Goal: Task Accomplishment & Management: Manage account settings

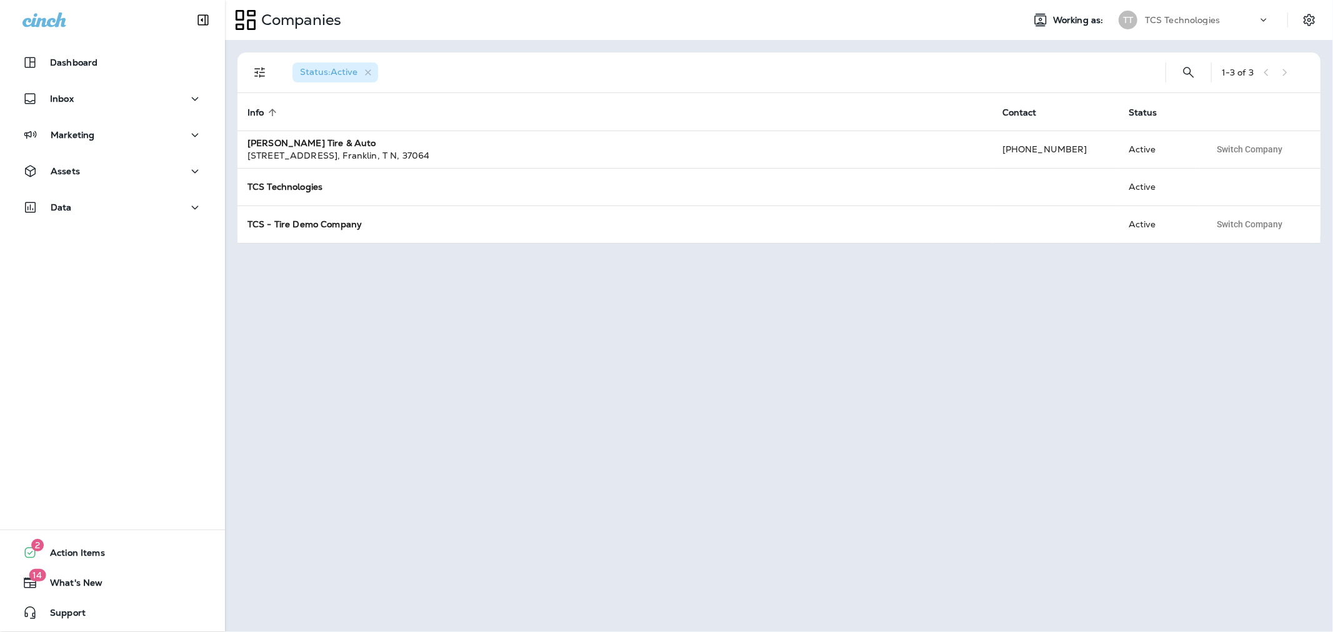
click at [1173, 9] on div "TT TCS Technologies" at bounding box center [1194, 19] width 166 height 25
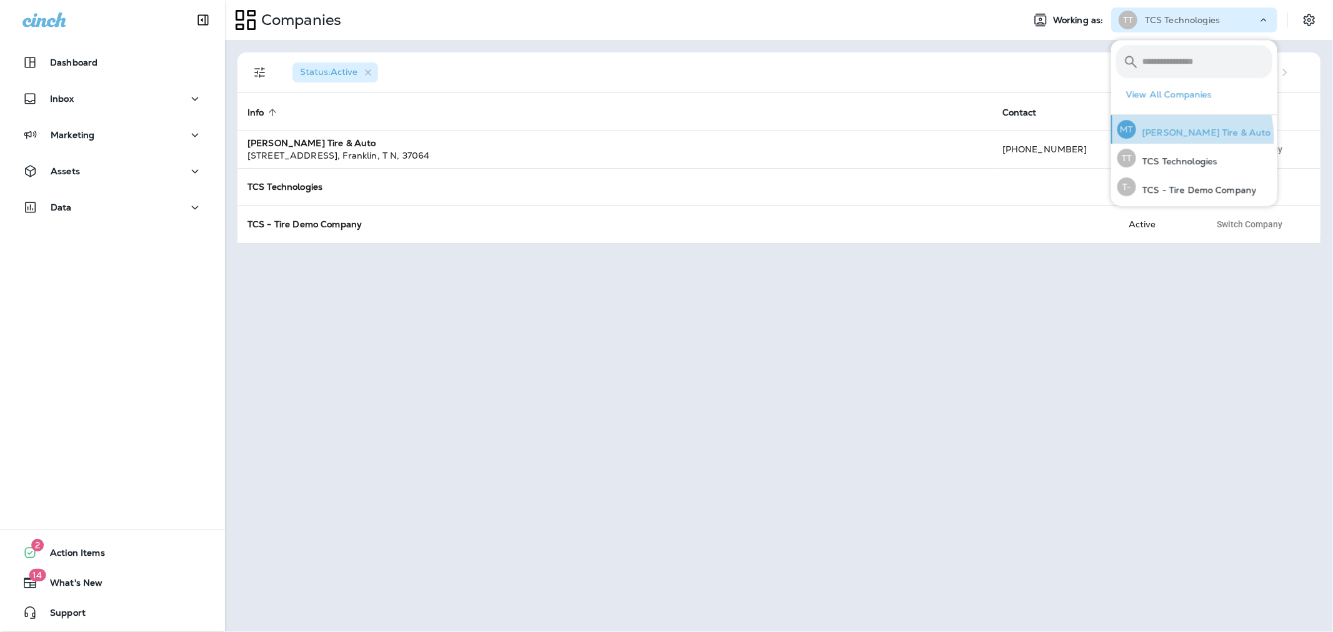
click at [1175, 137] on p "[PERSON_NAME] Tire & Auto" at bounding box center [1203, 132] width 135 height 10
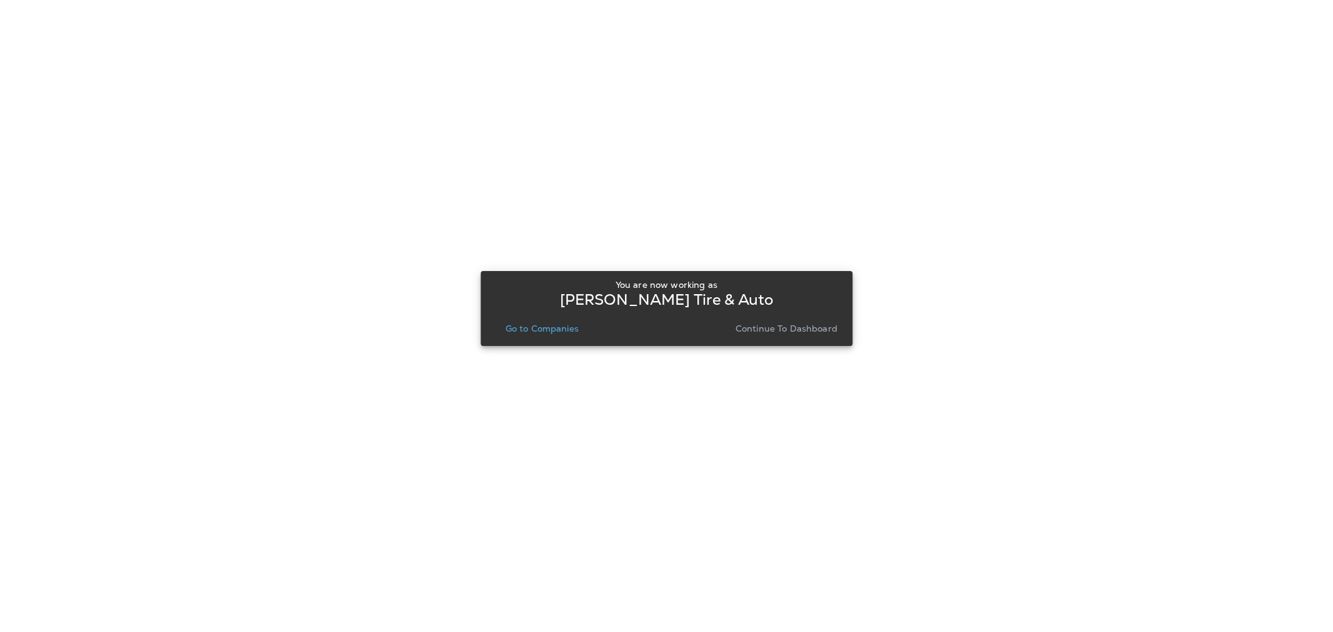
click at [550, 328] on p "Go to Companies" at bounding box center [541, 329] width 73 height 10
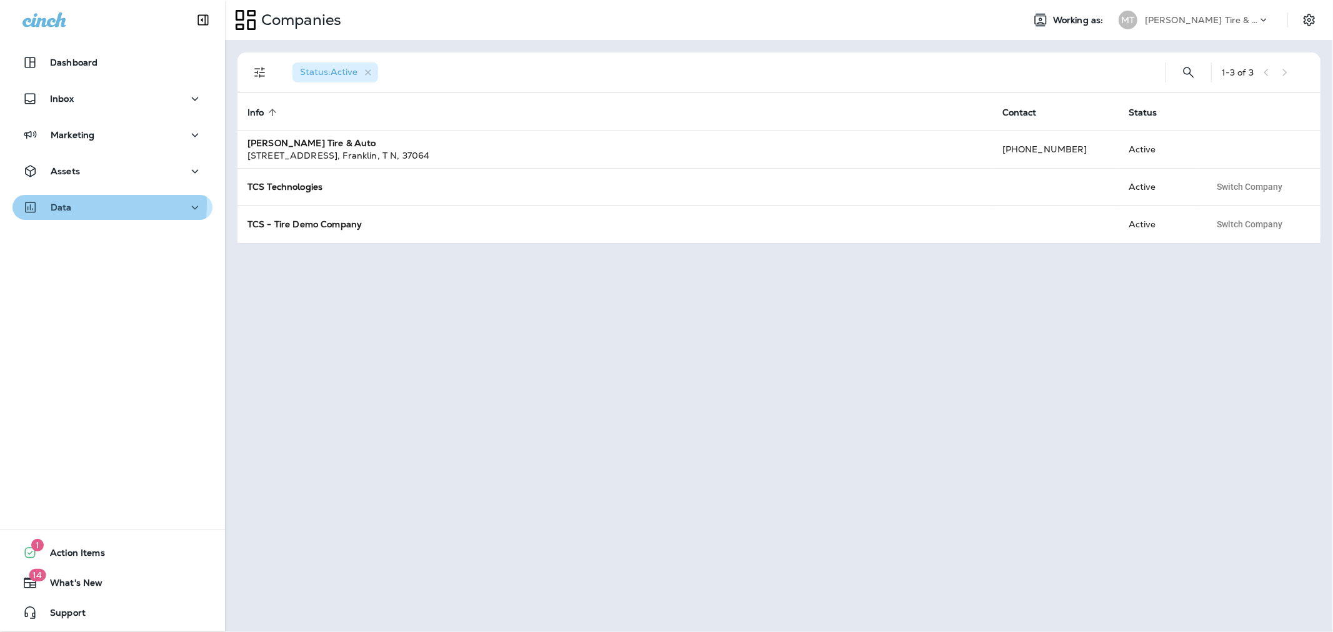
click at [56, 204] on p "Data" at bounding box center [61, 207] width 21 height 10
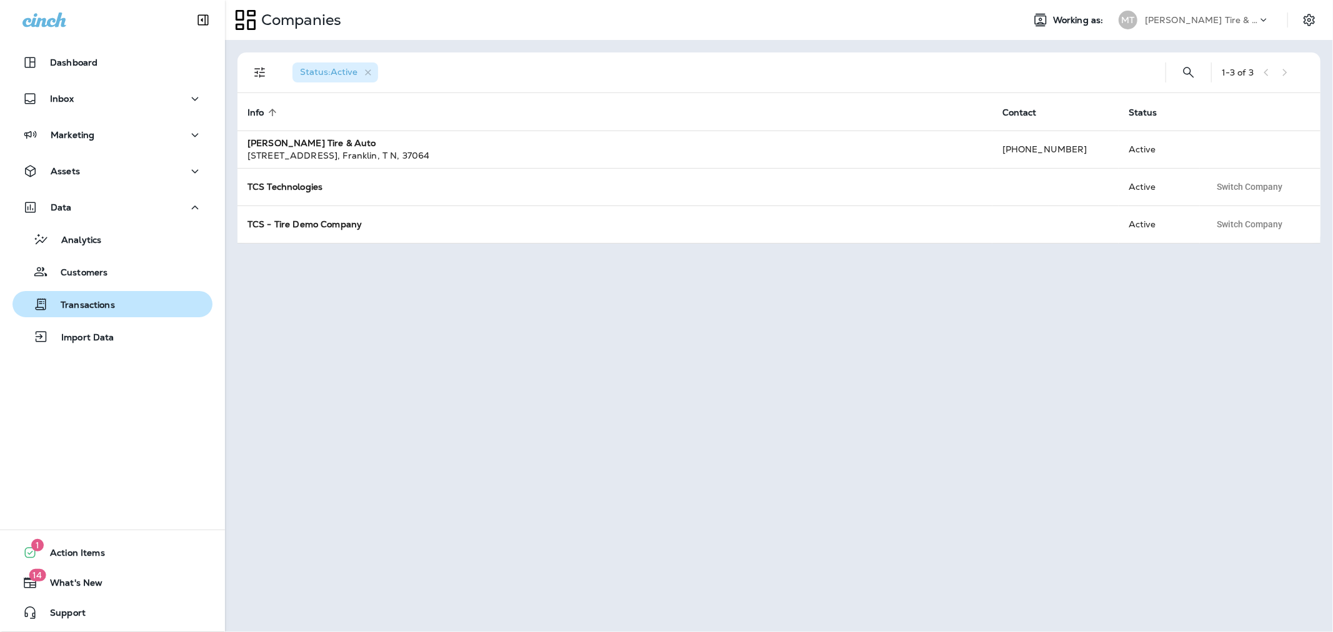
click at [81, 309] on p "Transactions" at bounding box center [81, 306] width 67 height 12
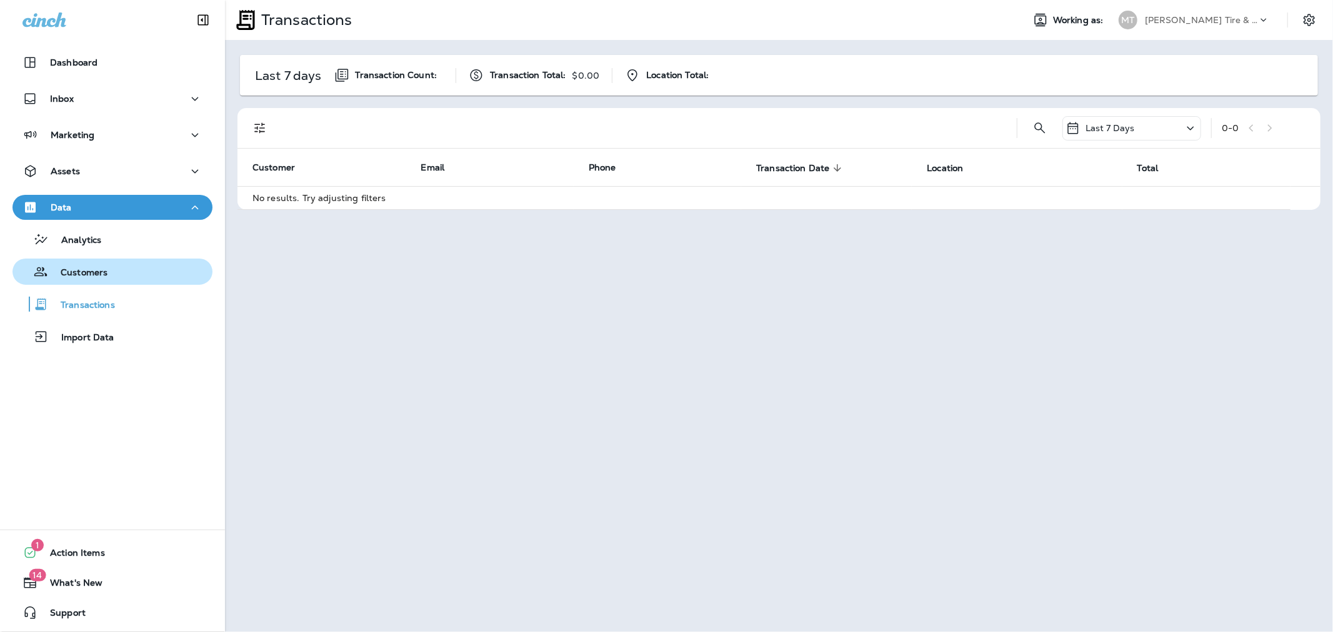
click at [80, 270] on p "Customers" at bounding box center [77, 273] width 59 height 12
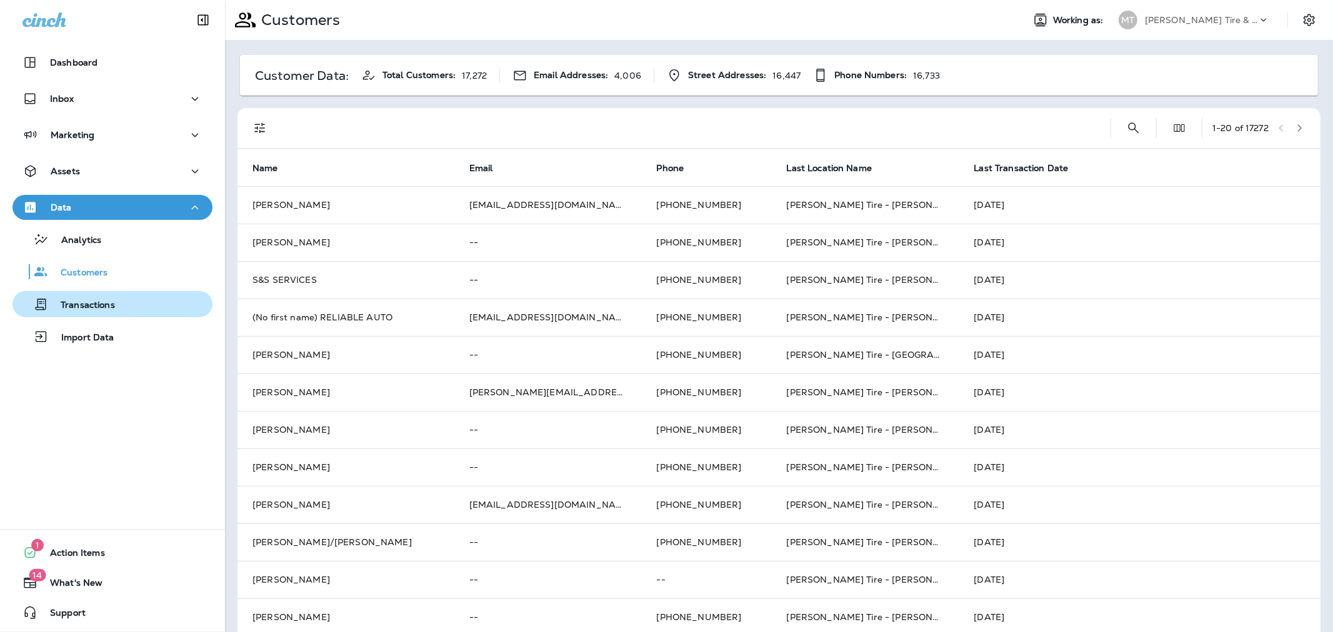
click at [92, 309] on p "Transactions" at bounding box center [81, 306] width 67 height 12
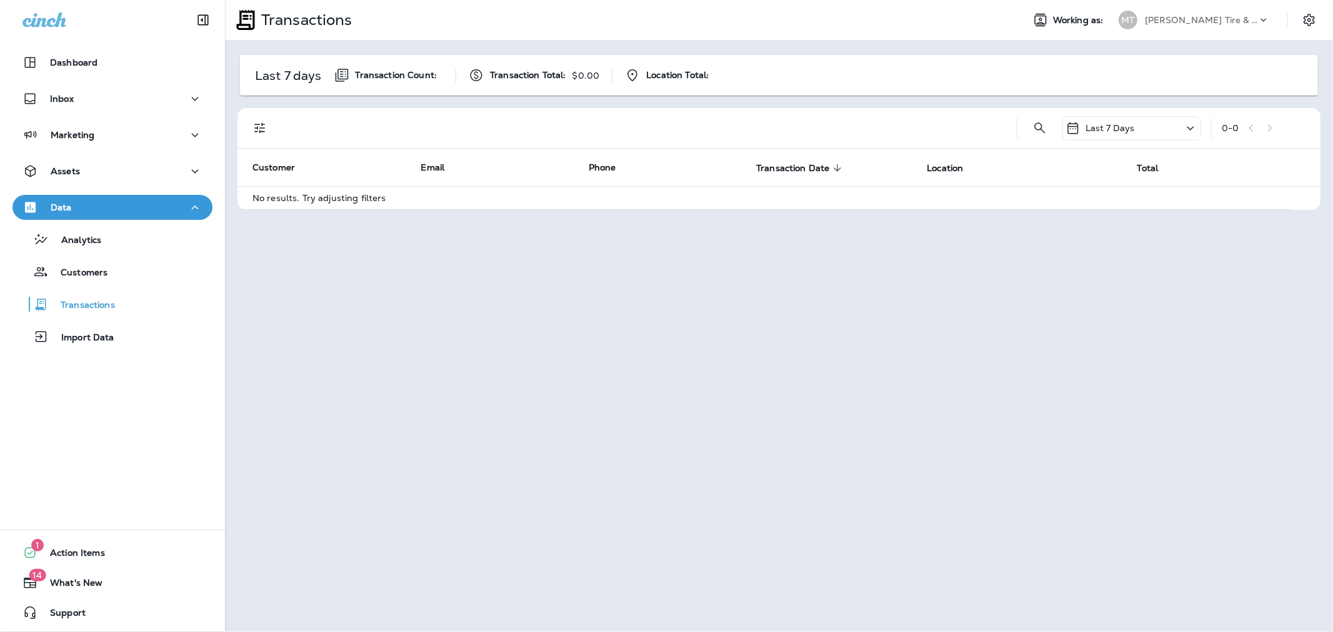
click at [1175, 128] on div "Last 7 Days" at bounding box center [1131, 128] width 139 height 24
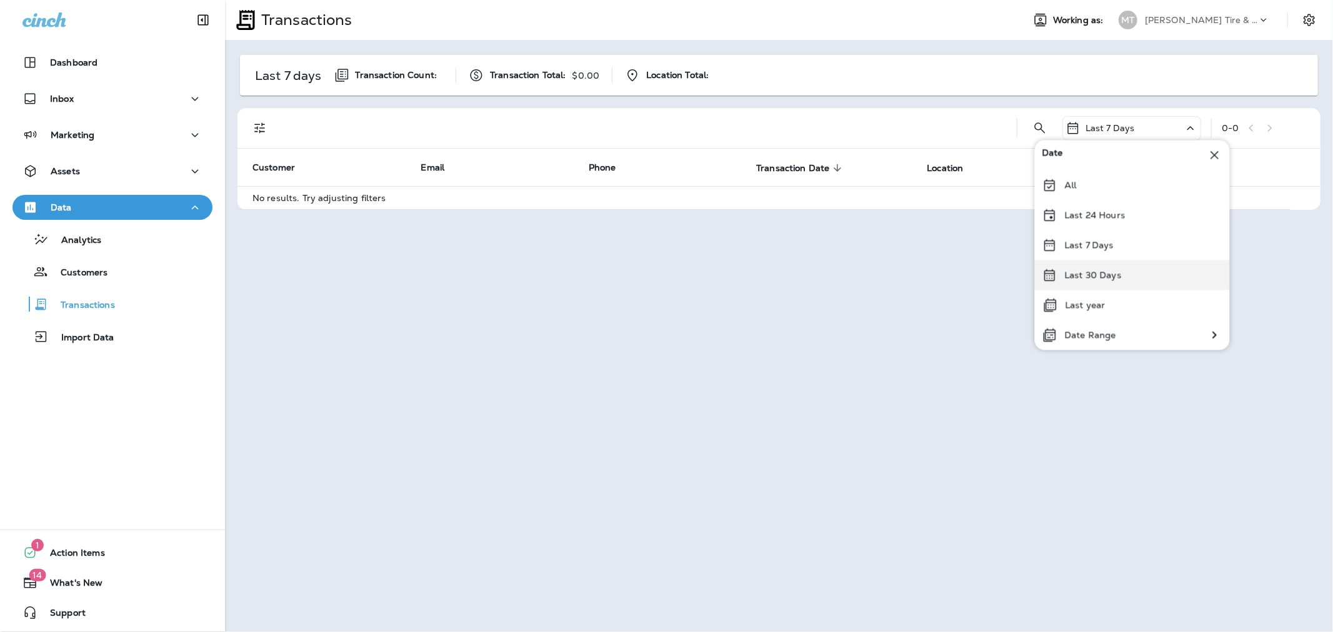
click at [1102, 274] on p "Last 30 Days" at bounding box center [1093, 275] width 57 height 10
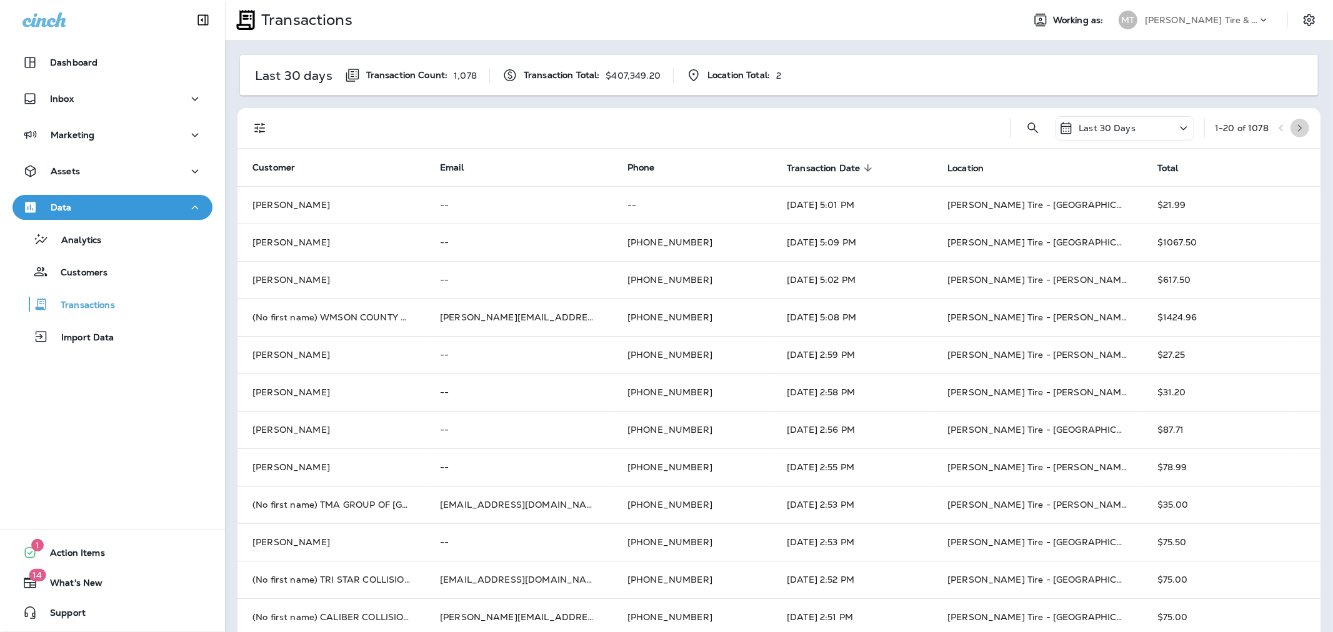
click at [1298, 127] on icon "button" at bounding box center [1300, 127] width 4 height 7
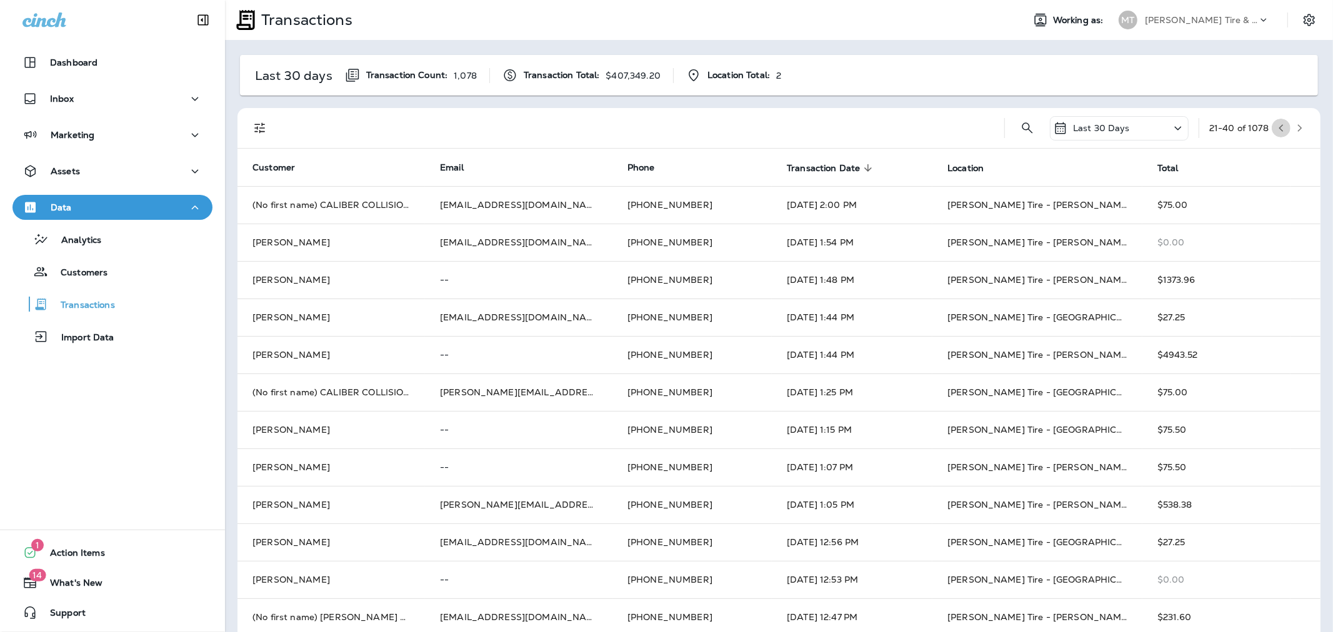
click at [1276, 129] on icon "button" at bounding box center [1280, 128] width 9 height 9
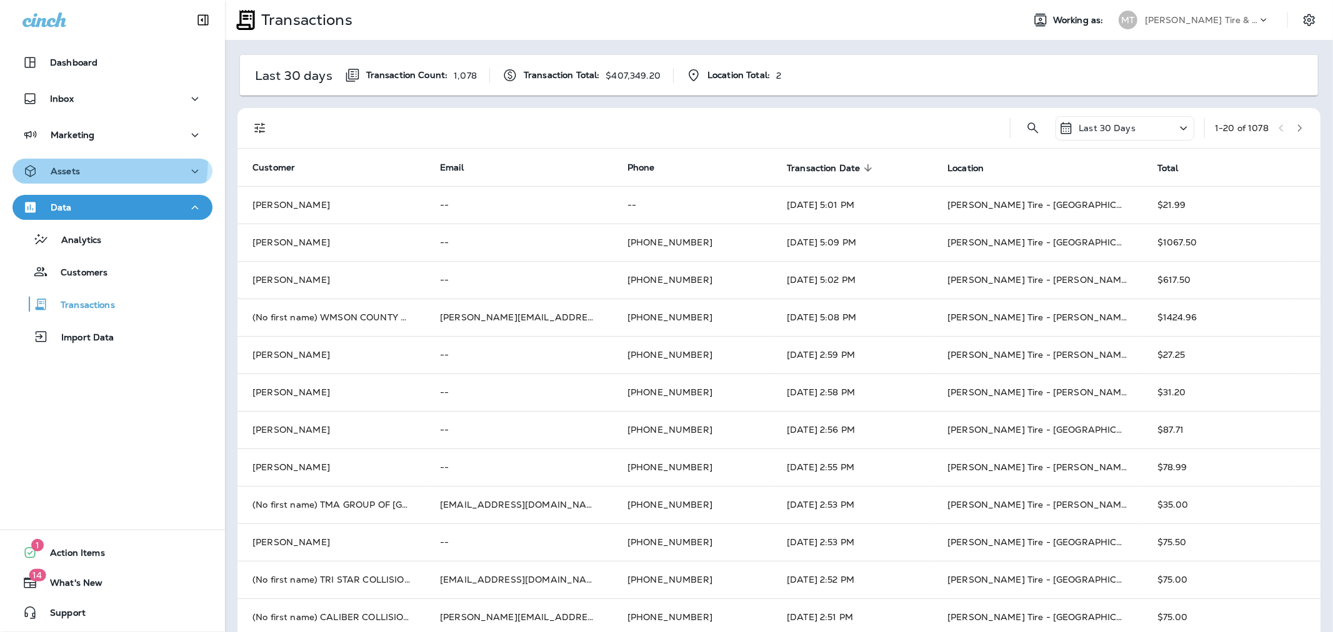
click at [50, 159] on button "Assets" at bounding box center [112, 171] width 200 height 25
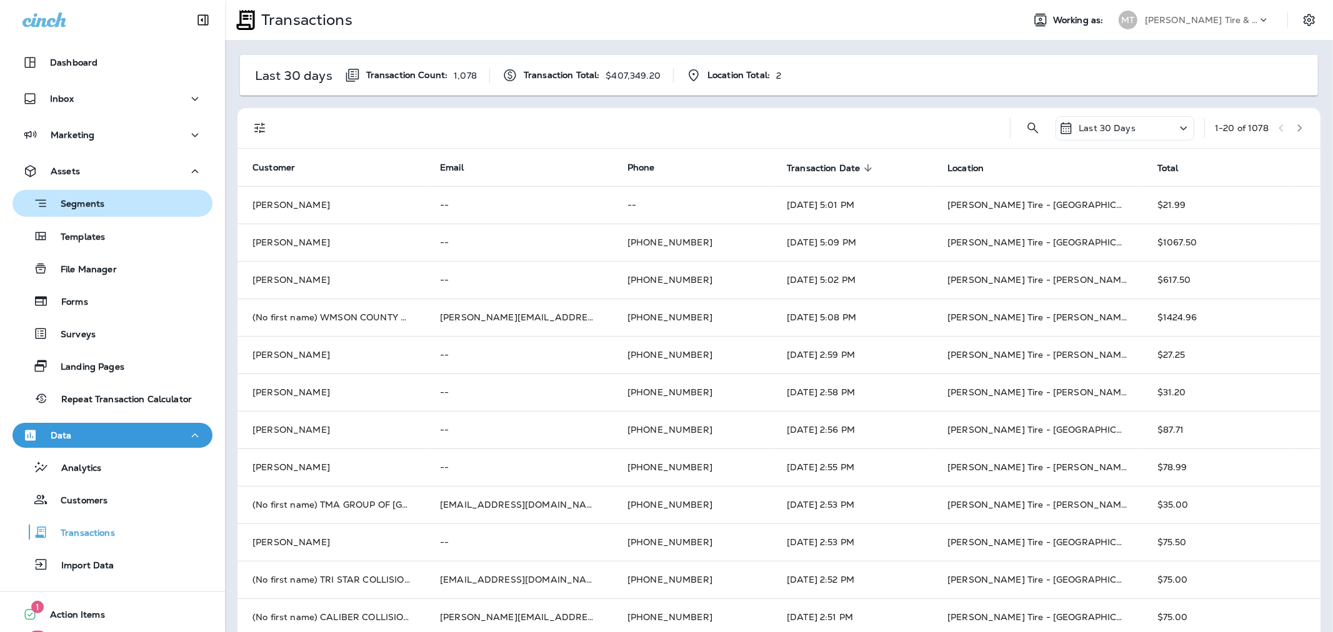
click at [76, 209] on p "Segments" at bounding box center [76, 205] width 56 height 12
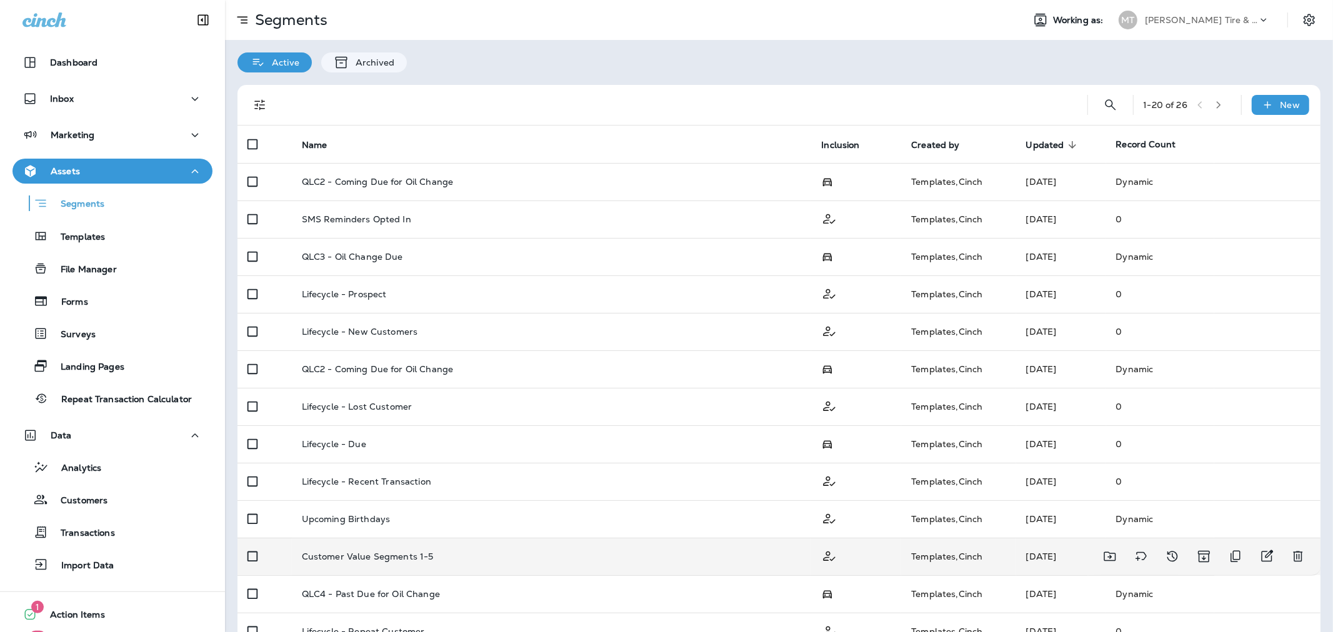
click at [399, 553] on p "Customer Value Segments 1-5" at bounding box center [368, 557] width 132 height 10
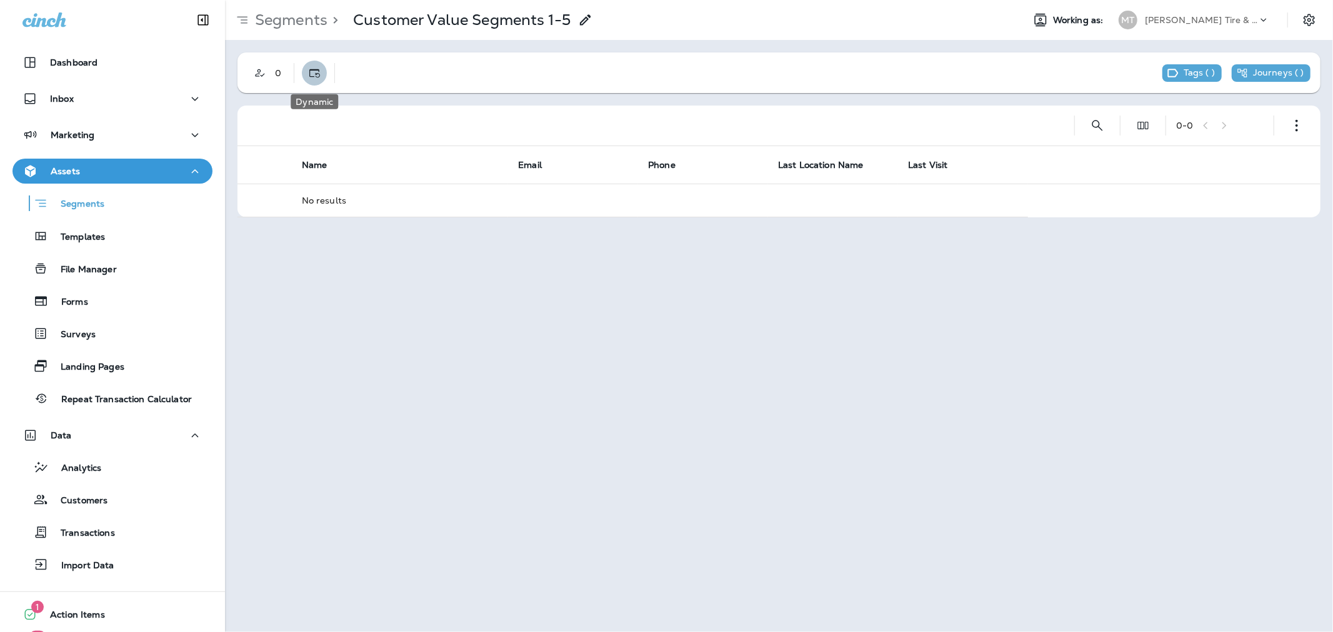
click at [306, 62] on button "Dynamic" at bounding box center [314, 73] width 25 height 25
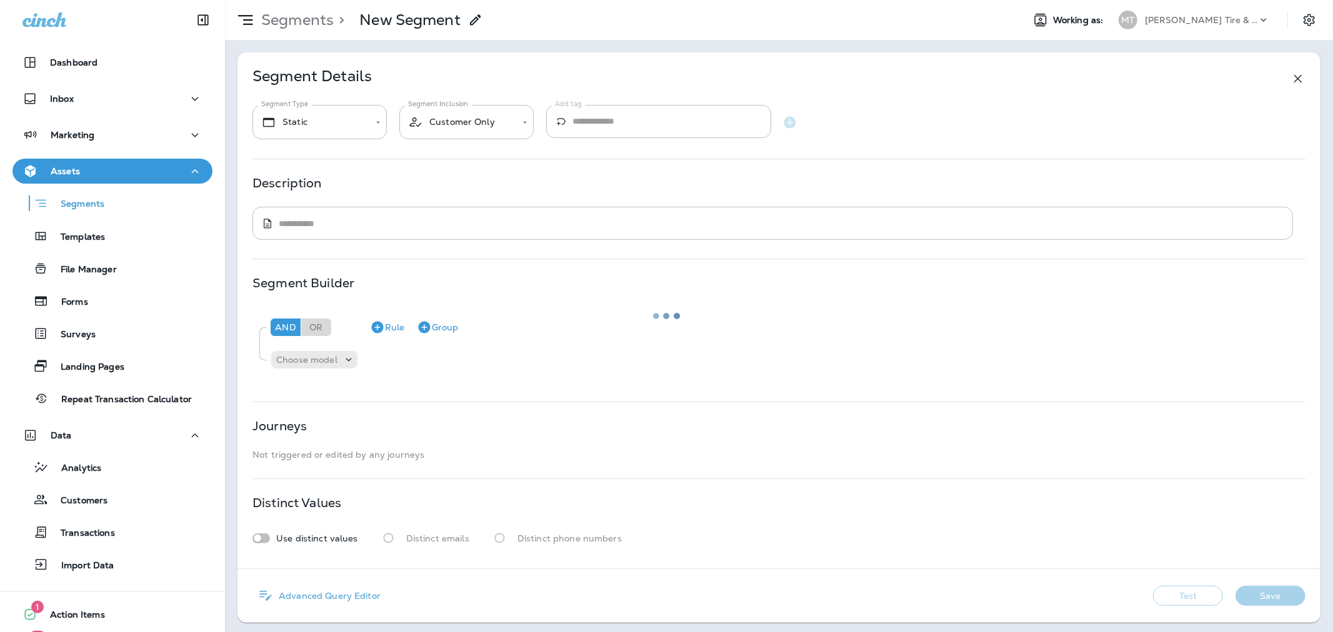
type input "*******"
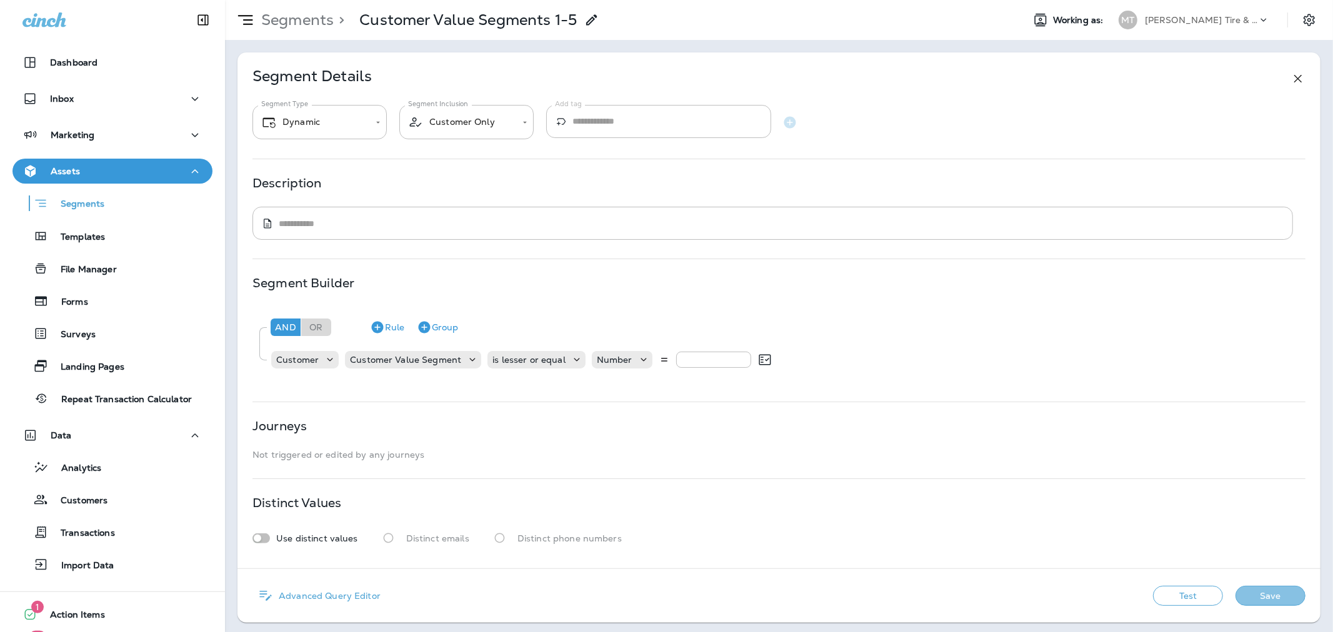
click at [1254, 597] on button "Save" at bounding box center [1270, 596] width 70 height 20
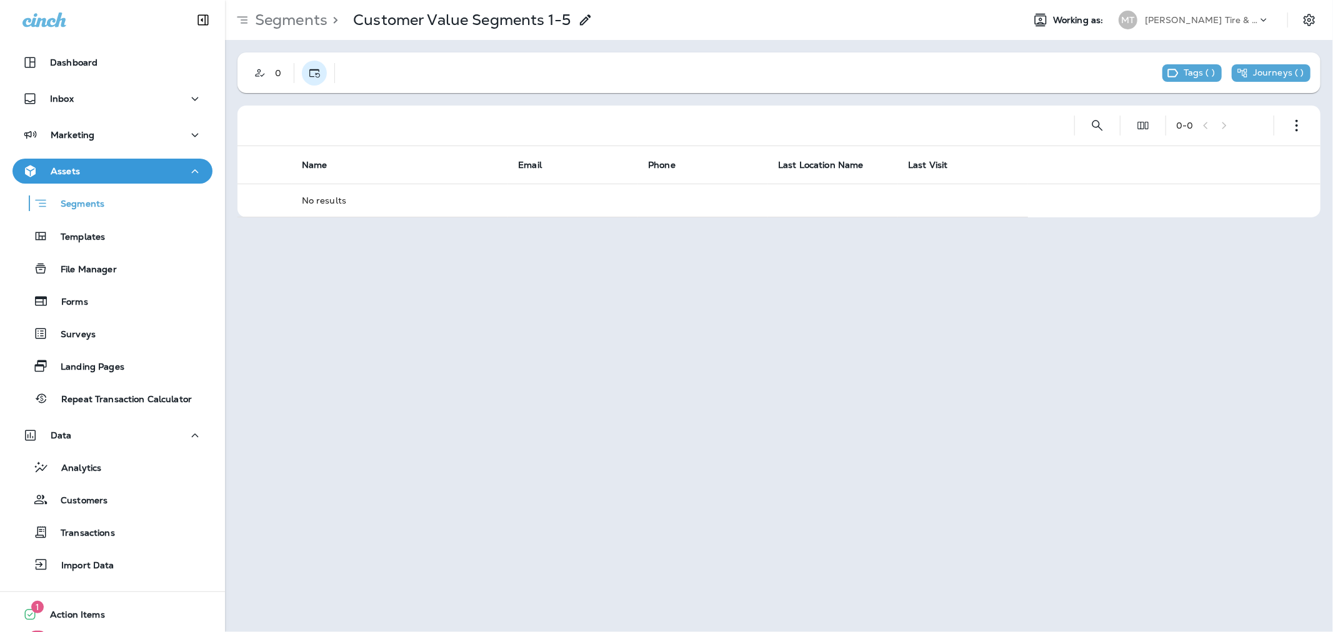
click at [314, 69] on use "Dynamic" at bounding box center [314, 73] width 11 height 9
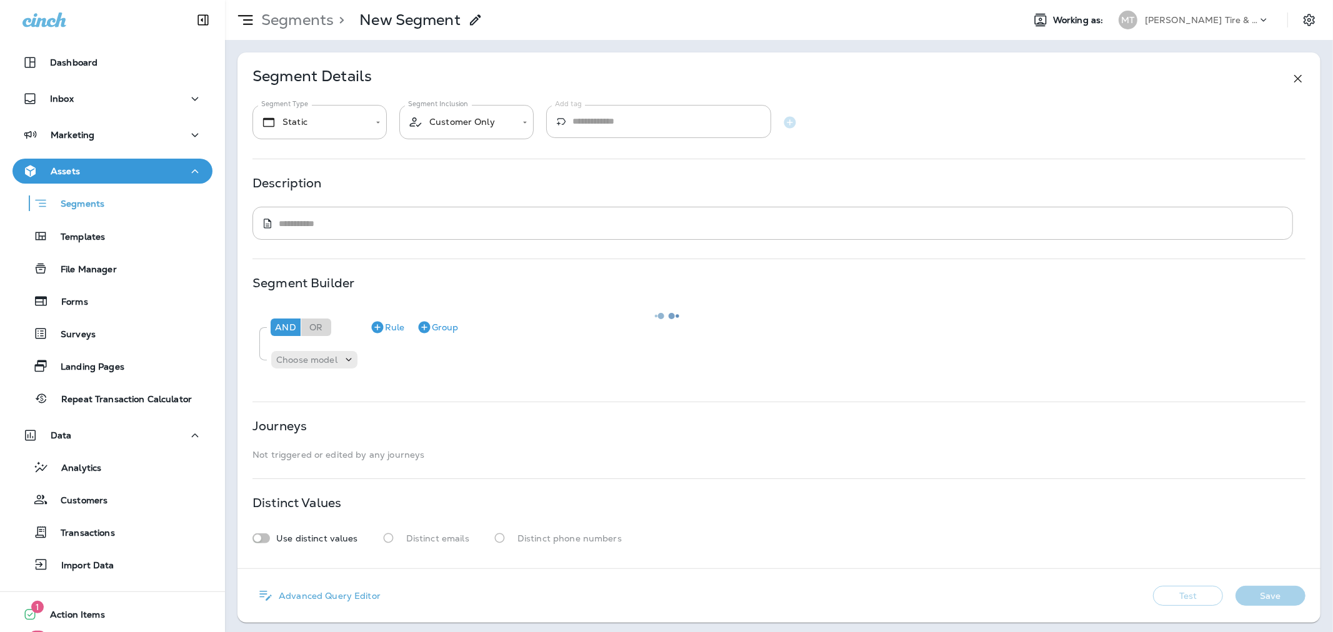
type input "*******"
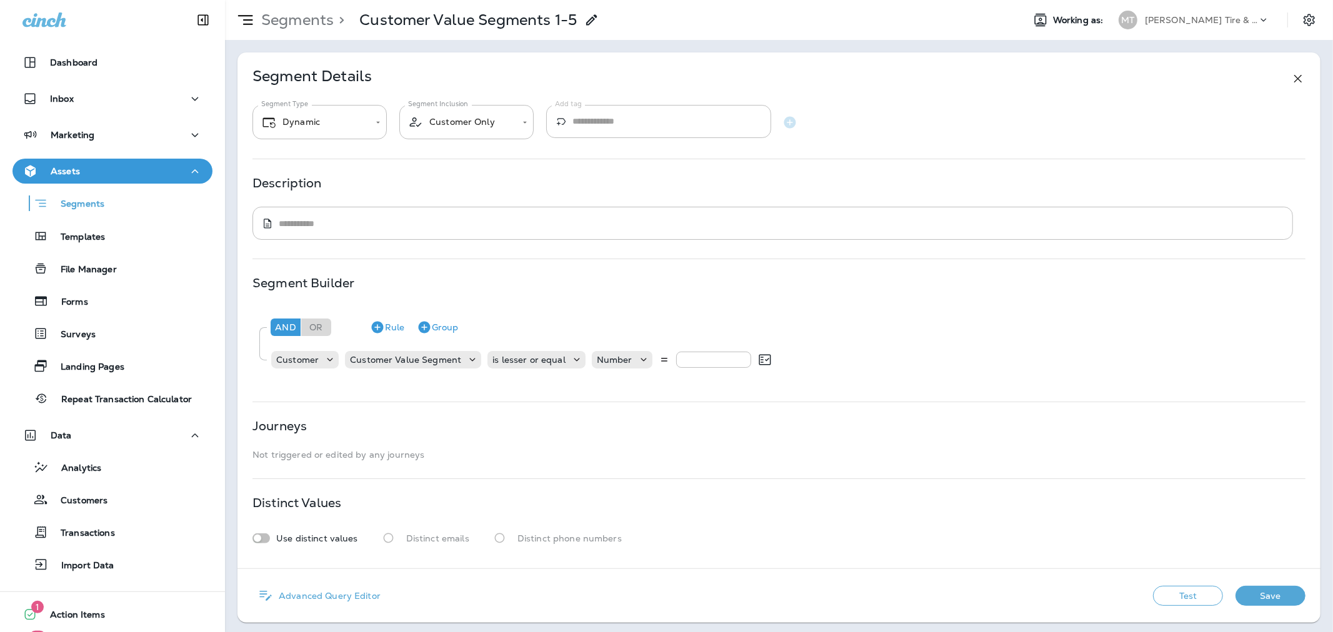
click at [1165, 596] on button "Test" at bounding box center [1188, 596] width 70 height 20
click at [311, 27] on p "Segments" at bounding box center [294, 20] width 77 height 19
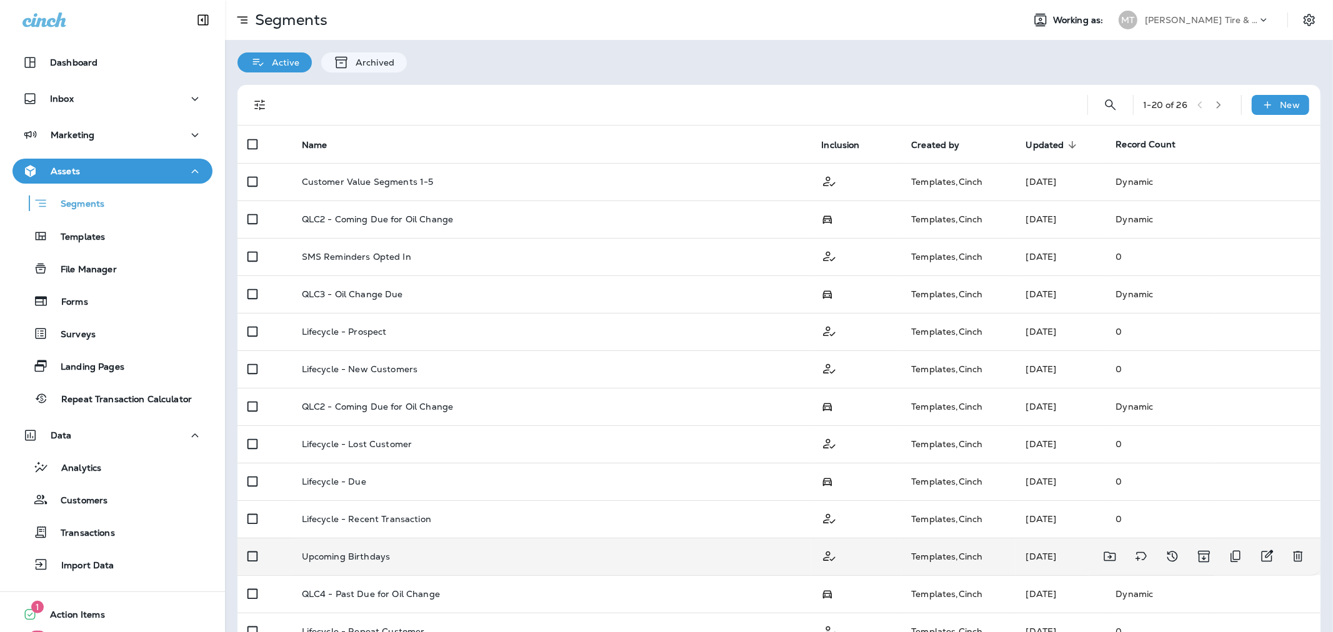
click at [374, 557] on p "Upcoming Birthdays" at bounding box center [346, 557] width 89 height 10
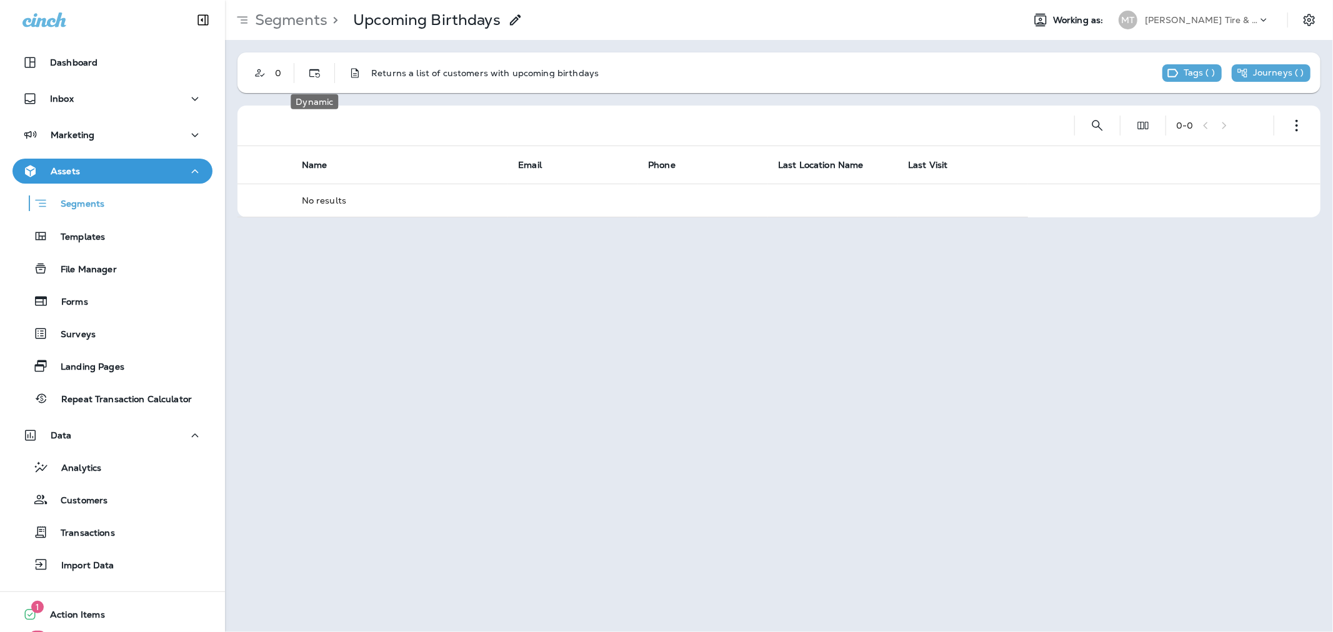
click at [316, 76] on use "Dynamic" at bounding box center [314, 73] width 11 height 9
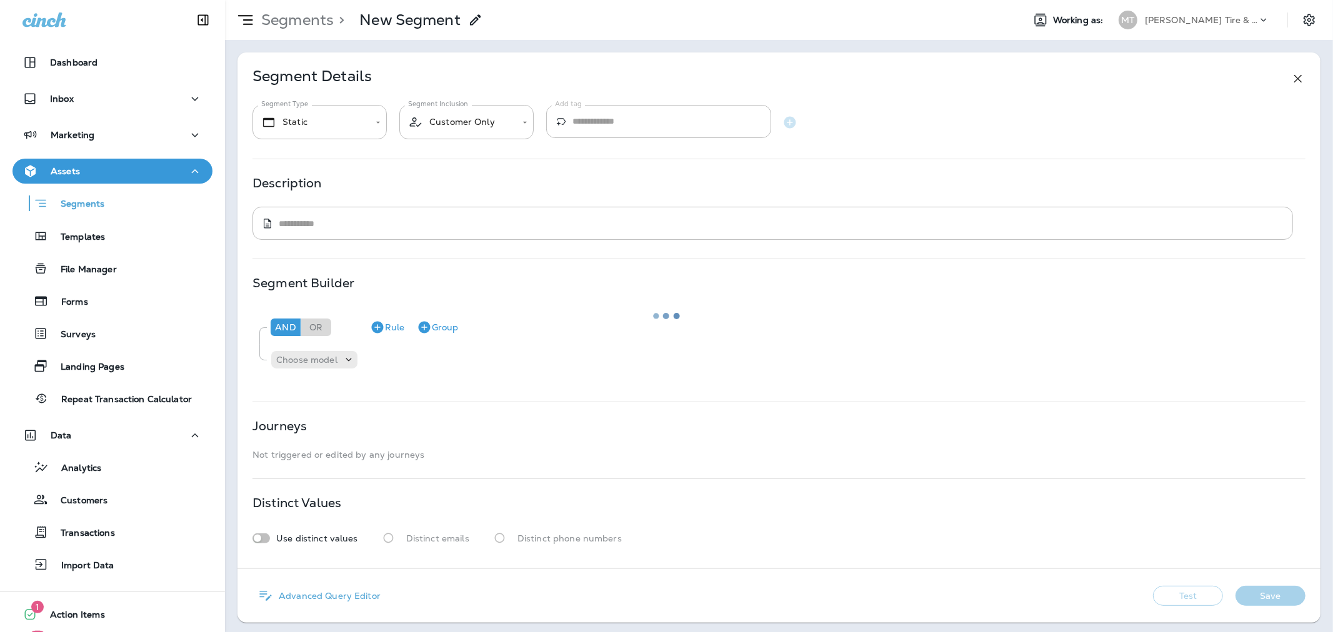
type input "*******"
type textarea "**********"
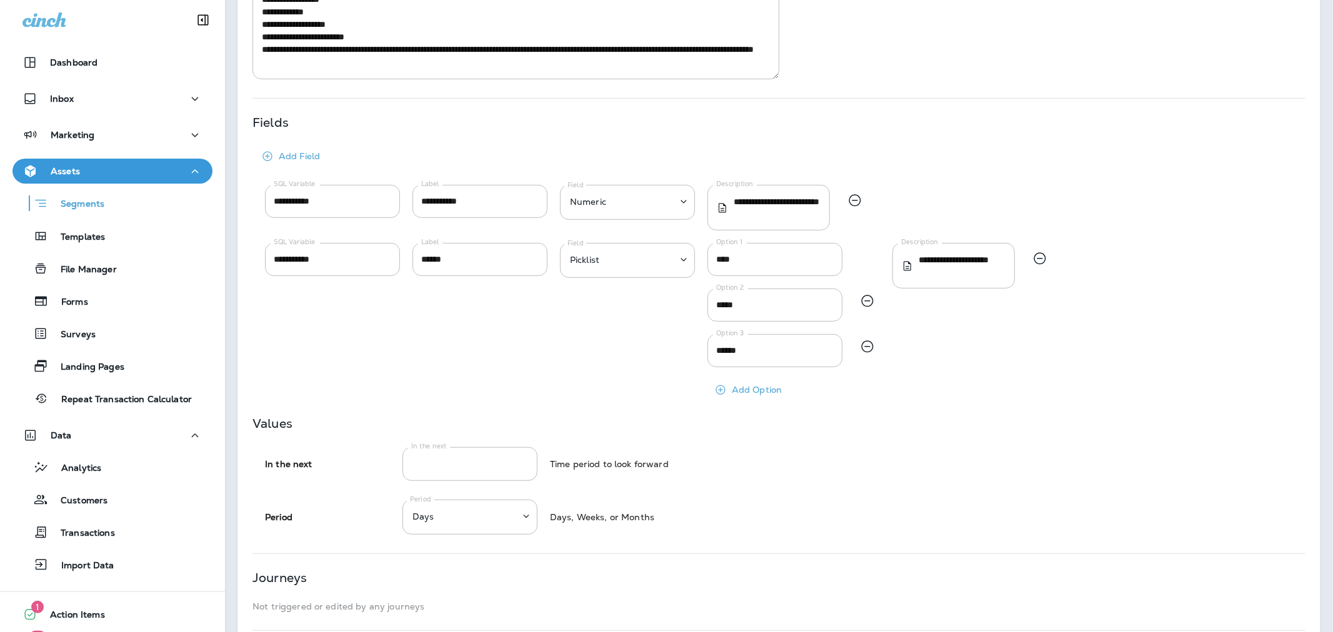
scroll to position [567, 0]
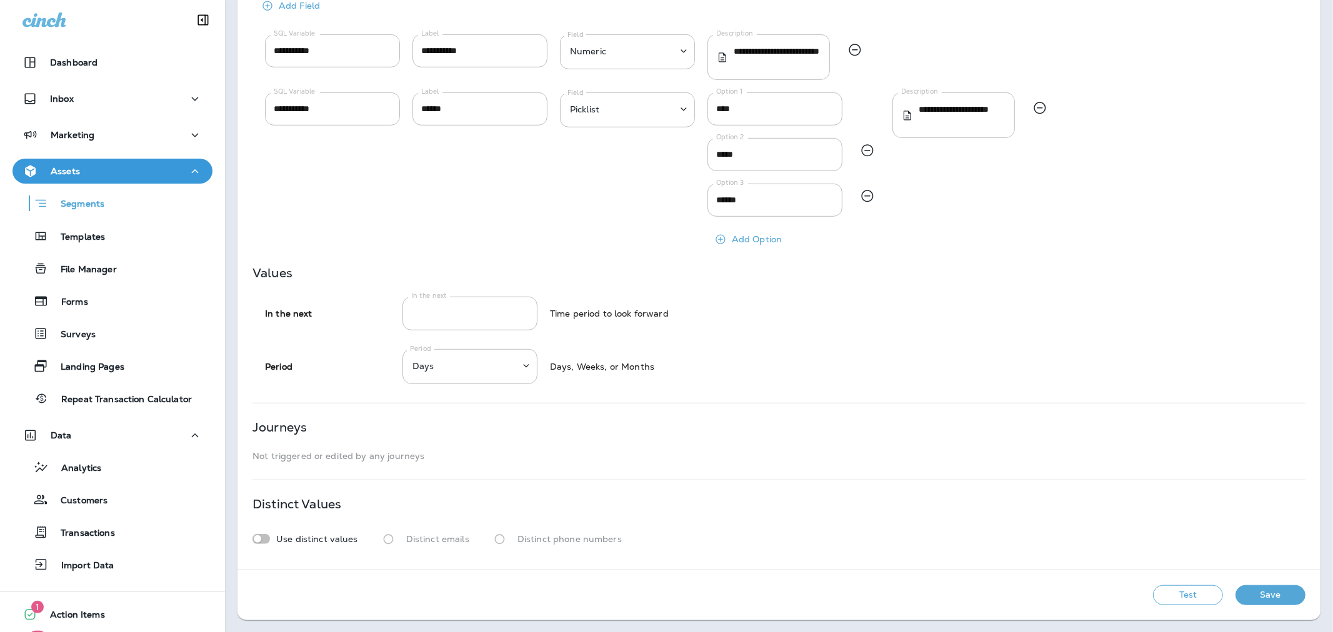
click at [1176, 595] on button "Test" at bounding box center [1188, 595] width 70 height 20
click at [1158, 431] on div "Journeys" at bounding box center [778, 427] width 1053 height 10
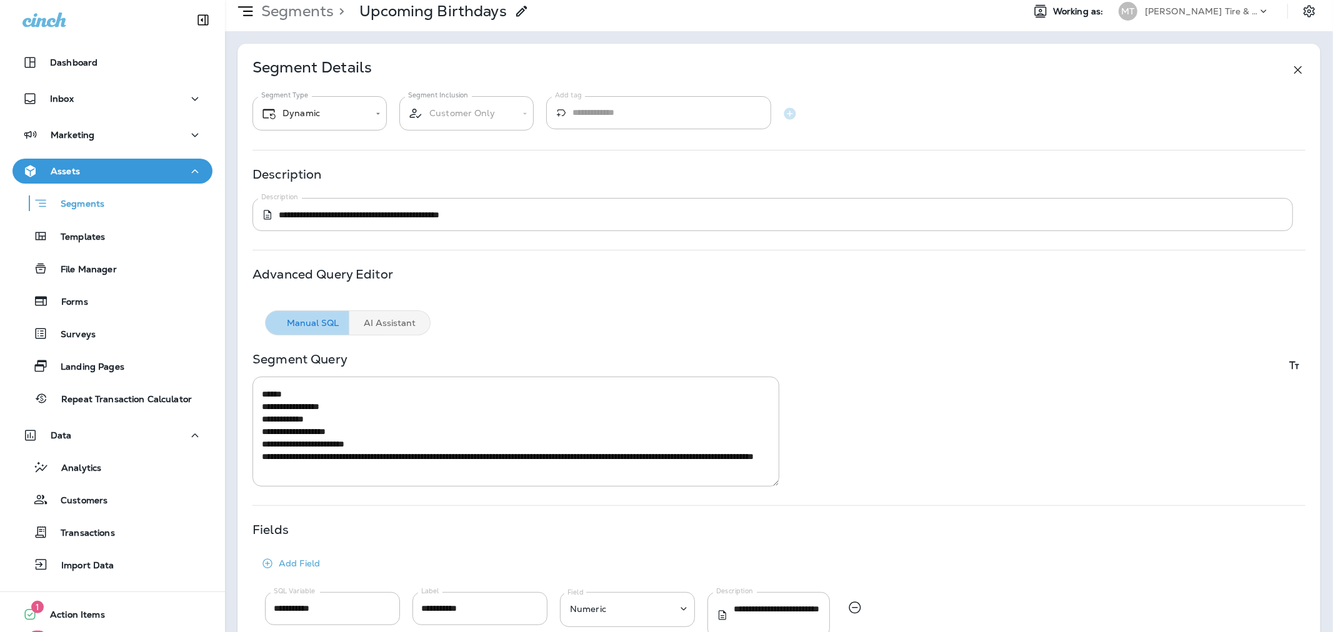
scroll to position [0, 0]
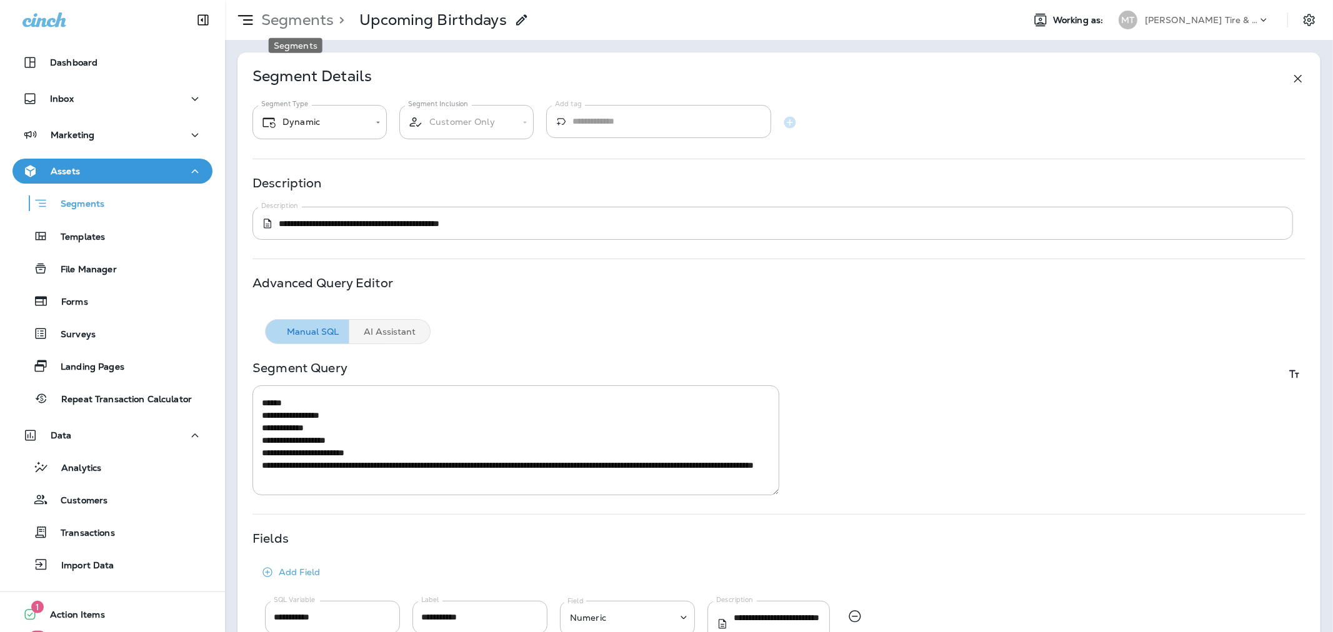
click at [286, 17] on p "Segments" at bounding box center [294, 20] width 77 height 19
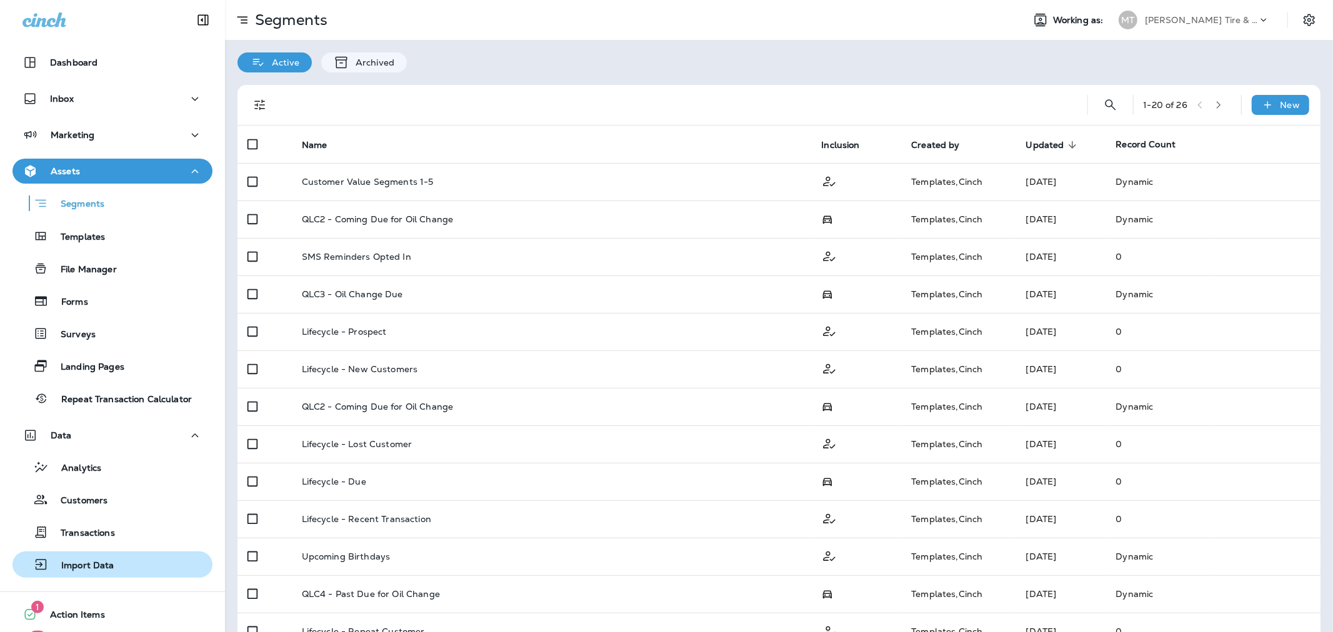
click at [86, 566] on p "Import Data" at bounding box center [82, 566] width 66 height 12
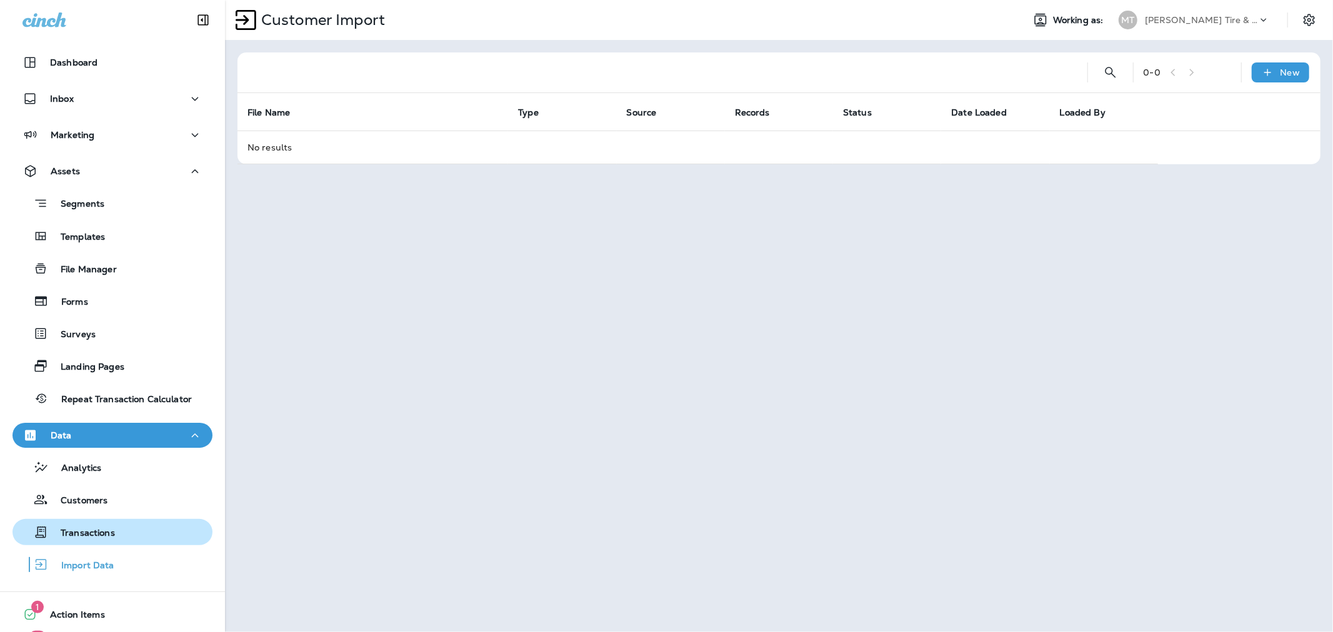
click at [90, 532] on p "Transactions" at bounding box center [81, 534] width 67 height 12
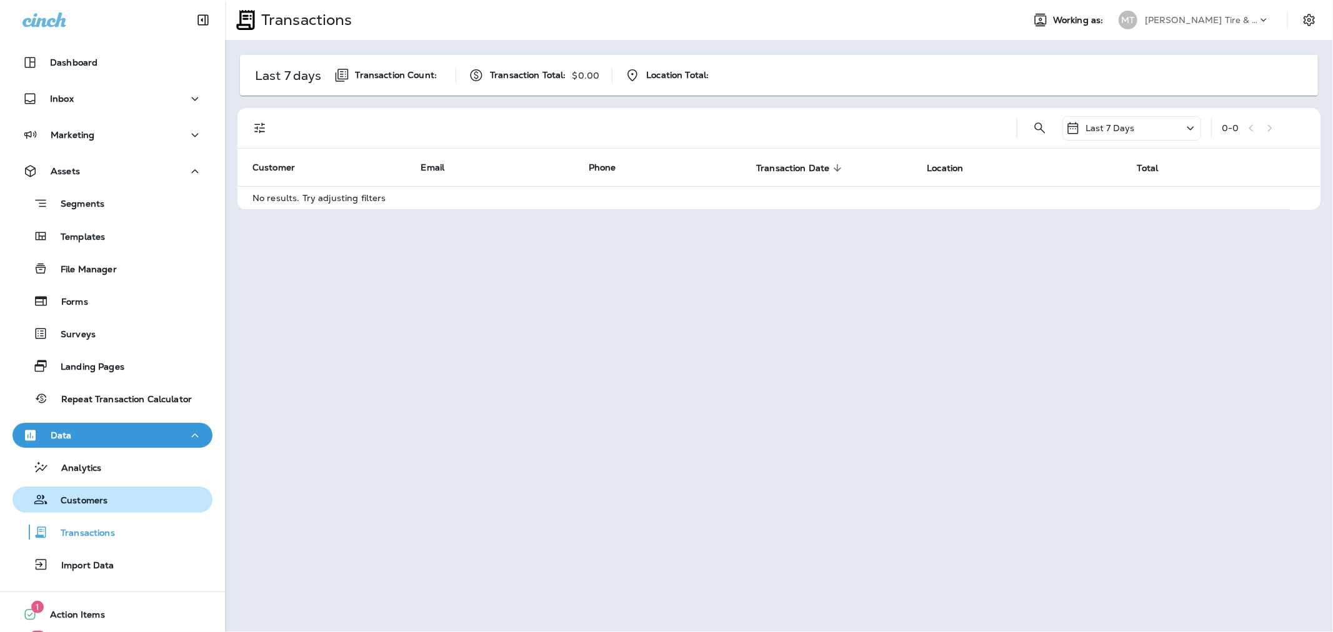
click at [91, 507] on p "Customers" at bounding box center [77, 501] width 59 height 12
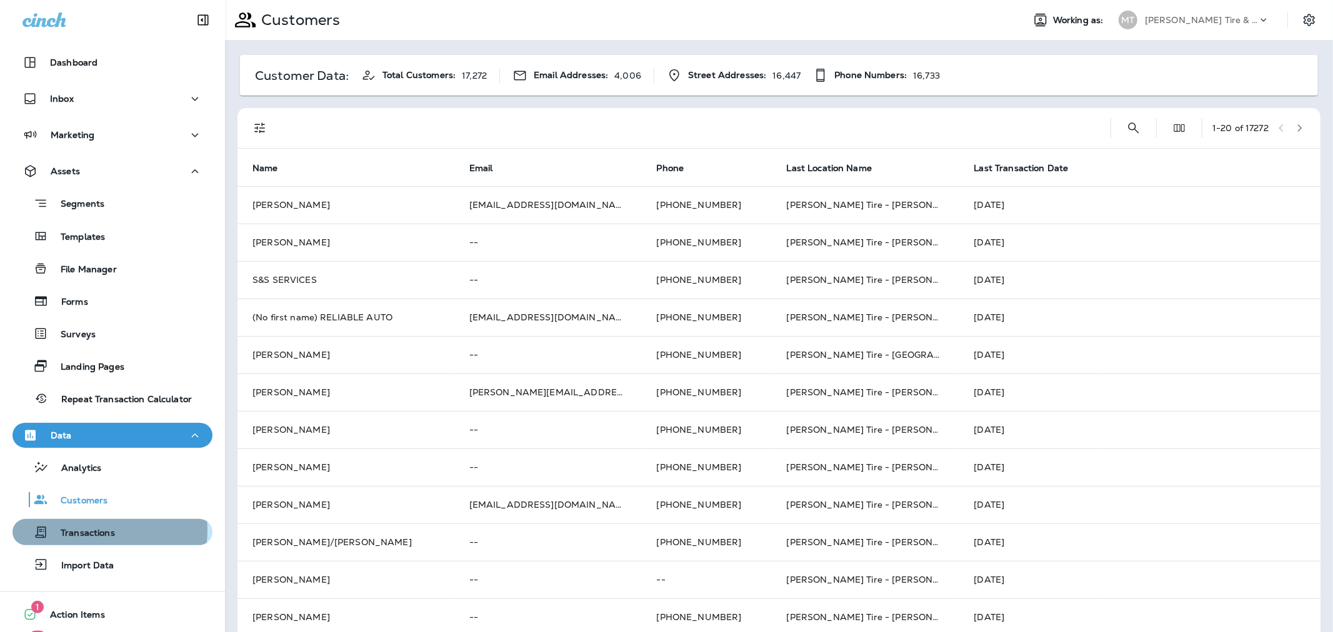
click at [88, 530] on p "Transactions" at bounding box center [81, 534] width 67 height 12
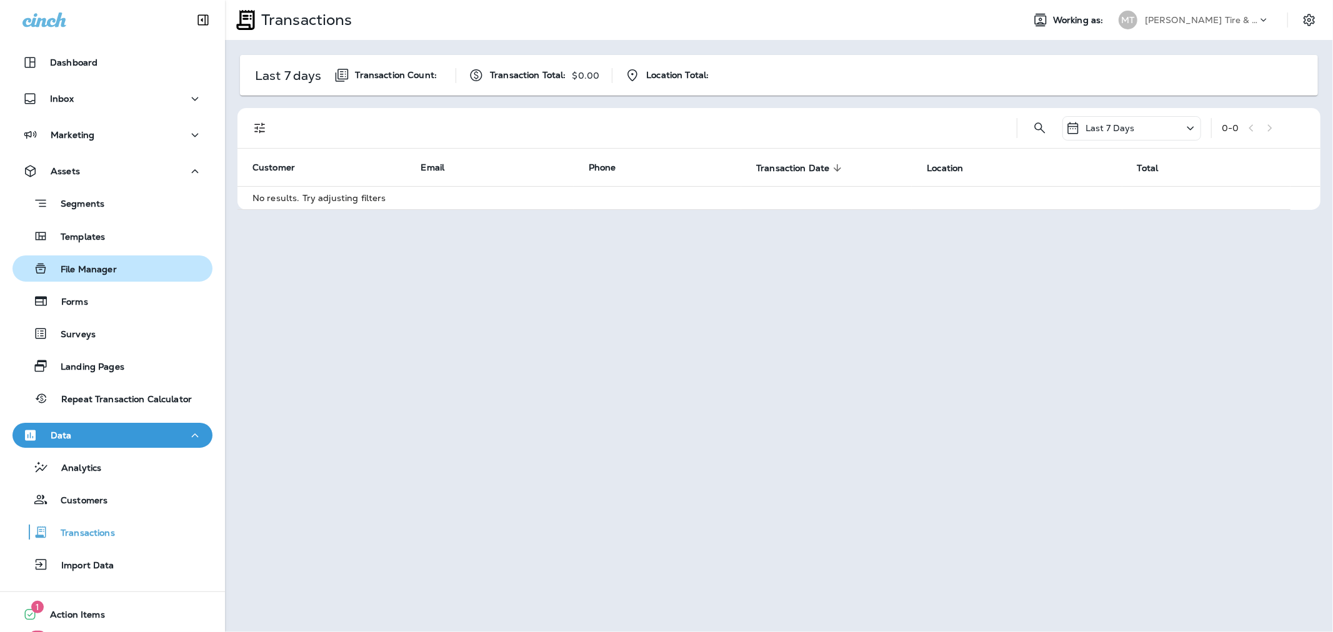
click at [105, 272] on p "File Manager" at bounding box center [82, 270] width 69 height 12
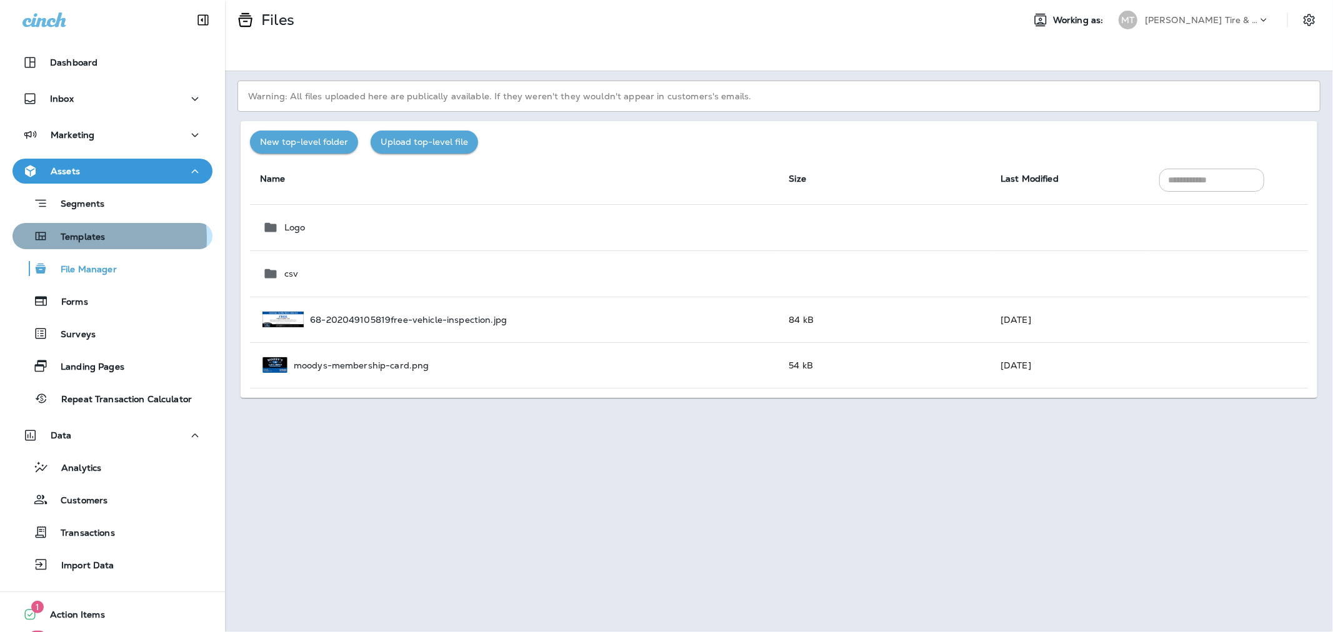
click at [72, 238] on p "Templates" at bounding box center [76, 238] width 57 height 12
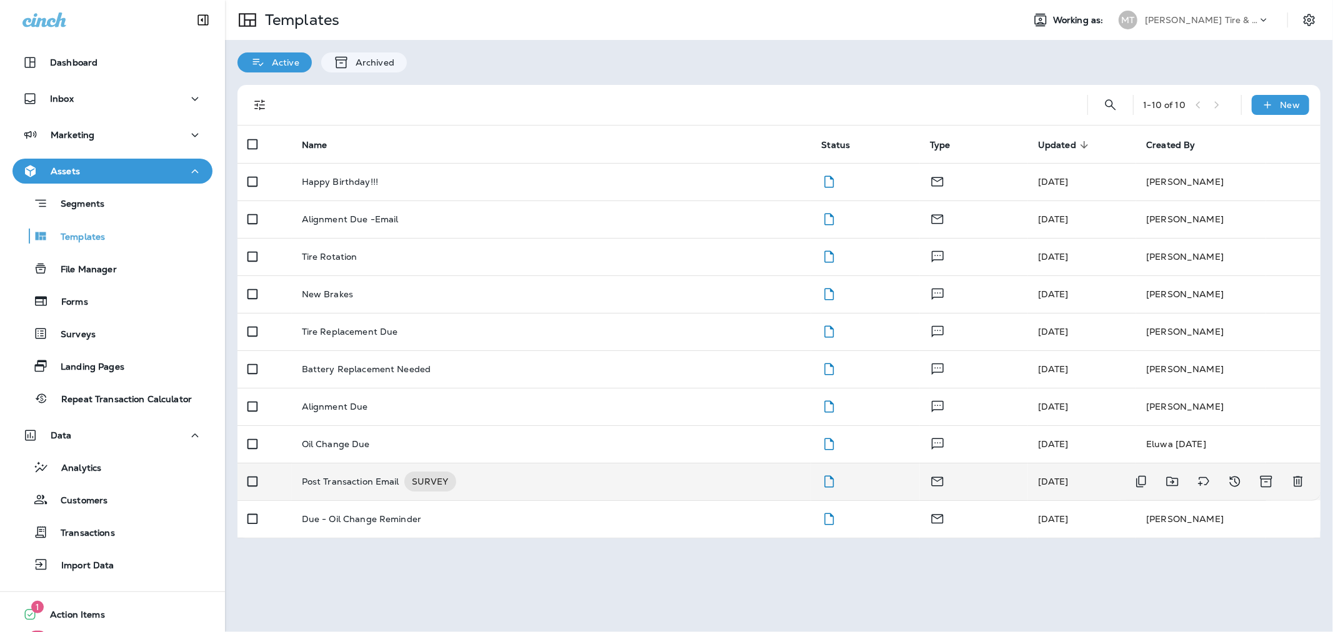
click at [354, 477] on p "Post Transaction Email" at bounding box center [350, 482] width 97 height 20
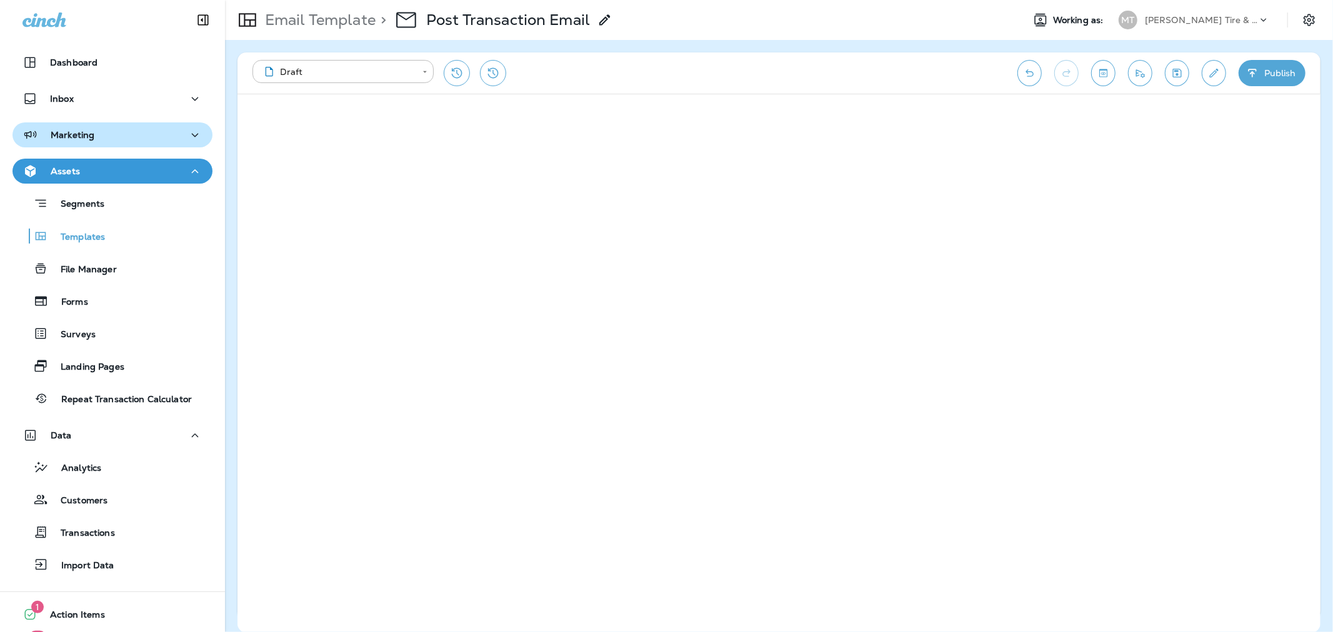
click at [82, 136] on p "Marketing" at bounding box center [73, 135] width 44 height 10
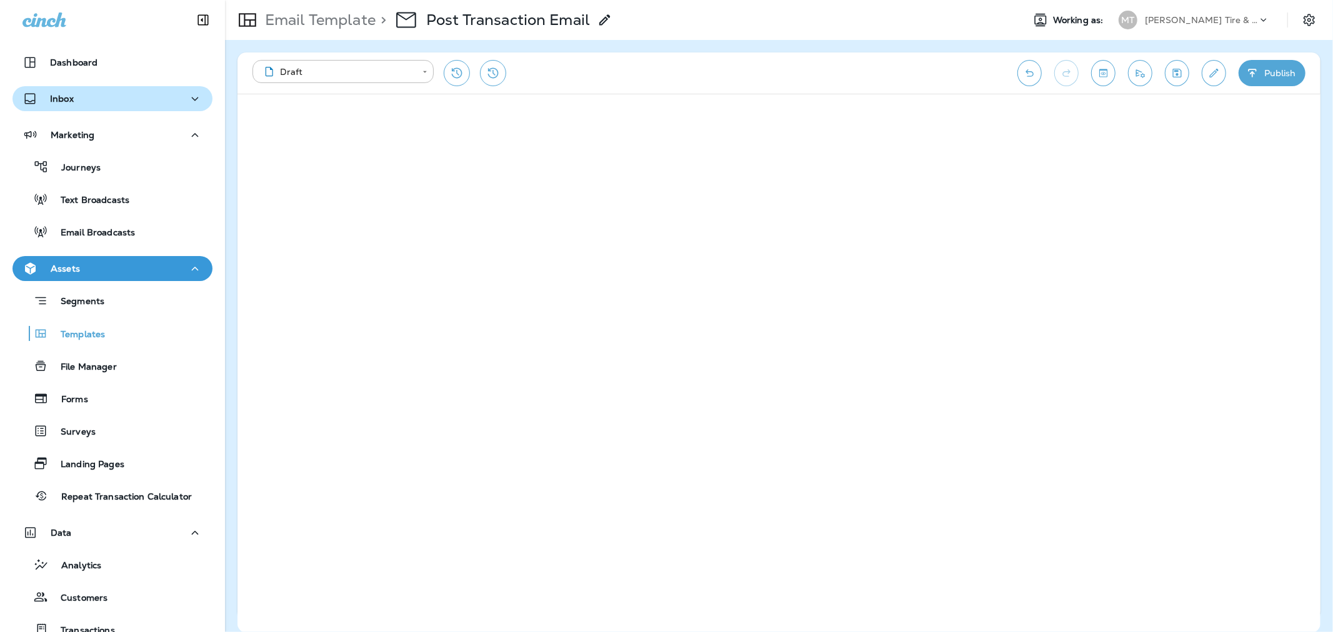
click at [71, 97] on p "Inbox" at bounding box center [62, 99] width 24 height 10
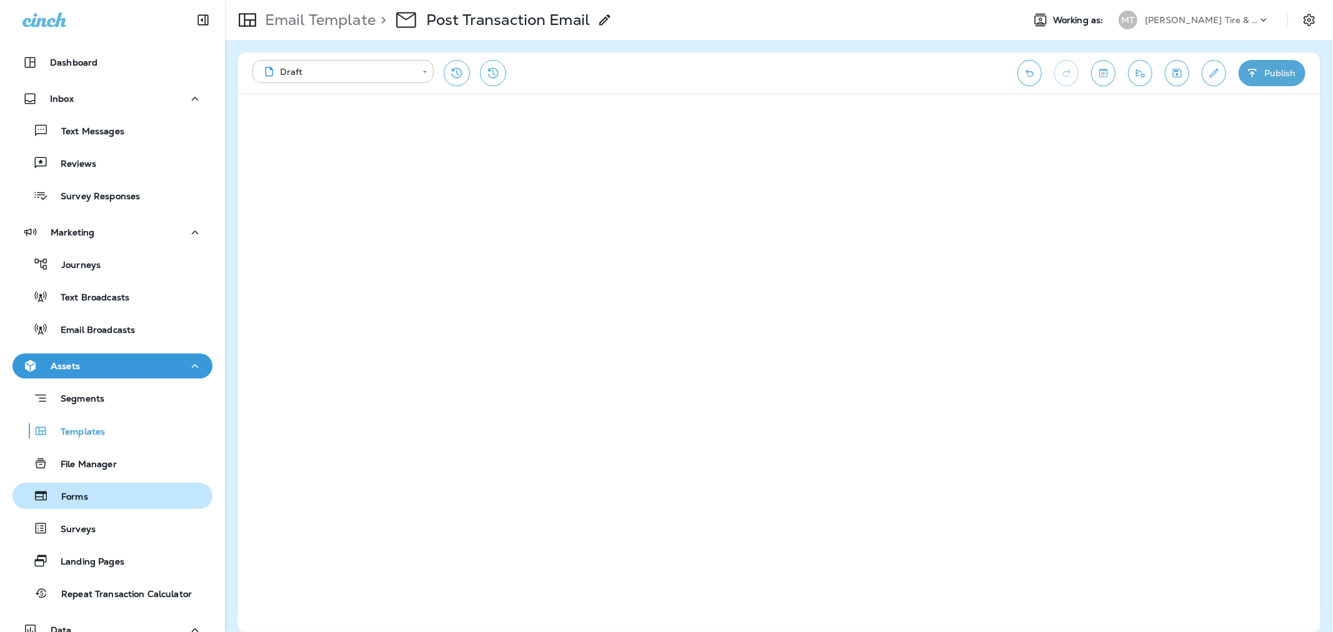
click at [79, 501] on p "Forms" at bounding box center [68, 498] width 39 height 12
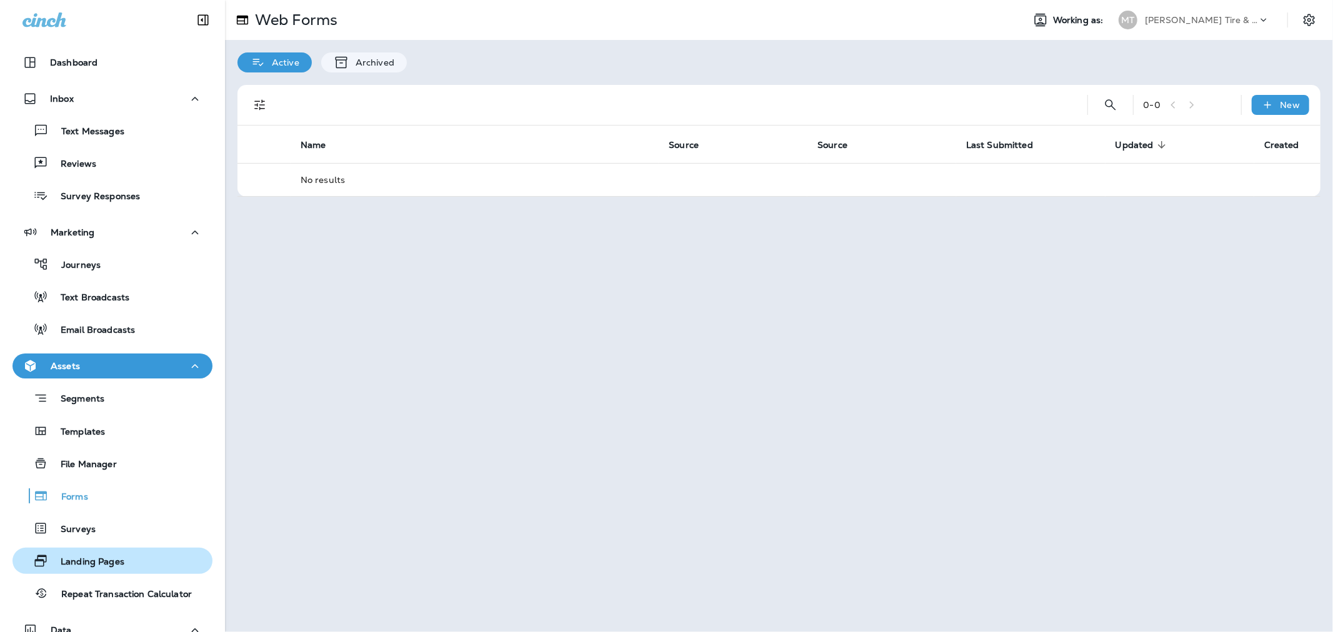
click at [44, 558] on icon "button" at bounding box center [40, 561] width 15 height 15
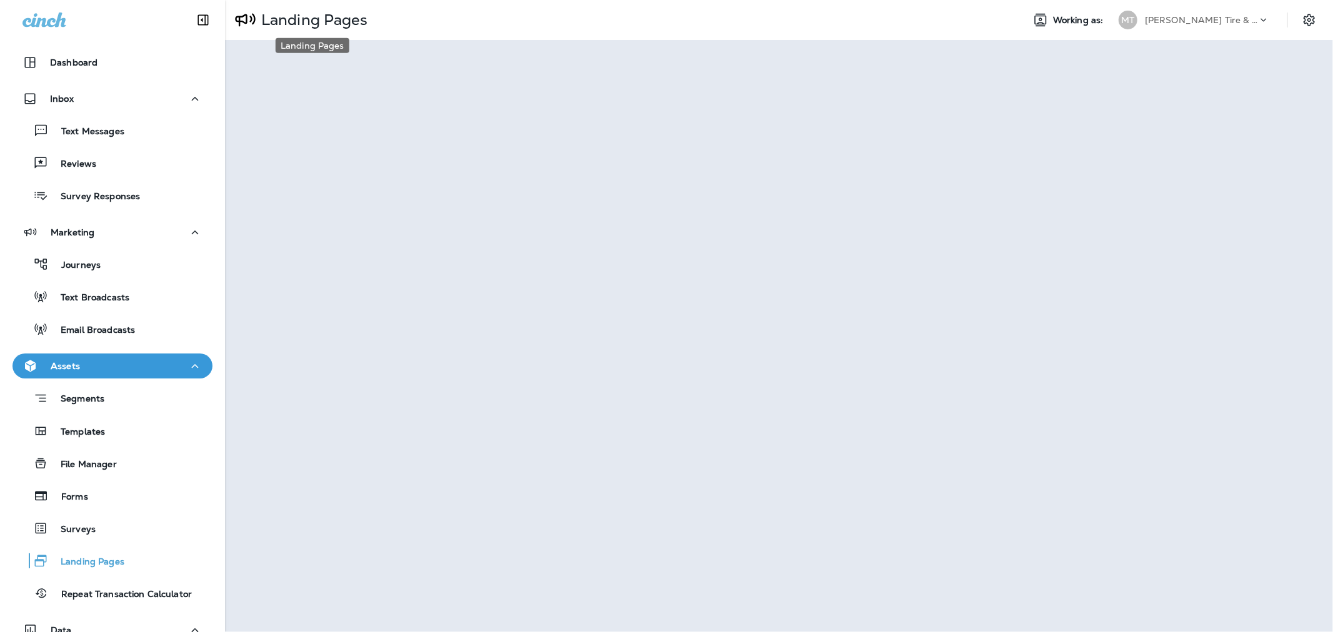
click at [307, 17] on p "Landing Pages" at bounding box center [311, 20] width 111 height 19
click at [1306, 22] on icon "Settings" at bounding box center [1308, 19] width 15 height 15
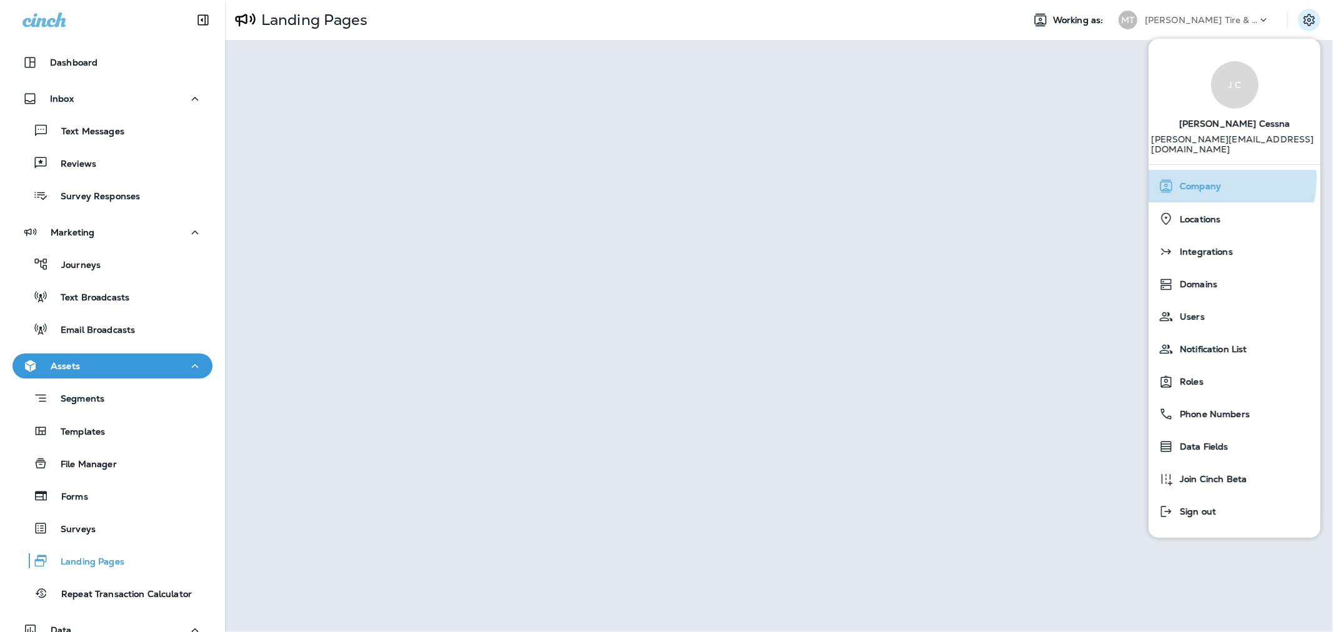
click at [1215, 174] on div "Company" at bounding box center [1234, 186] width 162 height 25
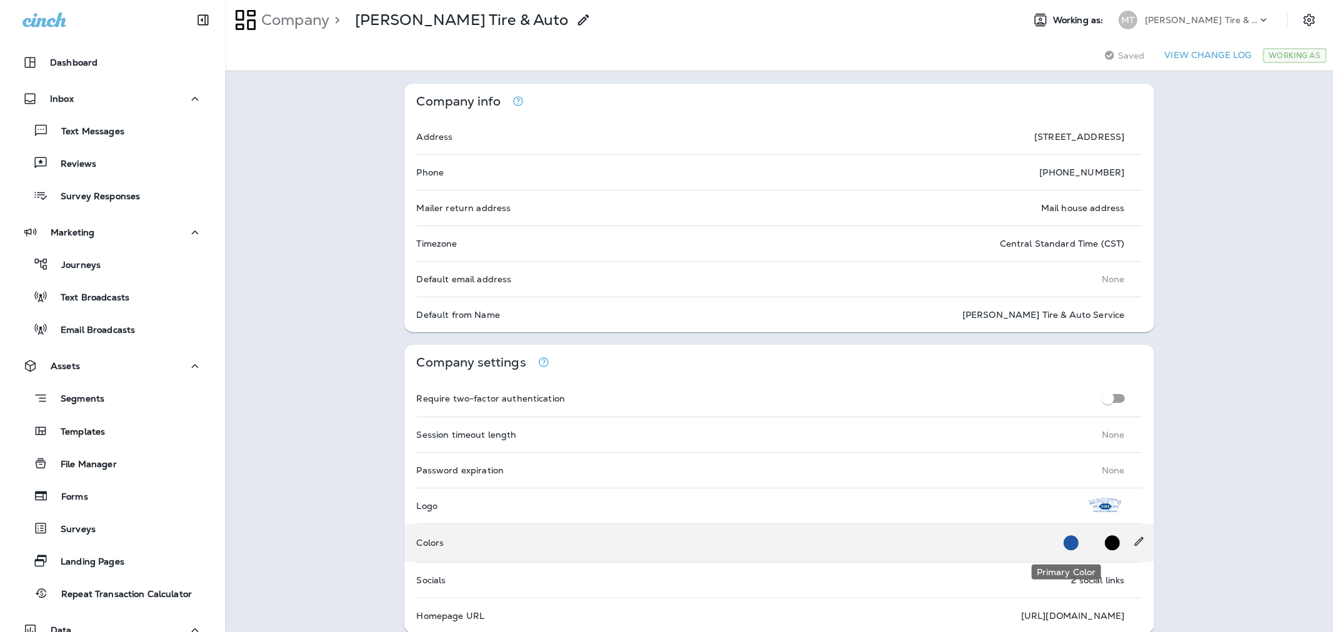
click at [1062, 552] on button "Primary Color" at bounding box center [1070, 543] width 25 height 26
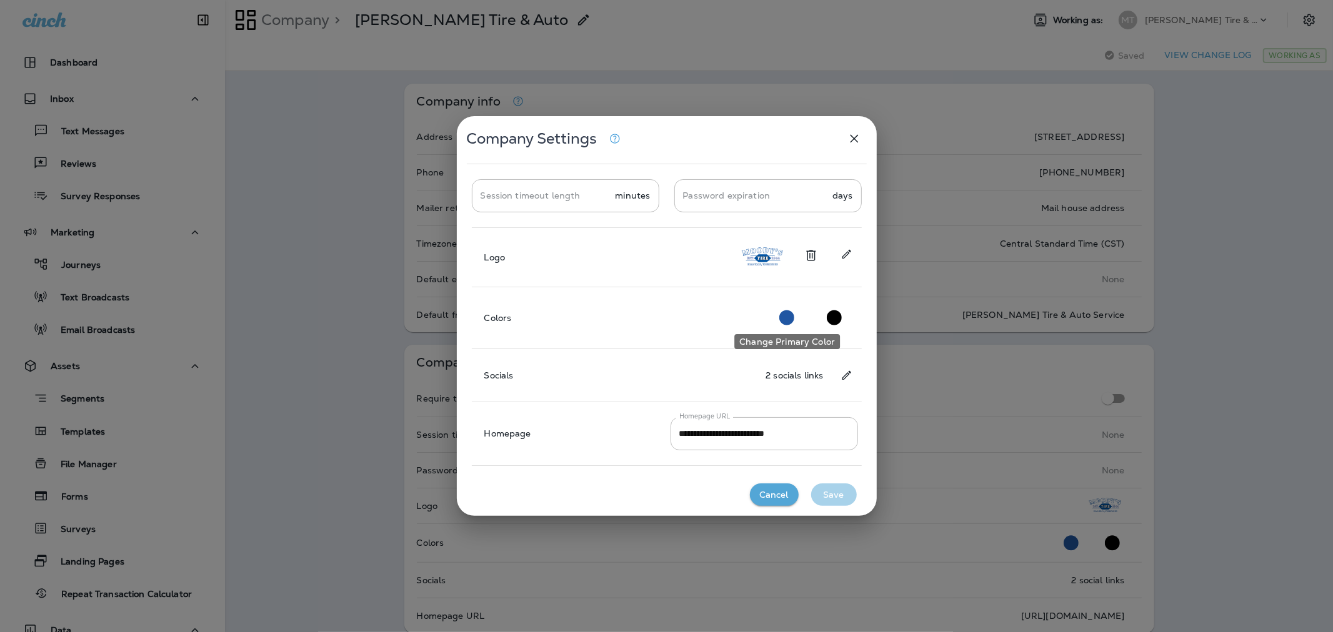
click at [782, 316] on circle "Change Primary Color" at bounding box center [786, 318] width 15 height 15
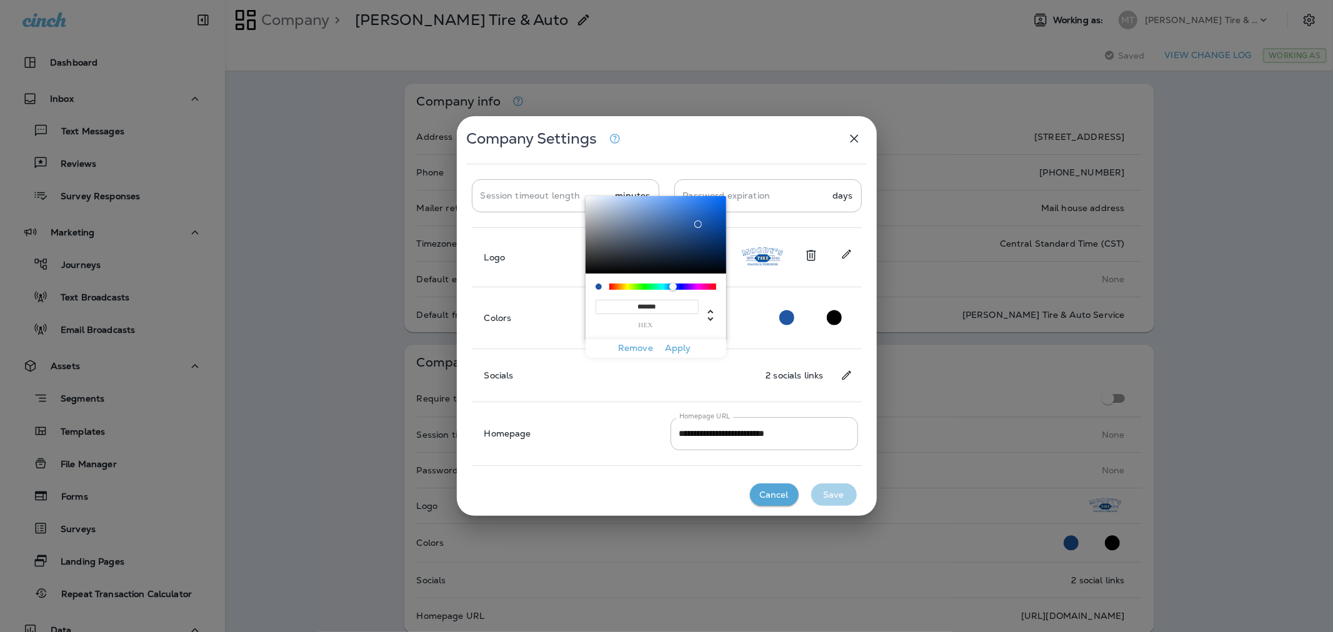
drag, startPoint x: 682, startPoint y: 303, endPoint x: 607, endPoint y: 311, distance: 74.8
click at [607, 311] on input "*******" at bounding box center [646, 307] width 103 height 14
click at [778, 500] on button "Cancel" at bounding box center [774, 495] width 49 height 23
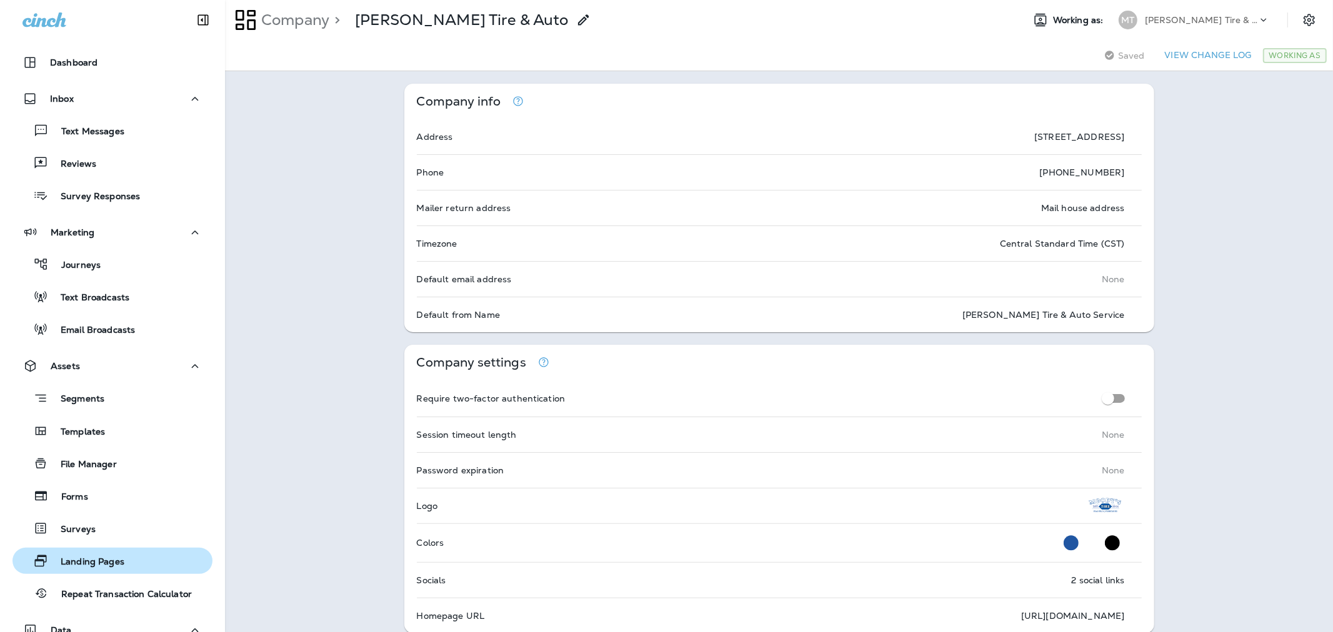
click at [89, 562] on p "Landing Pages" at bounding box center [86, 563] width 76 height 12
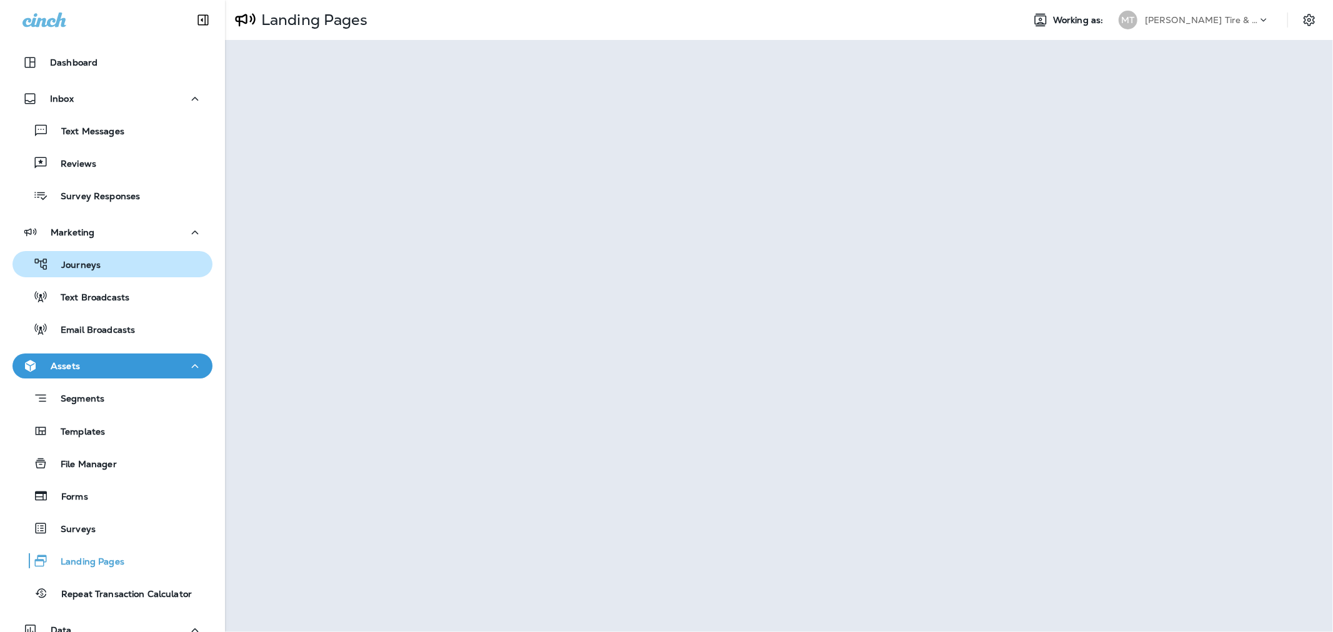
click at [89, 263] on p "Journeys" at bounding box center [75, 266] width 52 height 12
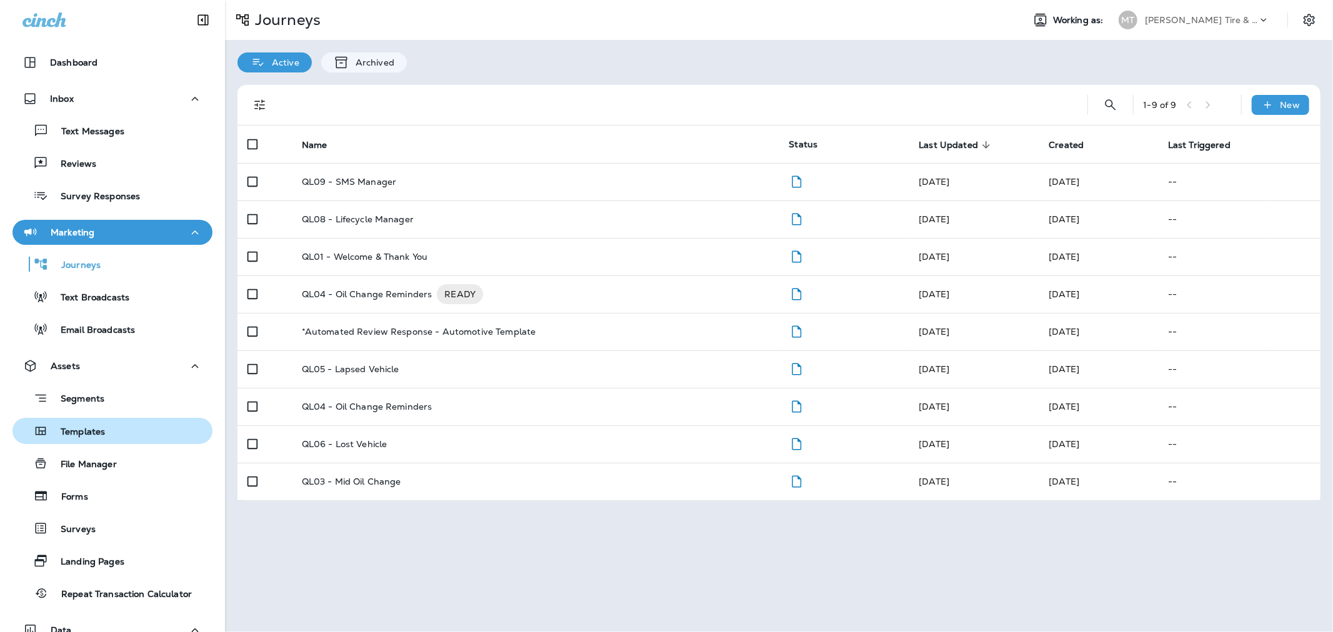
click at [91, 427] on p "Templates" at bounding box center [76, 433] width 57 height 12
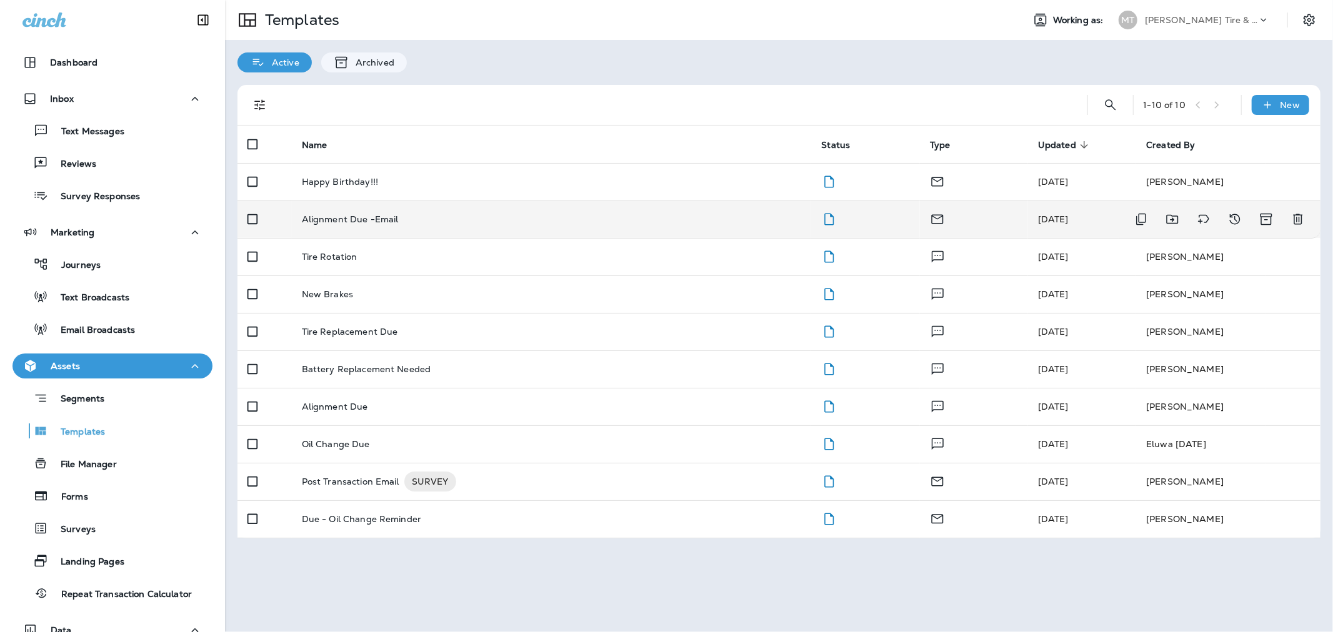
click at [347, 219] on p "Alignment Due -Email" at bounding box center [350, 219] width 97 height 10
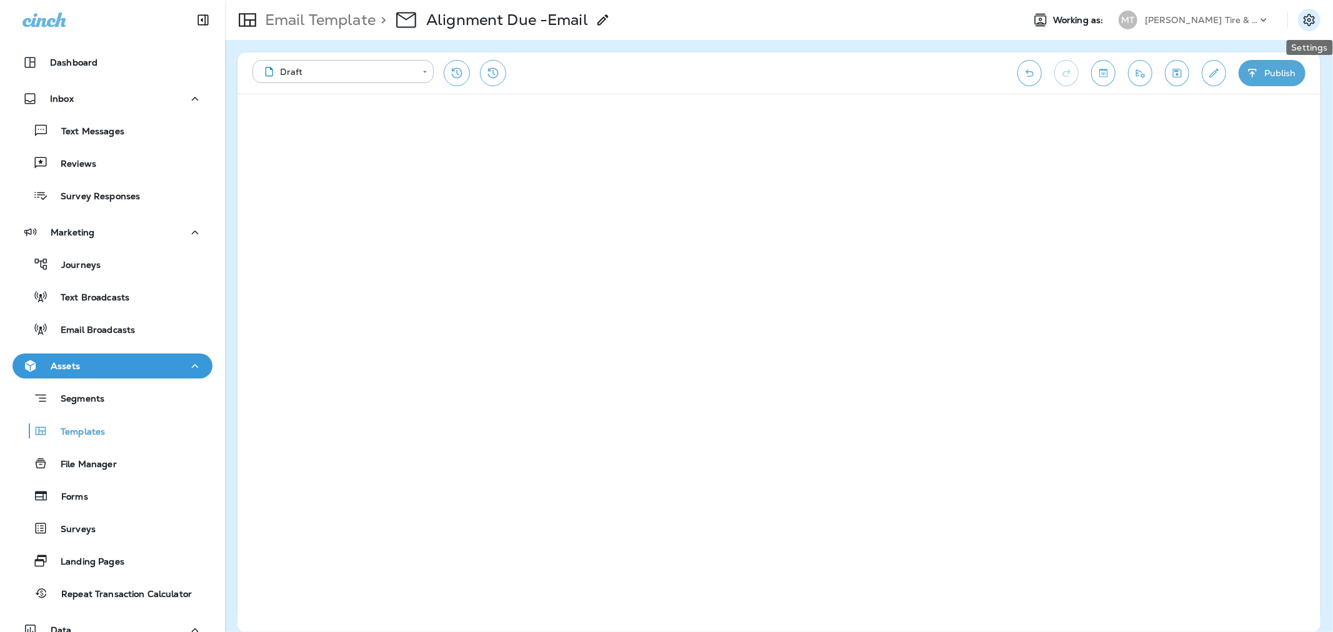
drag, startPoint x: 1309, startPoint y: 14, endPoint x: 1315, endPoint y: 19, distance: 7.1
click at [1315, 19] on icon "Settings" at bounding box center [1308, 19] width 15 height 15
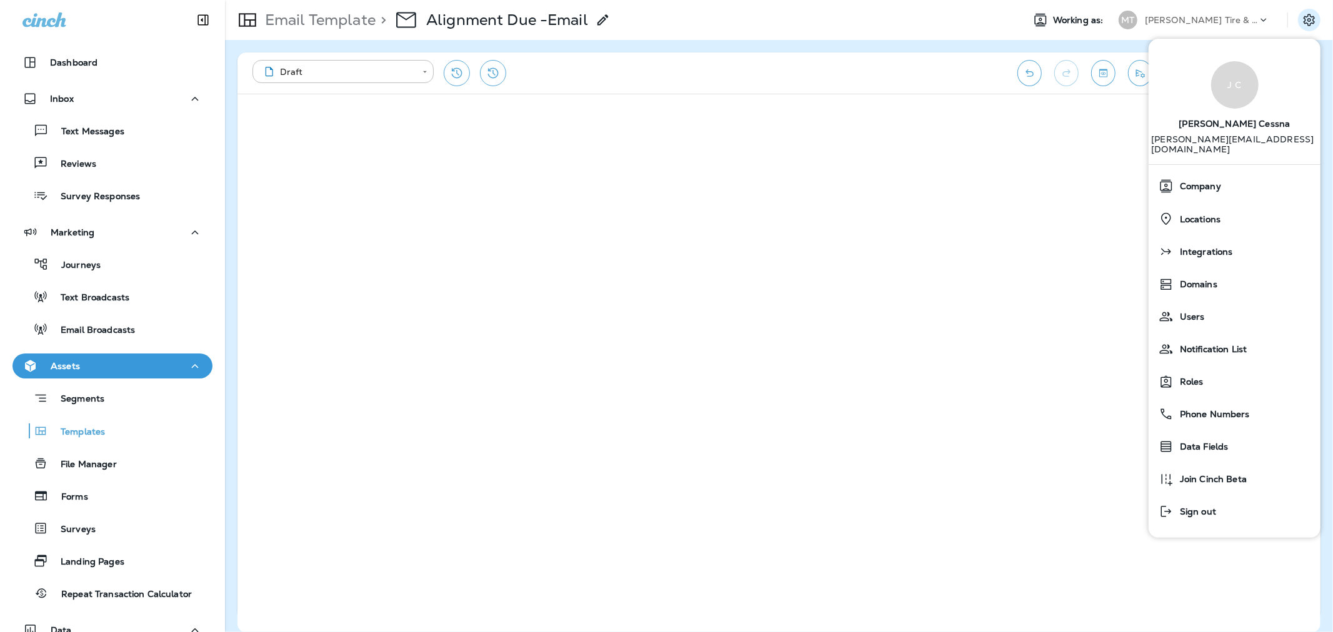
click at [893, 74] on div "**********" at bounding box center [628, 73] width 752 height 26
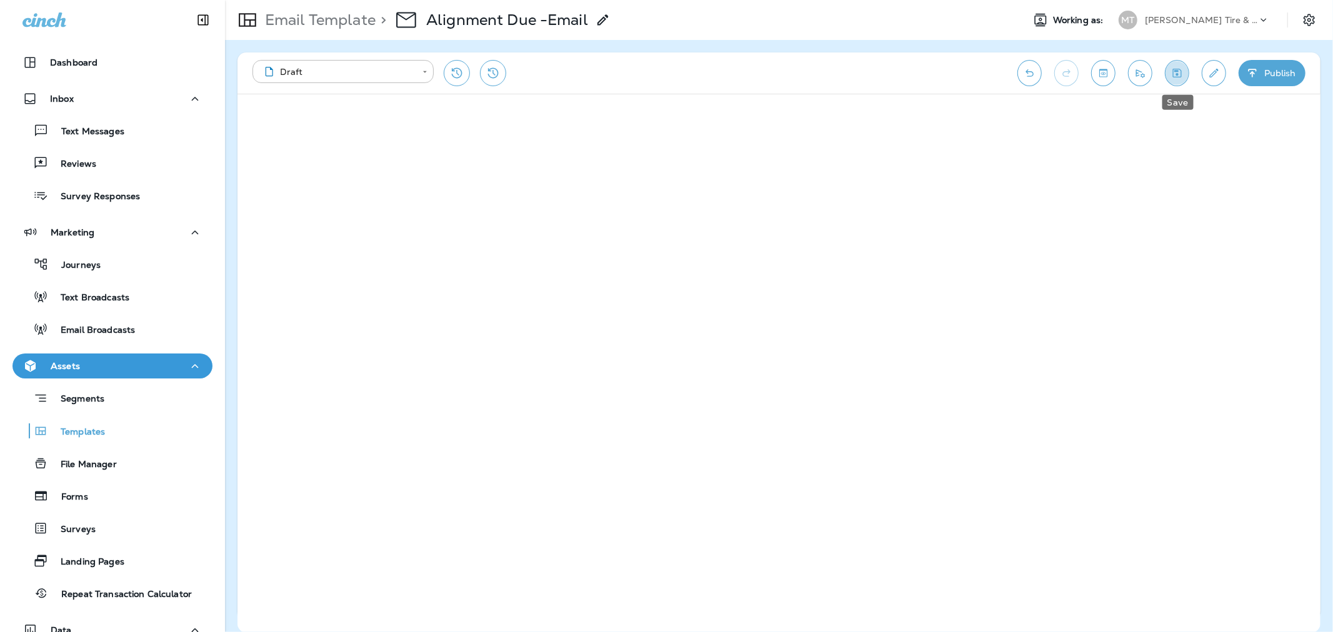
click at [1176, 73] on icon "Save" at bounding box center [1177, 73] width 9 height 9
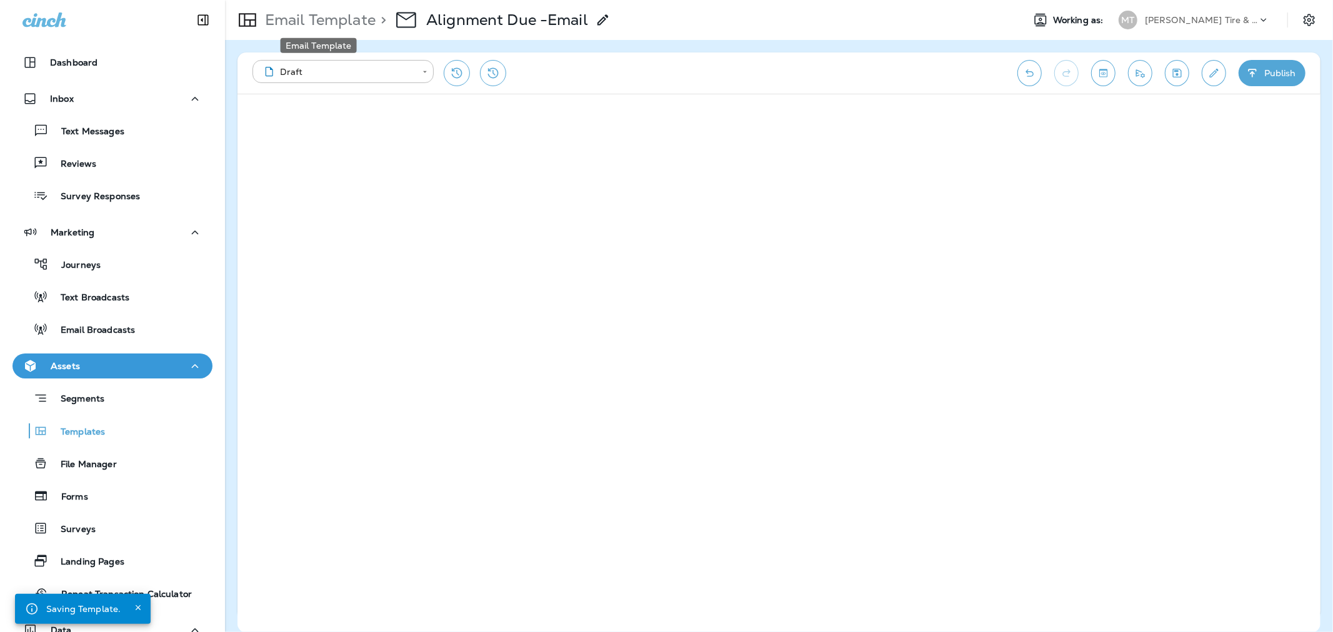
click at [335, 22] on p "Email Template" at bounding box center [318, 20] width 116 height 19
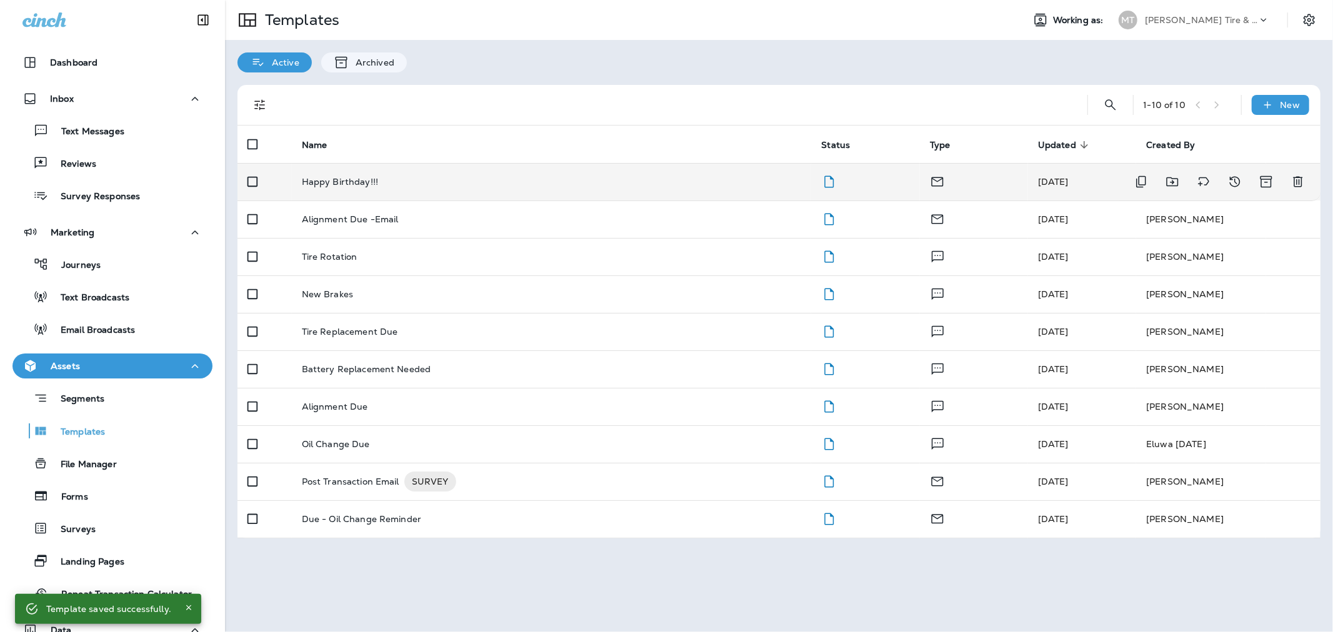
click at [339, 177] on p "Happy Birthday!!!" at bounding box center [340, 182] width 76 height 10
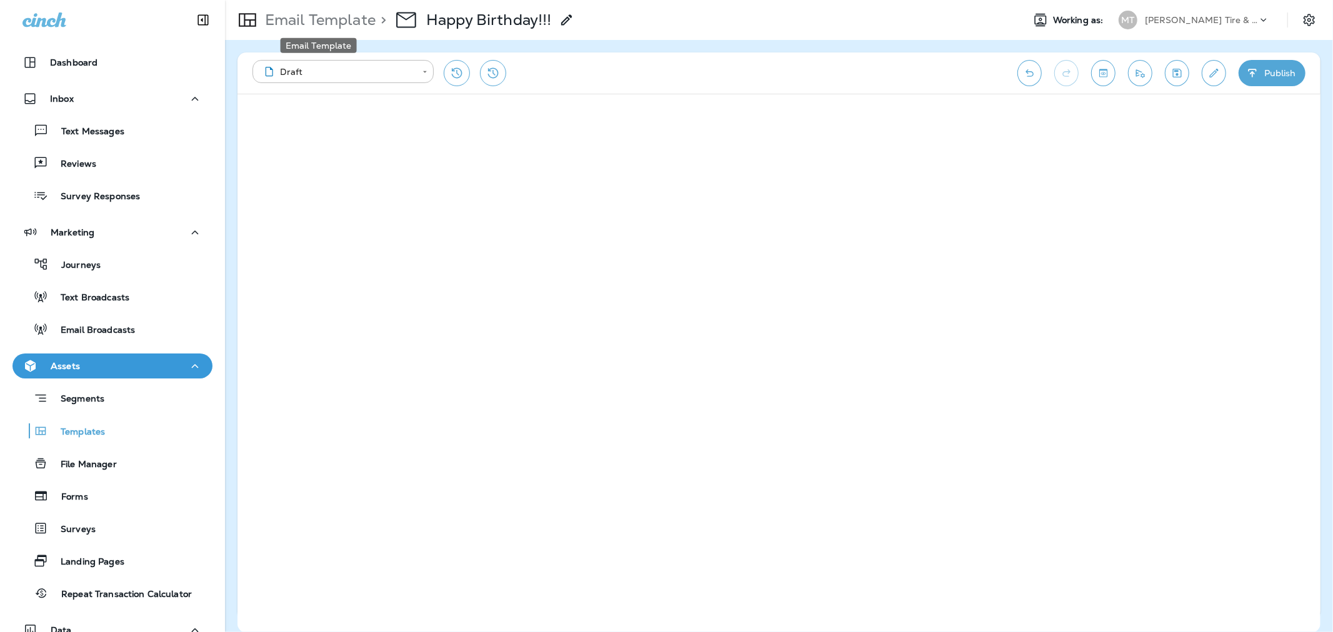
click at [328, 15] on p "Email Template" at bounding box center [318, 20] width 116 height 19
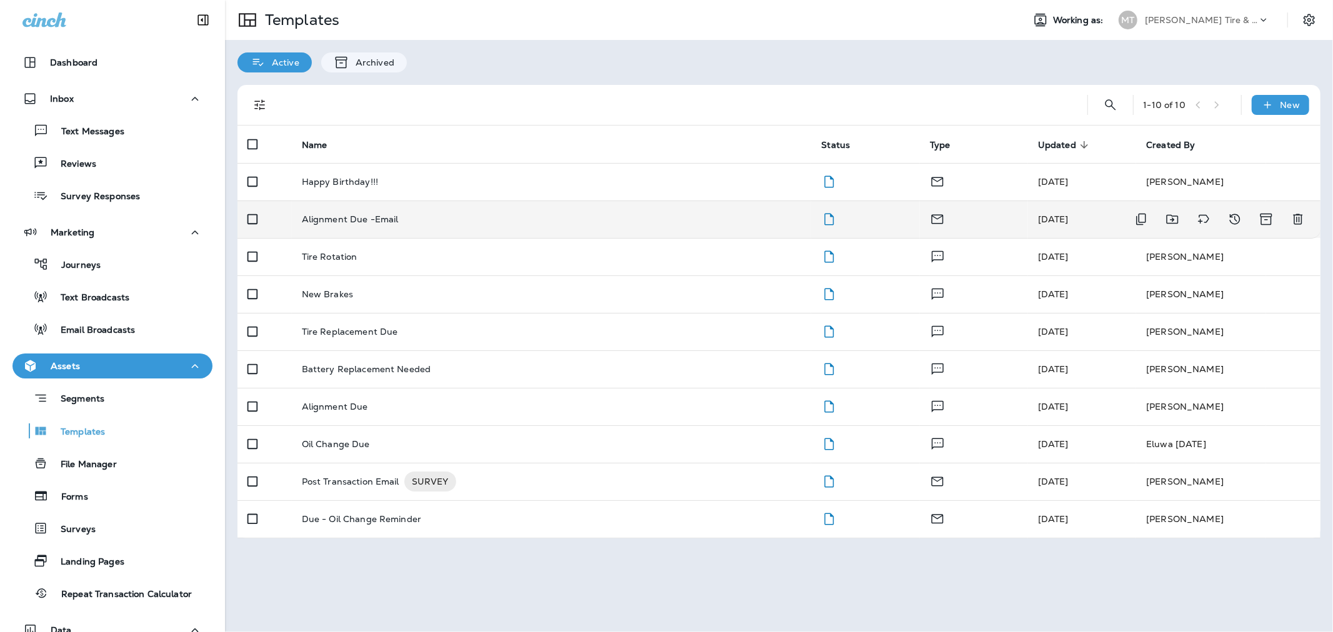
click at [327, 209] on td "Alignment Due -Email" at bounding box center [552, 219] width 520 height 37
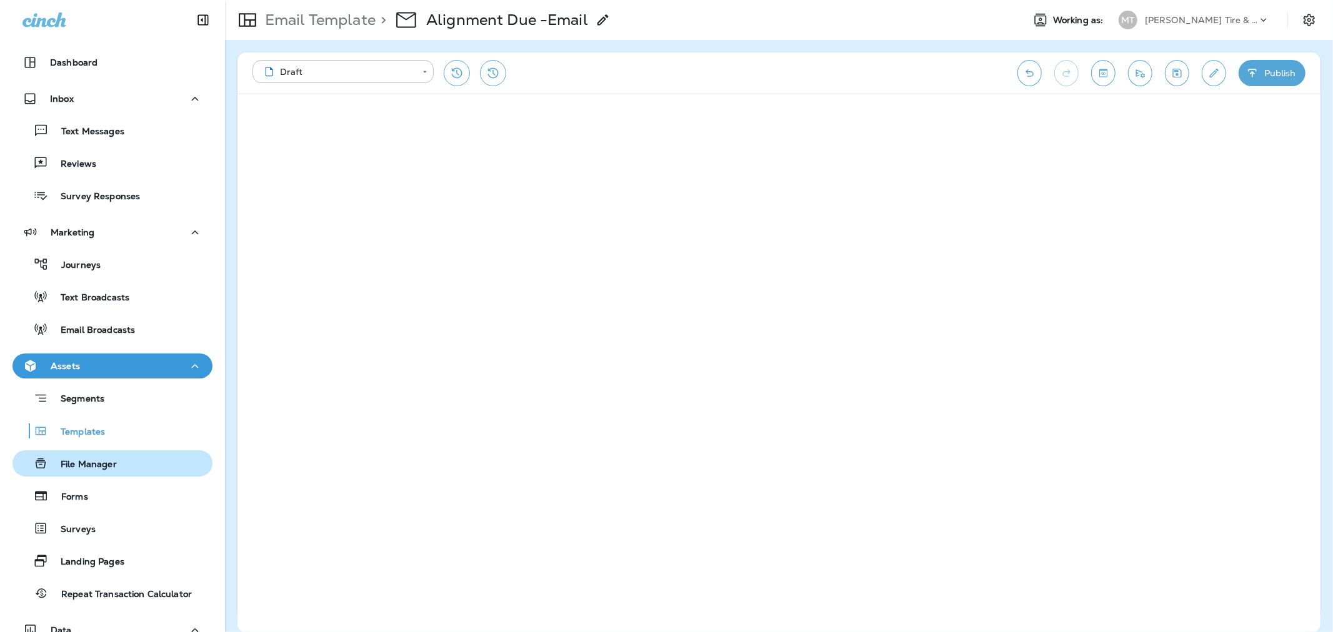
click at [69, 459] on p "File Manager" at bounding box center [82, 465] width 69 height 12
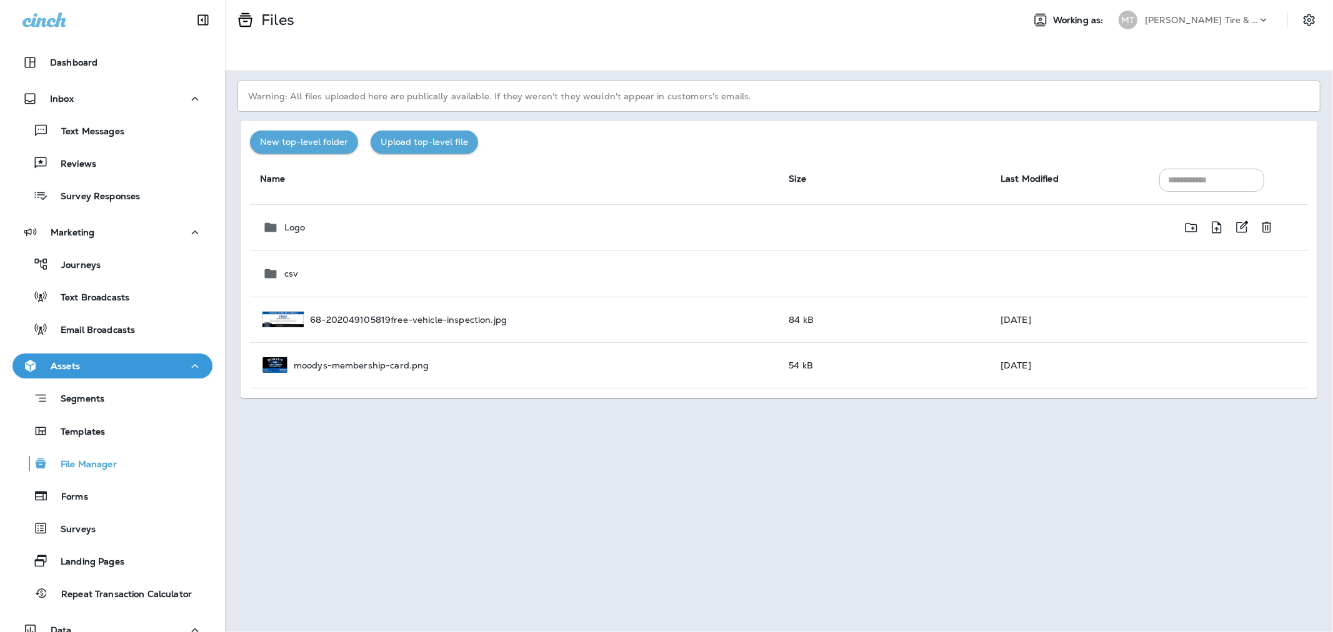
click at [292, 230] on p "Logo" at bounding box center [294, 227] width 21 height 10
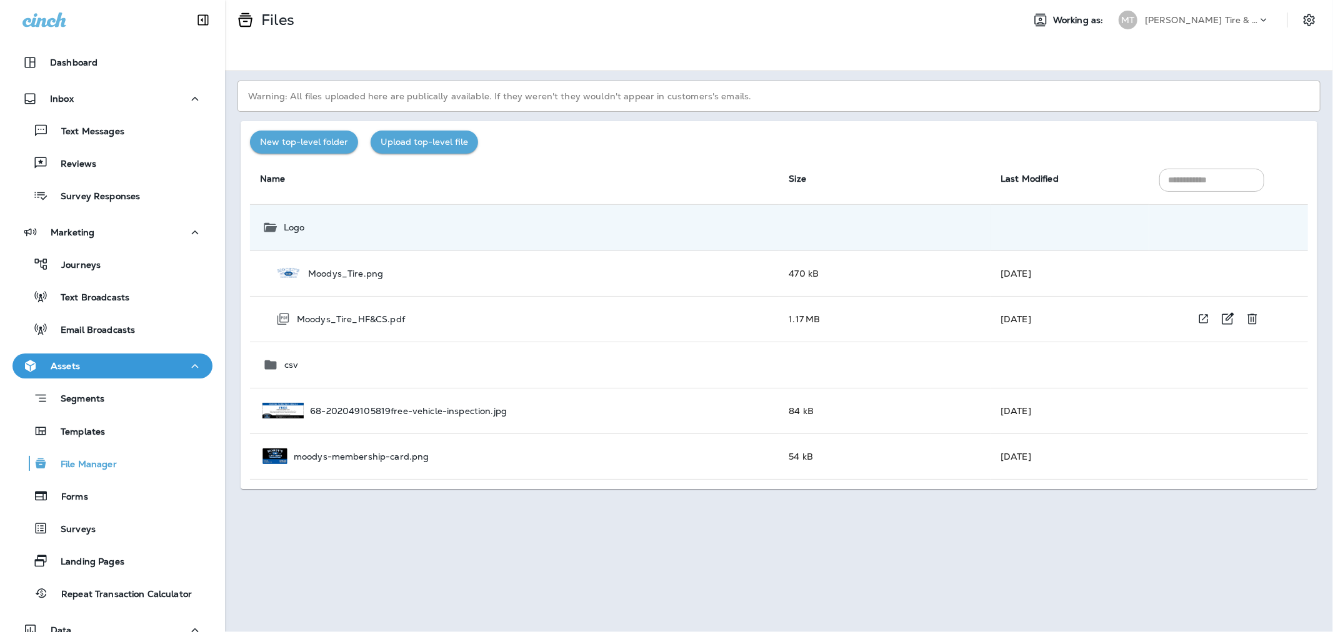
click at [342, 319] on p "Moodys_Tire_HF&CS.pdf" at bounding box center [351, 319] width 108 height 10
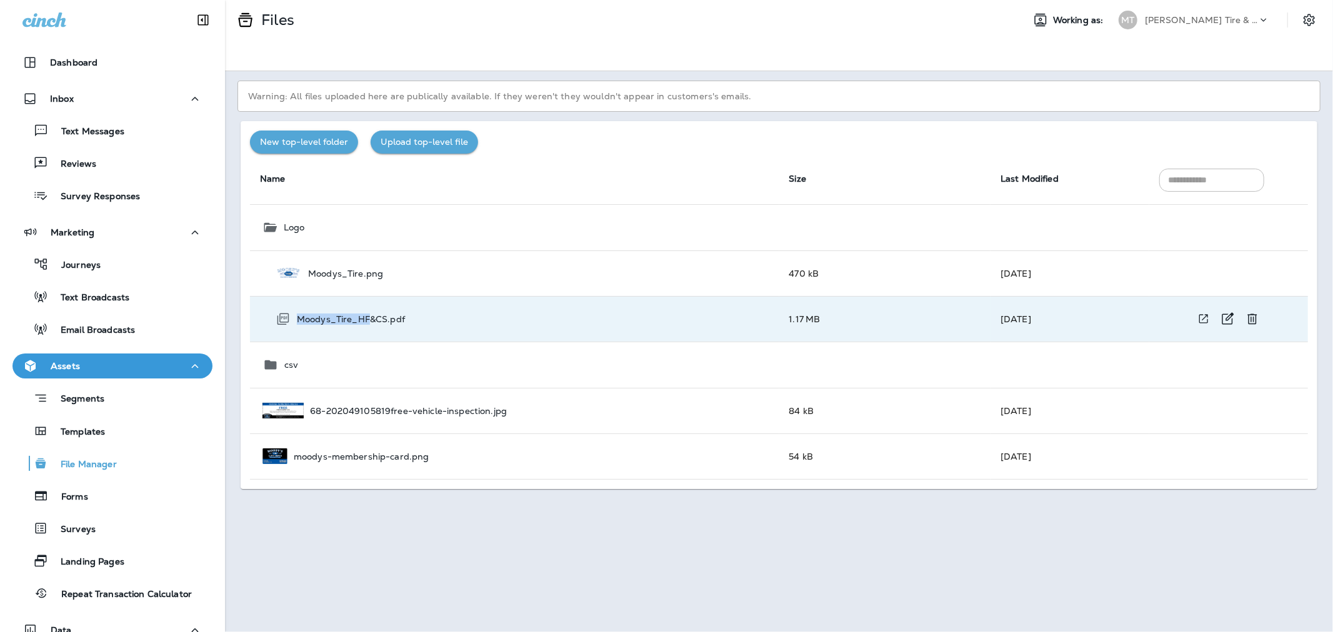
click at [342, 319] on p "Moodys_Tire_HF&CS.pdf" at bounding box center [351, 319] width 108 height 10
click at [369, 272] on p "Moodys_Tire.png" at bounding box center [345, 274] width 75 height 10
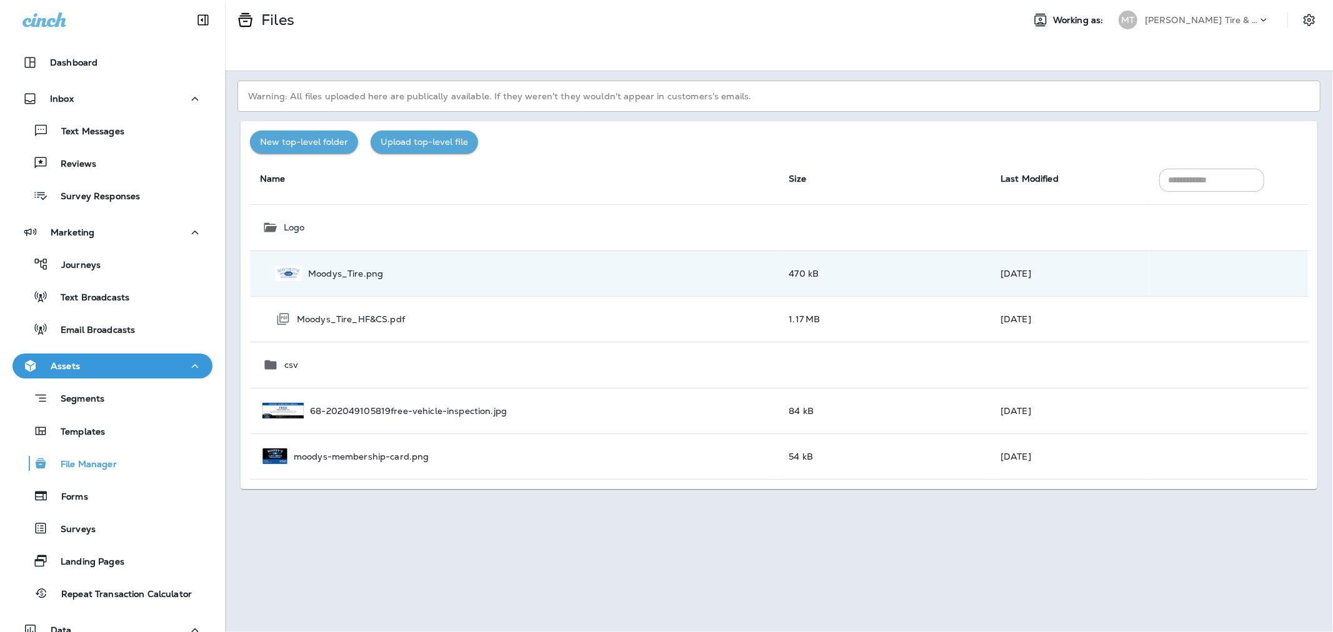
click at [427, 146] on button "Upload top-level file" at bounding box center [424, 142] width 107 height 23
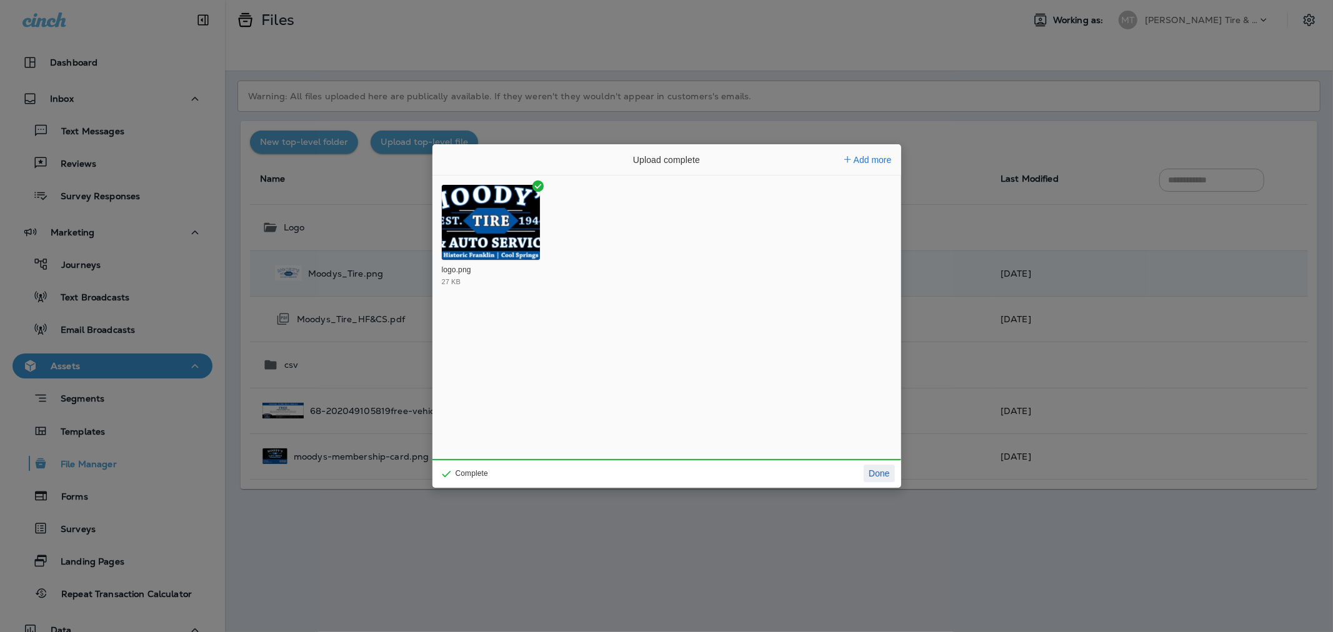
click at [878, 475] on button "Done" at bounding box center [878, 473] width 31 height 17
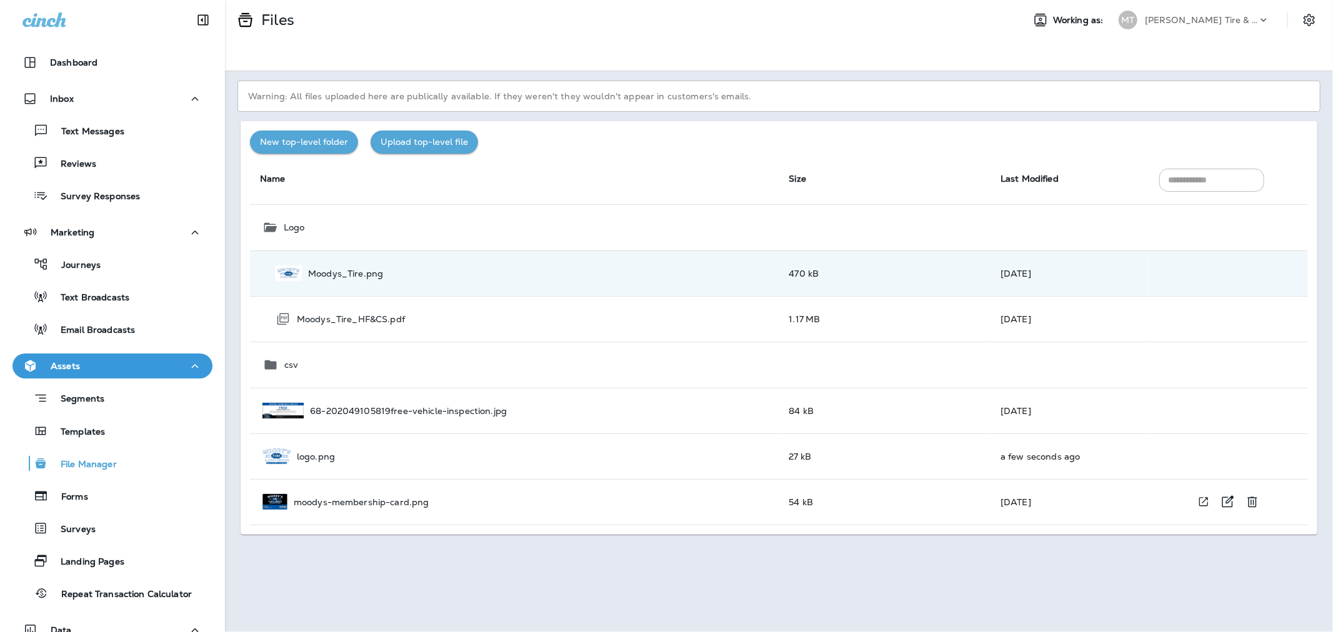
click at [367, 502] on p "moodys-membership-card.png" at bounding box center [362, 502] width 136 height 10
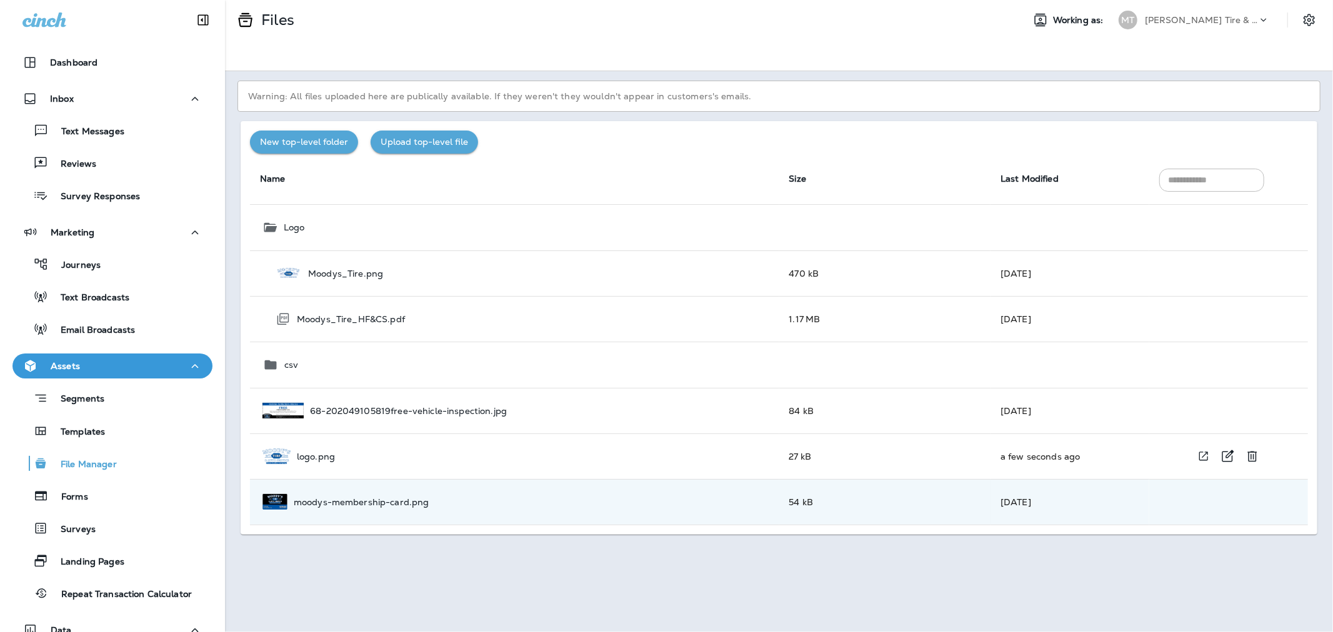
click at [311, 454] on p "logo.png" at bounding box center [316, 457] width 38 height 10
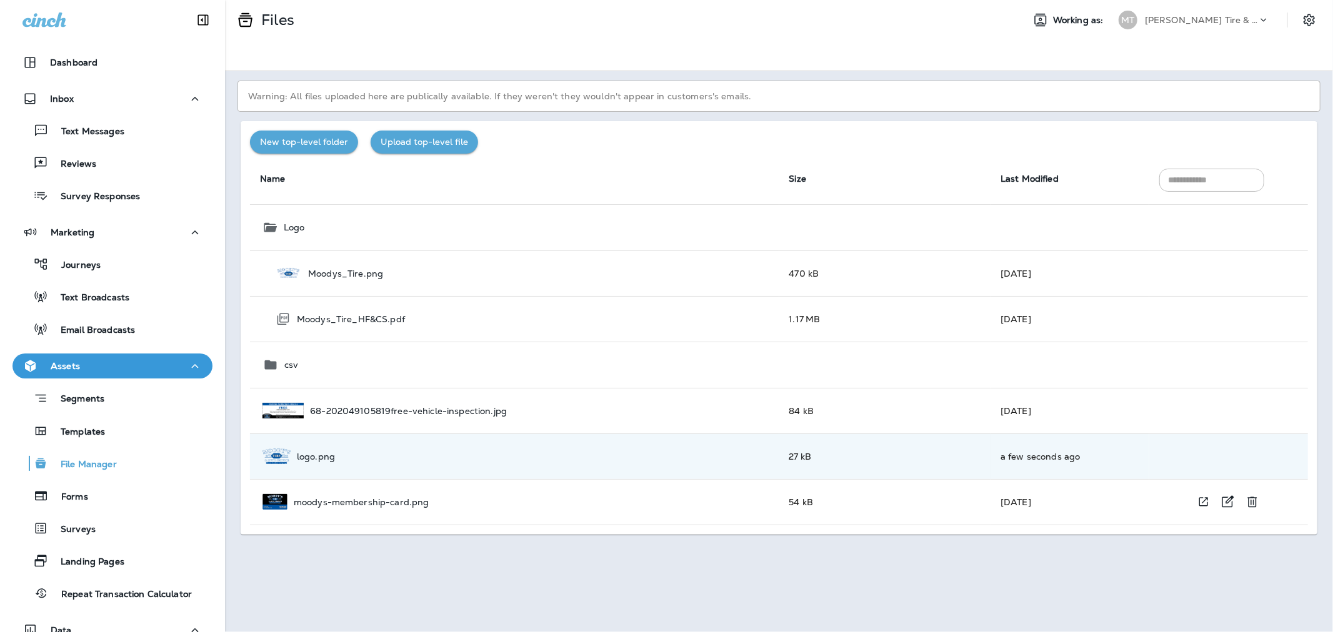
click at [564, 507] on div "moodys-membership-card.png" at bounding box center [515, 502] width 507 height 16
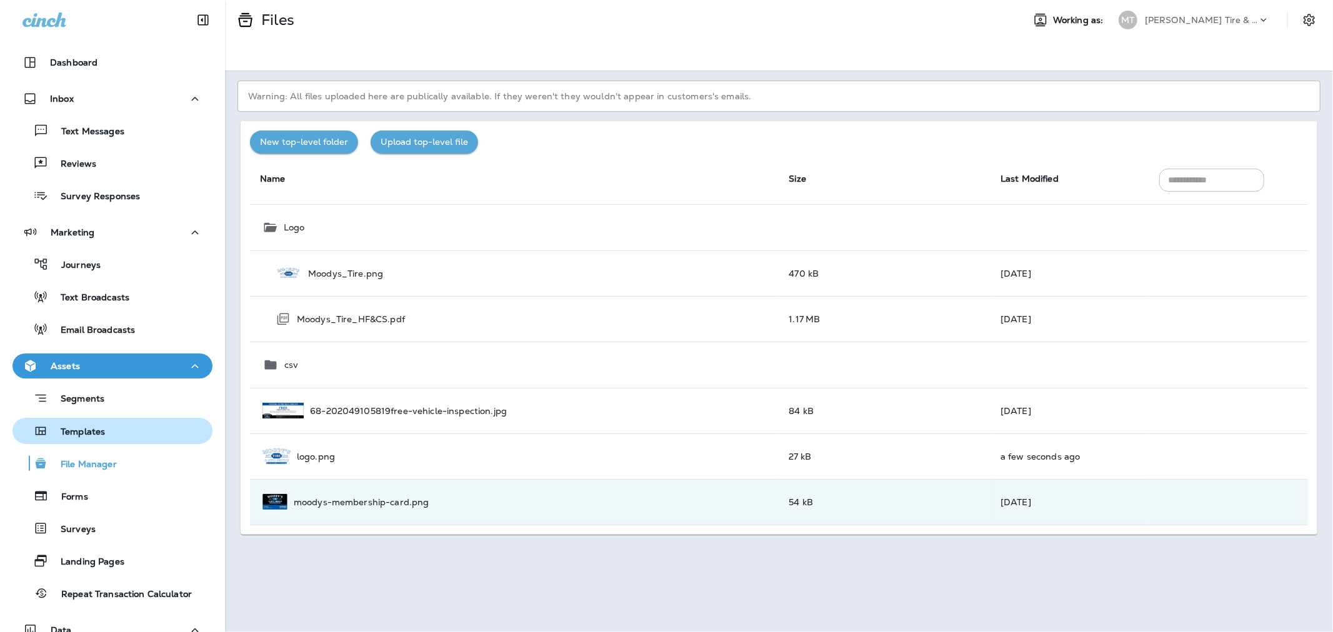
click at [87, 427] on p "Templates" at bounding box center [76, 433] width 57 height 12
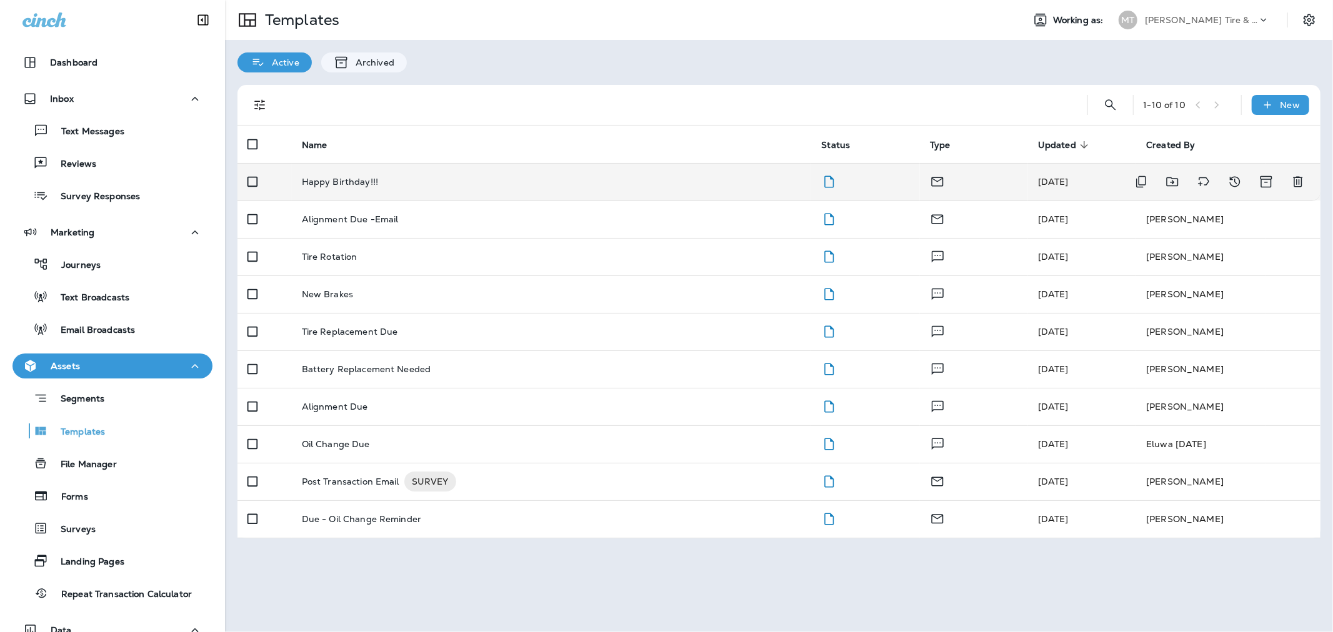
click at [336, 179] on p "Happy Birthday!!!" at bounding box center [340, 182] width 76 height 10
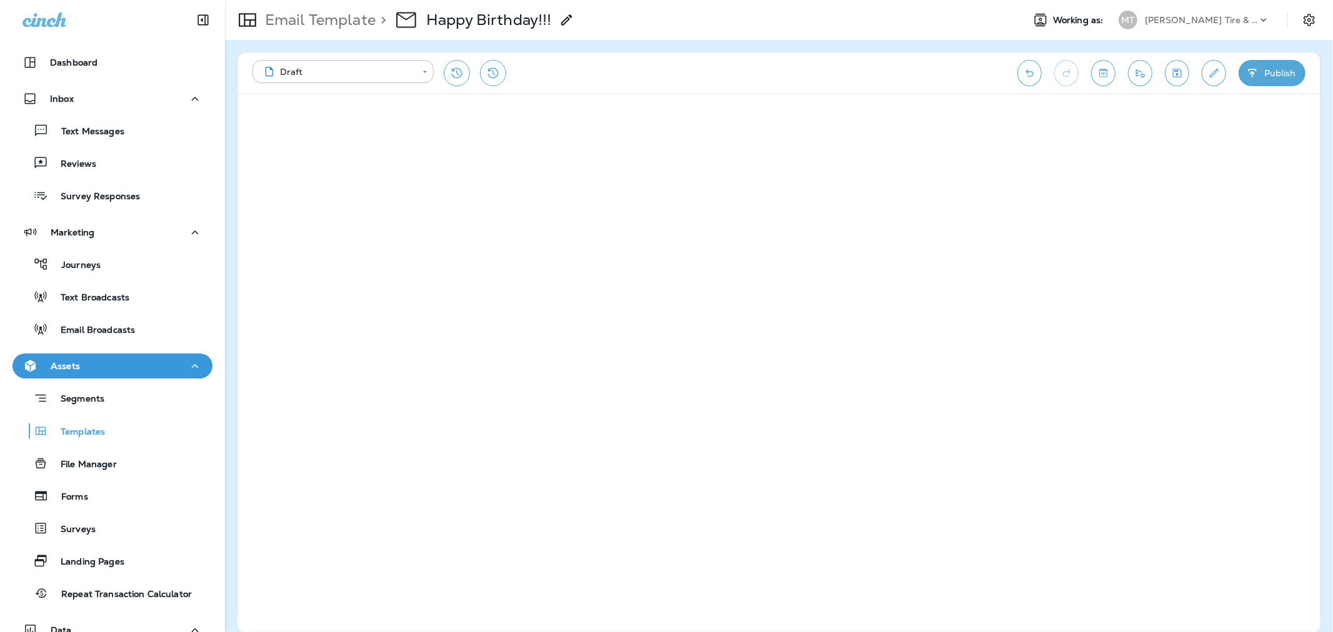
click at [335, 16] on p "Email Template" at bounding box center [318, 20] width 116 height 19
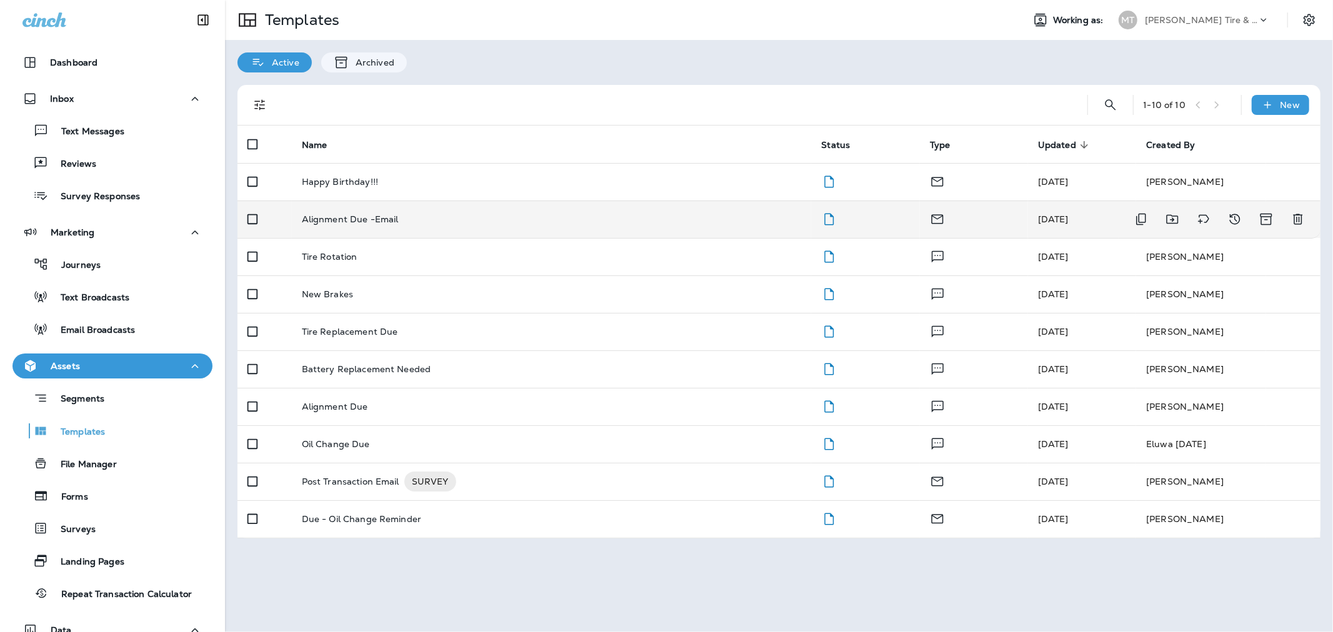
click at [340, 217] on p "Alignment Due -Email" at bounding box center [350, 219] width 97 height 10
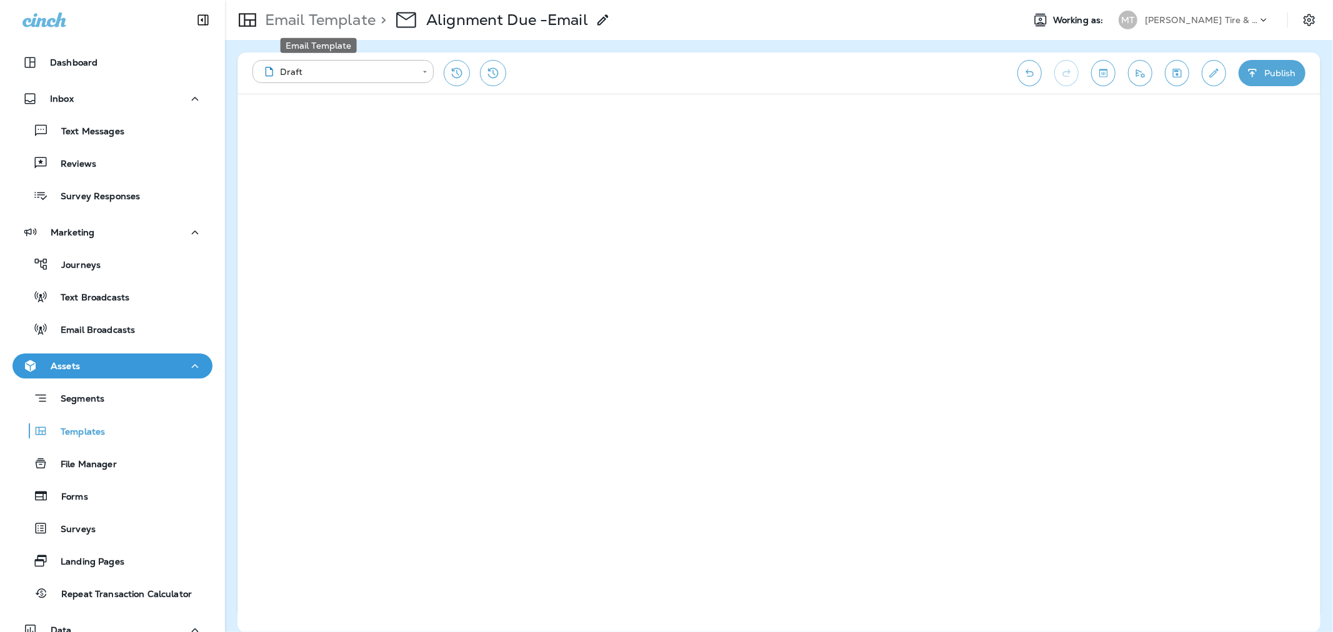
click at [320, 26] on p "Email Template" at bounding box center [318, 20] width 116 height 19
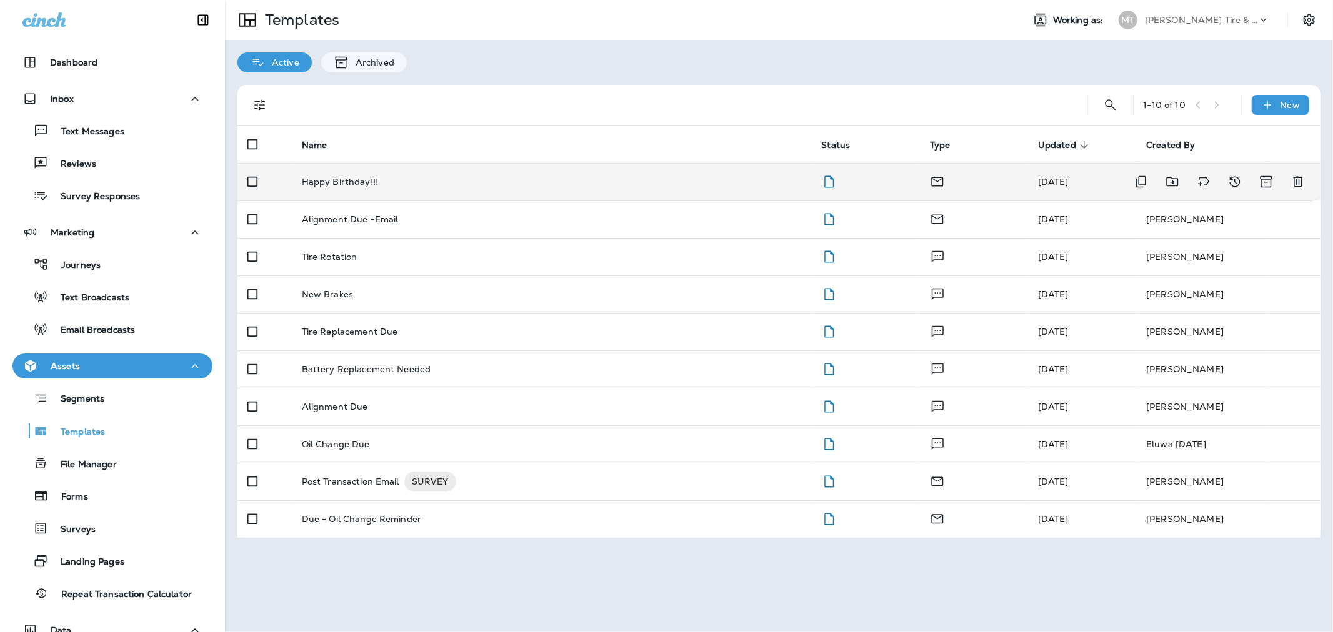
click at [334, 178] on p "Happy Birthday!!!" at bounding box center [340, 182] width 76 height 10
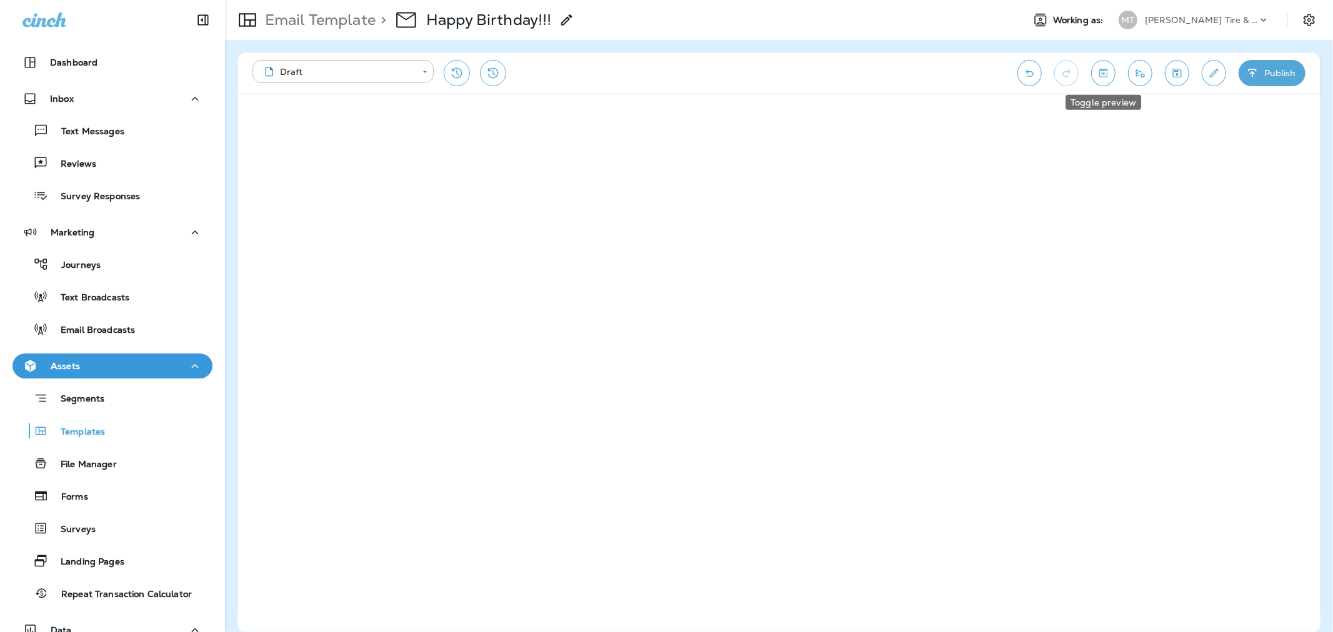
click at [1097, 76] on icon "Toggle preview" at bounding box center [1103, 73] width 13 height 12
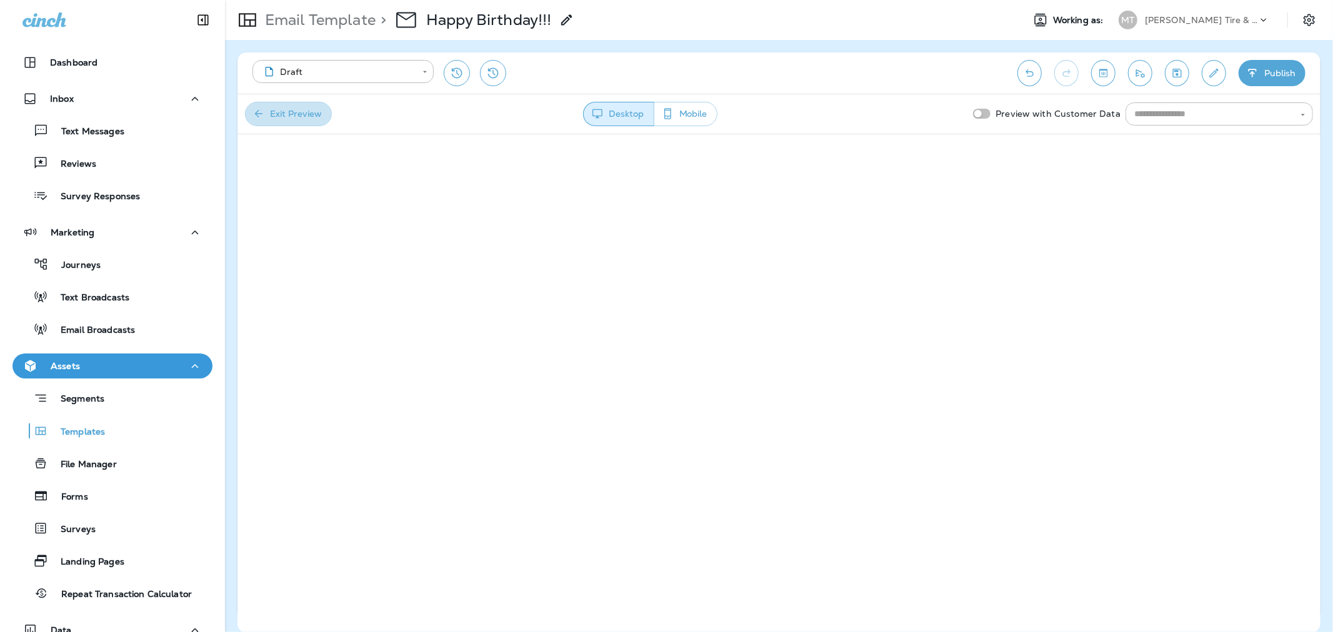
click at [256, 113] on icon "button" at bounding box center [258, 113] width 7 height 7
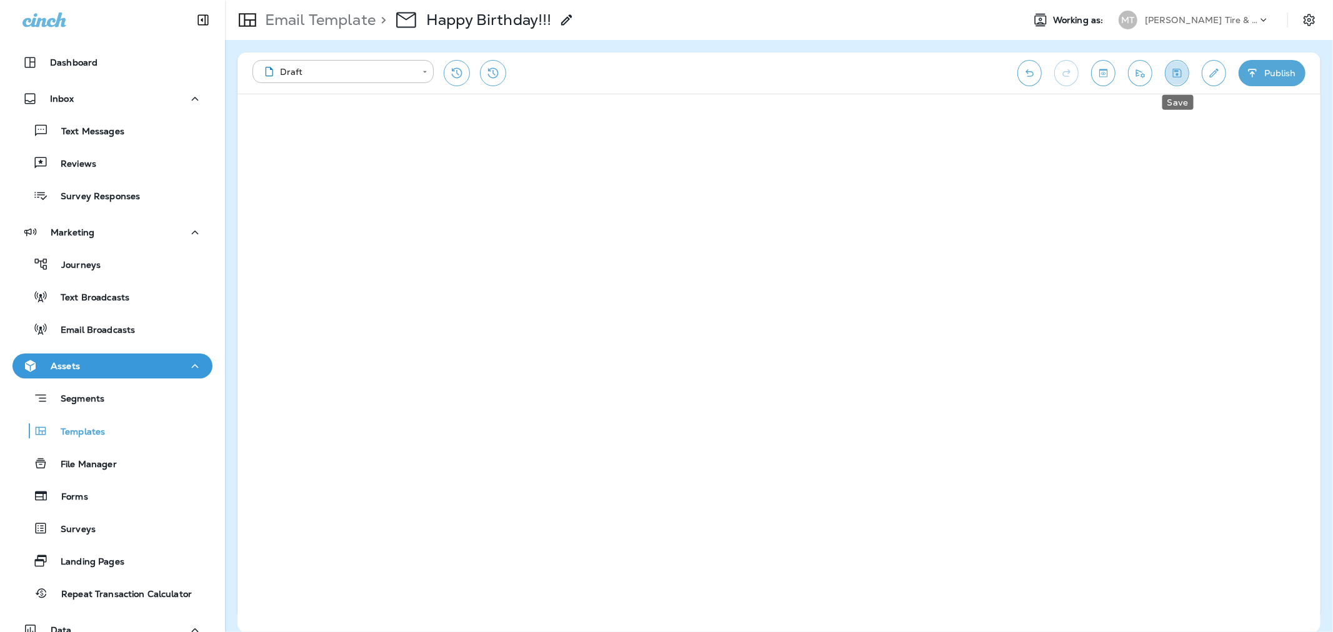
click at [1181, 71] on icon "Save" at bounding box center [1176, 73] width 13 height 12
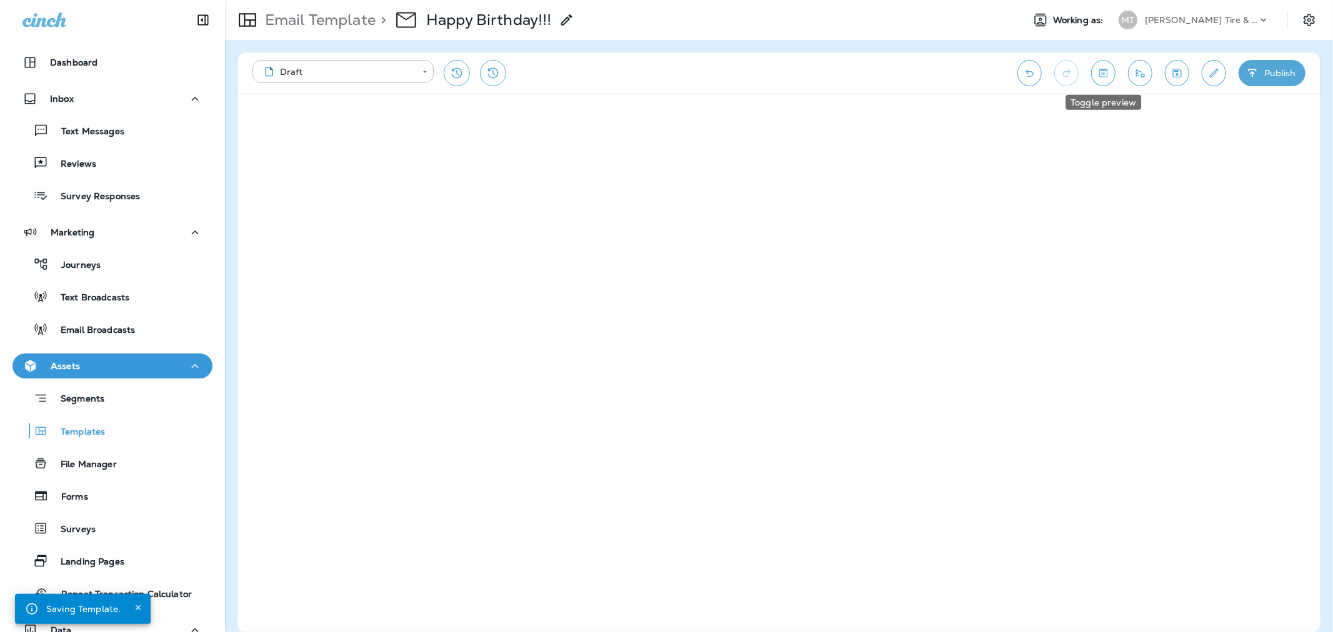
click at [1109, 76] on button "Toggle preview" at bounding box center [1103, 73] width 24 height 26
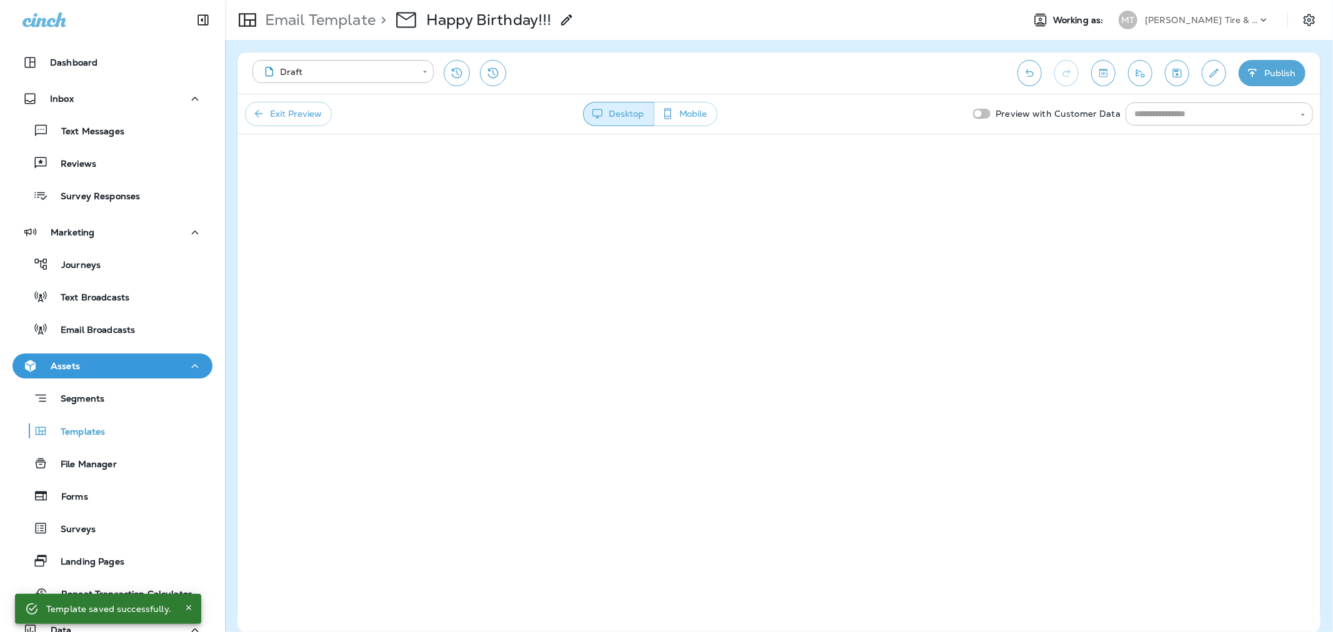
click at [282, 115] on button "Exit Preview" at bounding box center [288, 114] width 87 height 24
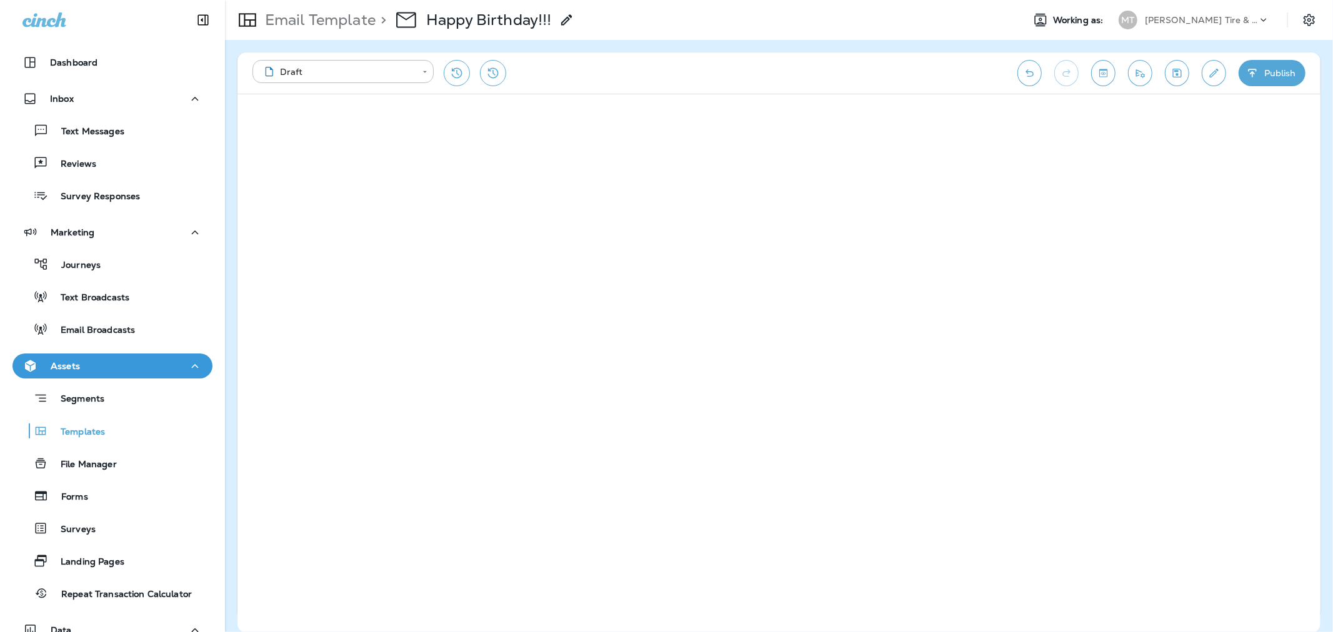
click at [1106, 70] on icon "Toggle preview" at bounding box center [1103, 73] width 8 height 8
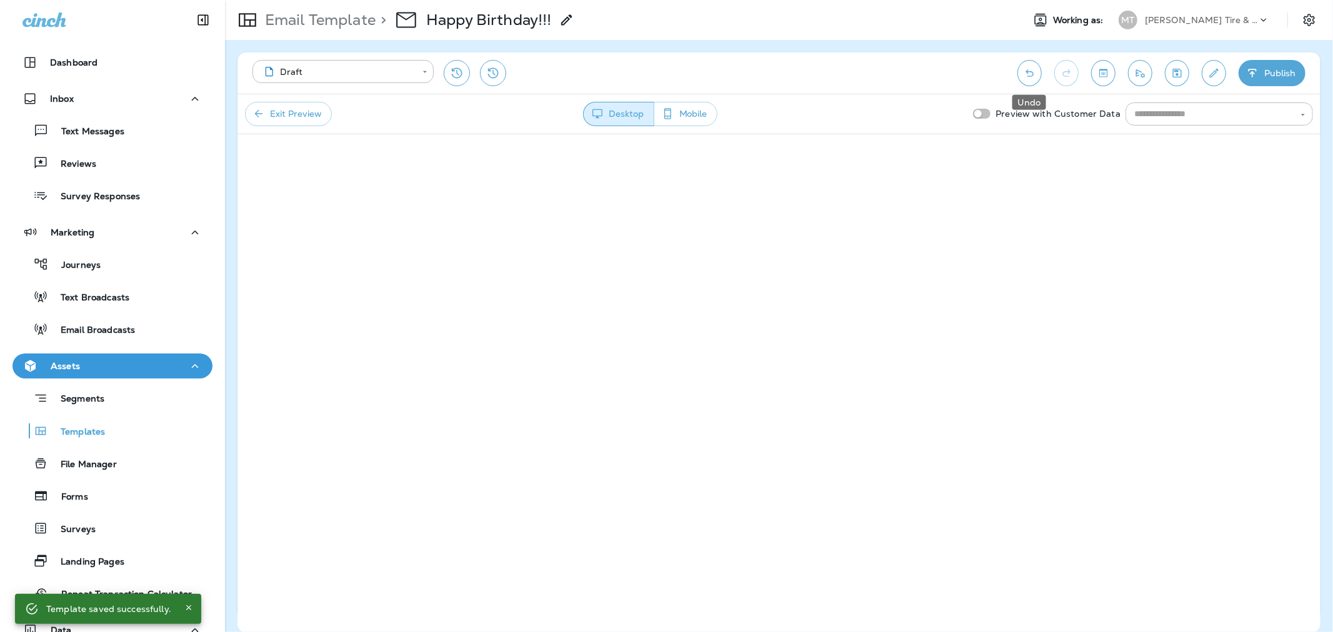
click at [1023, 72] on icon "Undo" at bounding box center [1029, 73] width 13 height 12
click at [298, 119] on button "Exit Preview" at bounding box center [288, 114] width 87 height 24
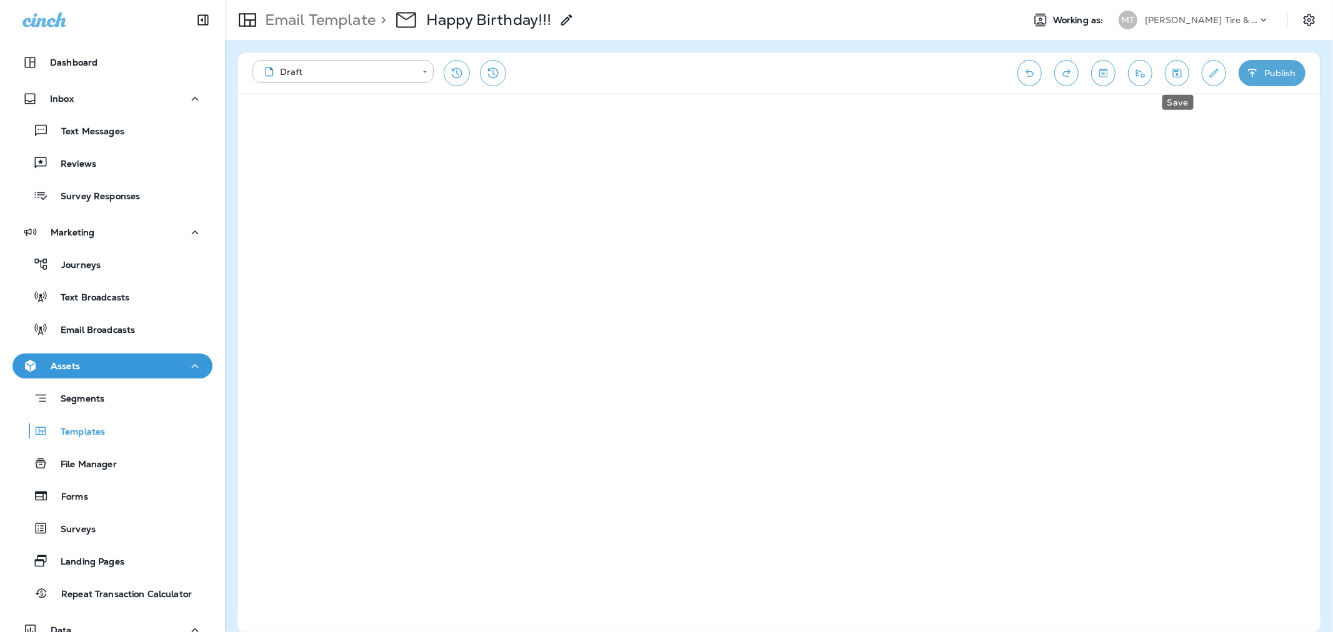
click at [1182, 78] on icon "Save" at bounding box center [1176, 73] width 13 height 12
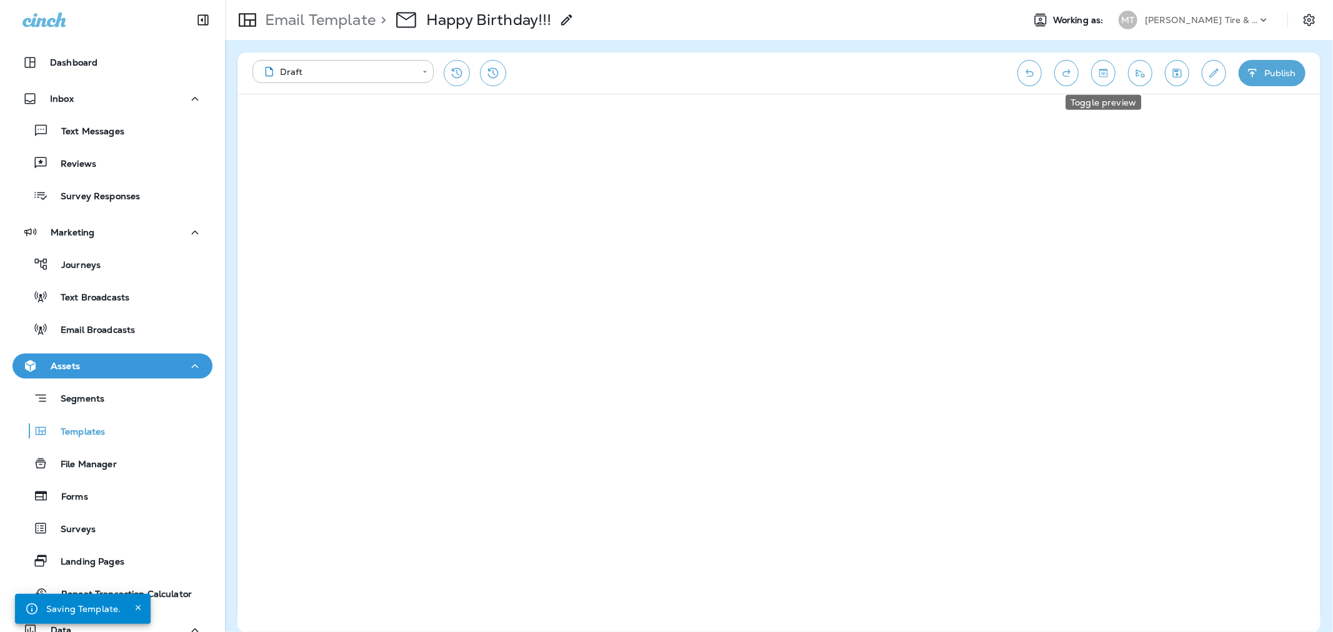
click at [1097, 72] on icon "Toggle preview" at bounding box center [1103, 73] width 13 height 12
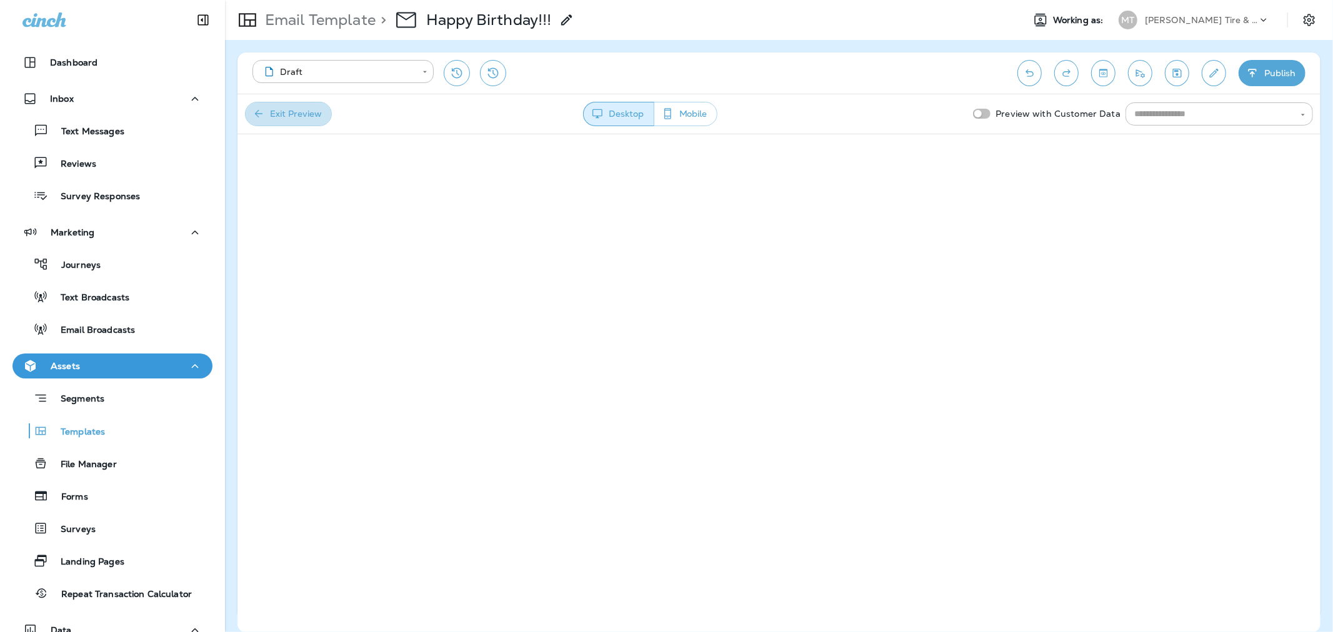
click at [284, 107] on button "Exit Preview" at bounding box center [288, 114] width 87 height 24
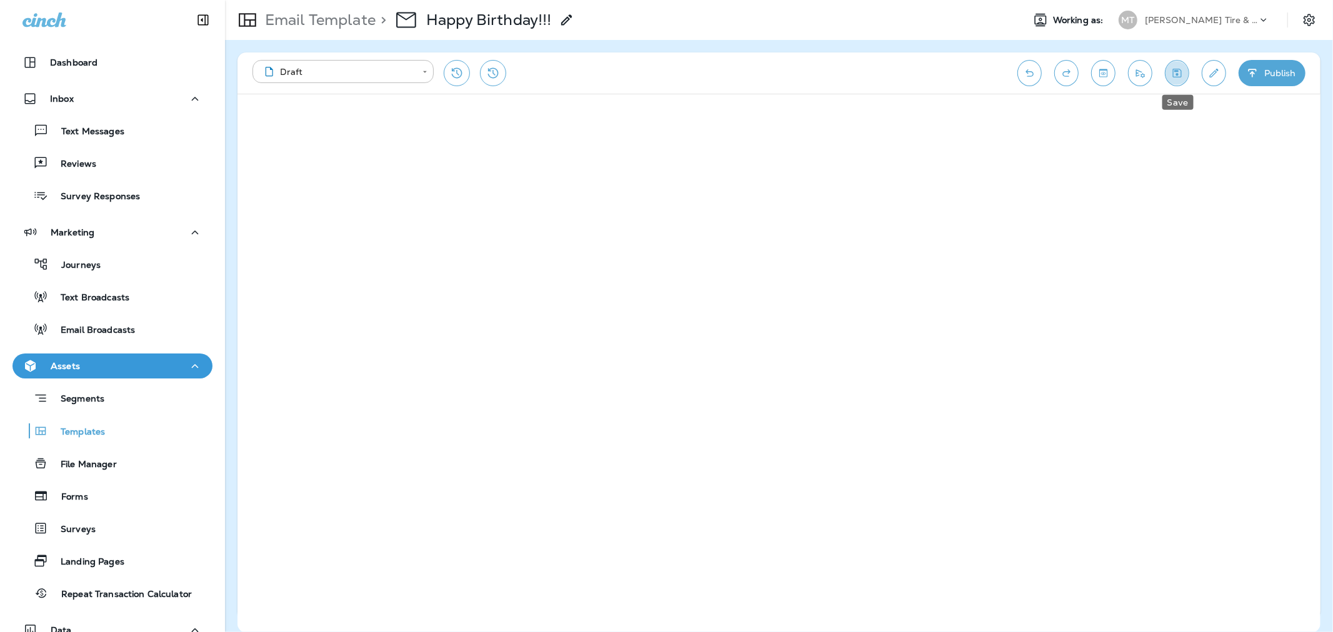
click at [1170, 71] on icon "Save" at bounding box center [1176, 73] width 13 height 12
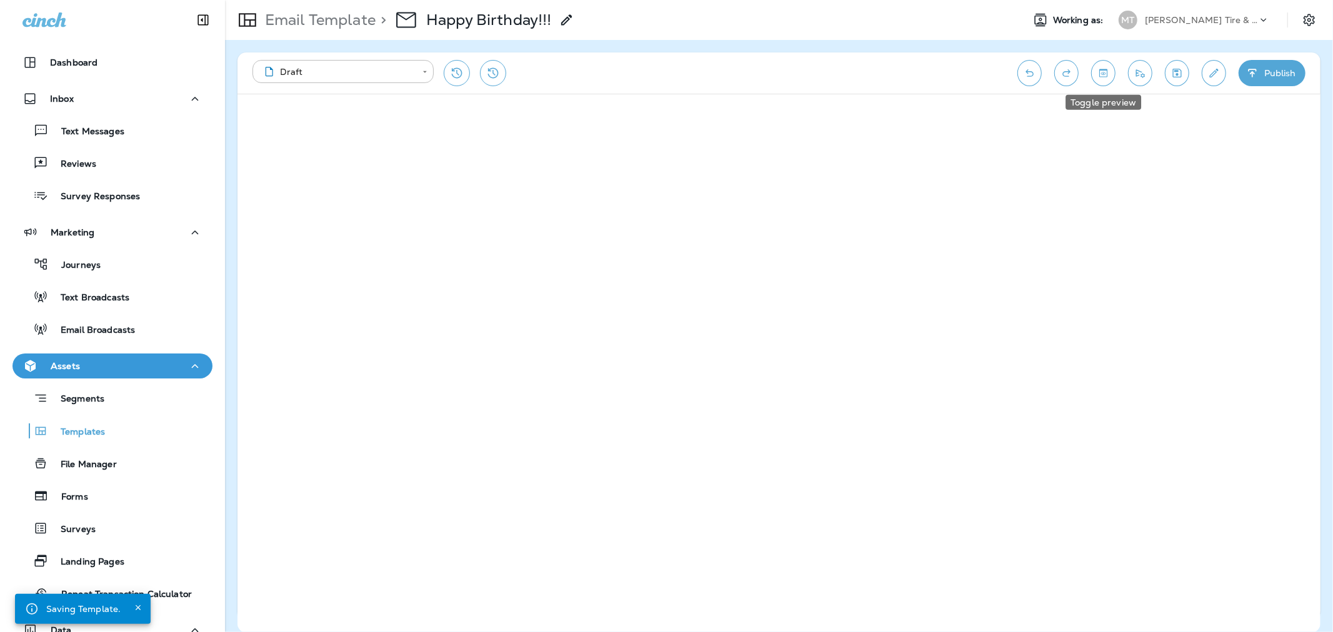
click at [1107, 74] on icon "Toggle preview" at bounding box center [1103, 73] width 8 height 8
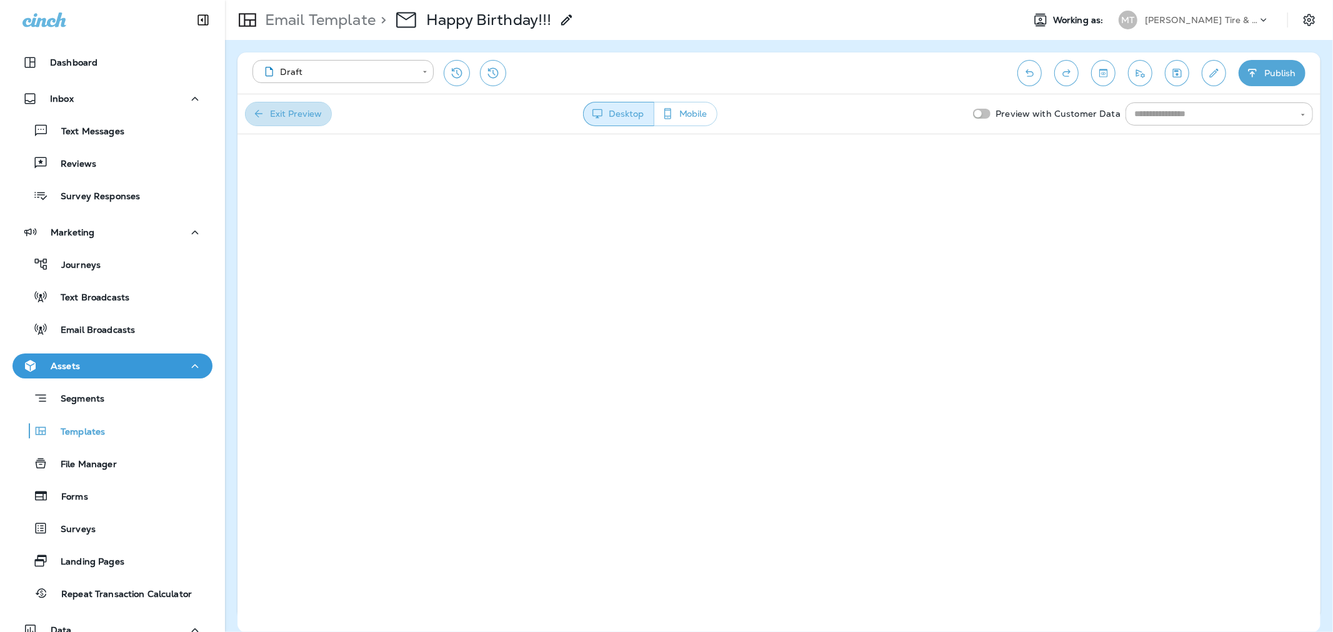
click at [276, 116] on button "Exit Preview" at bounding box center [288, 114] width 87 height 24
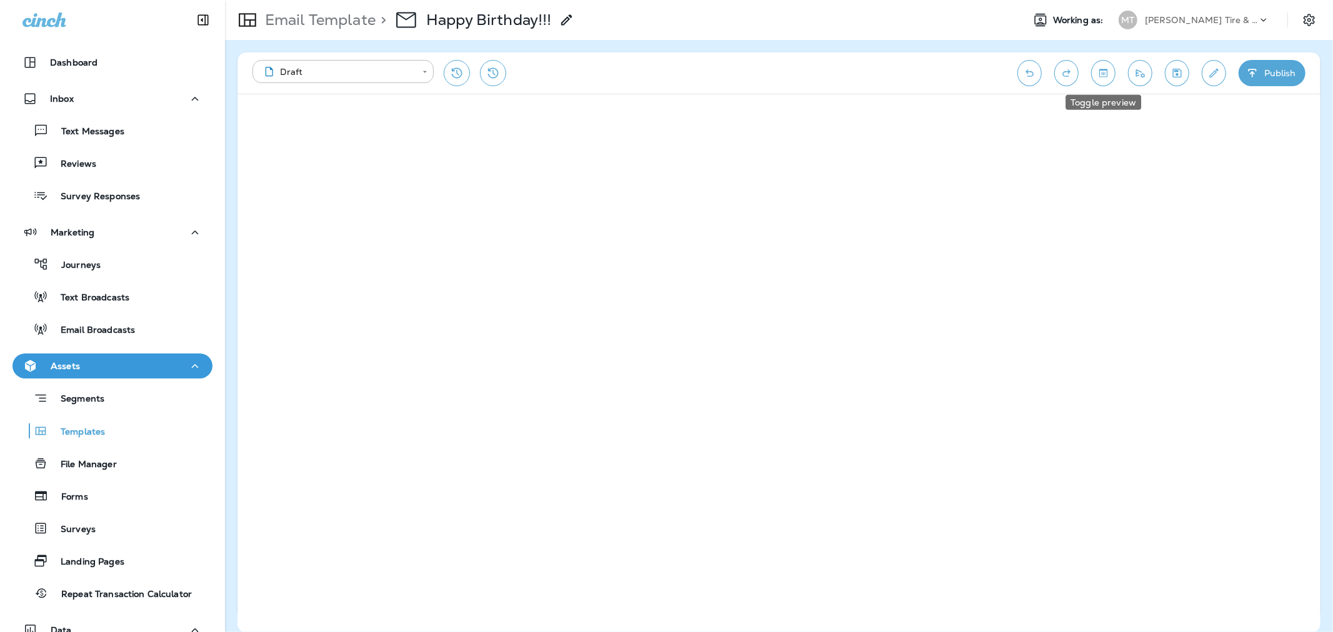
click at [1100, 75] on icon "Toggle preview" at bounding box center [1103, 73] width 13 height 12
click at [1176, 71] on icon "Save" at bounding box center [1177, 73] width 9 height 9
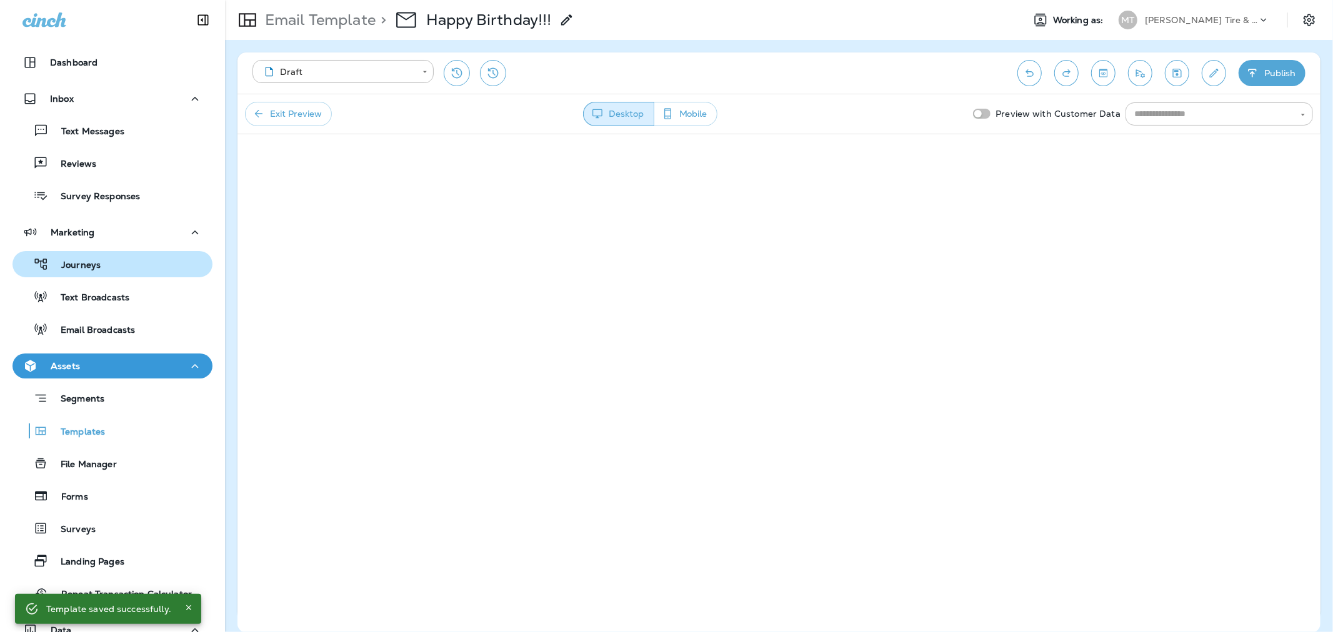
click at [78, 260] on p "Journeys" at bounding box center [75, 266] width 52 height 12
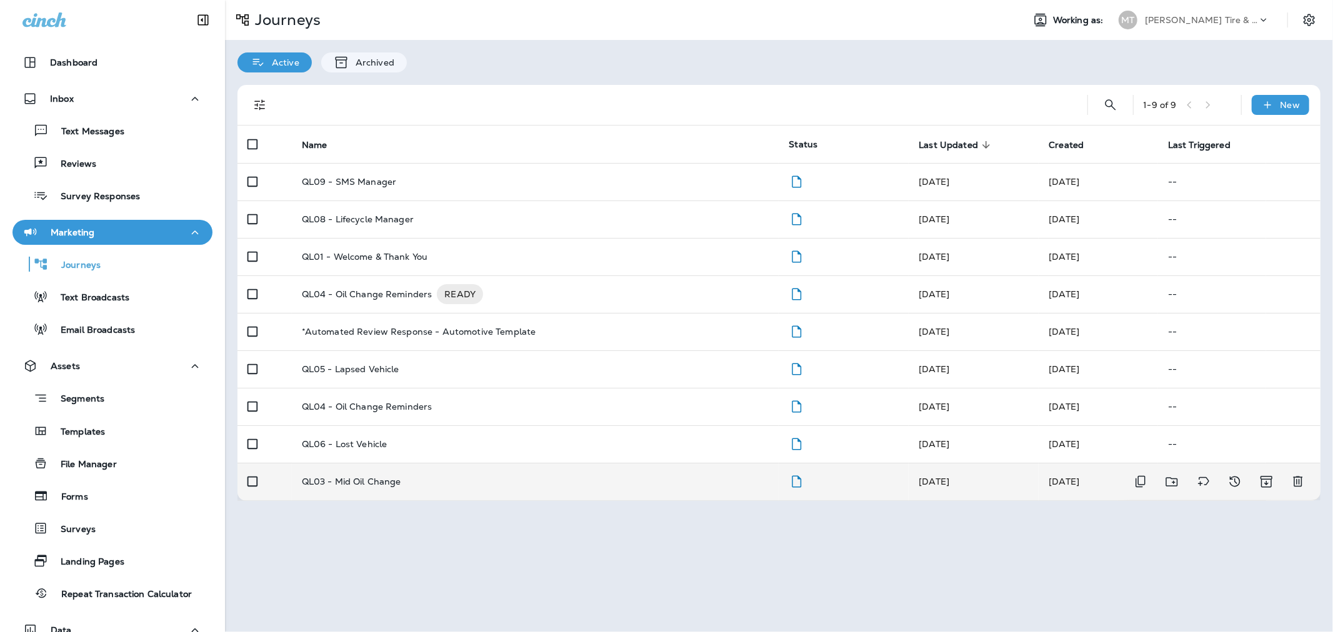
click at [372, 477] on p "QL03 - Mid Oil Change" at bounding box center [351, 482] width 99 height 10
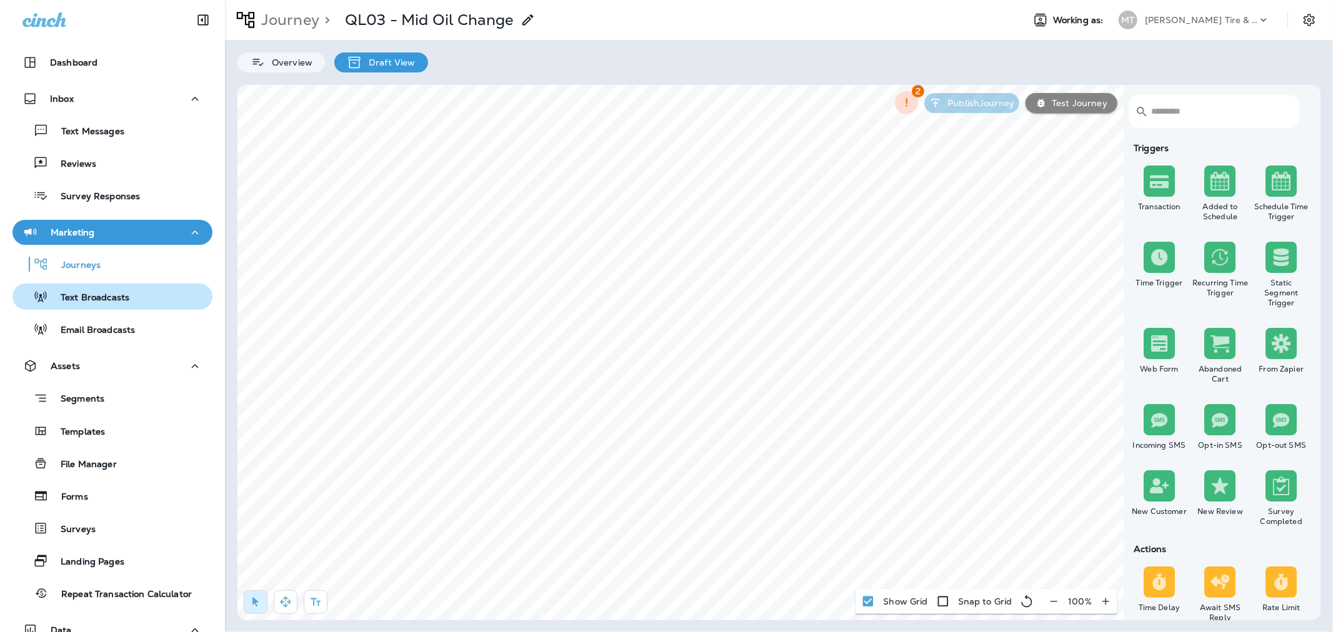
click at [104, 300] on p "Text Broadcasts" at bounding box center [88, 298] width 81 height 12
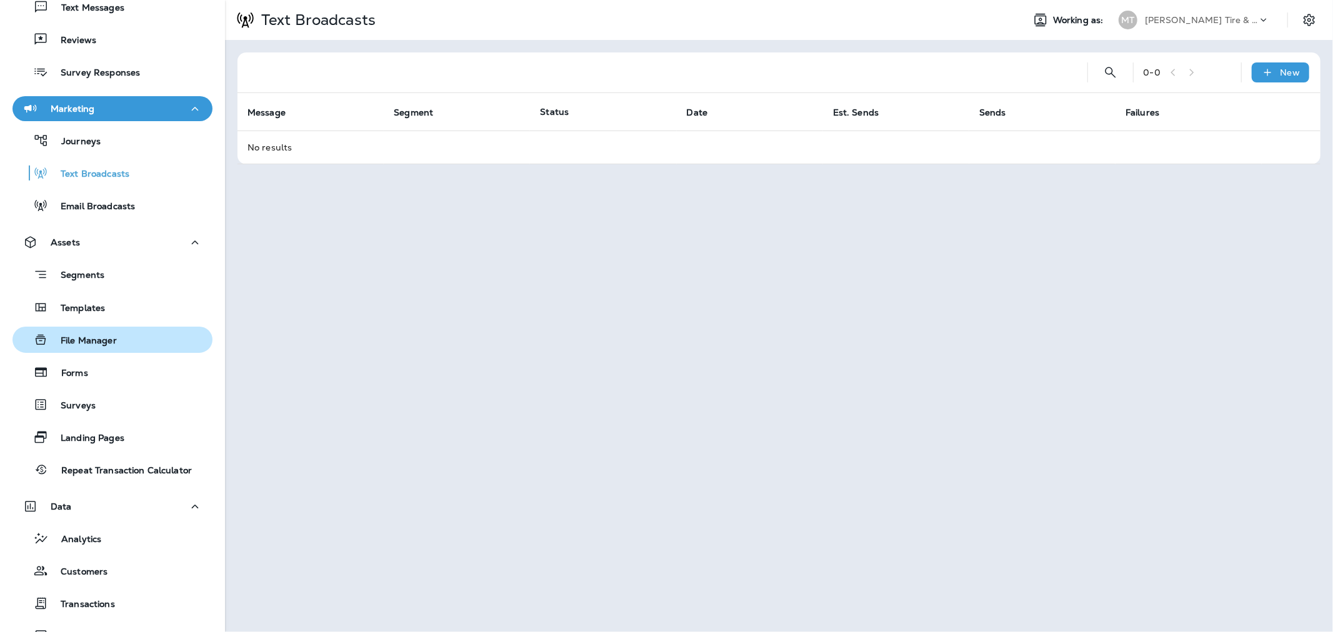
scroll to position [256, 0]
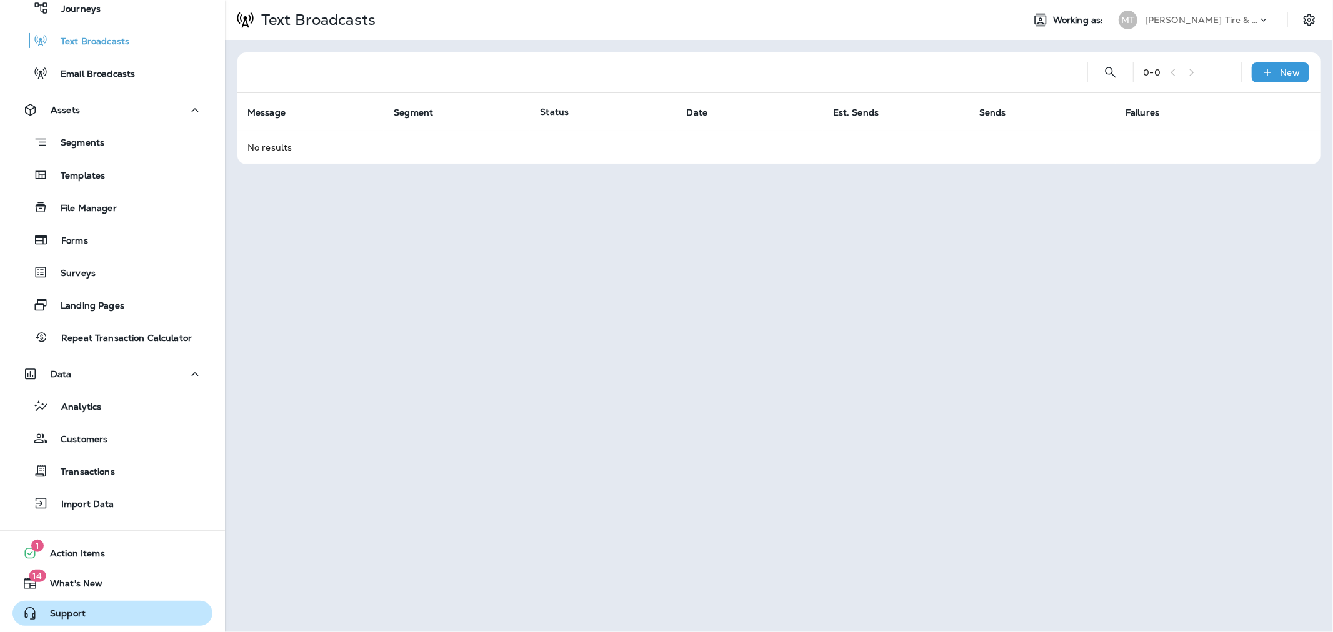
click at [79, 607] on div "Support" at bounding box center [48, 613] width 73 height 15
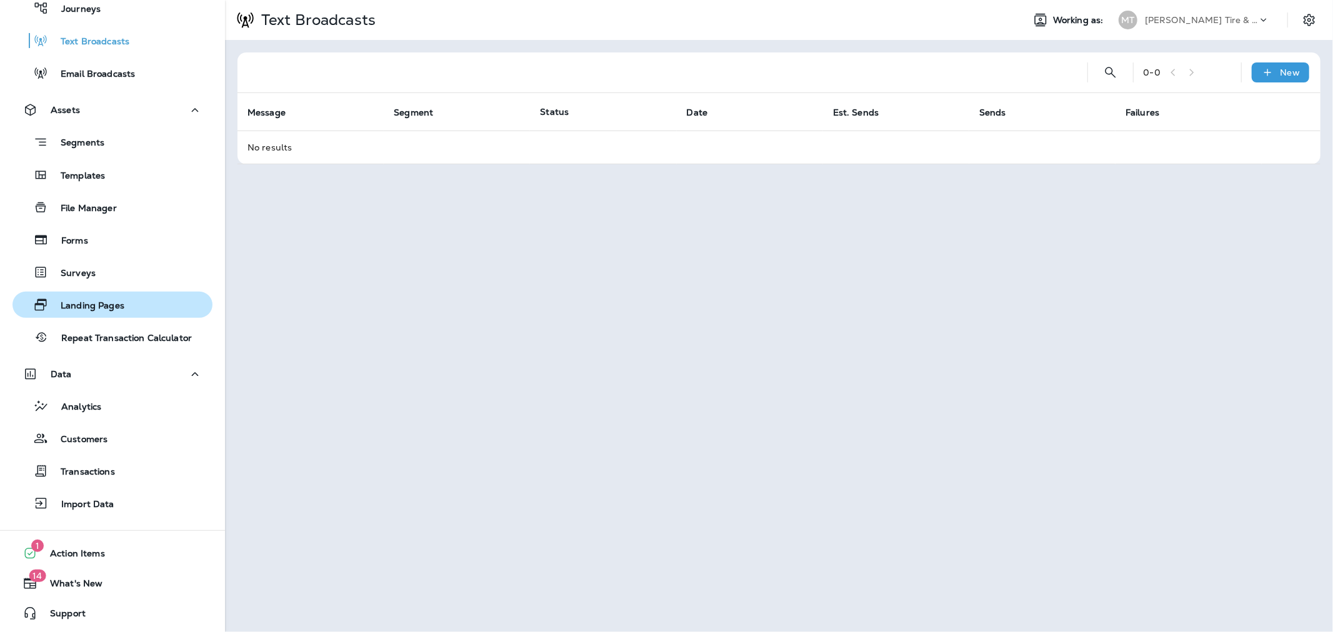
scroll to position [0, 0]
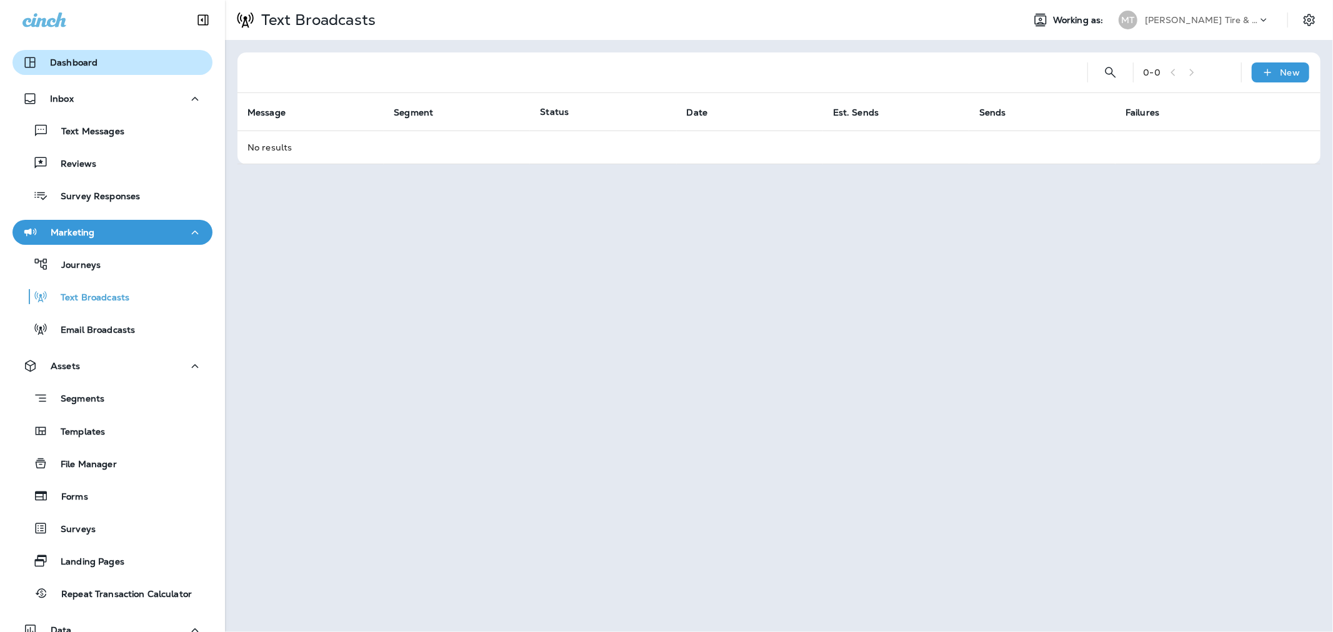
click at [66, 67] on div "Dashboard" at bounding box center [59, 62] width 75 height 15
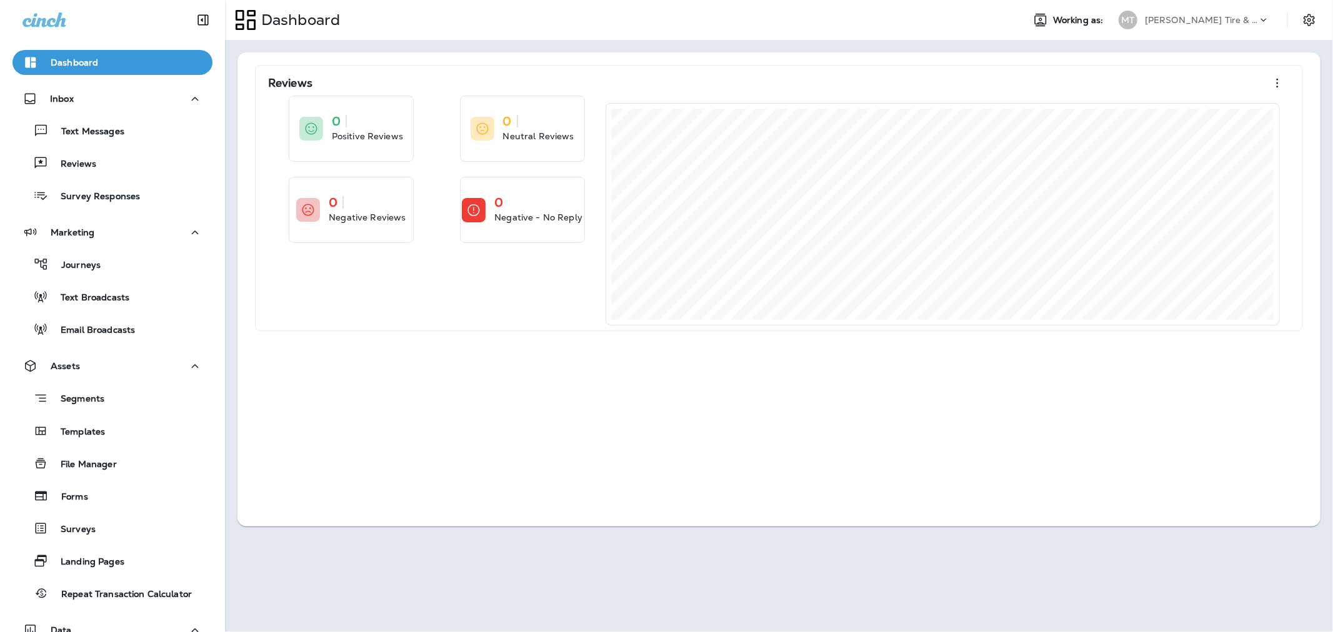
click at [1183, 19] on p "[PERSON_NAME] Tire & Auto" at bounding box center [1201, 20] width 112 height 10
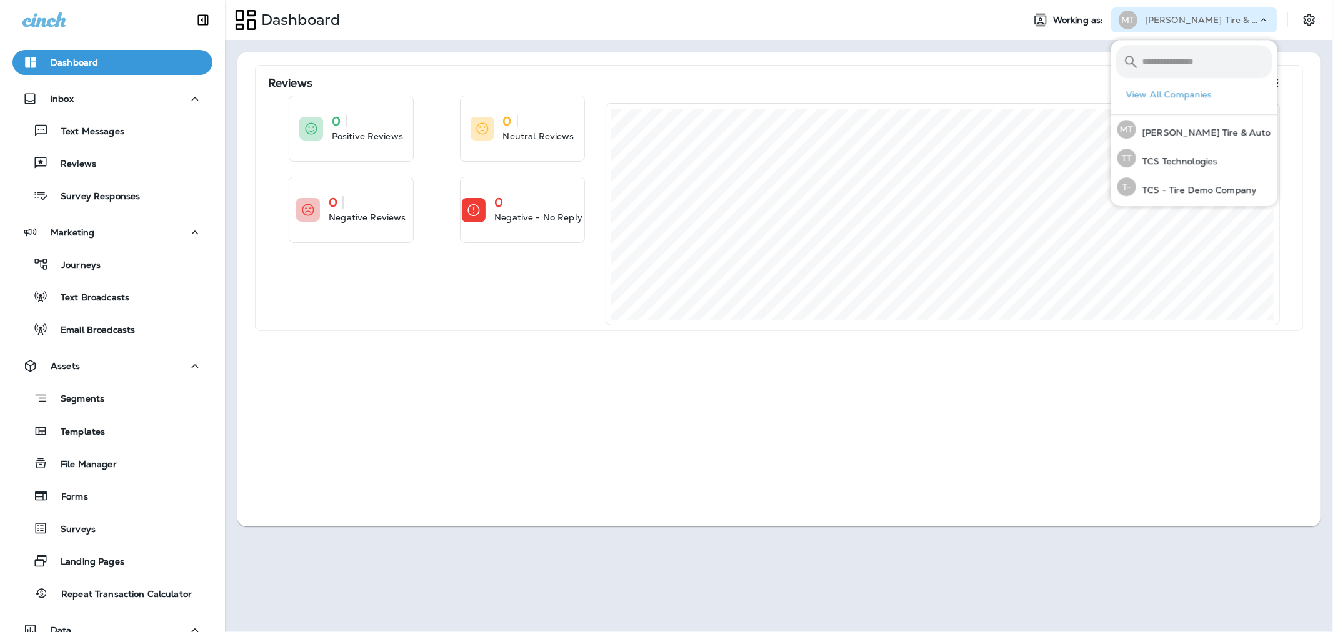
click at [1200, 22] on p "[PERSON_NAME] Tire & Auto" at bounding box center [1201, 20] width 112 height 10
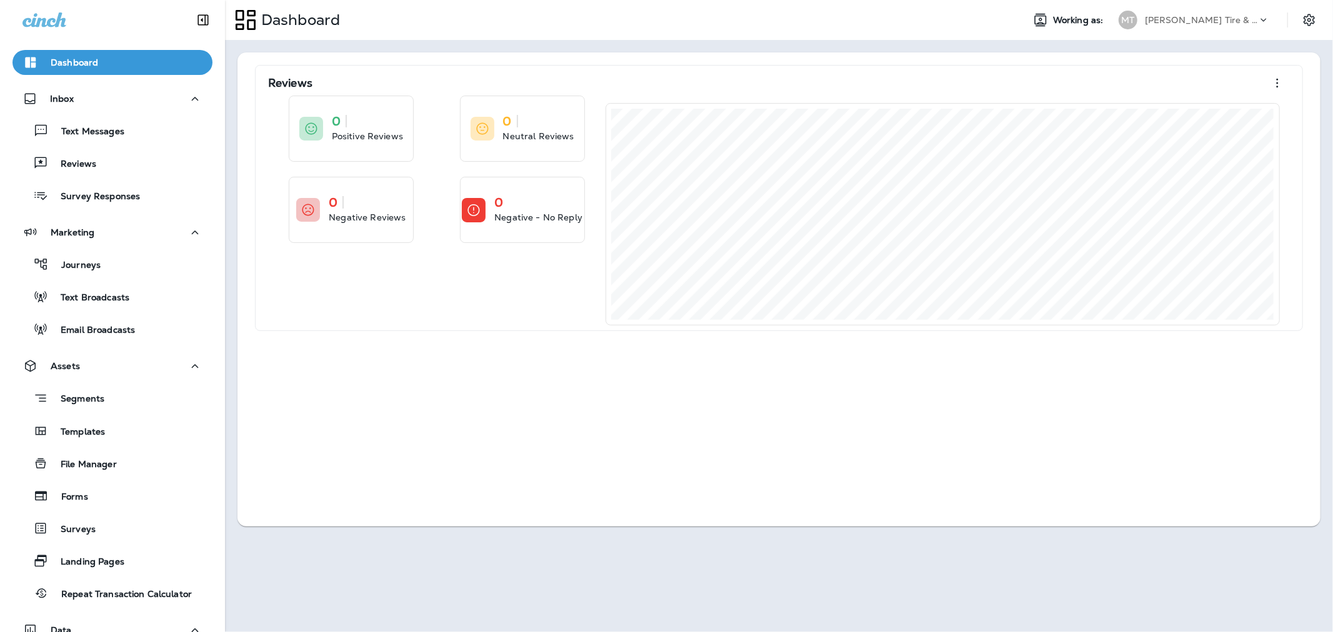
click at [1235, 20] on div "[PERSON_NAME] Tire & Auto" at bounding box center [1201, 20] width 112 height 19
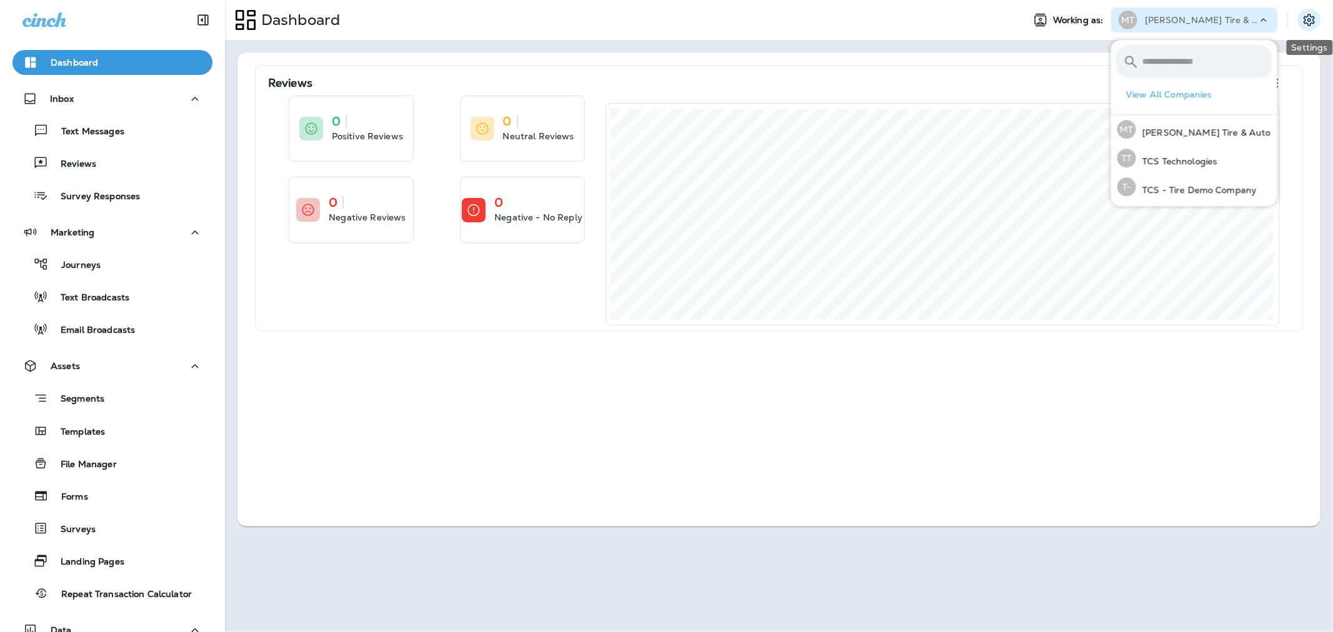
click at [1311, 21] on icon "Settings" at bounding box center [1308, 19] width 15 height 15
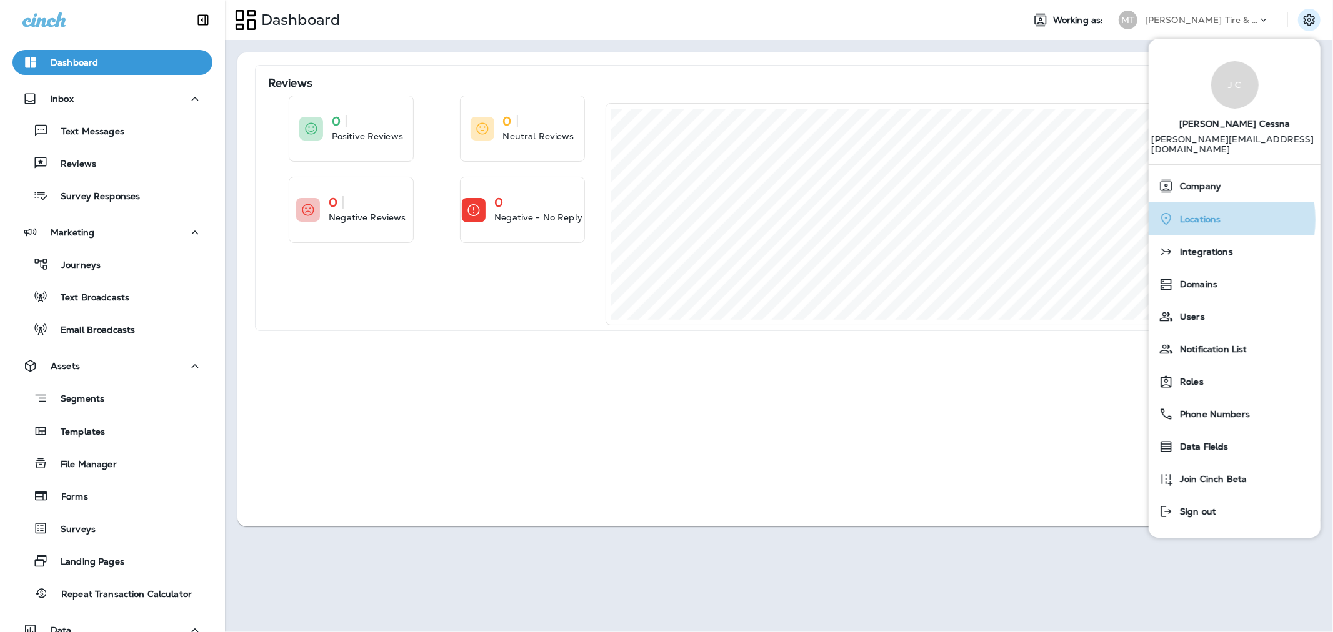
click at [1206, 214] on span "Locations" at bounding box center [1196, 219] width 47 height 11
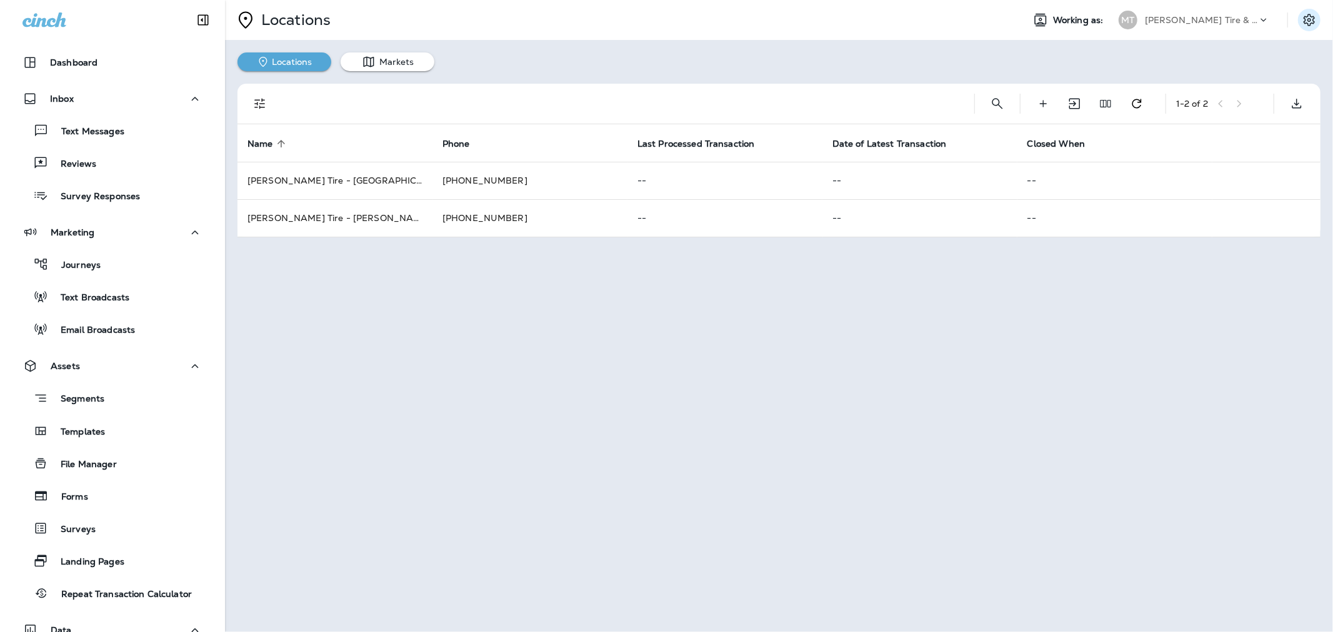
click at [1310, 22] on icon "Settings" at bounding box center [1308, 19] width 15 height 15
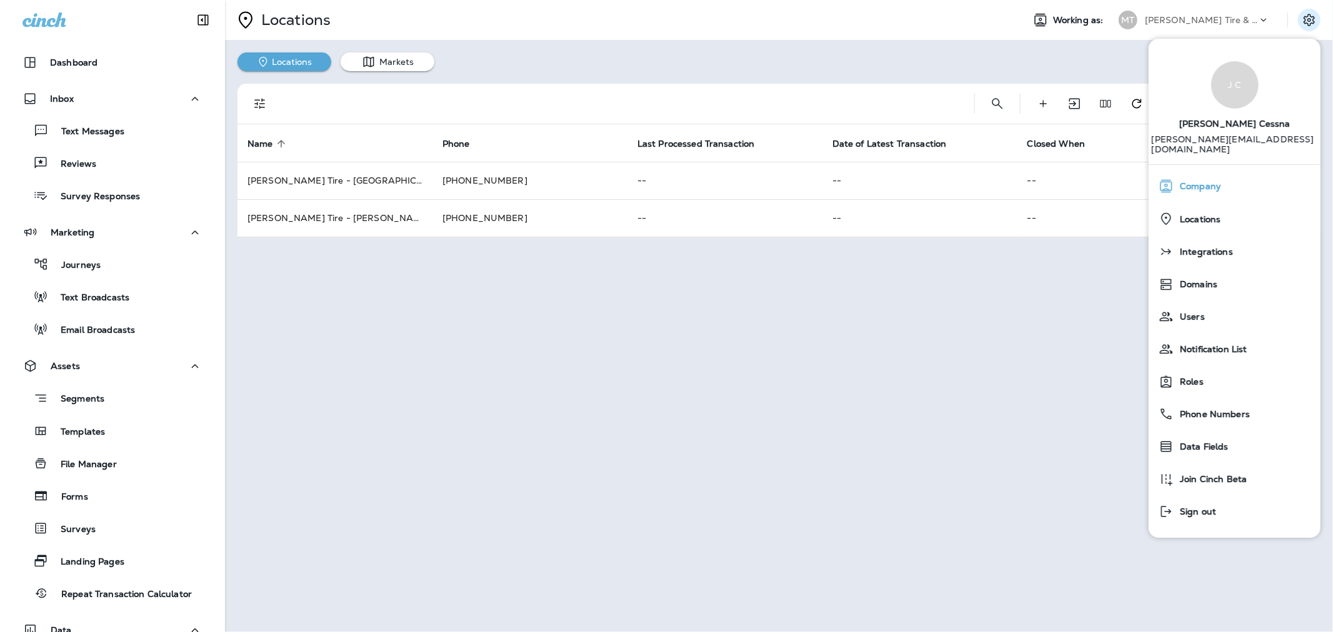
click at [1213, 181] on span "Company" at bounding box center [1196, 186] width 47 height 11
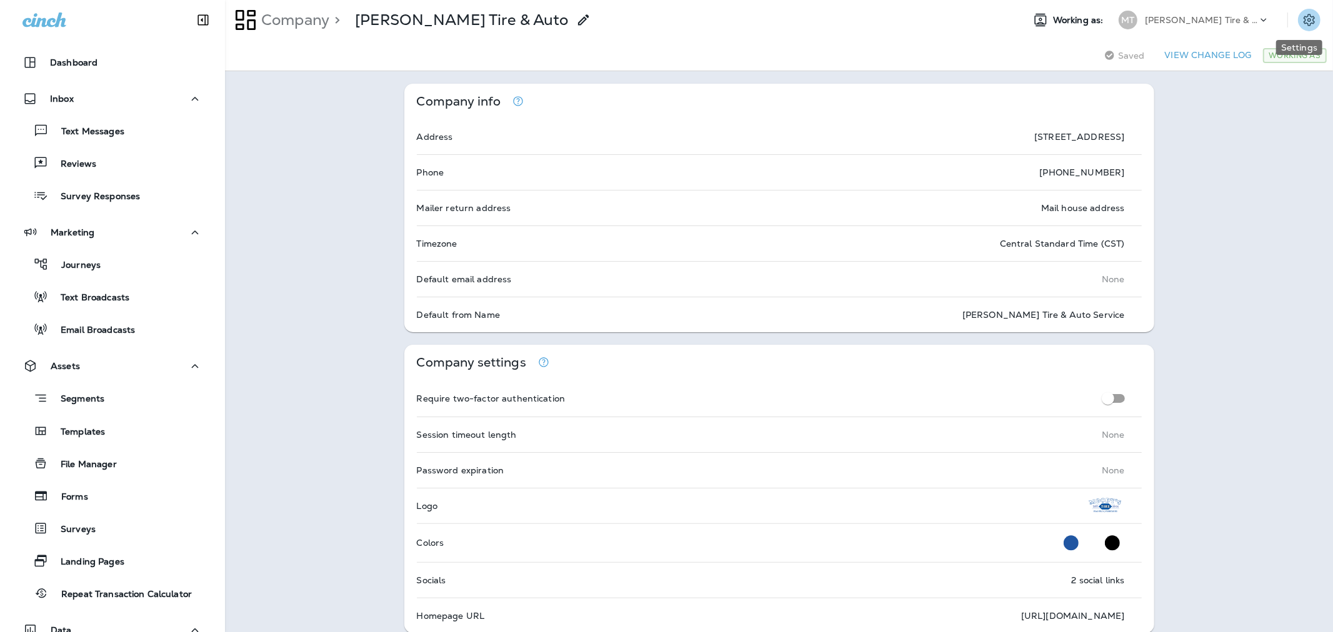
click at [1301, 20] on icon "Settings" at bounding box center [1308, 19] width 15 height 15
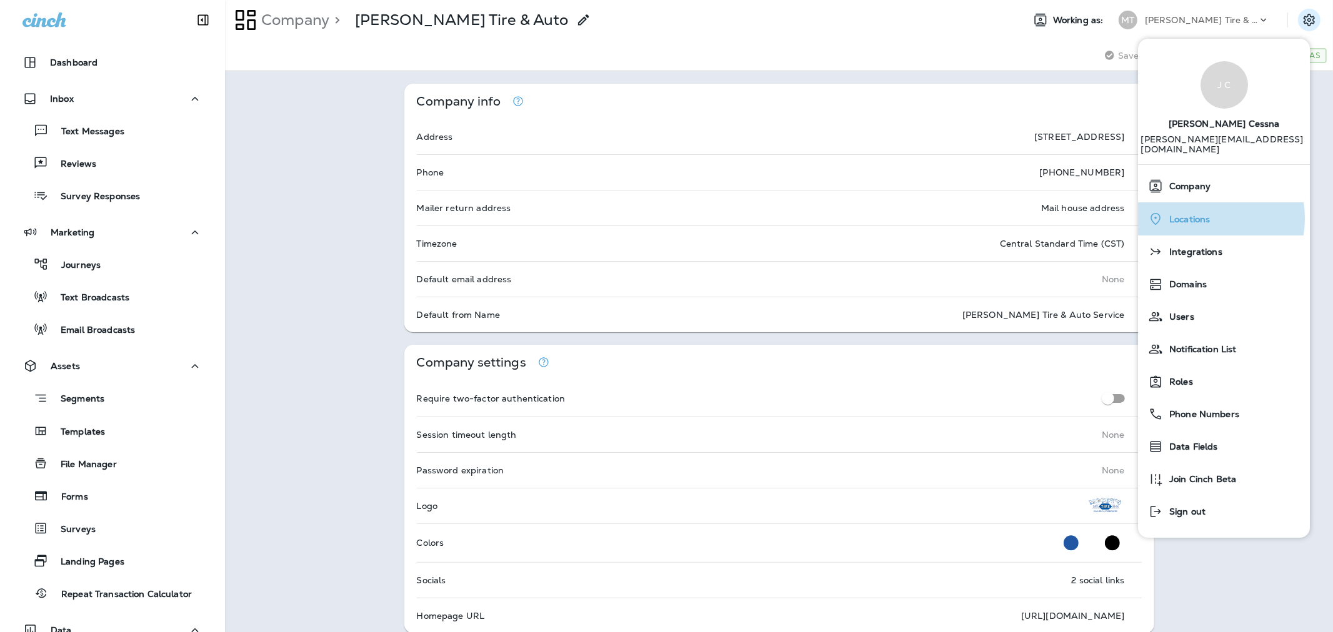
click at [1203, 214] on span "Locations" at bounding box center [1186, 219] width 47 height 11
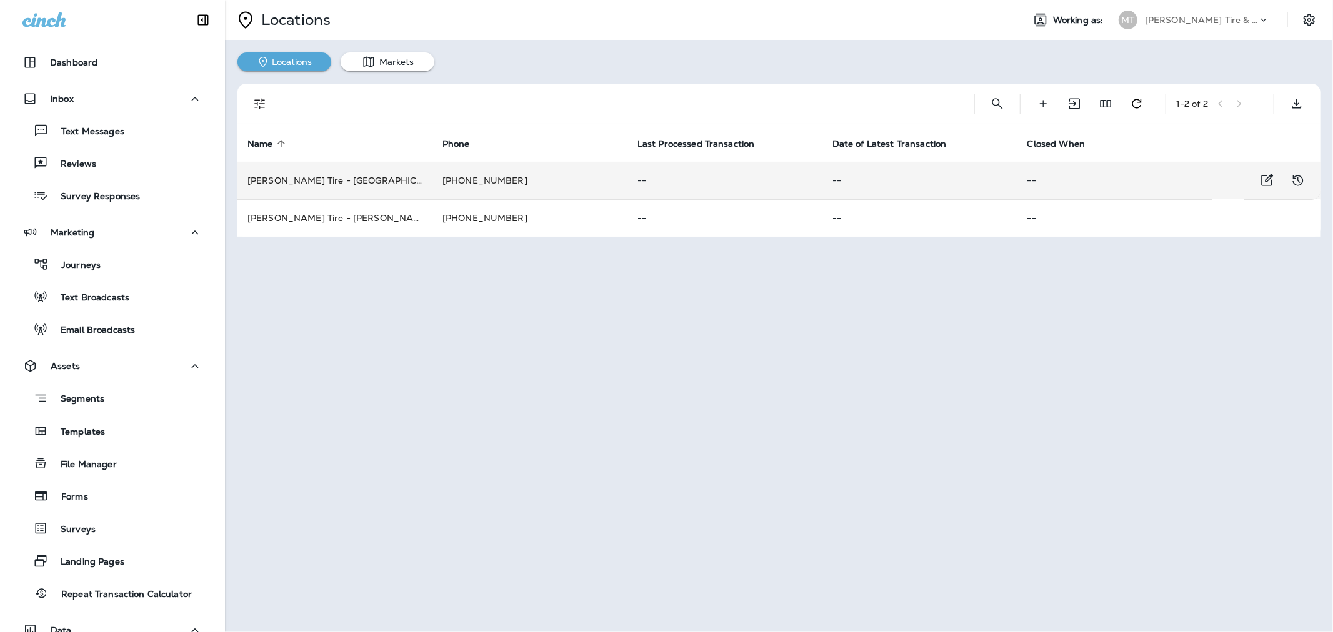
click at [336, 177] on td "Moody's Tire - Brentwood" at bounding box center [334, 180] width 195 height 37
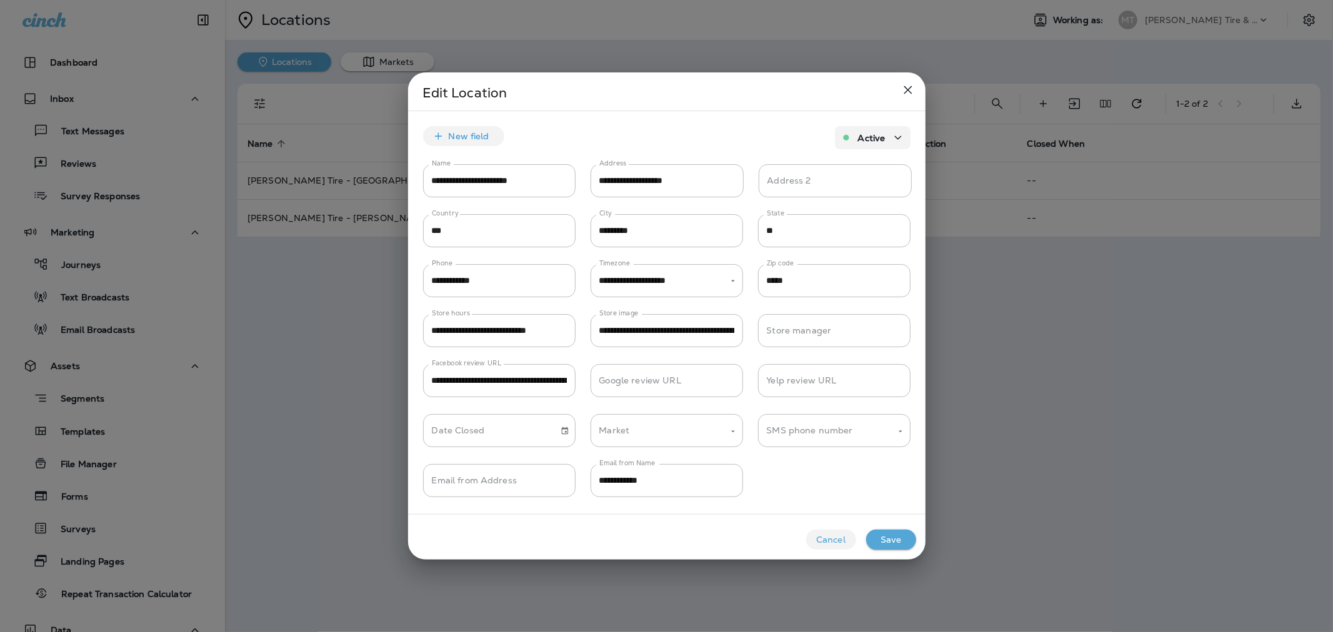
click at [831, 537] on button "Cancel" at bounding box center [831, 540] width 50 height 20
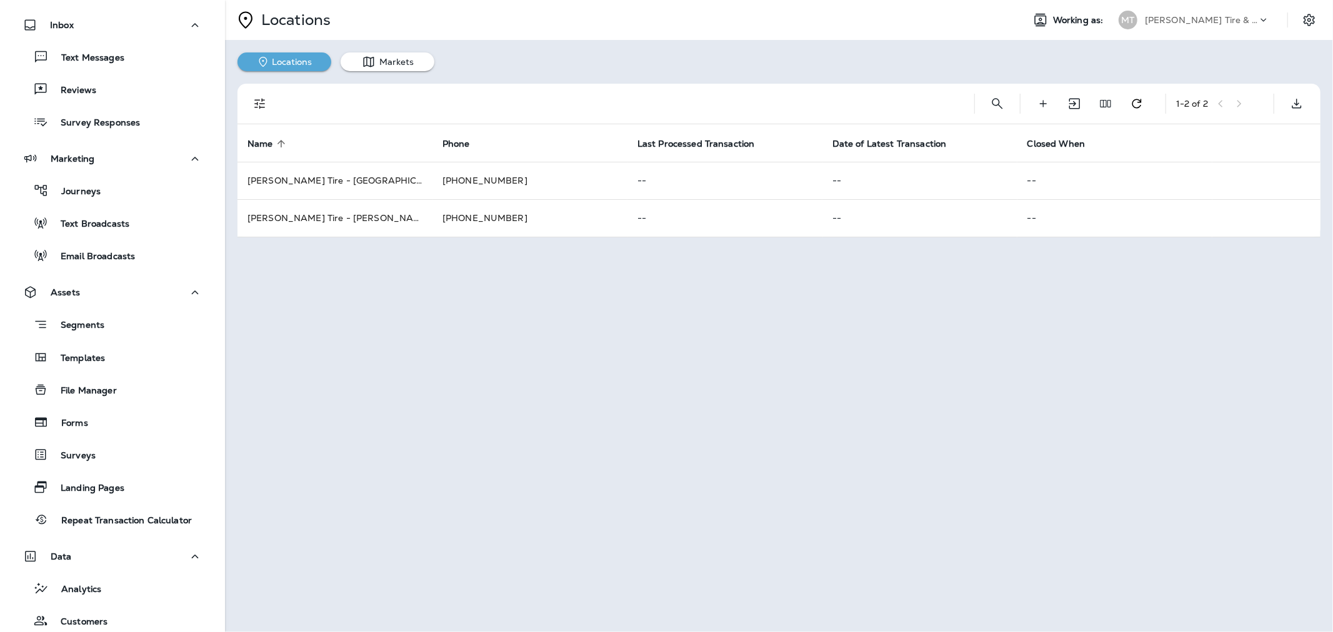
scroll to position [256, 0]
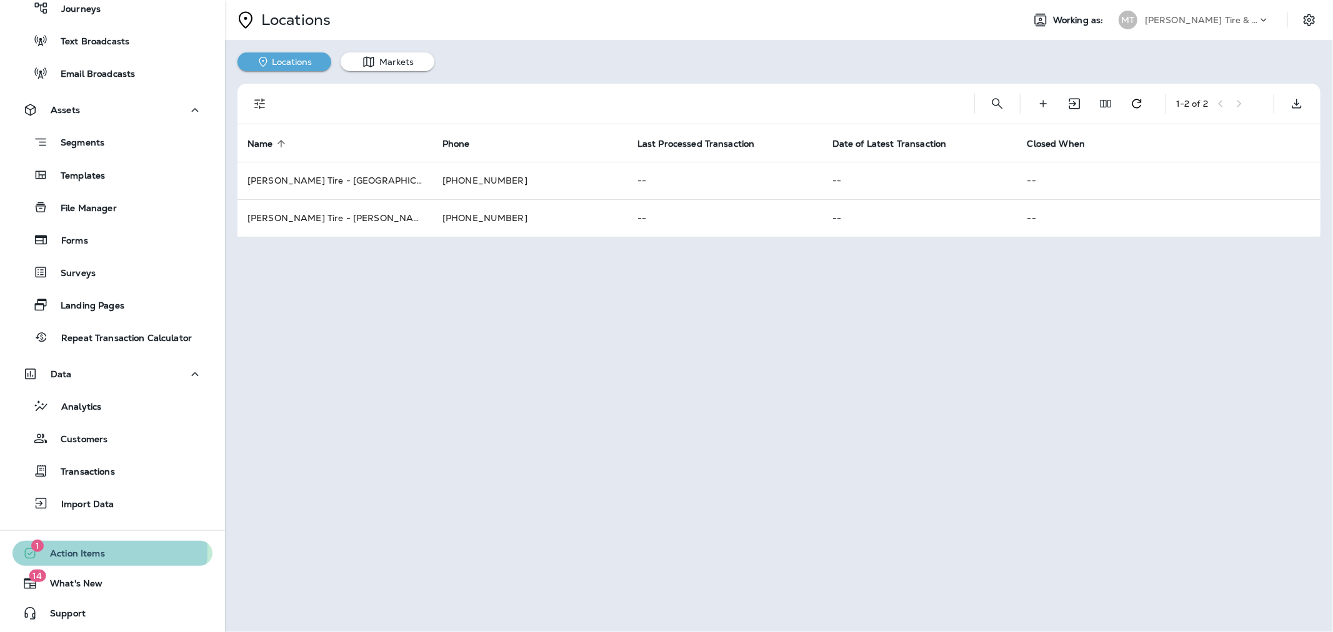
click at [100, 550] on span "Action Items" at bounding box center [70, 556] width 67 height 15
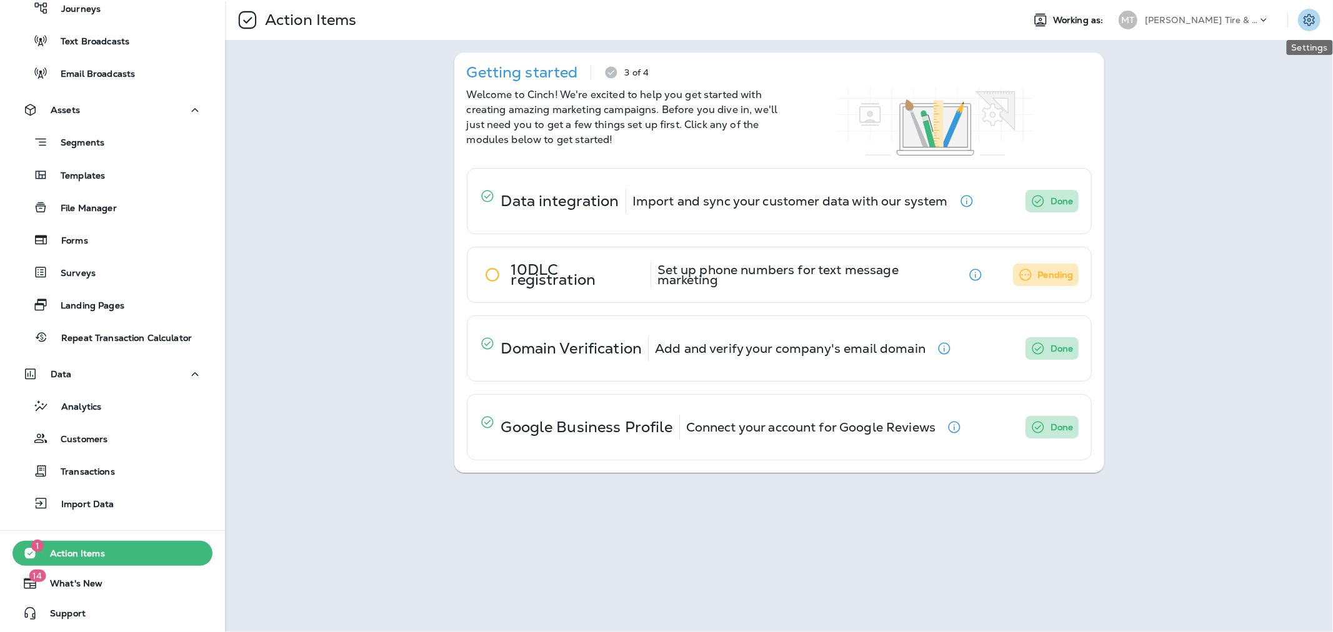
click at [1310, 21] on icon "Settings" at bounding box center [1308, 19] width 15 height 15
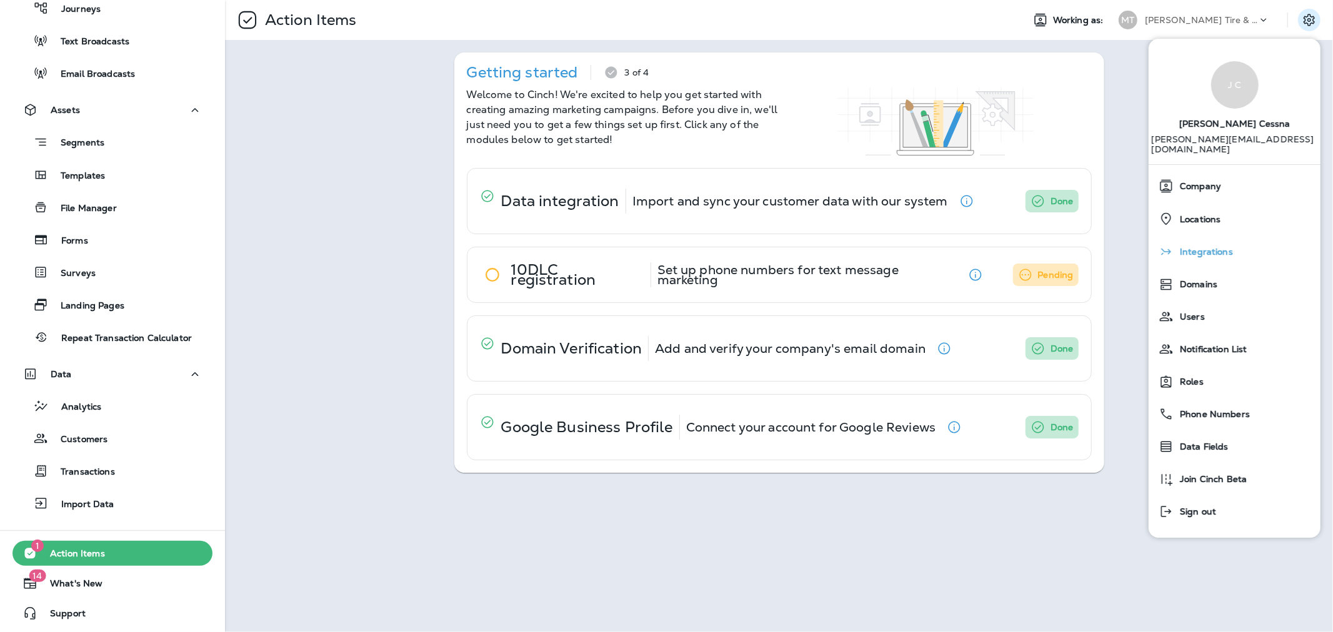
click at [1200, 247] on span "Integrations" at bounding box center [1202, 252] width 59 height 11
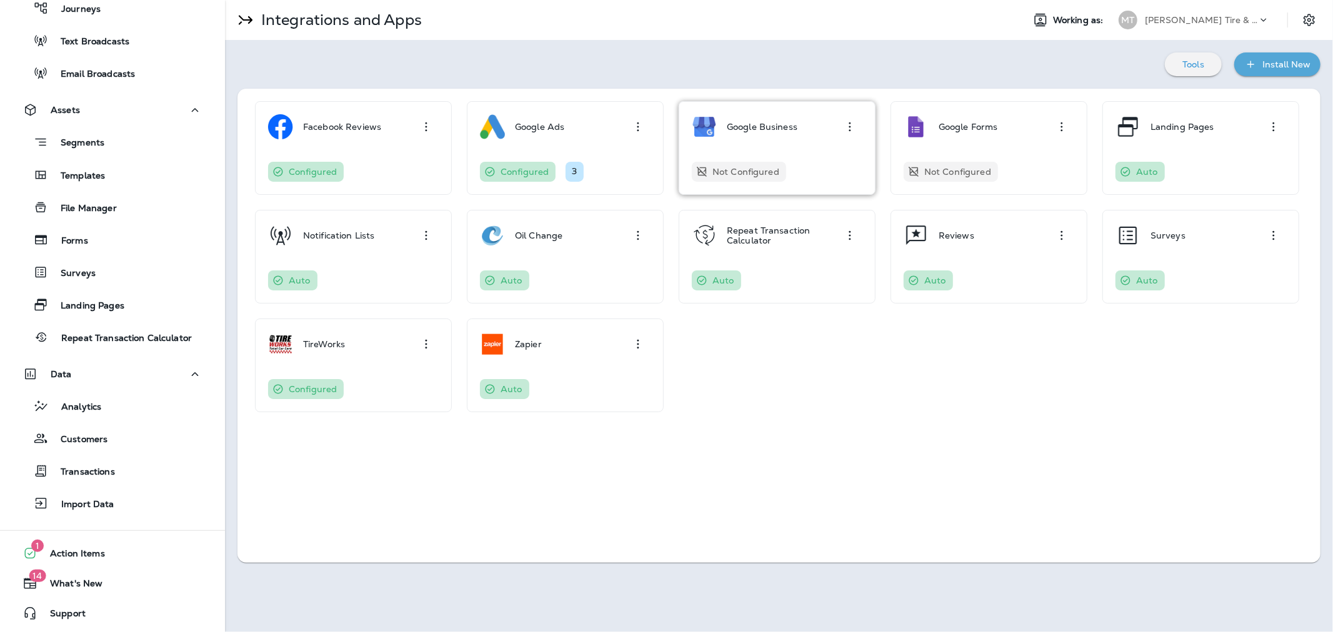
click at [760, 136] on div "Google Business" at bounding box center [762, 126] width 71 height 25
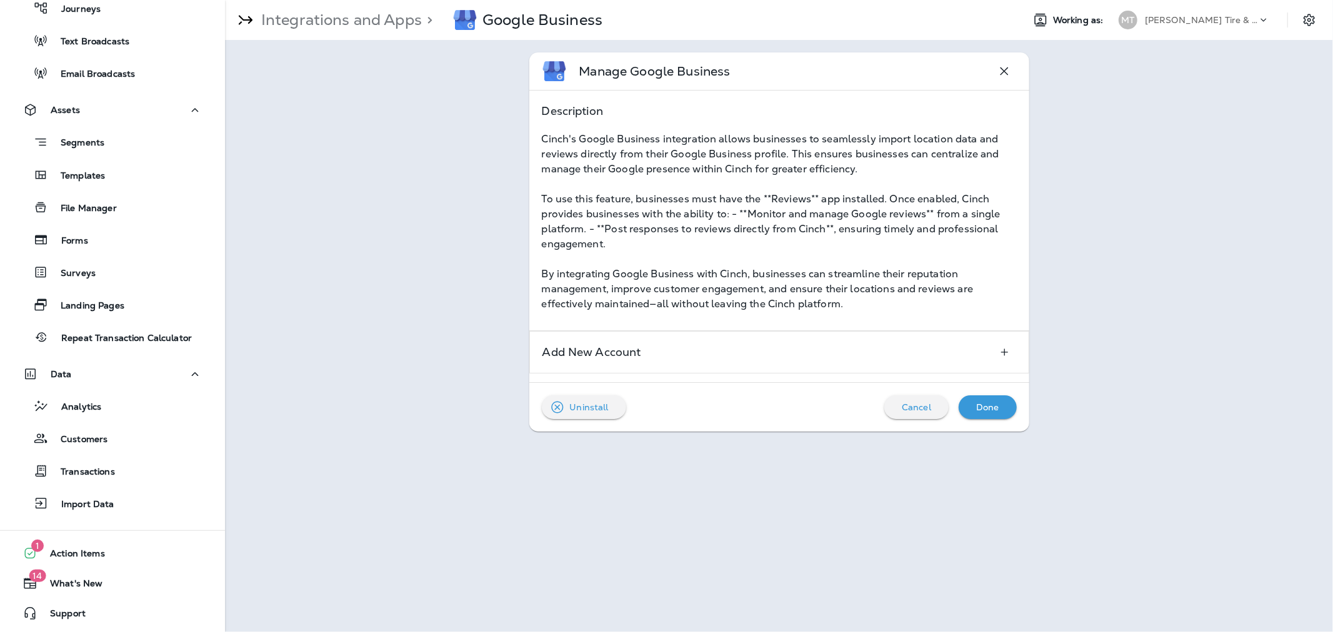
click at [1006, 70] on icon "button" at bounding box center [1004, 71] width 15 height 15
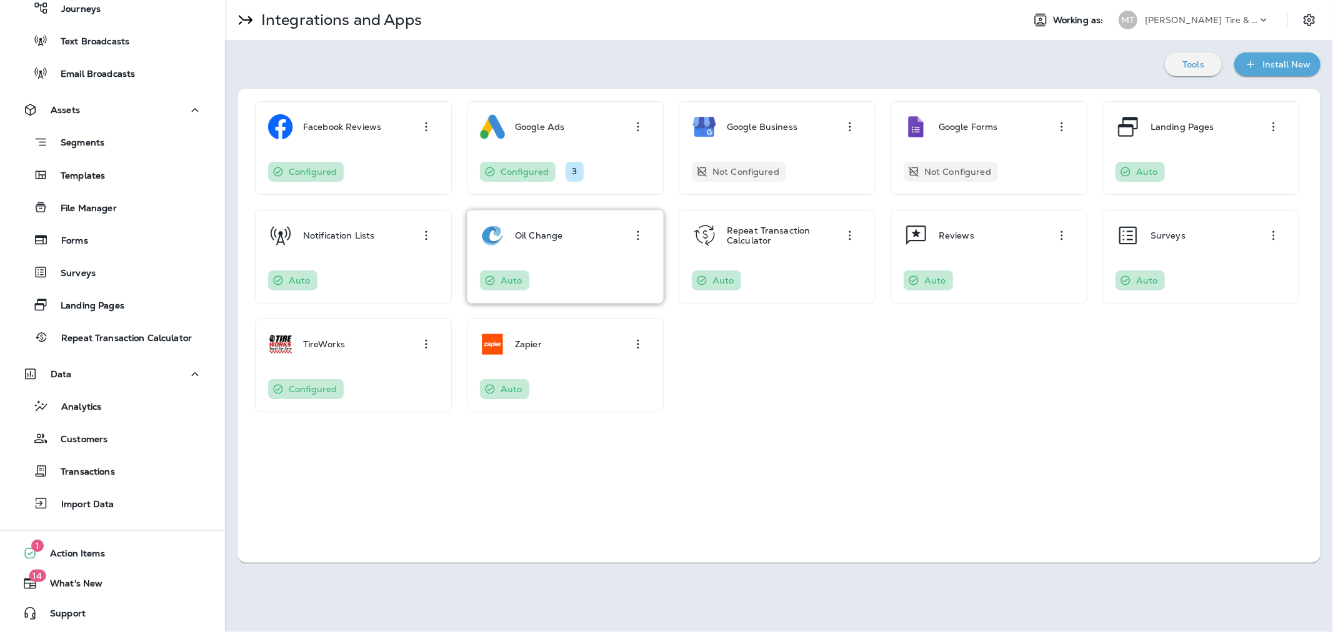
click at [535, 240] on p "Oil Change" at bounding box center [538, 236] width 47 height 10
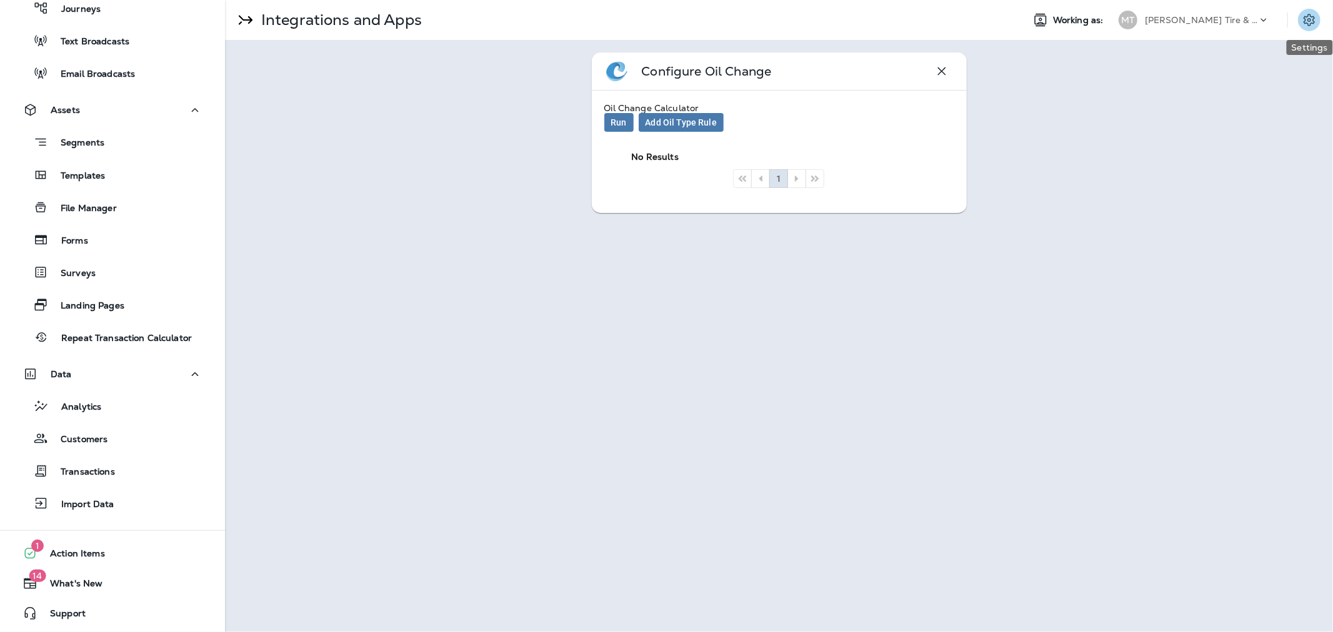
click at [1306, 23] on icon "Settings" at bounding box center [1308, 19] width 15 height 15
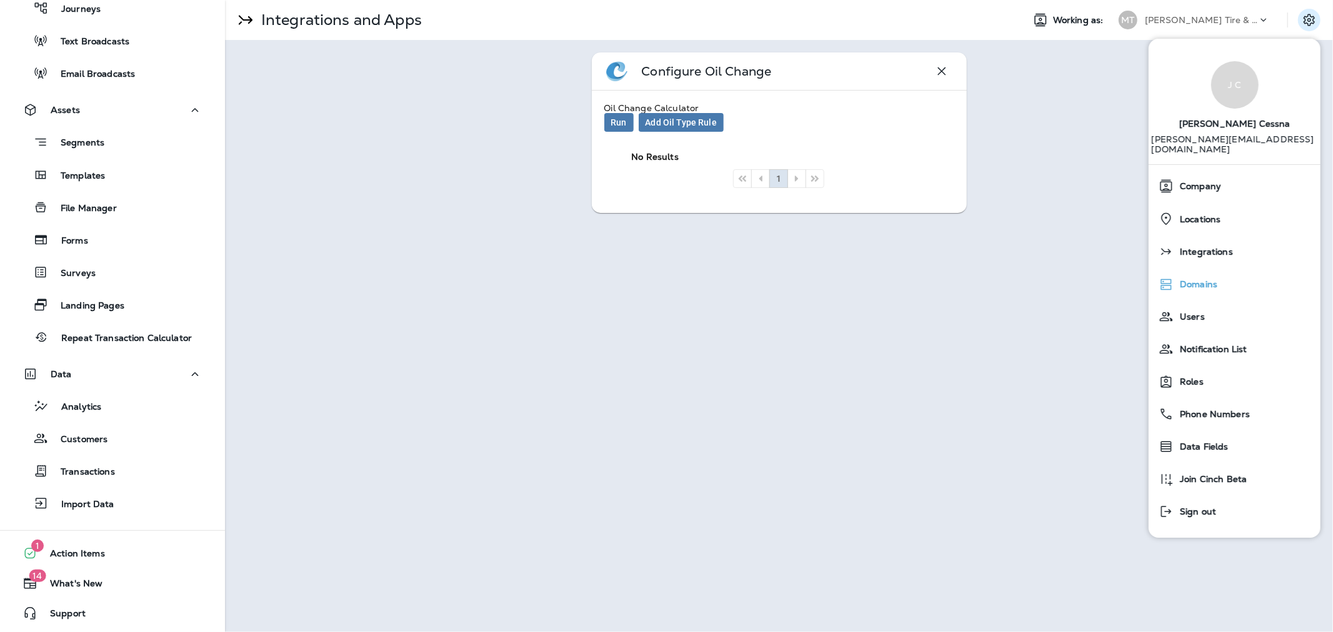
click at [1207, 279] on span "Domains" at bounding box center [1195, 284] width 44 height 11
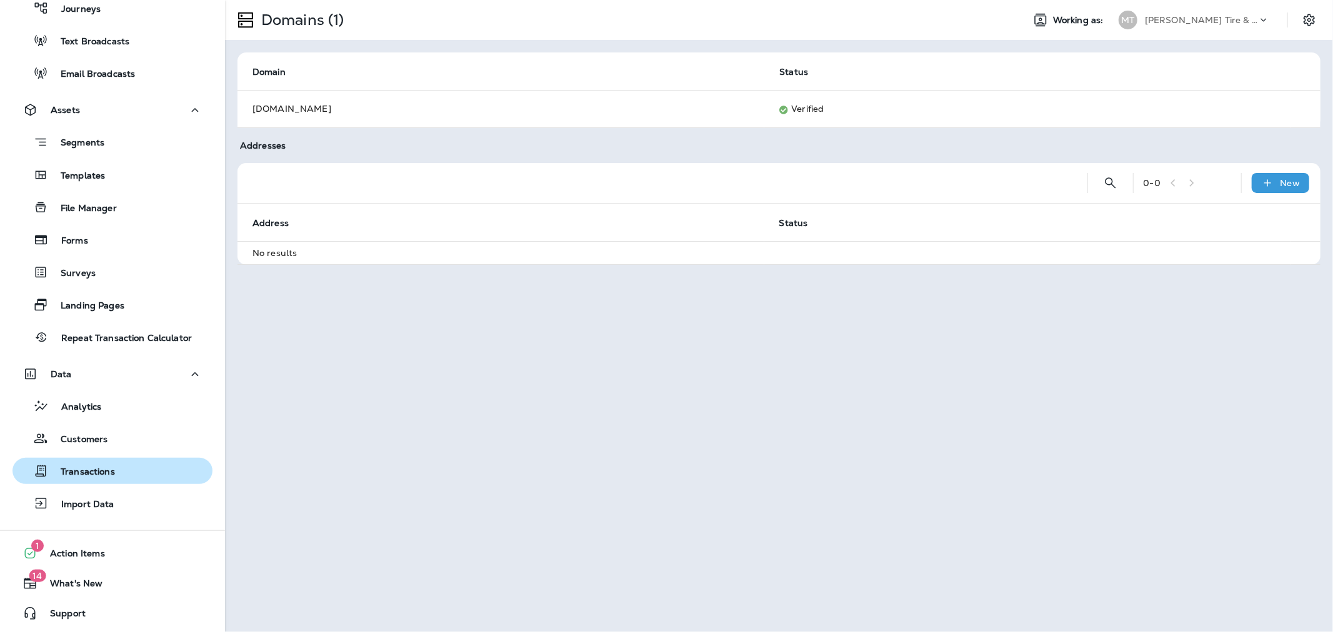
click at [91, 472] on p "Transactions" at bounding box center [81, 473] width 67 height 12
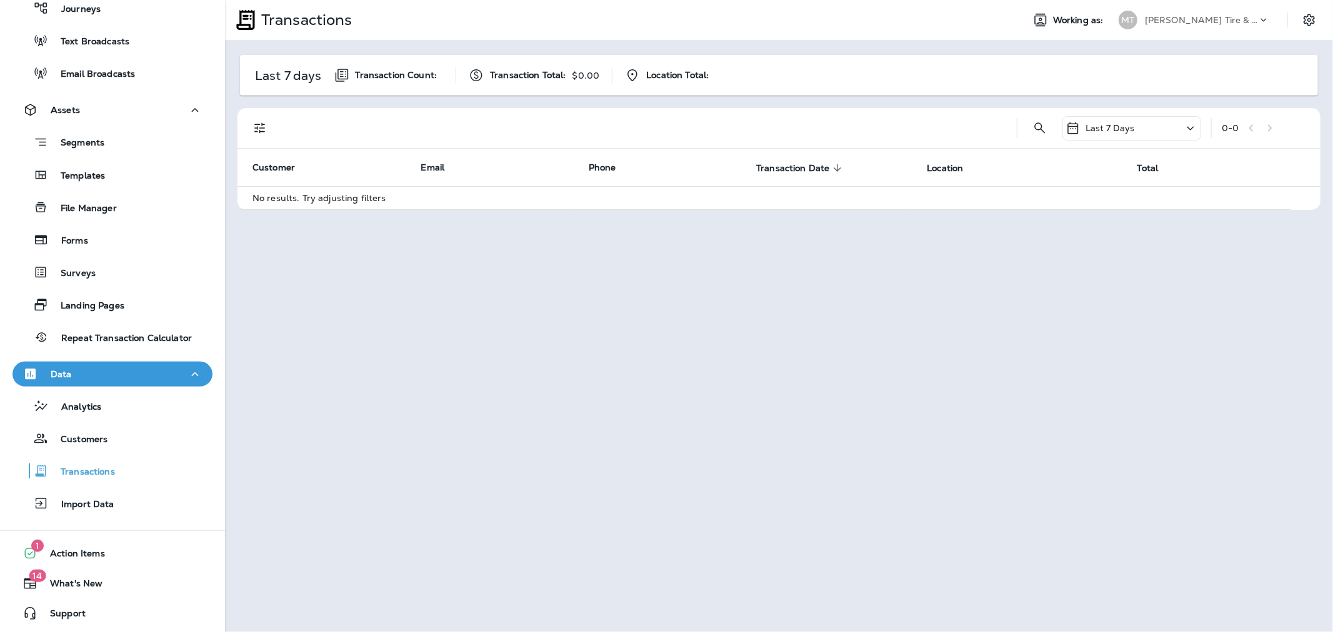
click at [1142, 134] on div "Last 7 Days" at bounding box center [1131, 128] width 139 height 24
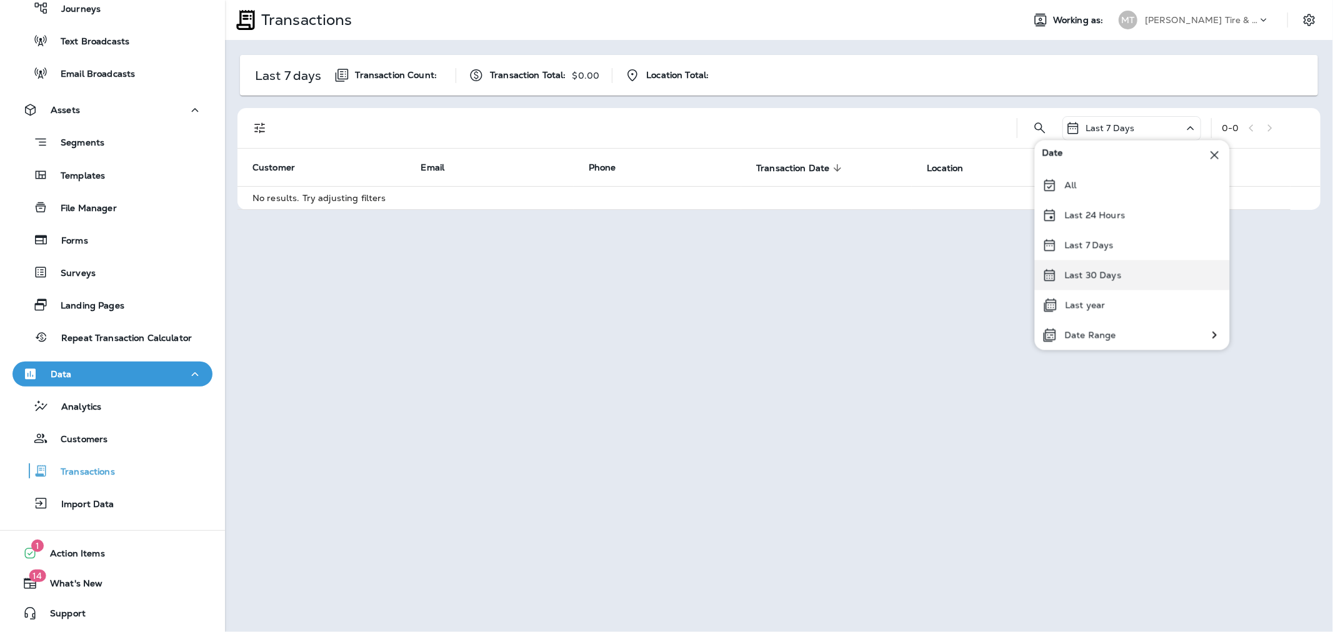
click at [1102, 273] on p "Last 30 Days" at bounding box center [1093, 275] width 57 height 10
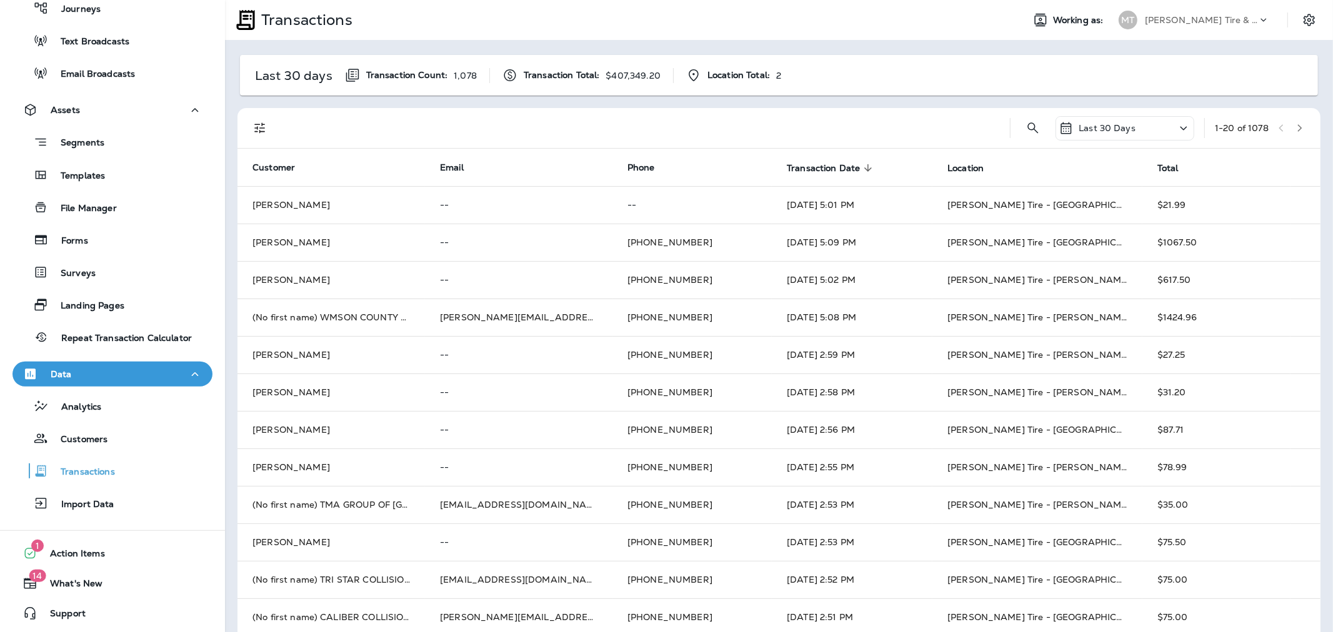
click at [1176, 130] on icon at bounding box center [1183, 129] width 15 height 16
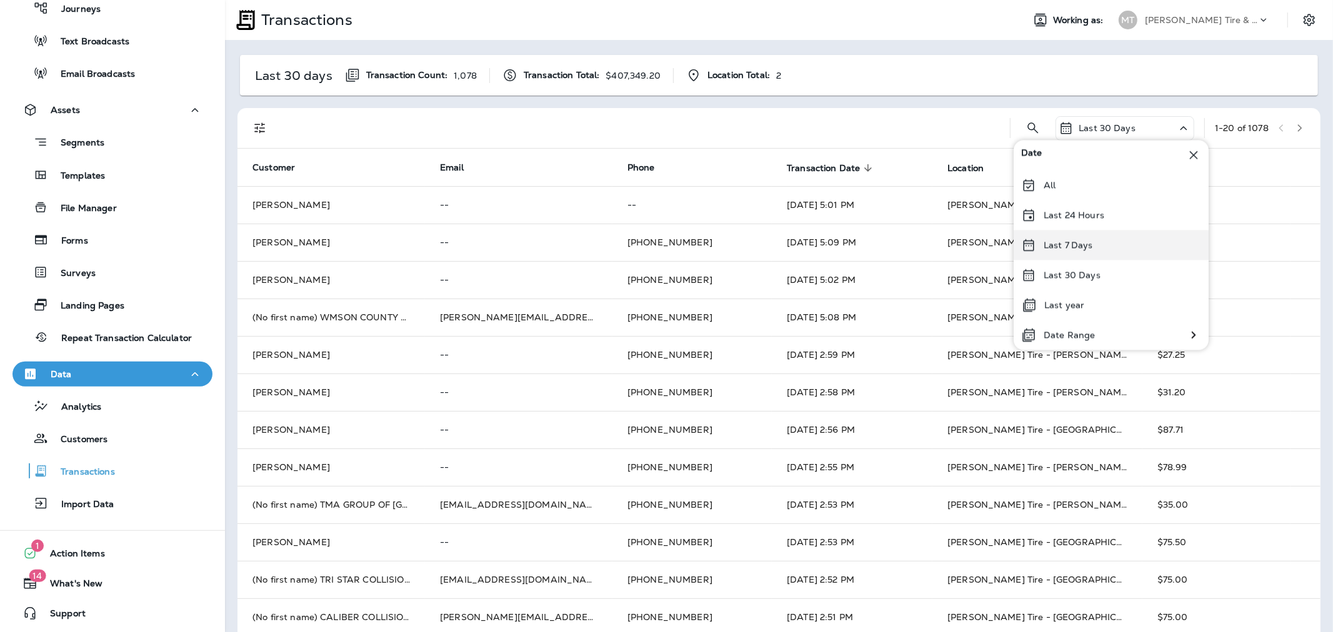
click at [1078, 253] on div "Last 7 Days" at bounding box center [1110, 245] width 195 height 30
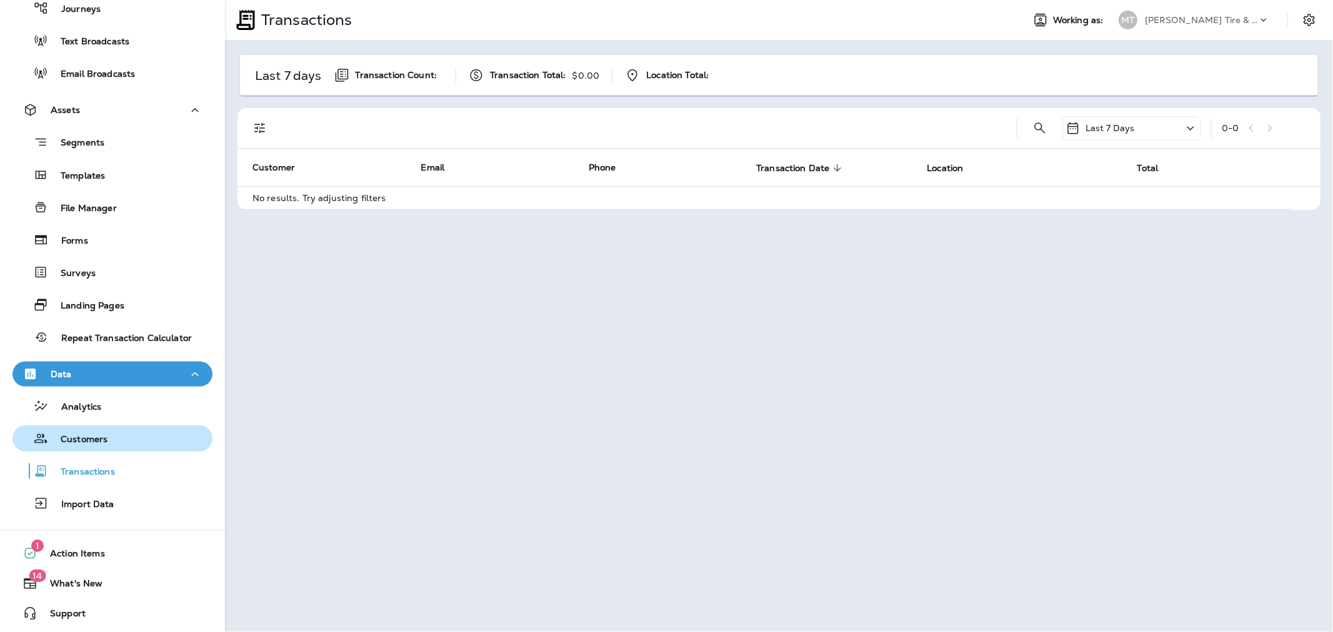
click at [92, 441] on p "Customers" at bounding box center [77, 440] width 59 height 12
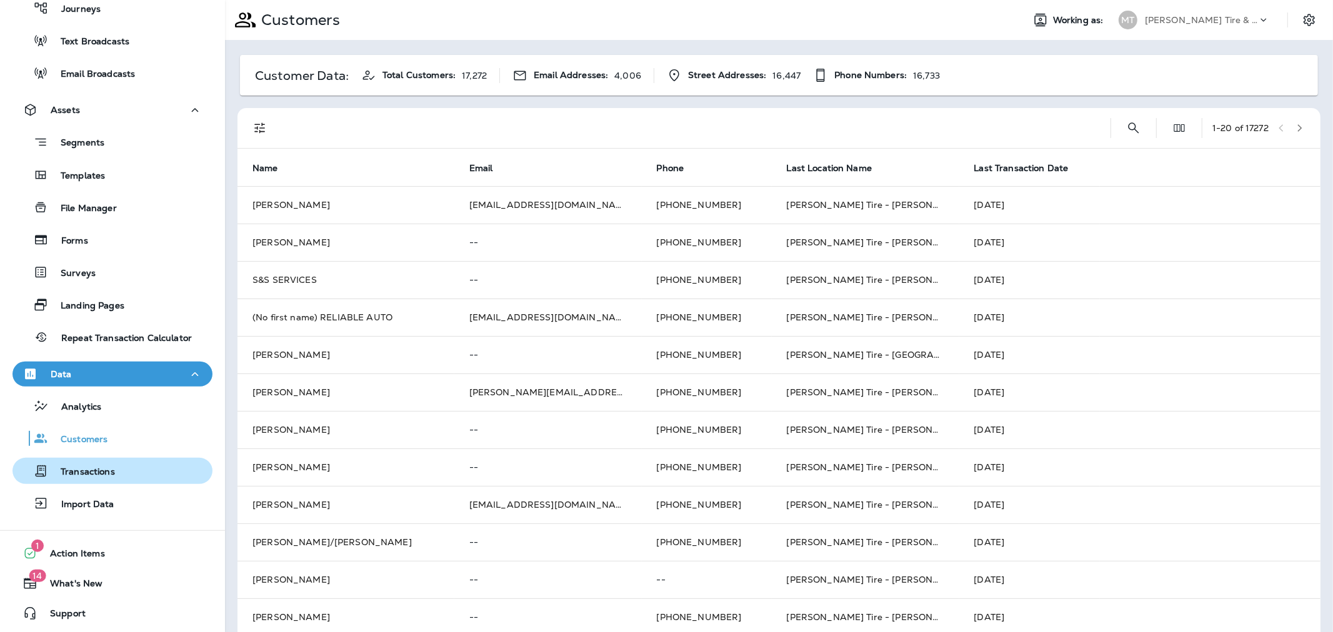
click at [94, 467] on p "Transactions" at bounding box center [81, 473] width 67 height 12
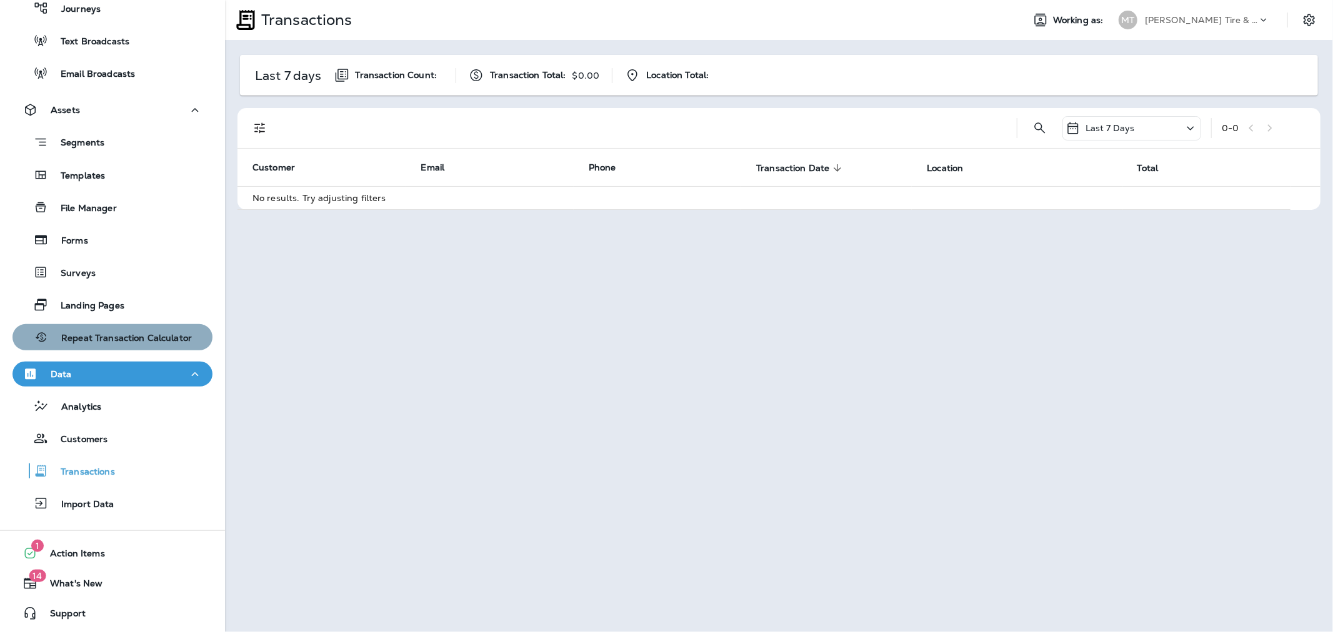
click at [151, 335] on p "Repeat Transaction Calculator" at bounding box center [120, 339] width 143 height 12
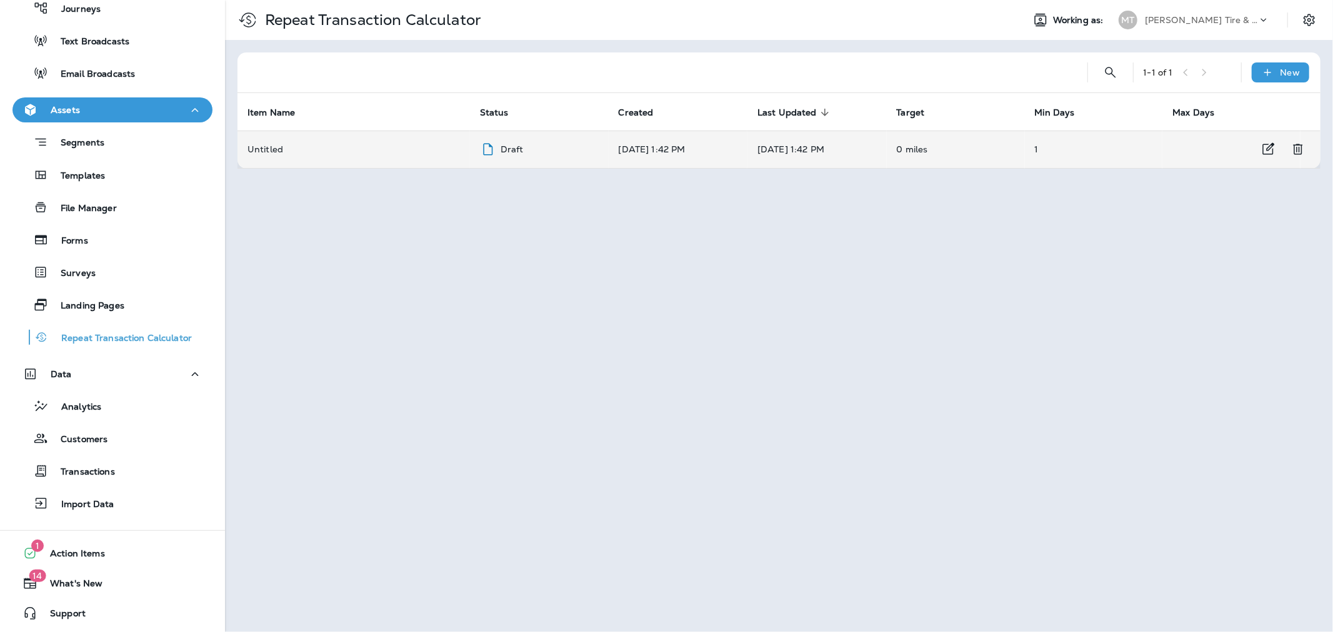
click at [511, 147] on p "Draft" at bounding box center [511, 149] width 23 height 10
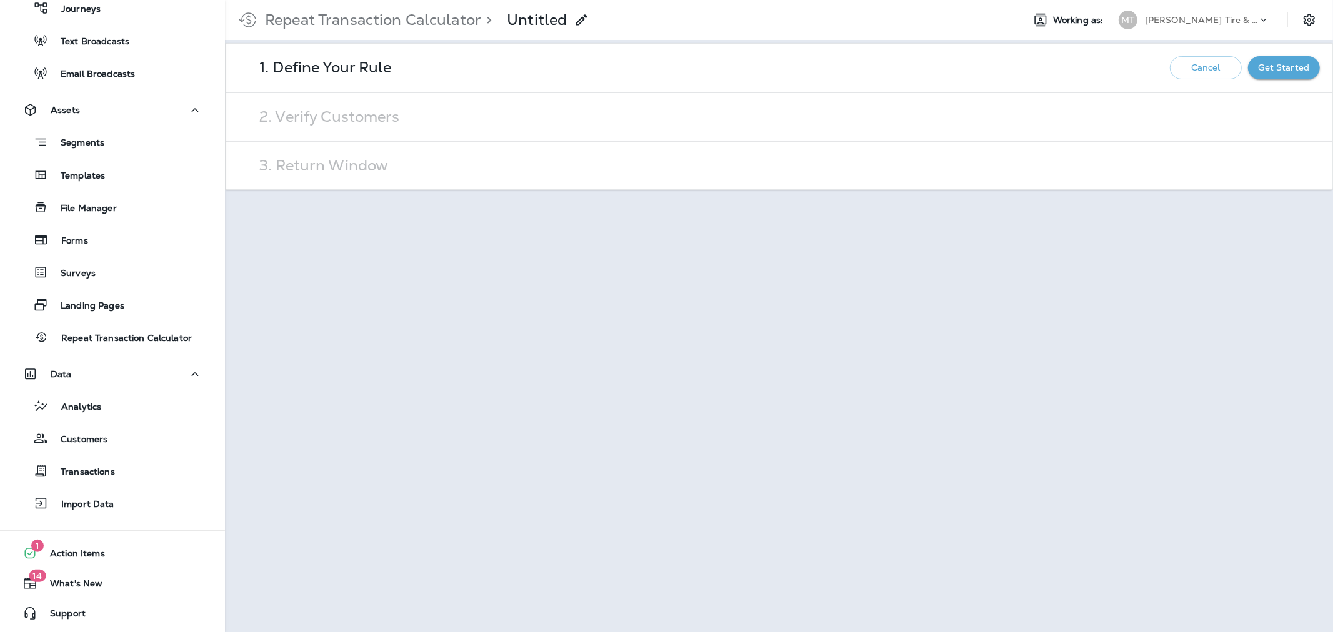
click at [1278, 70] on p "Get Started" at bounding box center [1283, 67] width 51 height 10
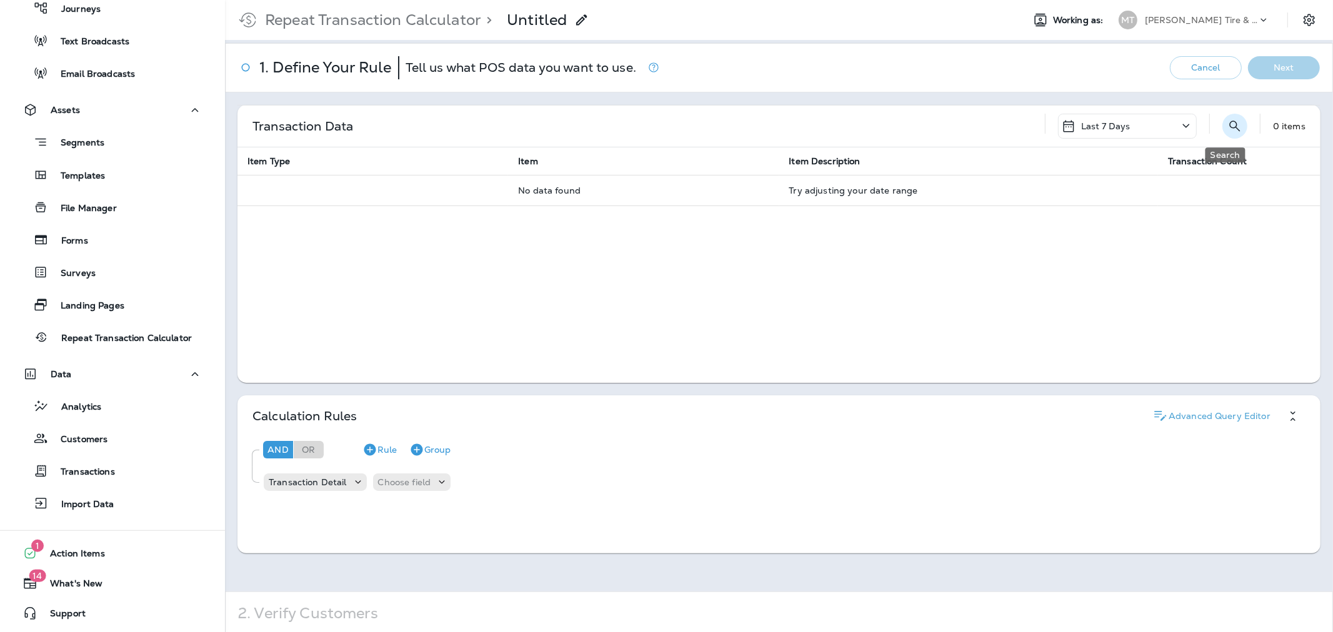
click at [1227, 128] on icon "Search" at bounding box center [1234, 126] width 15 height 15
click at [1132, 129] on input "text" at bounding box center [1165, 126] width 139 height 25
type input "***"
click at [1022, 126] on icon at bounding box center [1029, 127] width 15 height 16
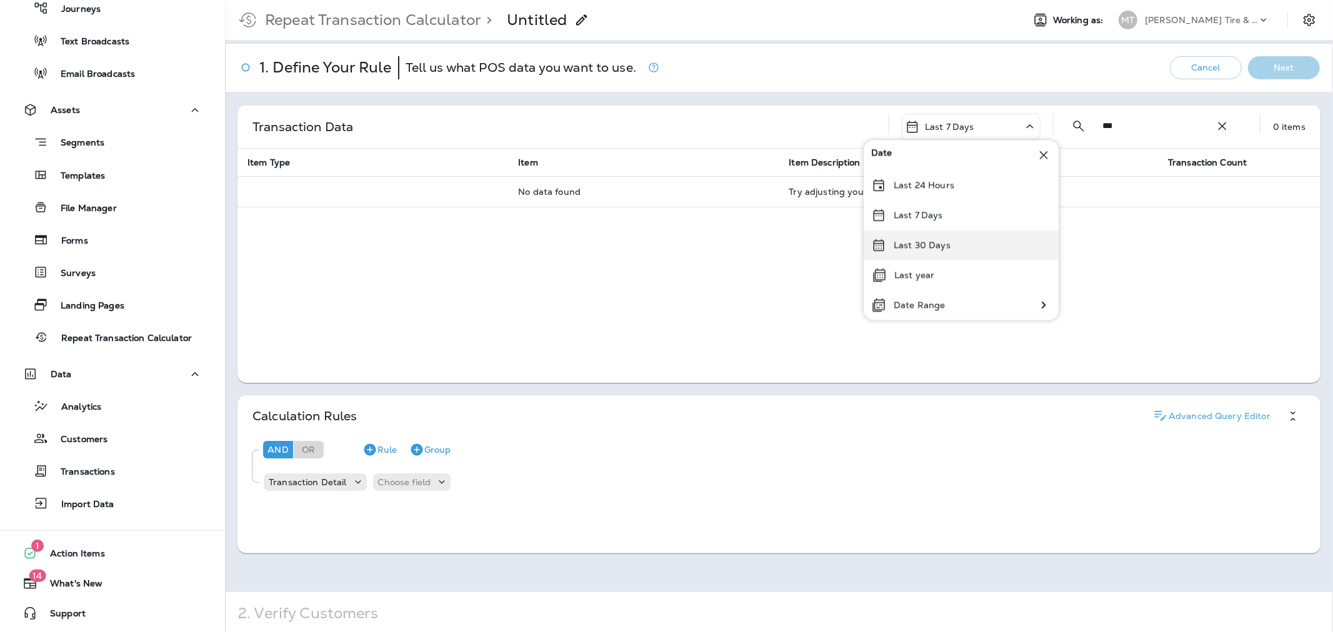
click at [918, 230] on div "Last 30 Days" at bounding box center [960, 245] width 195 height 30
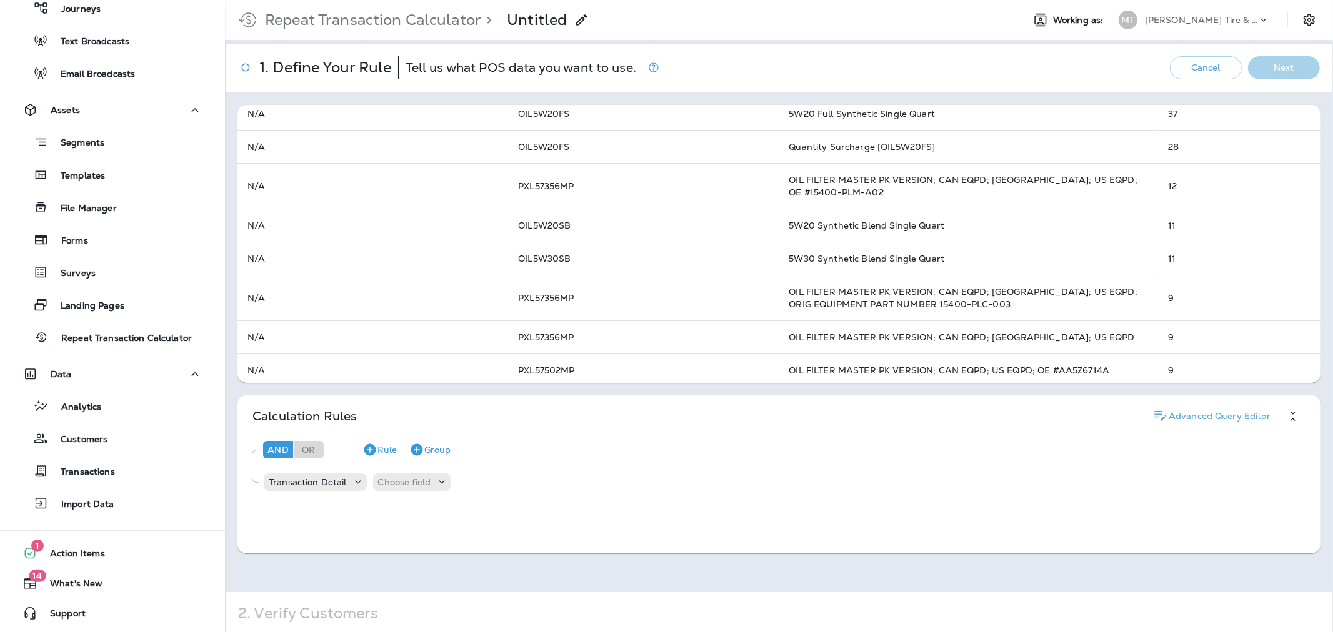
scroll to position [277, 0]
click at [1298, 28] on button "Settings" at bounding box center [1309, 20] width 22 height 22
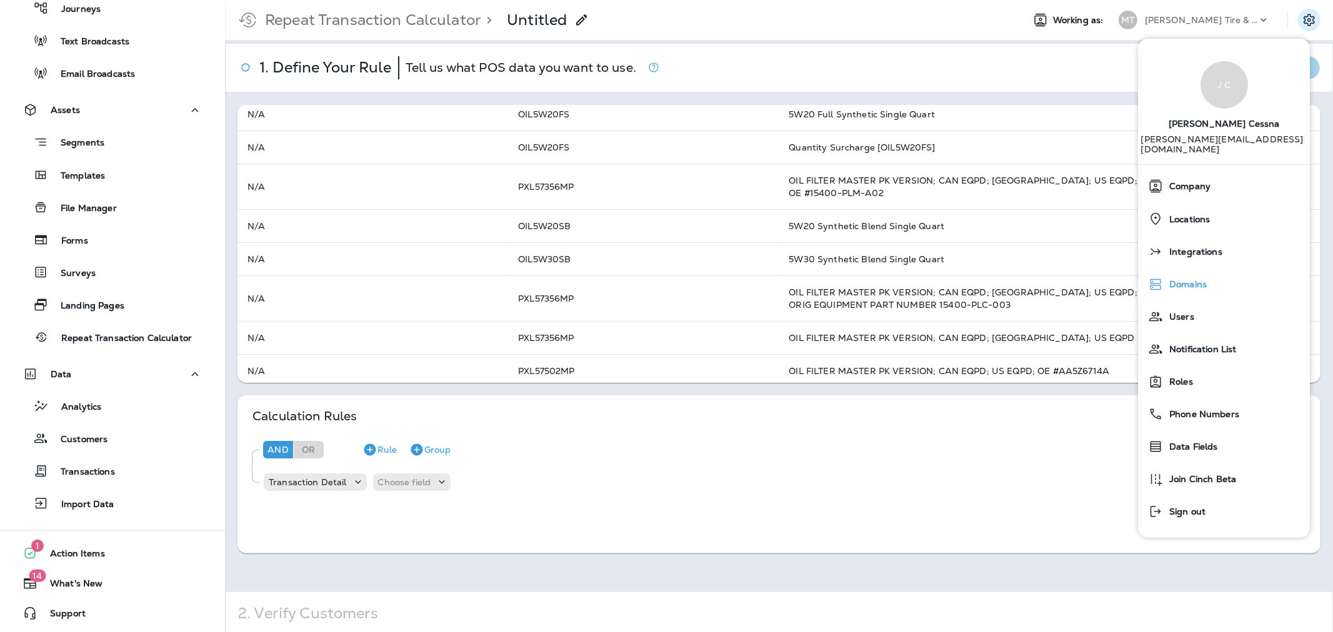
click at [1195, 279] on span "Domains" at bounding box center [1185, 284] width 44 height 11
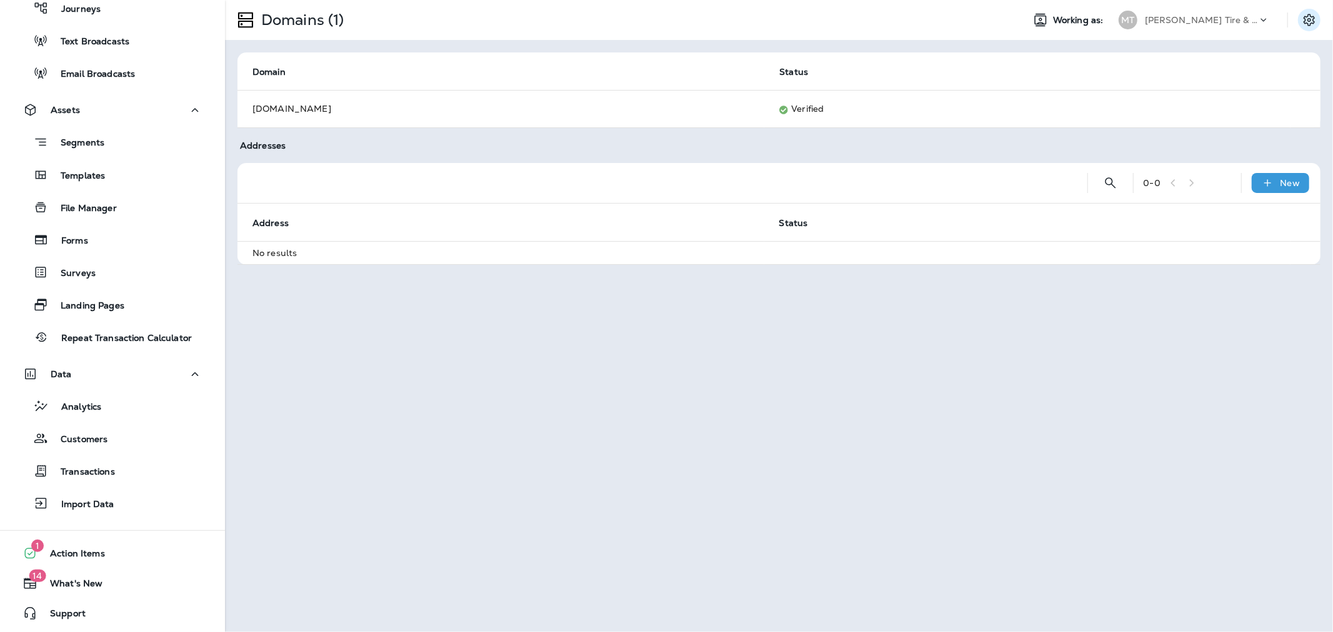
click at [1308, 20] on icon "Settings" at bounding box center [1308, 19] width 15 height 15
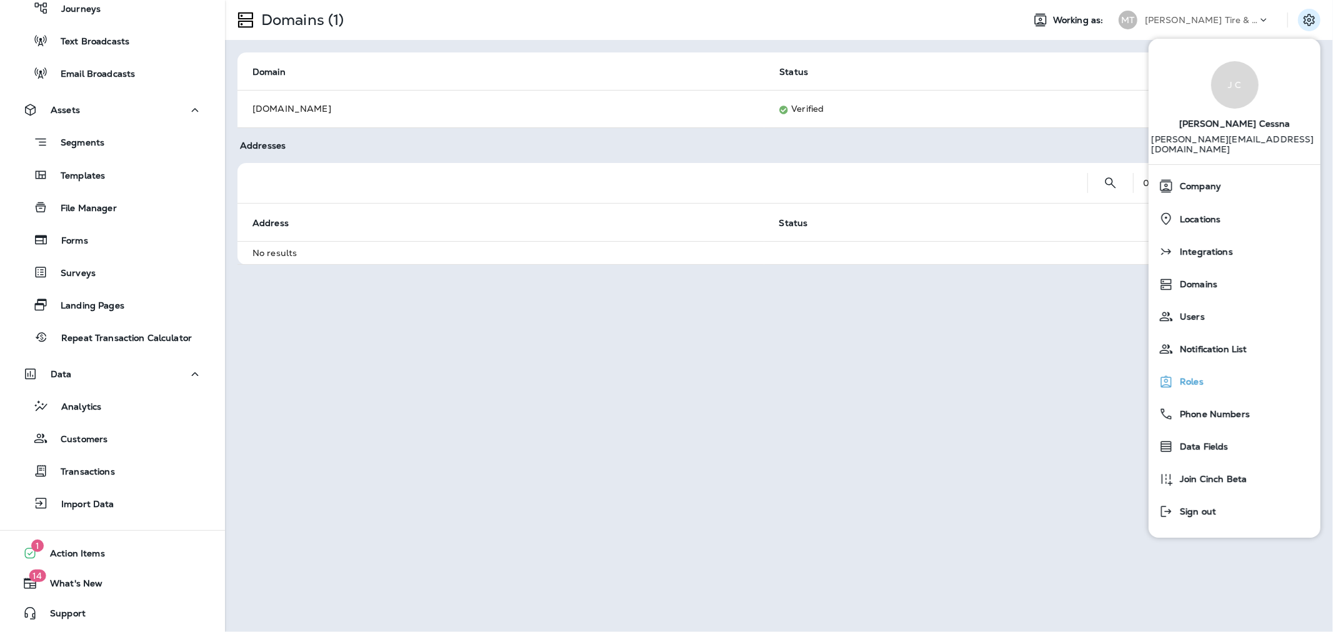
click at [1198, 377] on span "Roles" at bounding box center [1188, 382] width 30 height 11
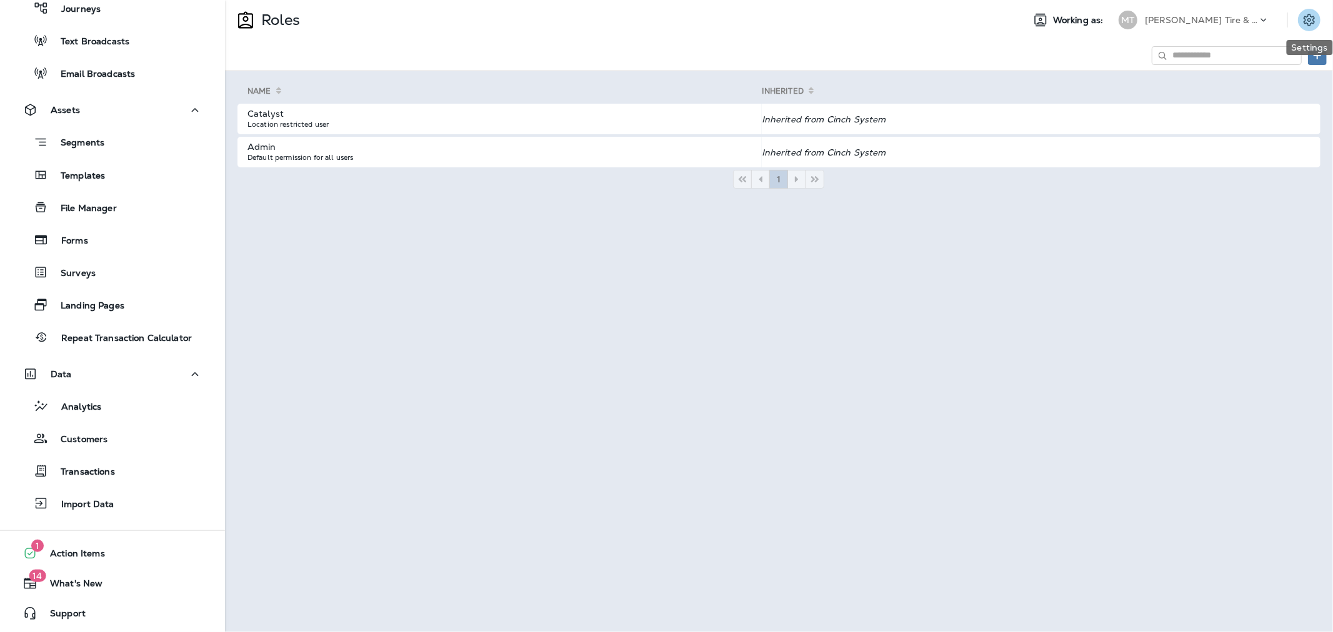
click at [1310, 21] on icon "Settings" at bounding box center [1308, 20] width 11 height 12
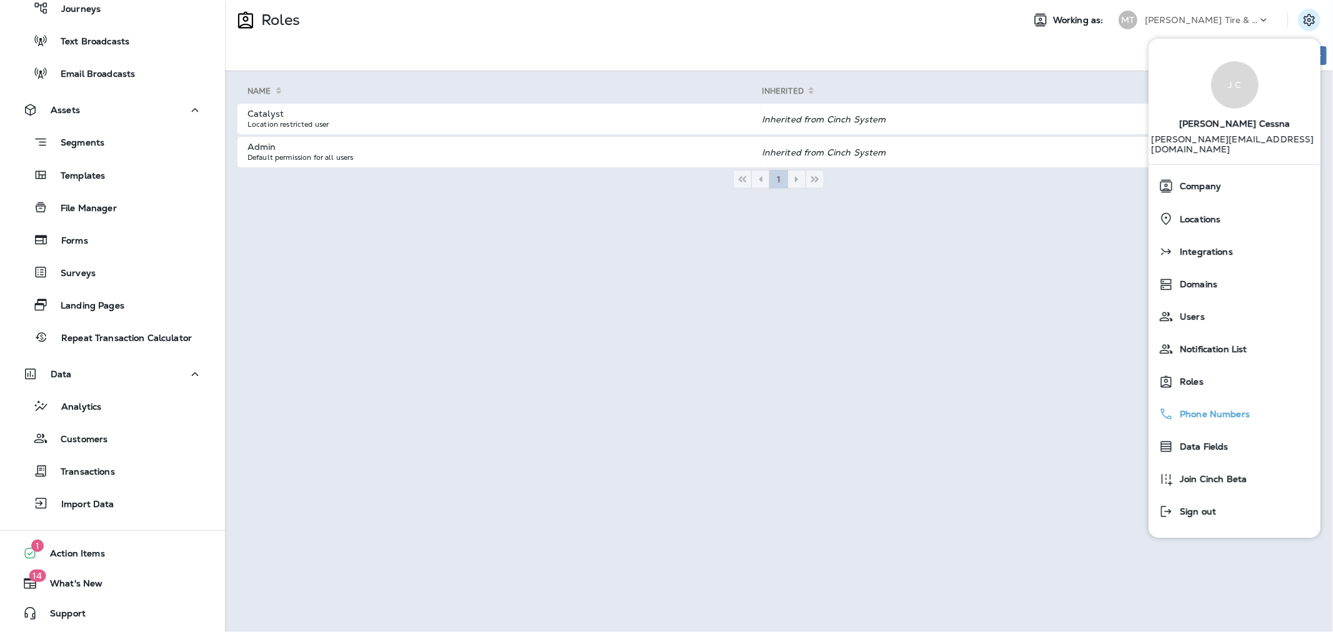
click at [1238, 409] on span "Phone Numbers" at bounding box center [1211, 414] width 76 height 11
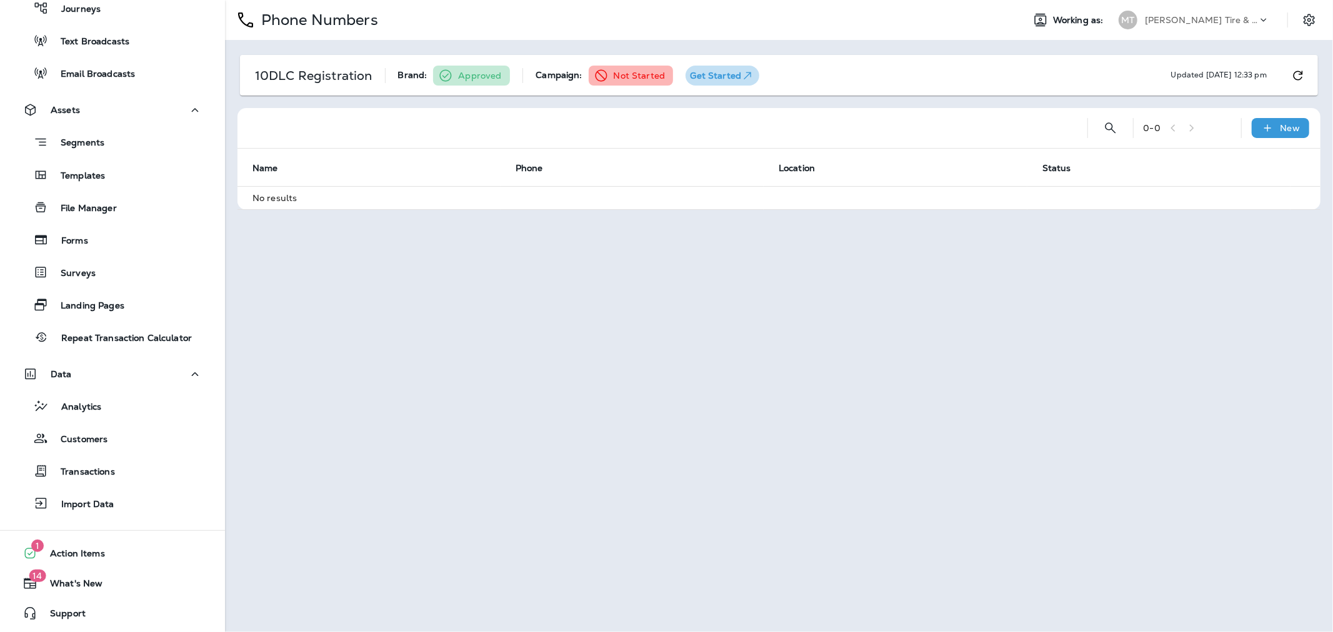
click at [716, 77] on p "Get Started" at bounding box center [722, 75] width 64 height 12
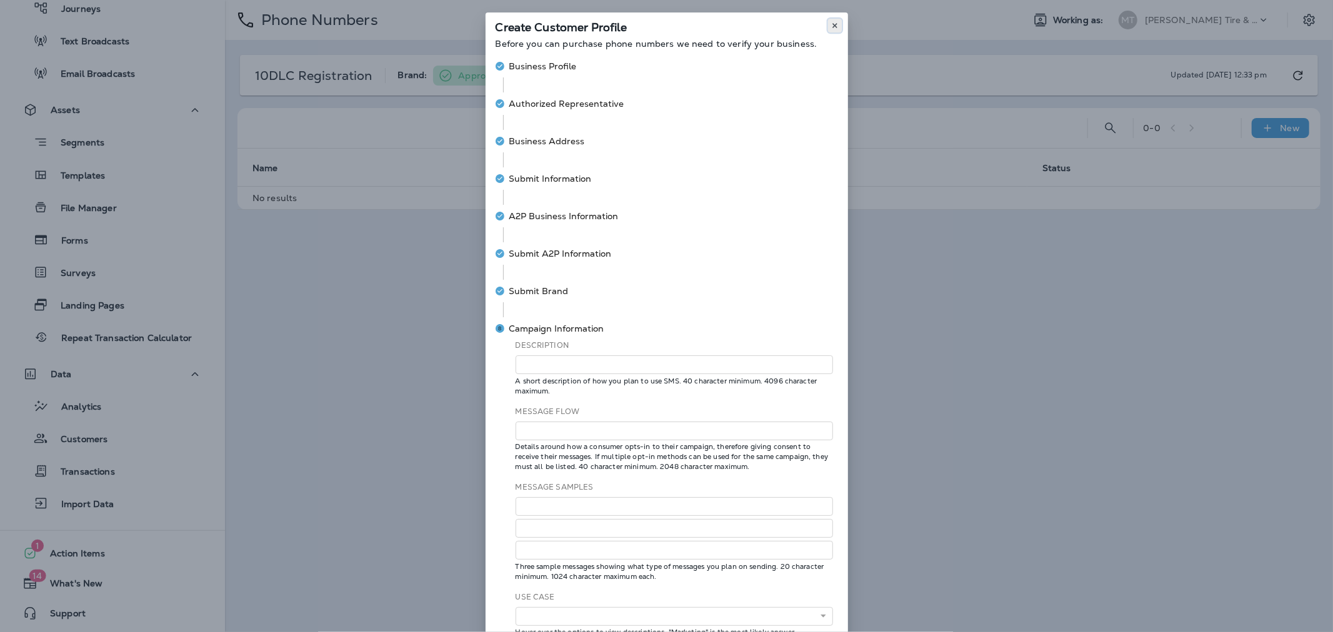
click at [832, 26] on icon at bounding box center [834, 25] width 7 height 7
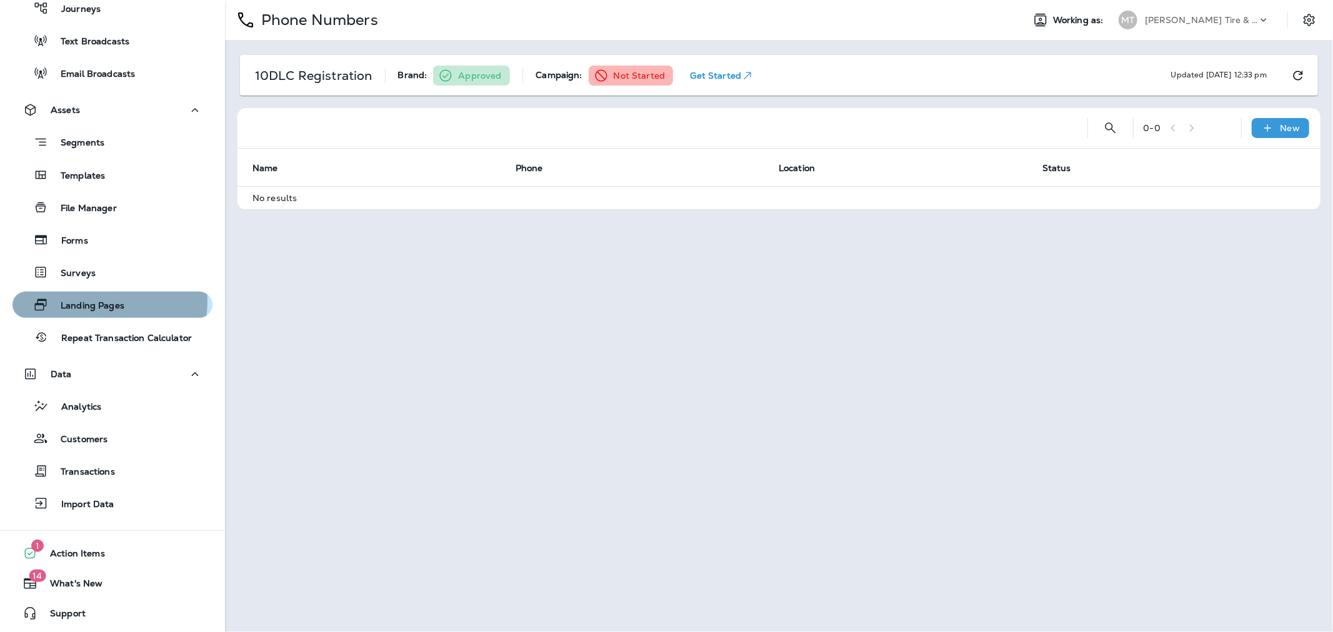
click at [96, 301] on p "Landing Pages" at bounding box center [86, 307] width 76 height 12
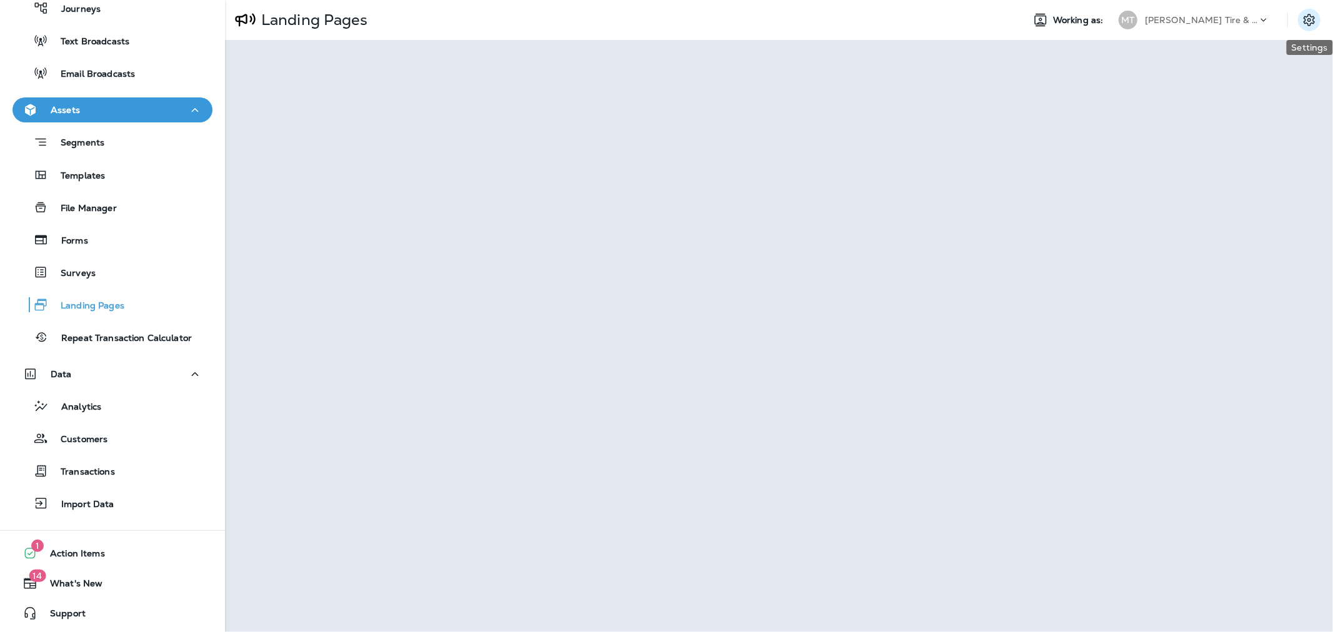
click at [1304, 14] on icon "Settings" at bounding box center [1308, 19] width 15 height 15
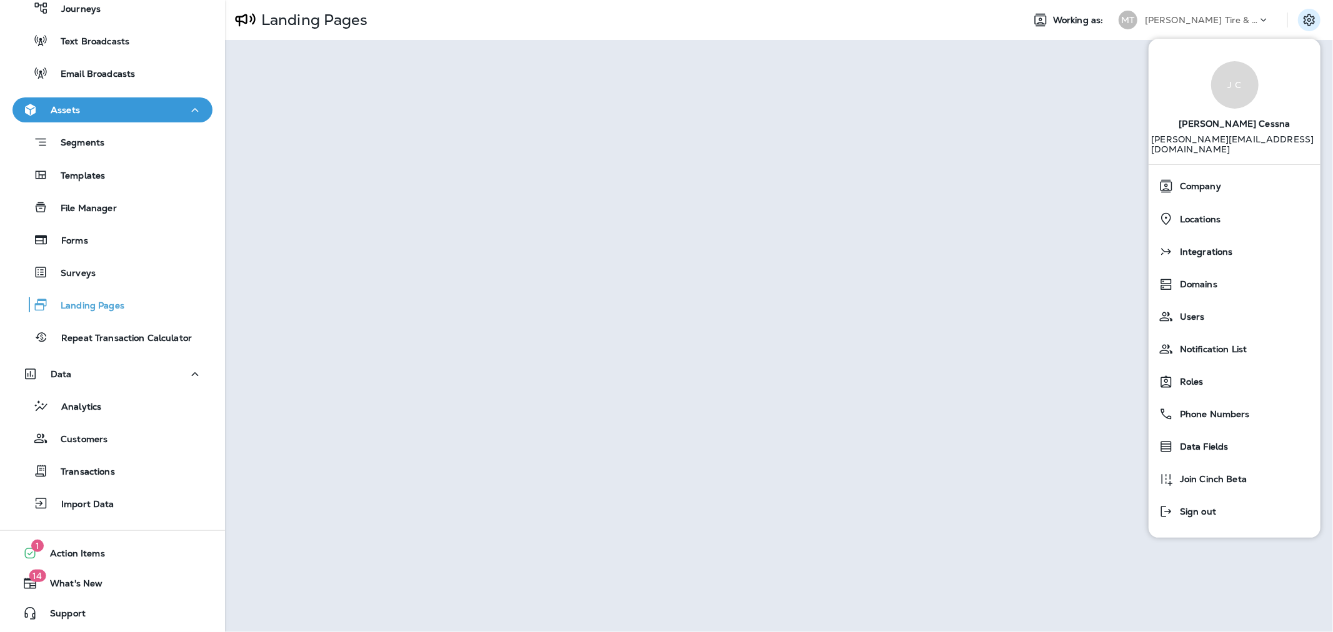
click at [1201, 17] on p "[PERSON_NAME] Tire & Auto" at bounding box center [1201, 20] width 112 height 10
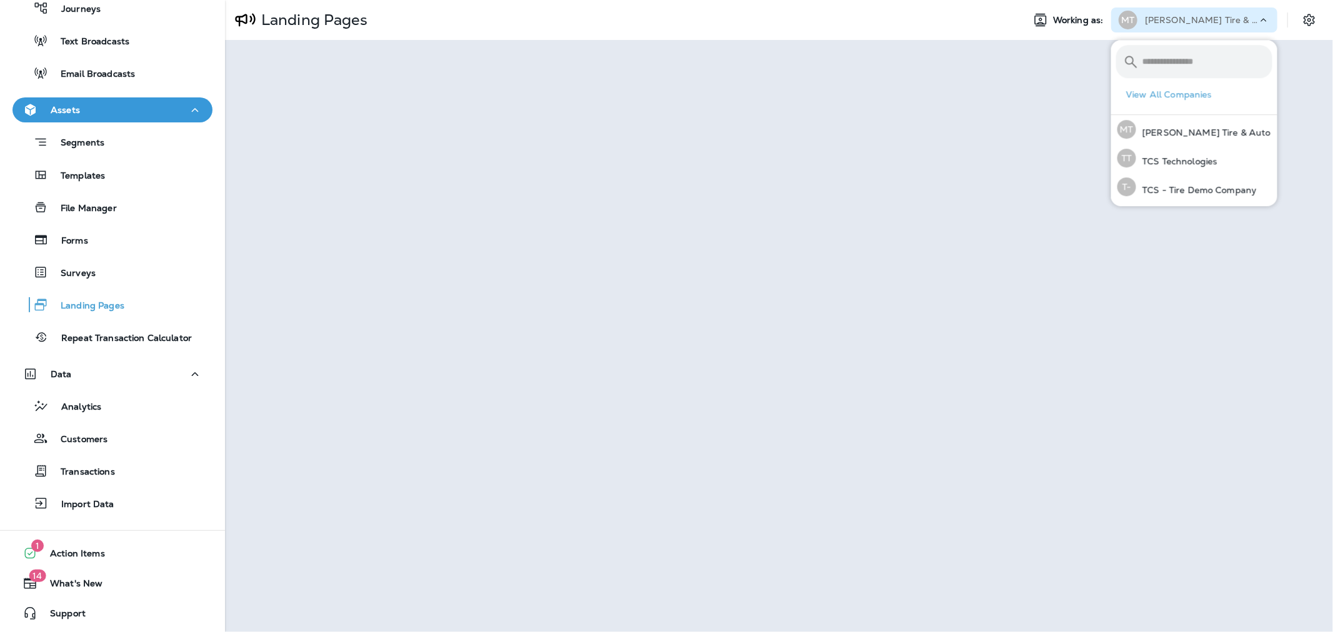
click at [973, 27] on div "Landing Pages" at bounding box center [619, 19] width 788 height 31
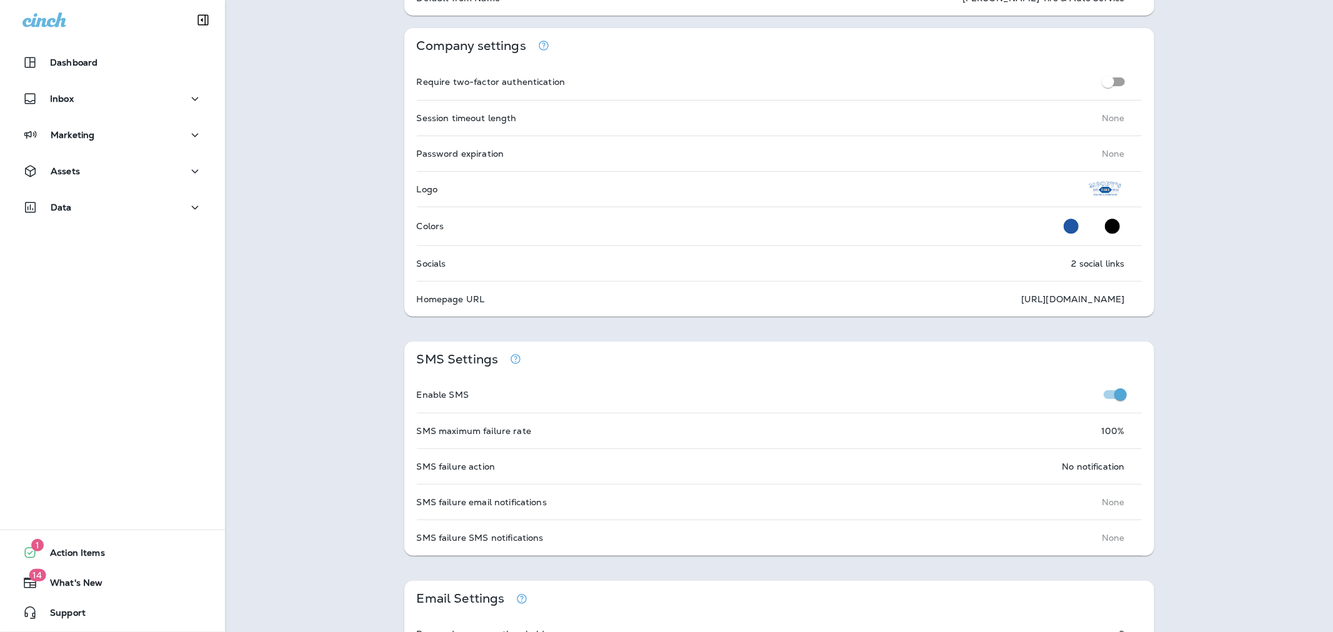
scroll to position [347, 0]
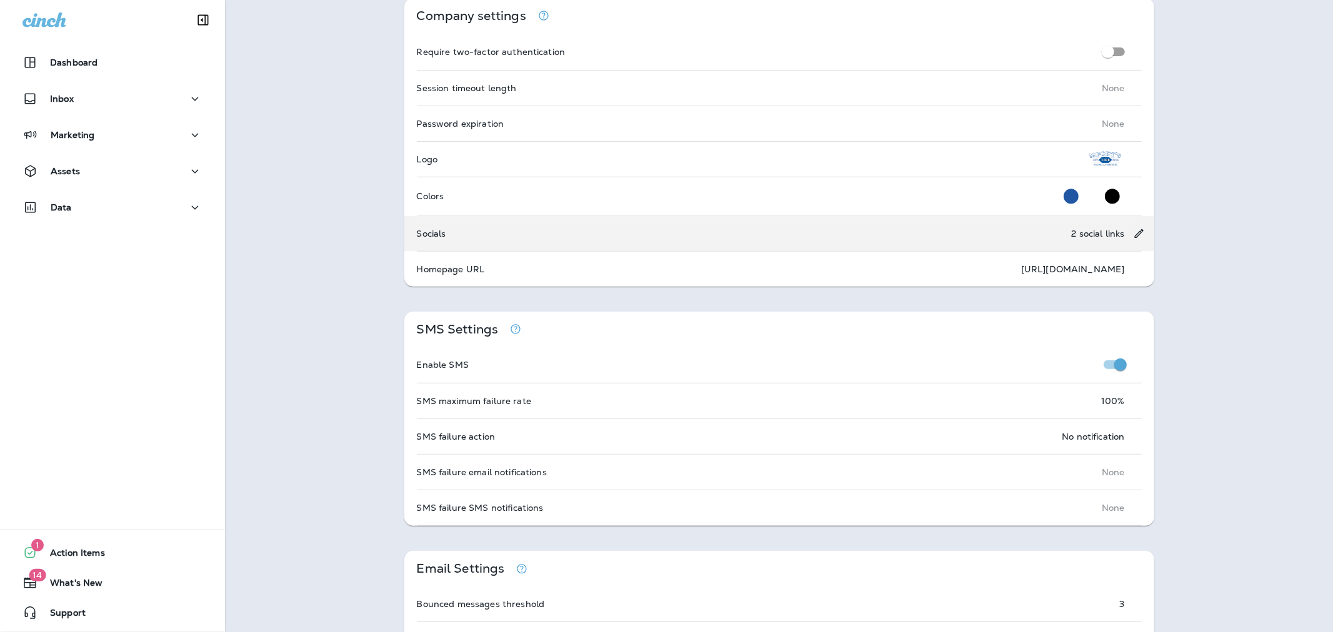
click at [1100, 230] on p "2 social links" at bounding box center [1098, 234] width 53 height 10
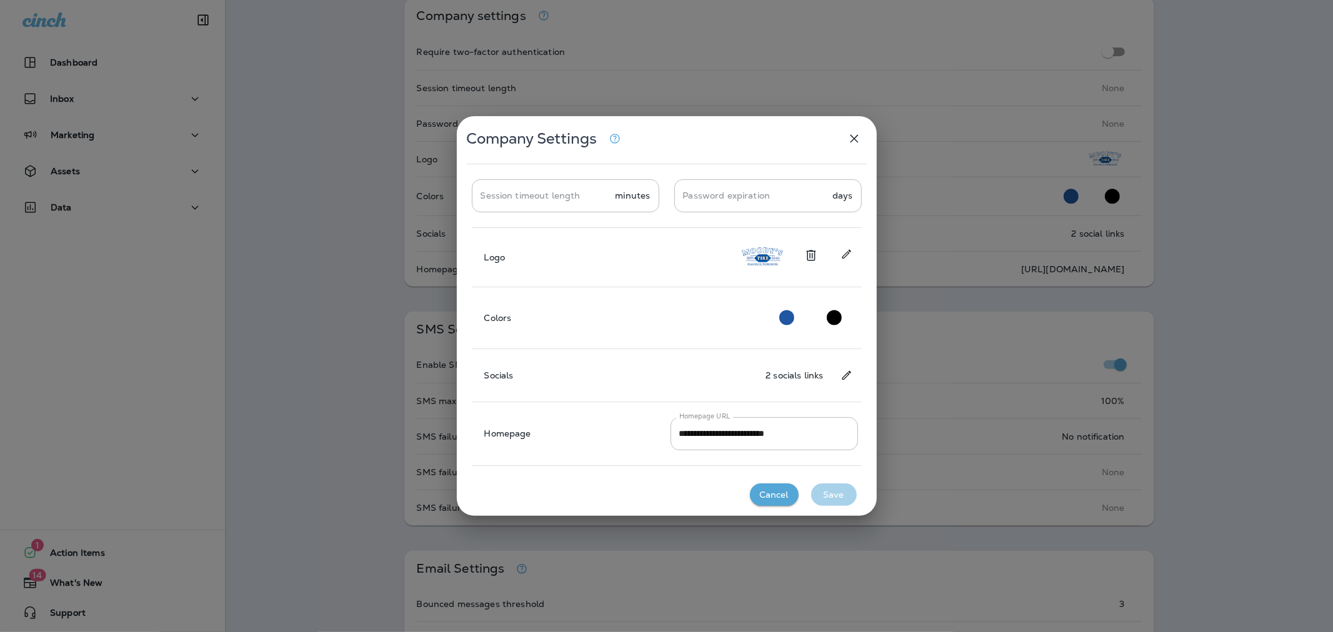
click at [851, 373] on icon "Change social links" at bounding box center [846, 375] width 13 height 12
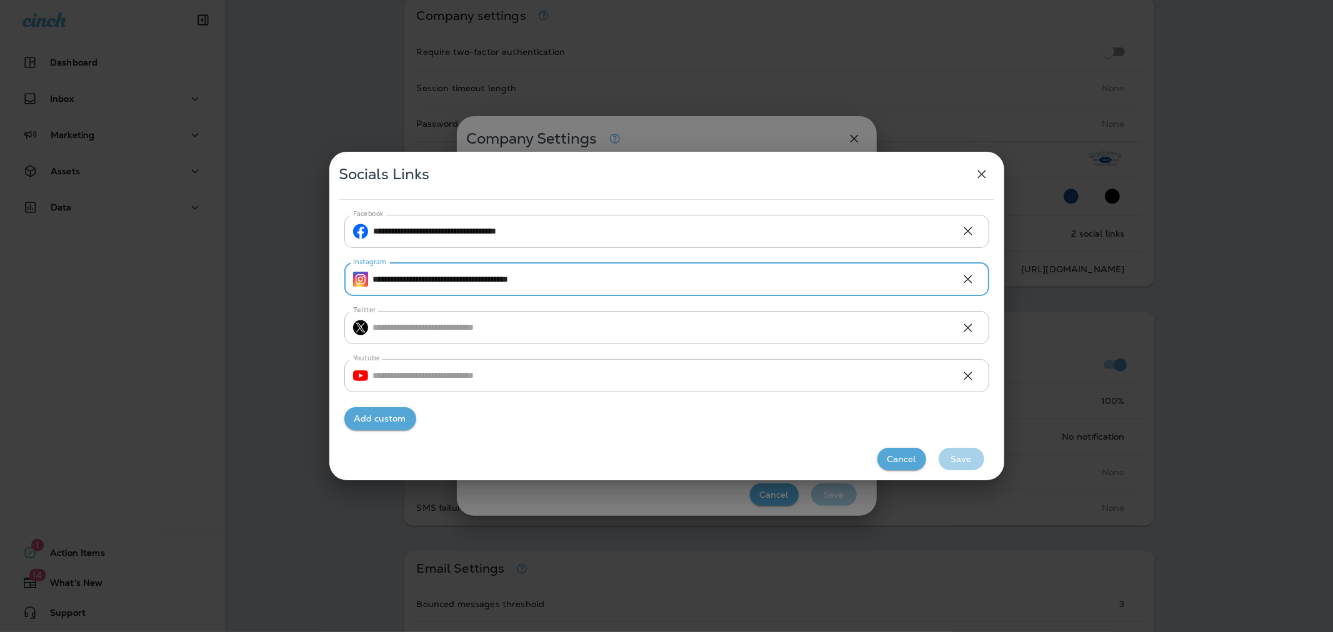
drag, startPoint x: 612, startPoint y: 279, endPoint x: 342, endPoint y: 282, distance: 270.6
click at [342, 282] on div "**********" at bounding box center [666, 326] width 675 height 233
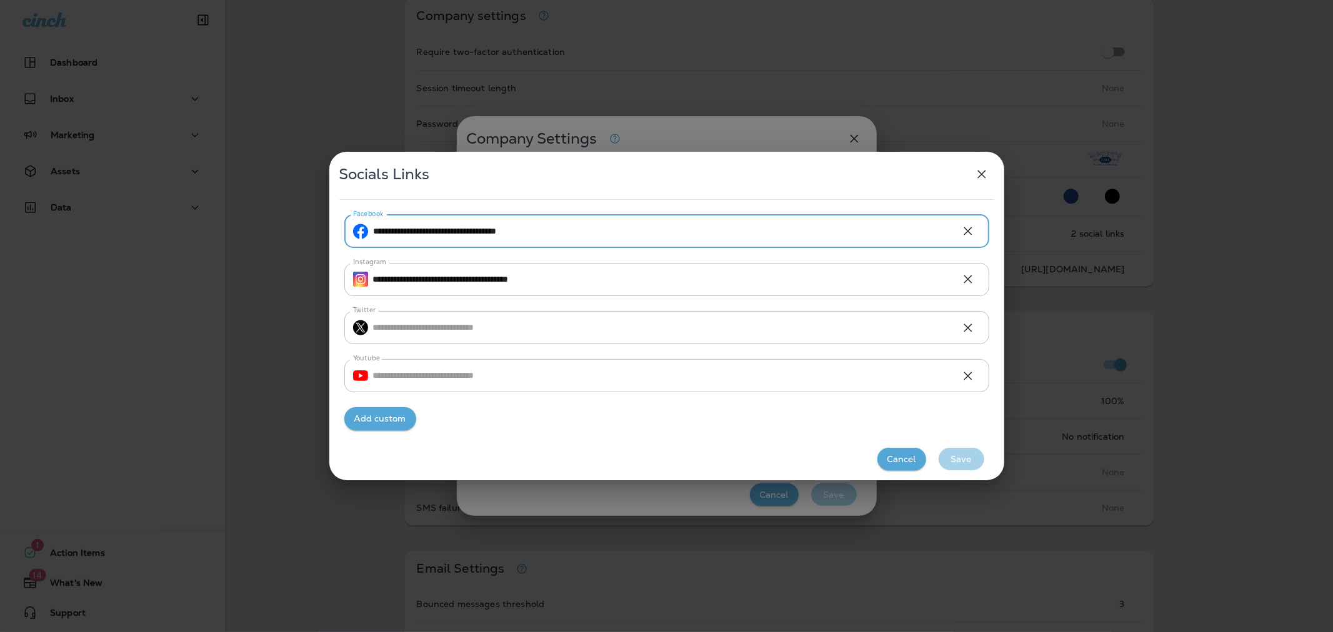
drag, startPoint x: 570, startPoint y: 234, endPoint x: 380, endPoint y: 230, distance: 190.6
click at [380, 230] on input "**********" at bounding box center [662, 231] width 577 height 33
click at [604, 238] on input "**********" at bounding box center [662, 231] width 577 height 33
drag, startPoint x: 595, startPoint y: 230, endPoint x: 347, endPoint y: 227, distance: 248.7
click at [347, 227] on div "**********" at bounding box center [666, 231] width 645 height 33
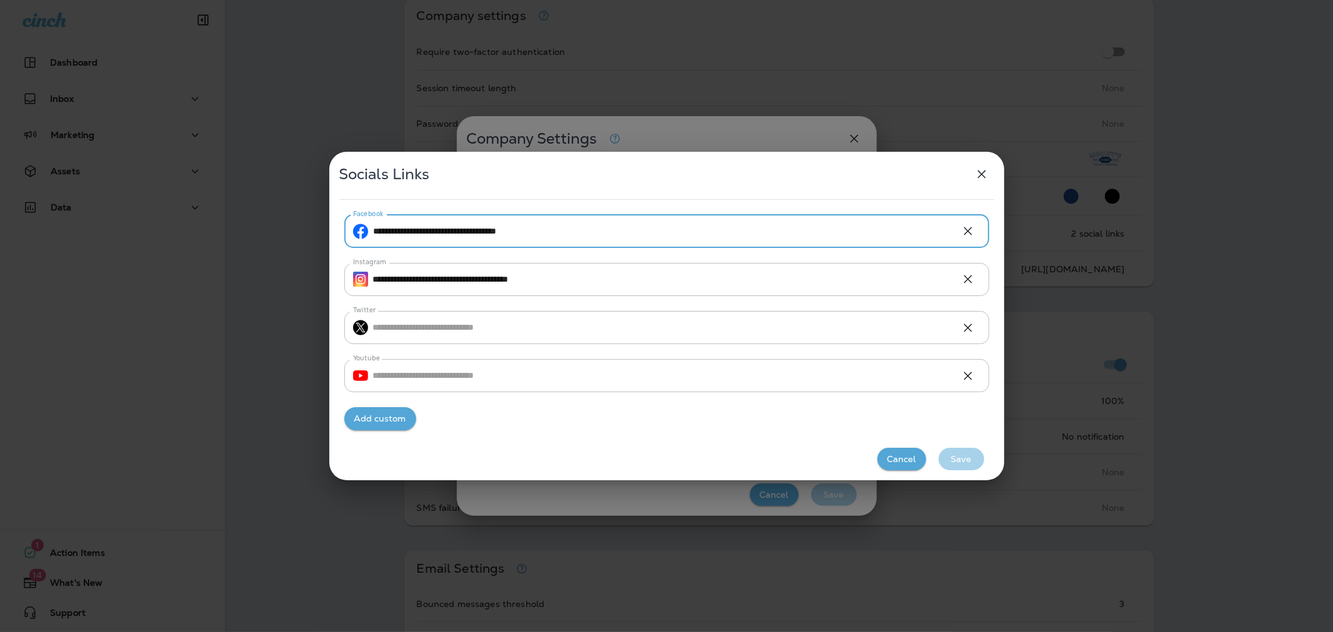
click at [900, 458] on button "Cancel" at bounding box center [901, 459] width 49 height 23
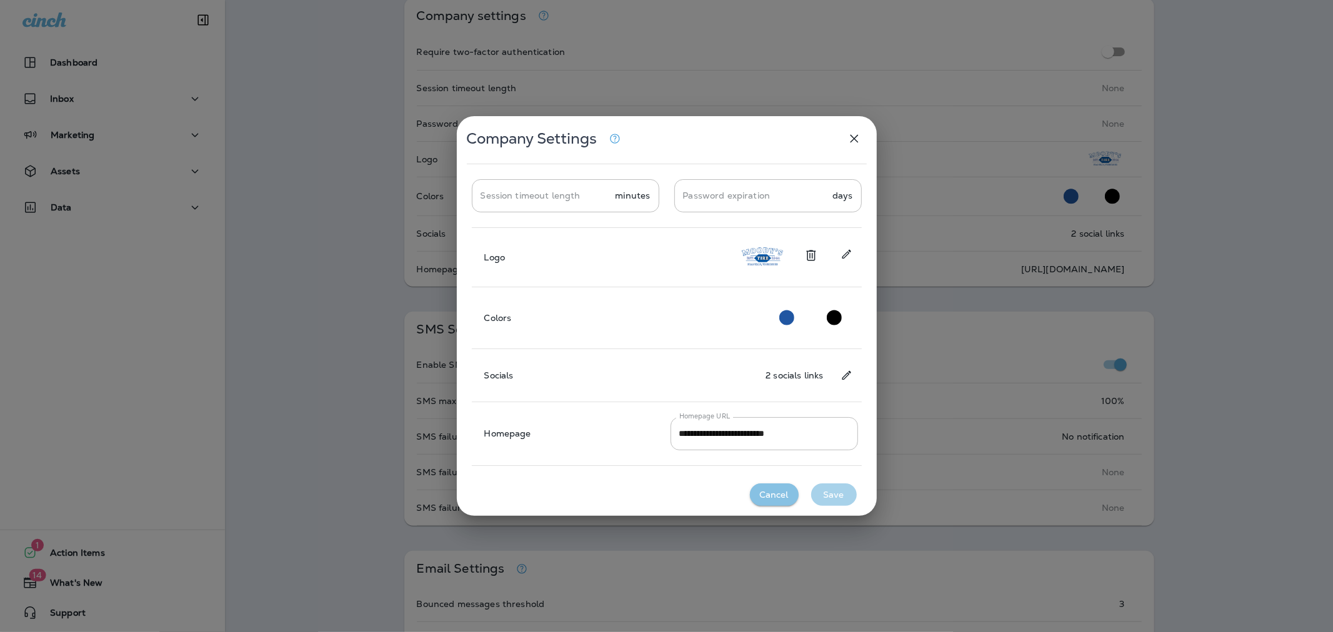
click at [765, 488] on button "Cancel" at bounding box center [774, 495] width 49 height 23
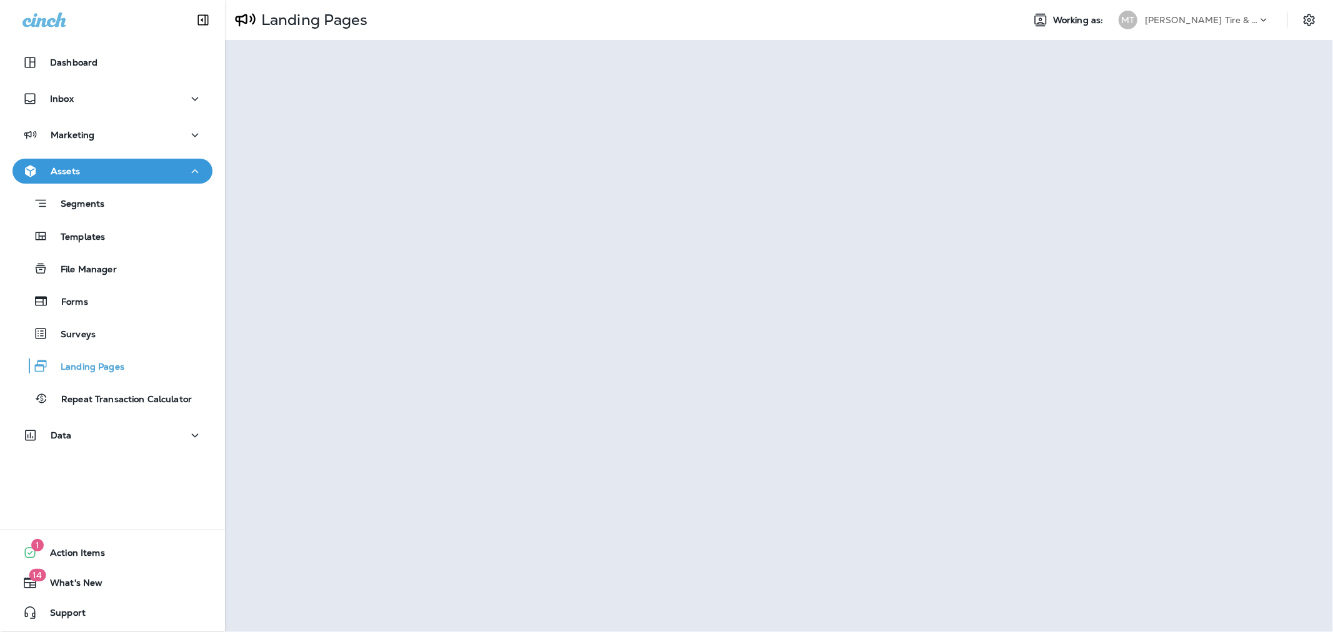
click at [1221, 19] on p "[PERSON_NAME] Tire & Auto" at bounding box center [1201, 20] width 112 height 10
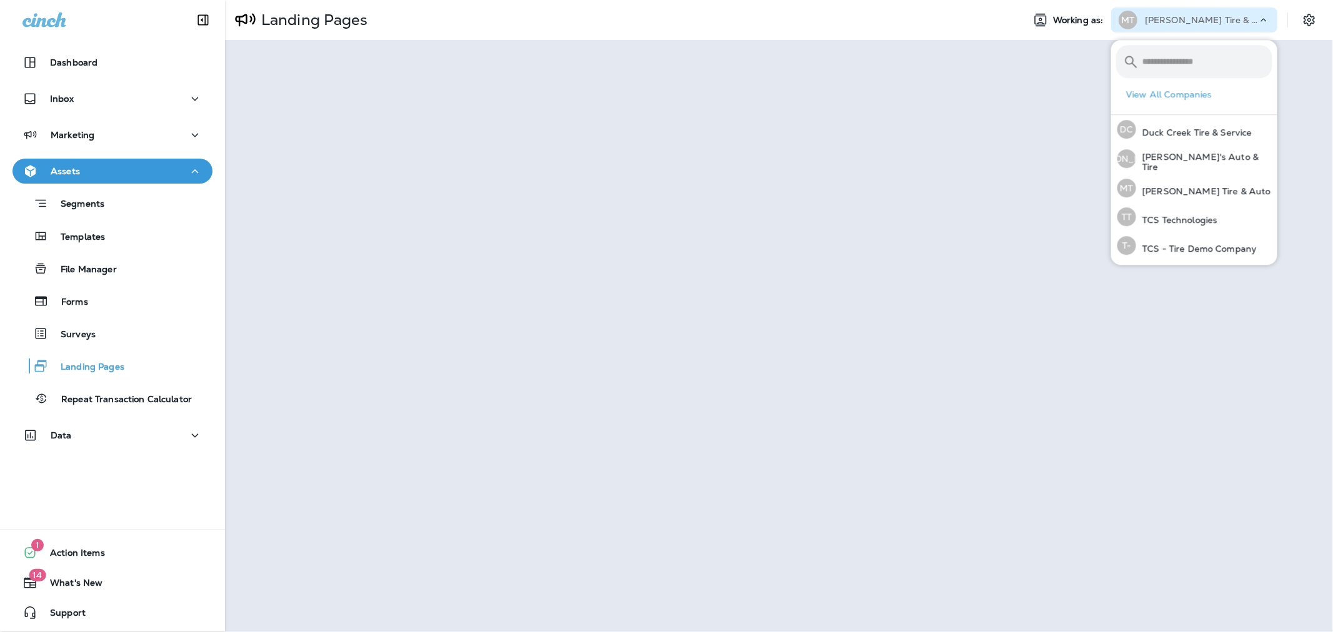
click at [867, 27] on div "Landing Pages" at bounding box center [619, 19] width 788 height 31
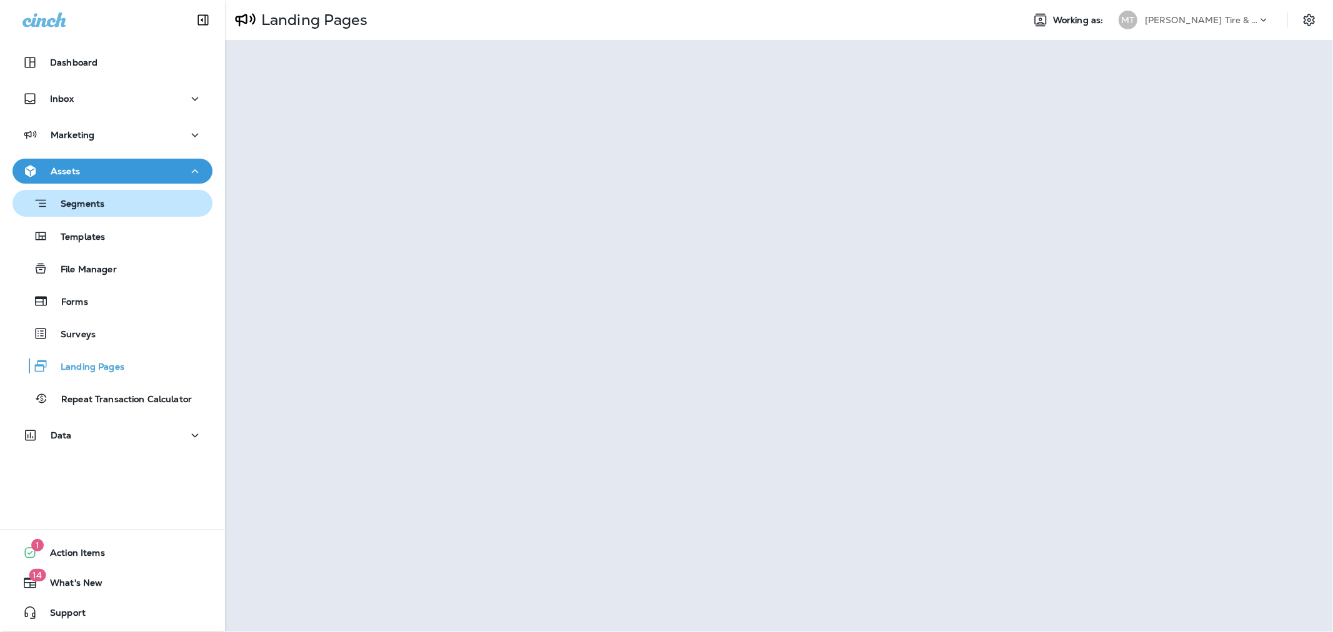
click at [88, 204] on p "Segments" at bounding box center [76, 205] width 56 height 12
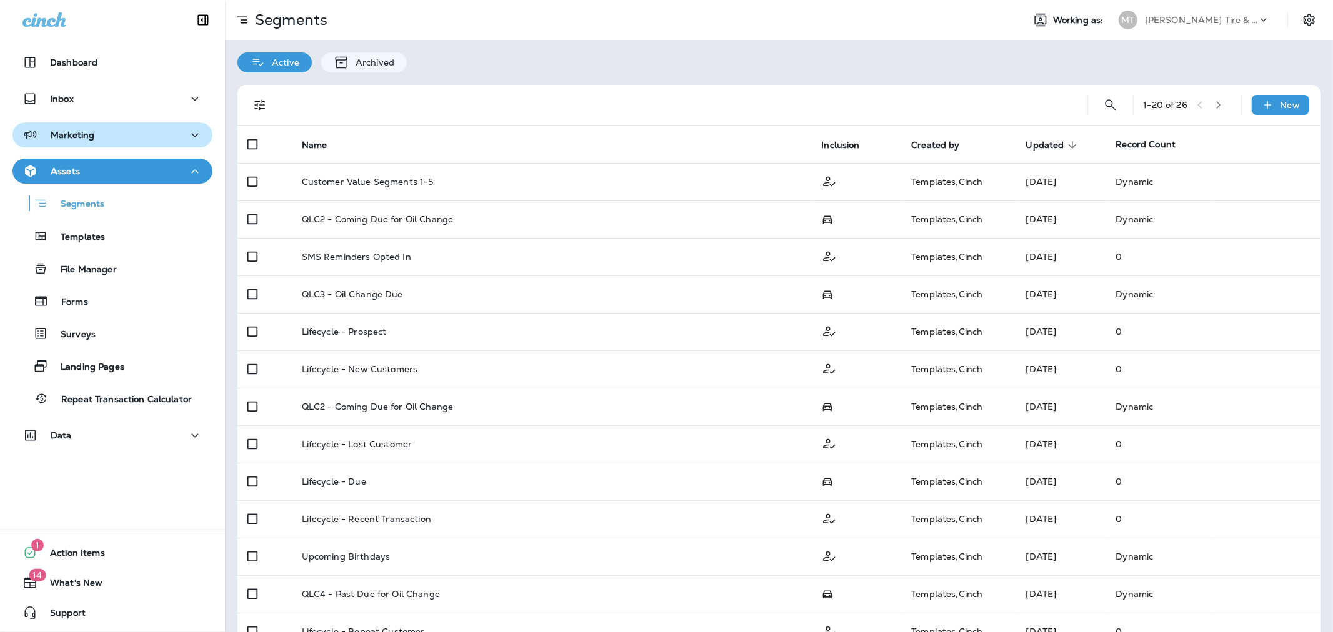
click at [89, 132] on p "Marketing" at bounding box center [73, 135] width 44 height 10
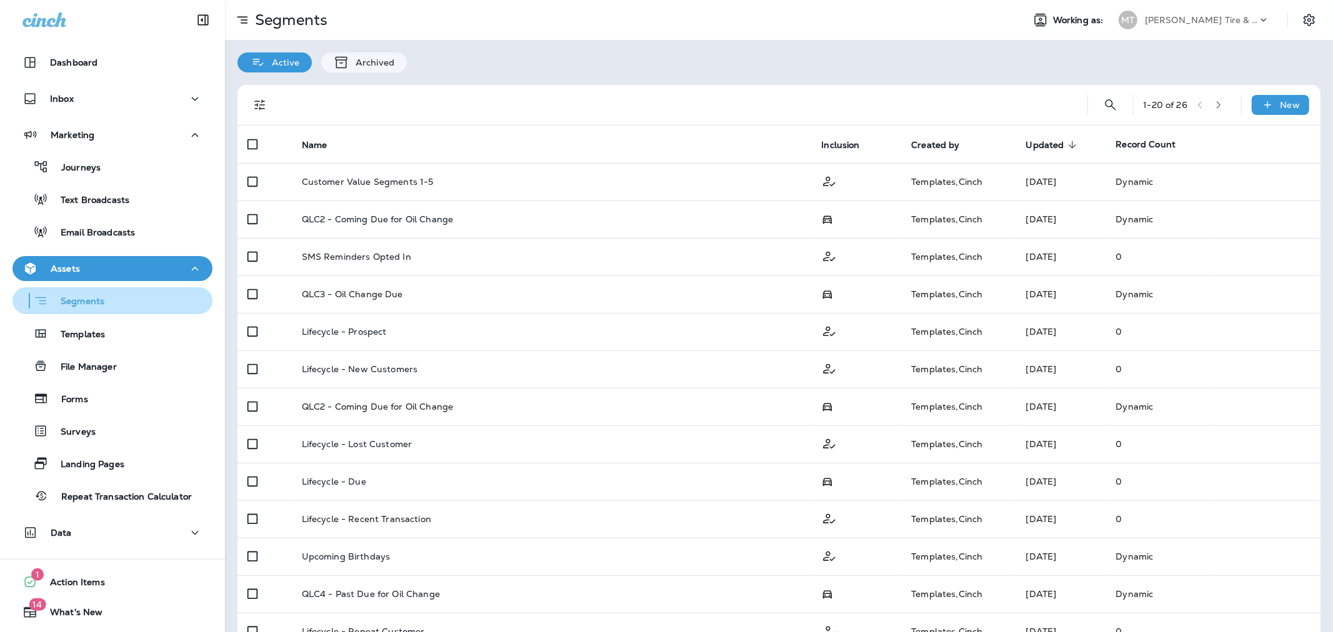
click at [77, 303] on p "Segments" at bounding box center [76, 302] width 56 height 12
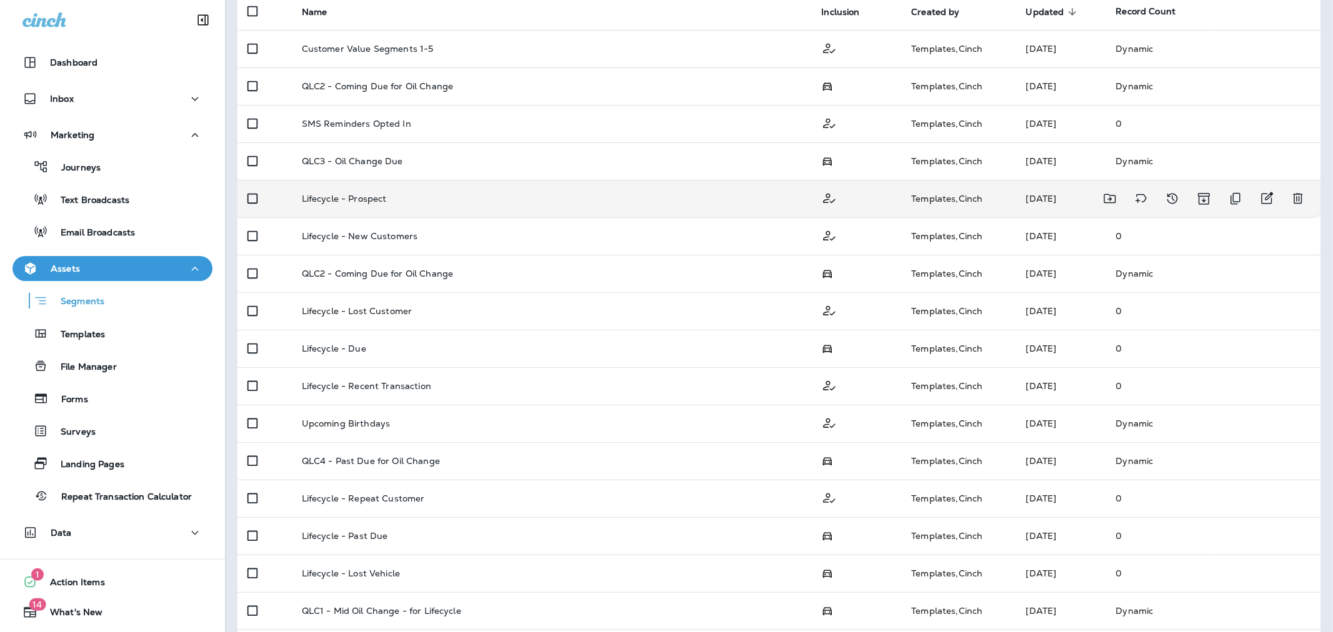
scroll to position [139, 0]
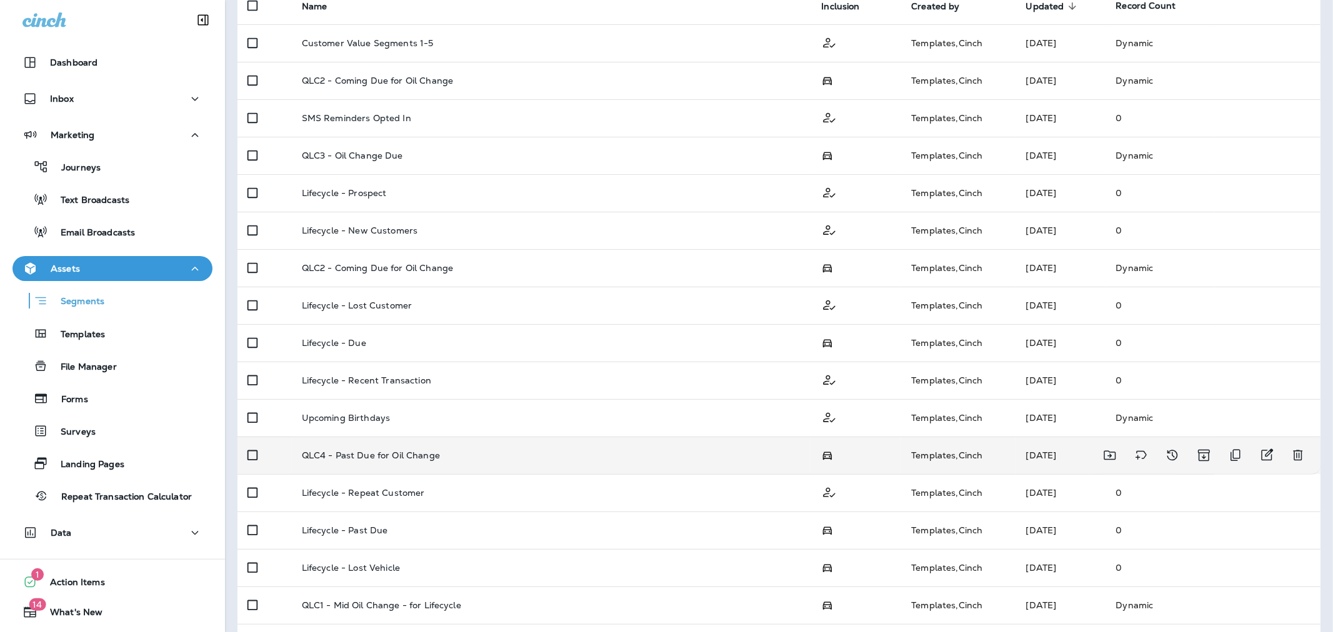
click at [375, 458] on p "QLC4 - Past Due for Oil Change" at bounding box center [371, 455] width 138 height 10
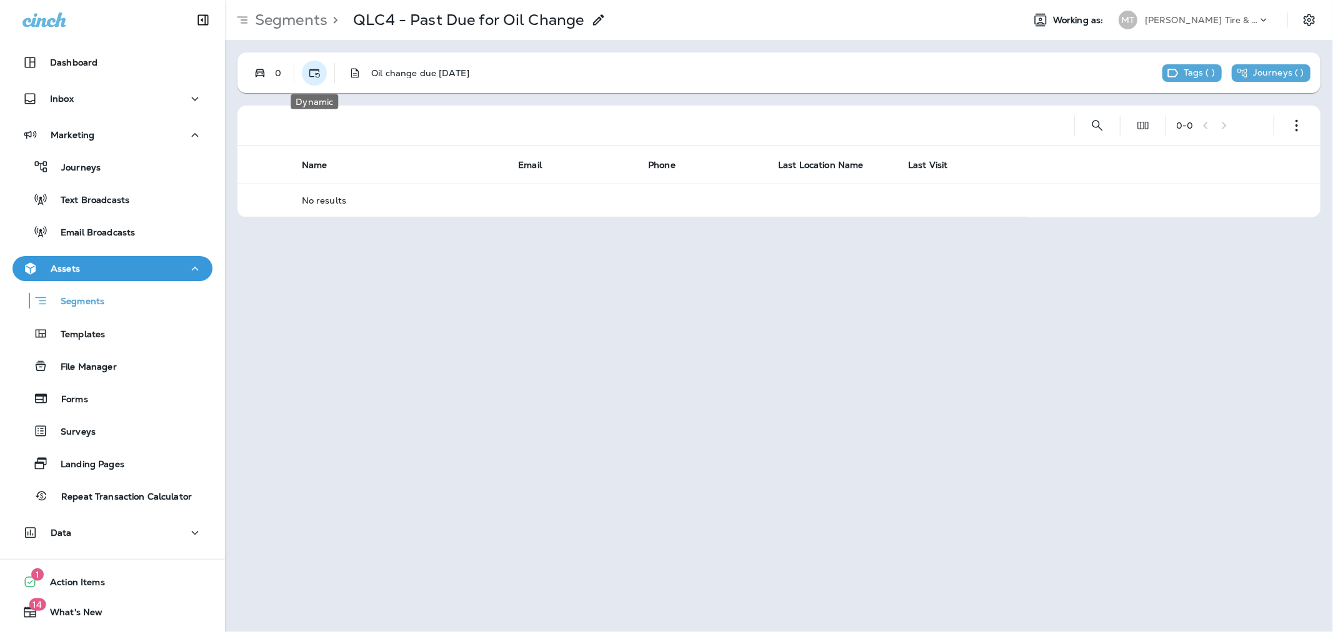
click at [317, 74] on use "Dynamic" at bounding box center [314, 73] width 11 height 9
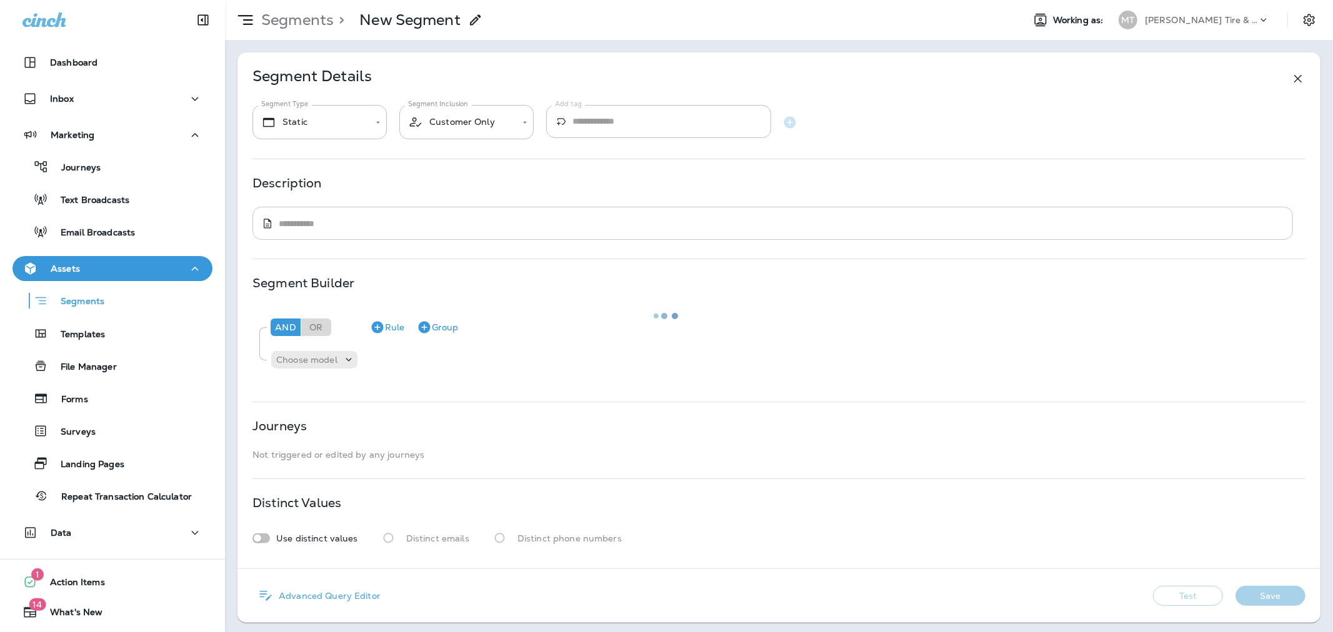
type input "*******"
type input "**********"
type textarea "**********"
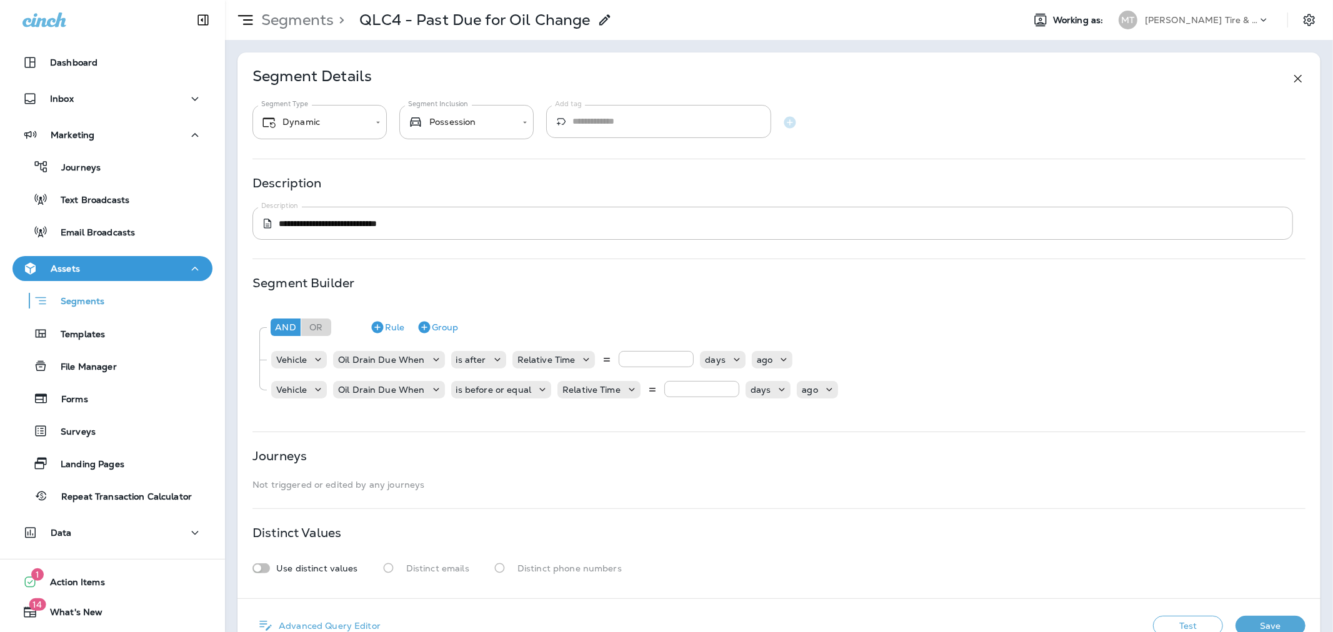
click at [296, 17] on p "Segments" at bounding box center [294, 20] width 77 height 19
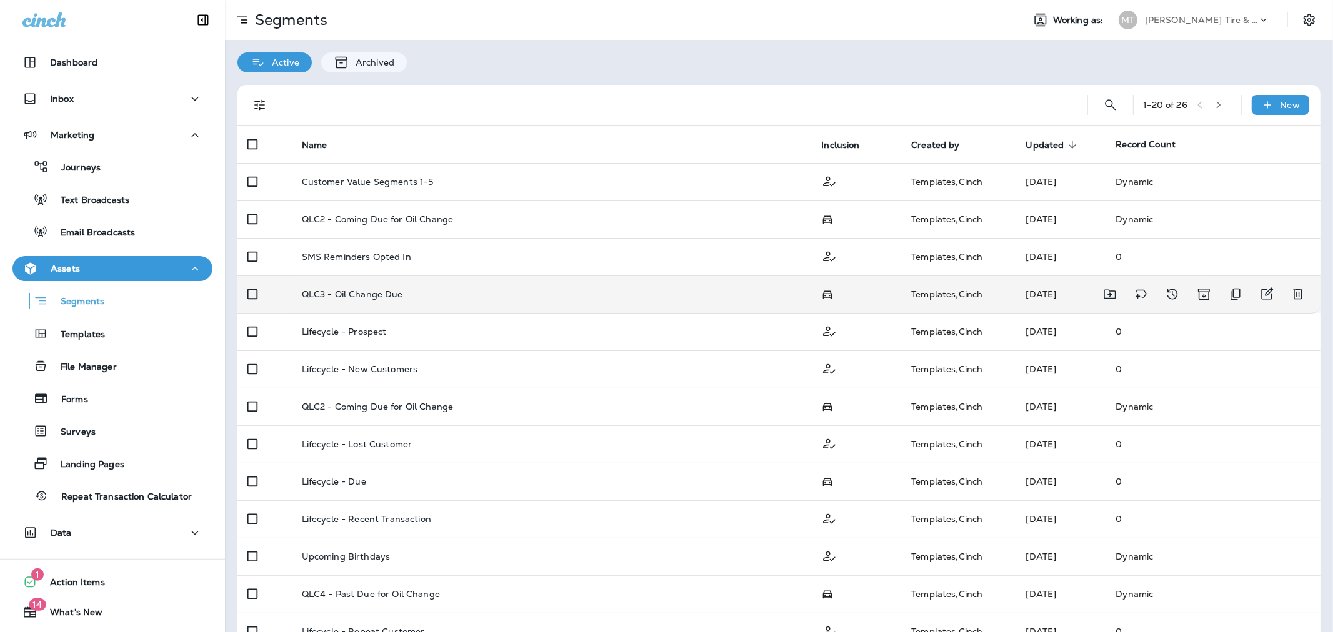
click at [367, 291] on p "QLC3 - Oil Change Due" at bounding box center [352, 294] width 101 height 10
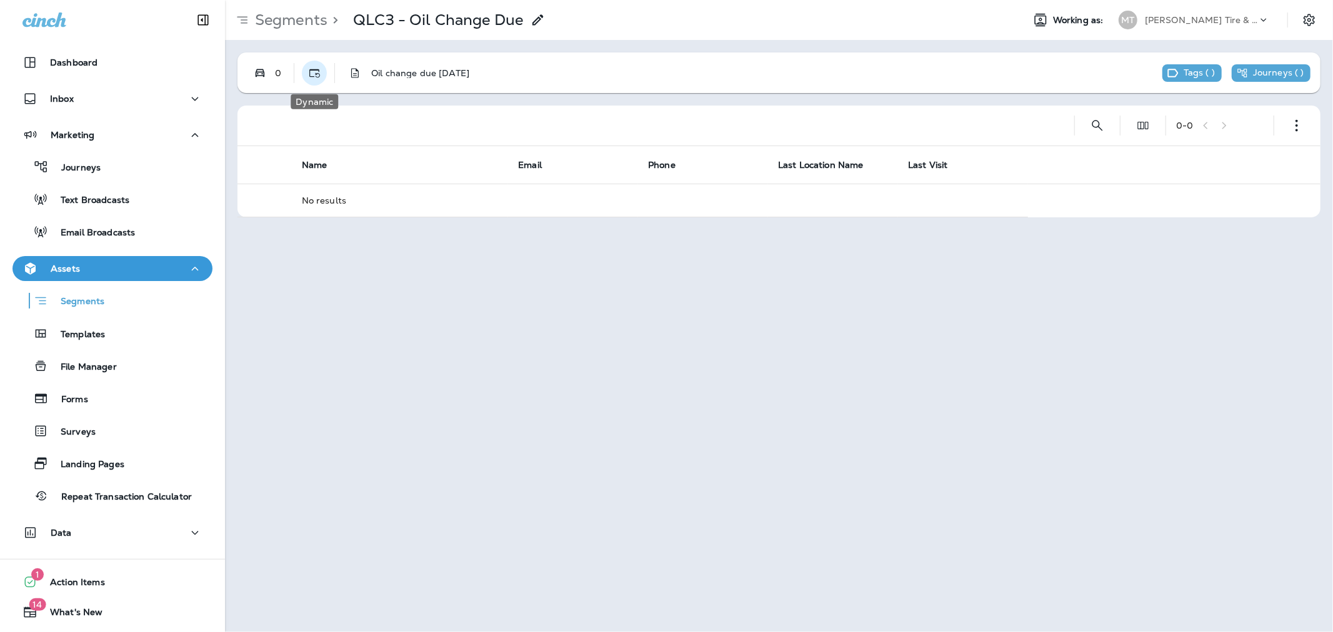
click at [321, 71] on button "Dynamic" at bounding box center [314, 73] width 25 height 25
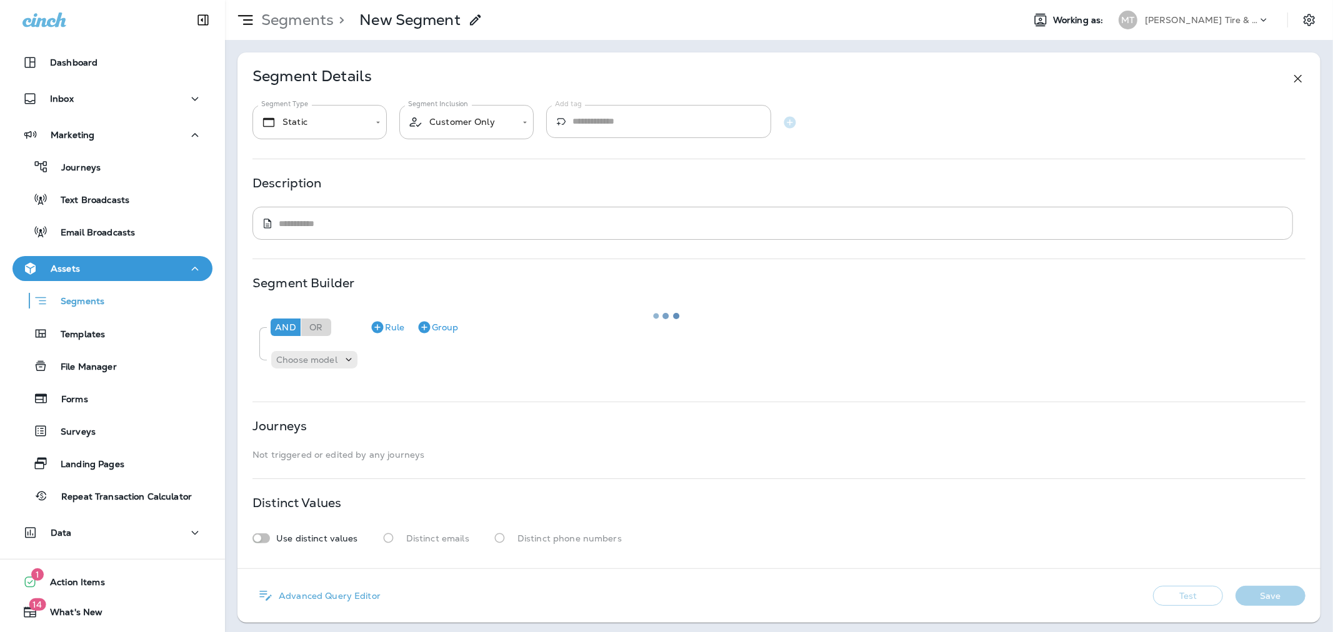
type input "*******"
type input "**********"
type textarea "**********"
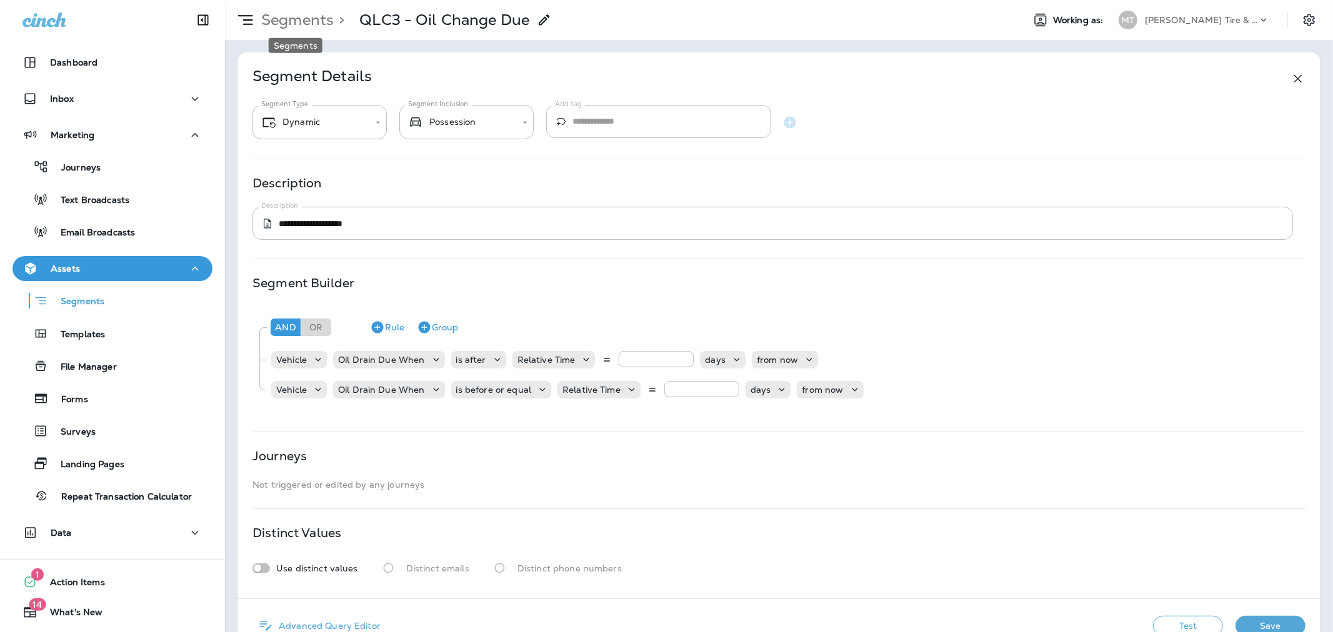
click at [316, 14] on p "Segments" at bounding box center [294, 20] width 77 height 19
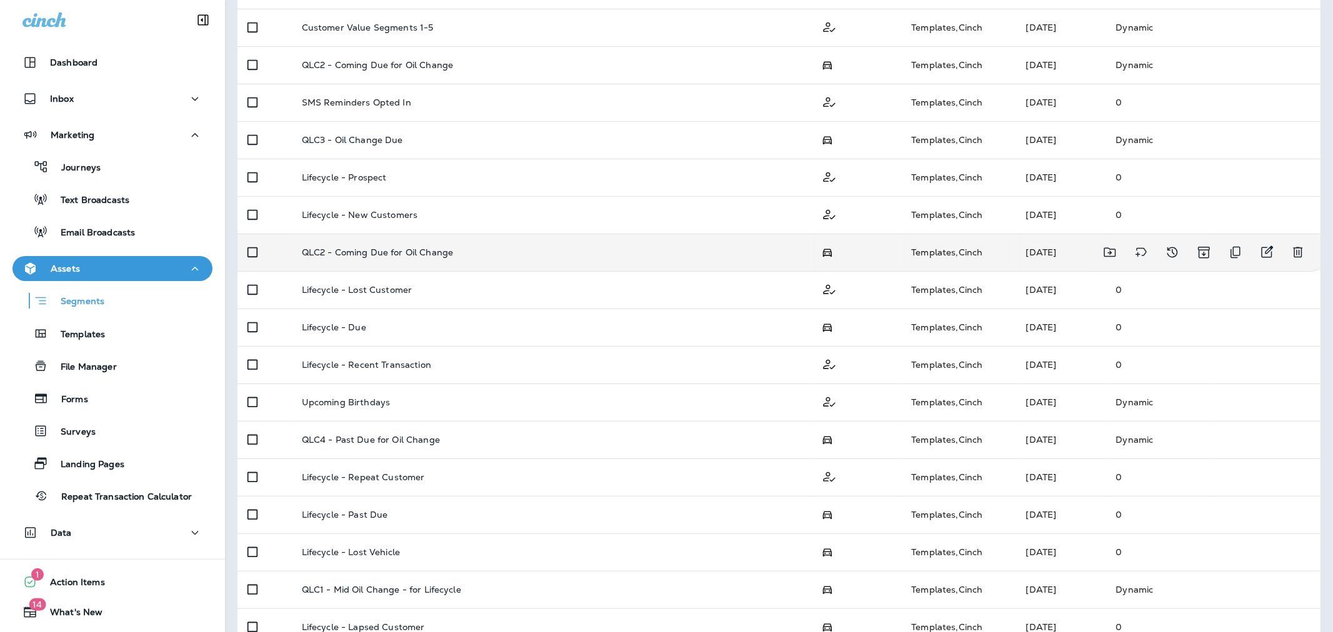
scroll to position [208, 0]
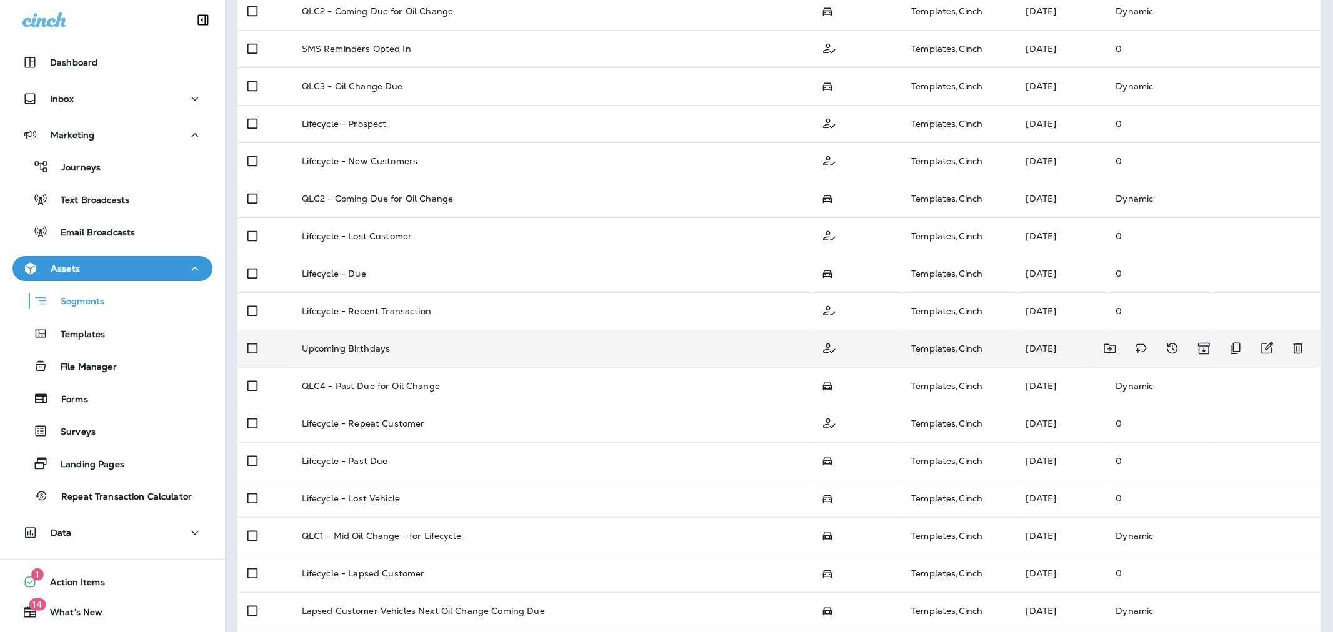
click at [371, 340] on td "Upcoming Birthdays" at bounding box center [552, 348] width 520 height 37
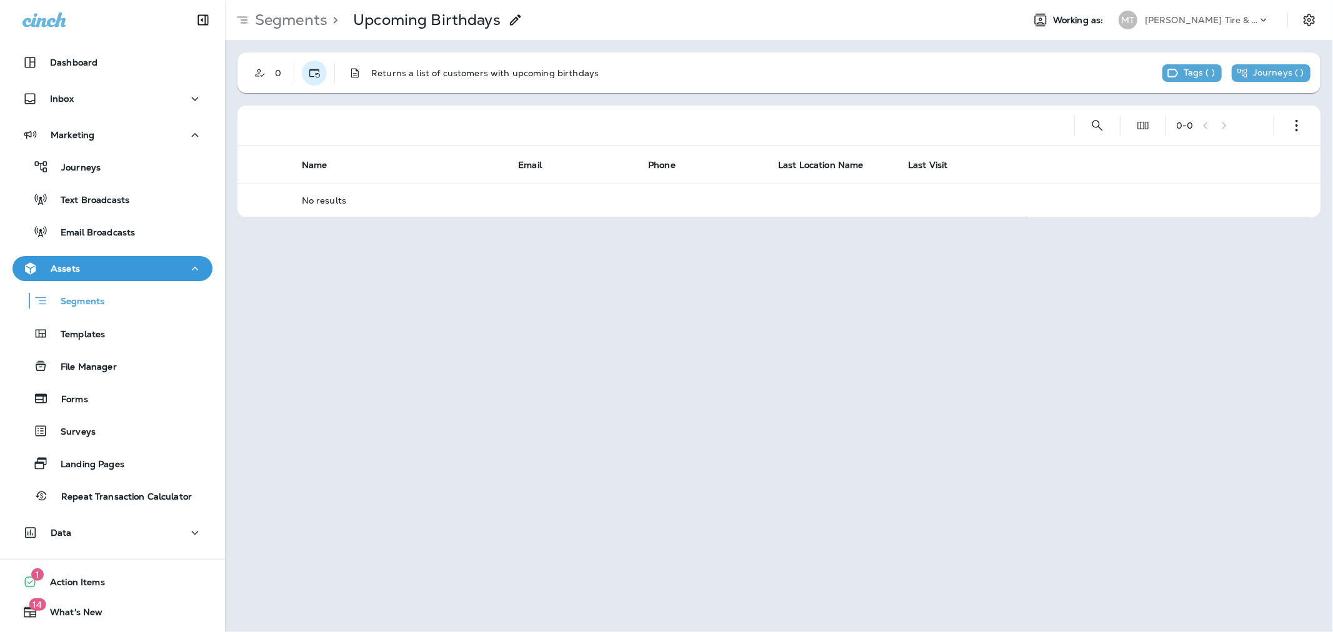
click at [319, 77] on icon "Dynamic" at bounding box center [314, 73] width 12 height 12
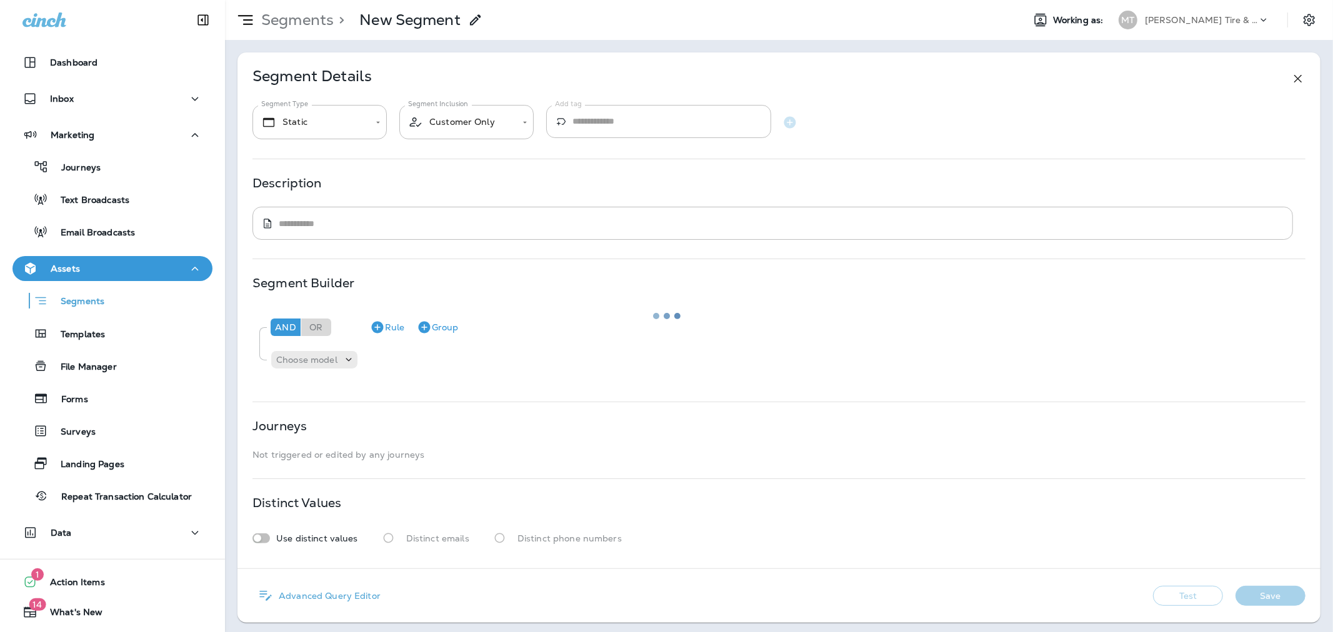
type input "*******"
type textarea "**********"
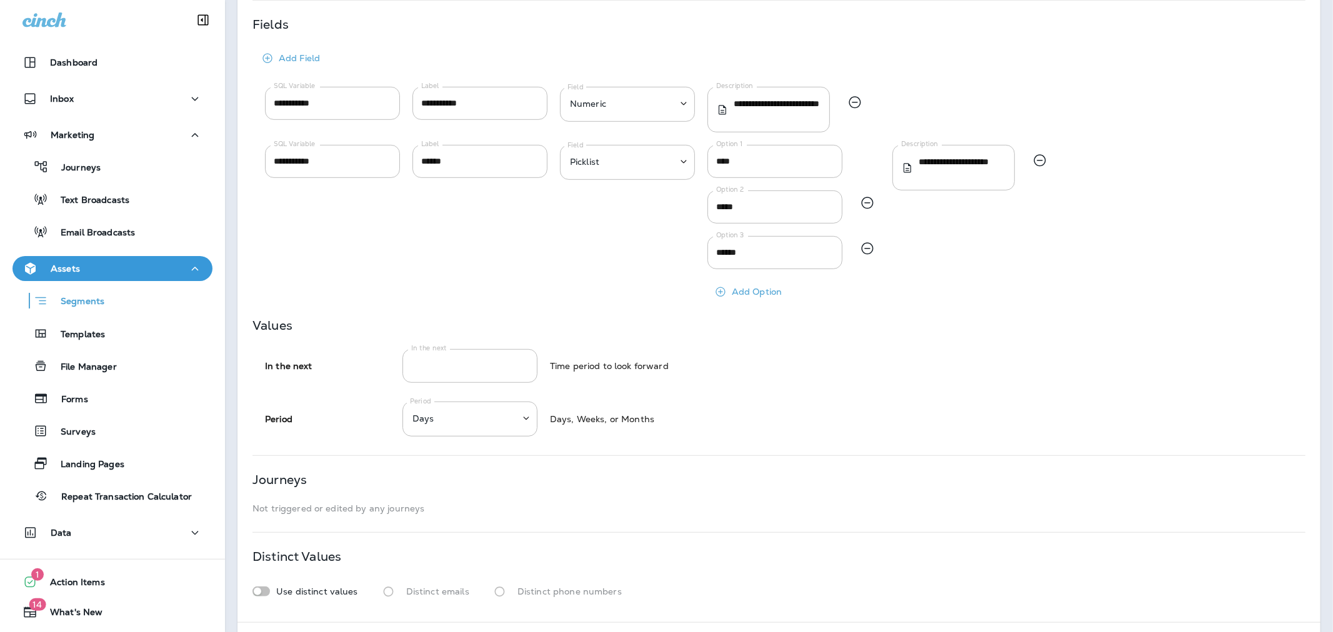
scroll to position [567, 0]
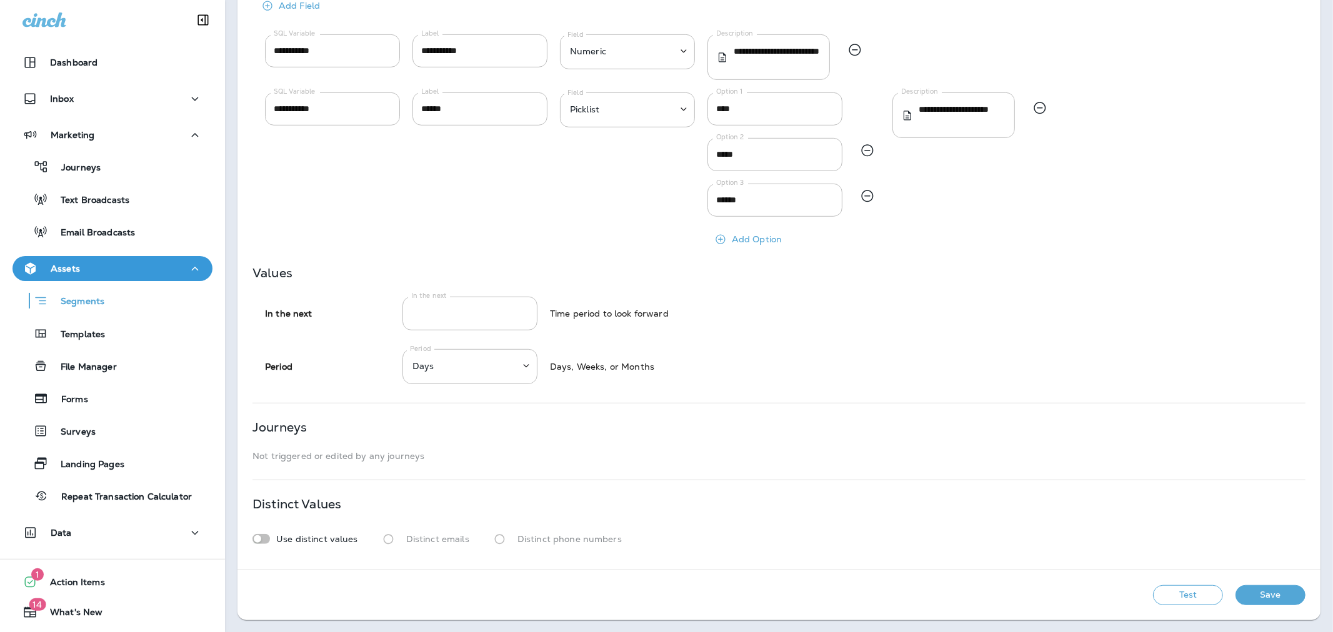
click at [1181, 597] on button "Test" at bounding box center [1188, 595] width 70 height 20
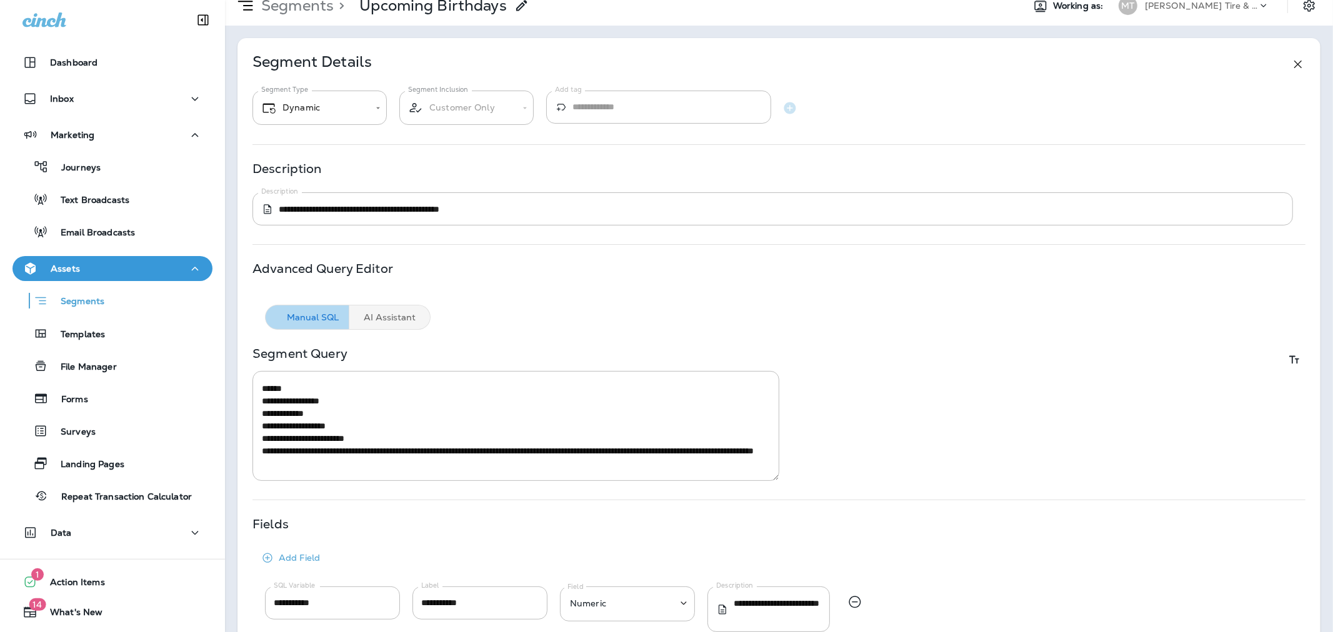
scroll to position [0, 0]
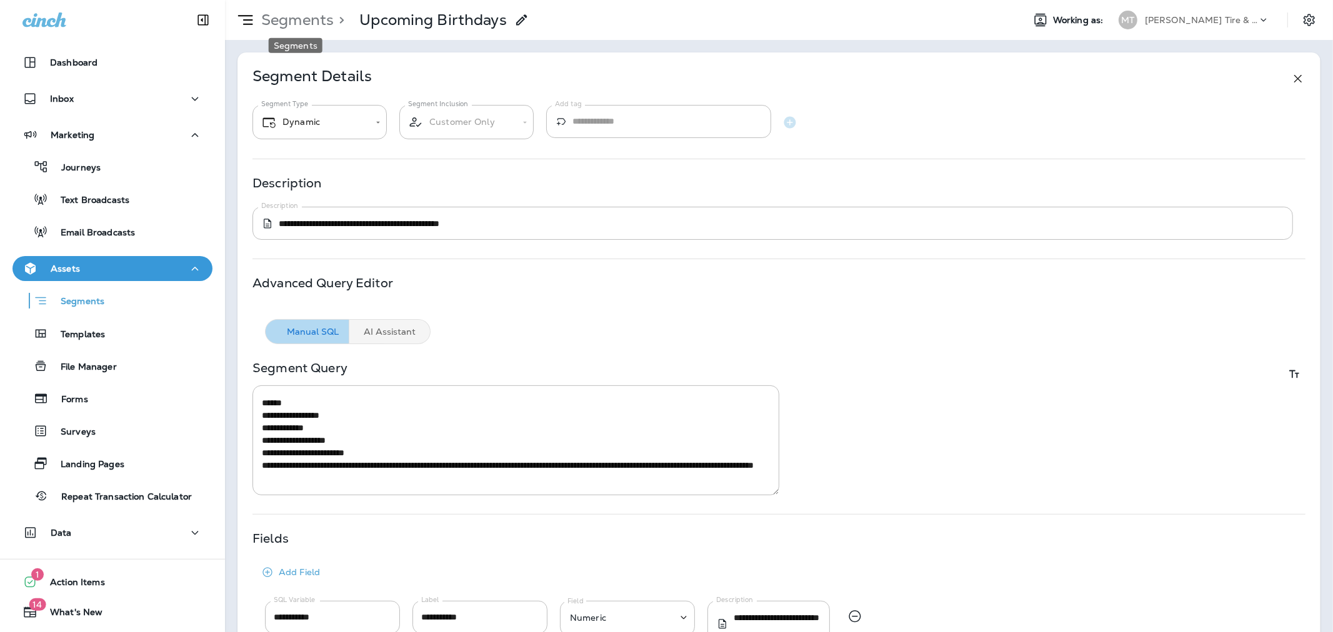
click at [307, 21] on p "Segments" at bounding box center [294, 20] width 77 height 19
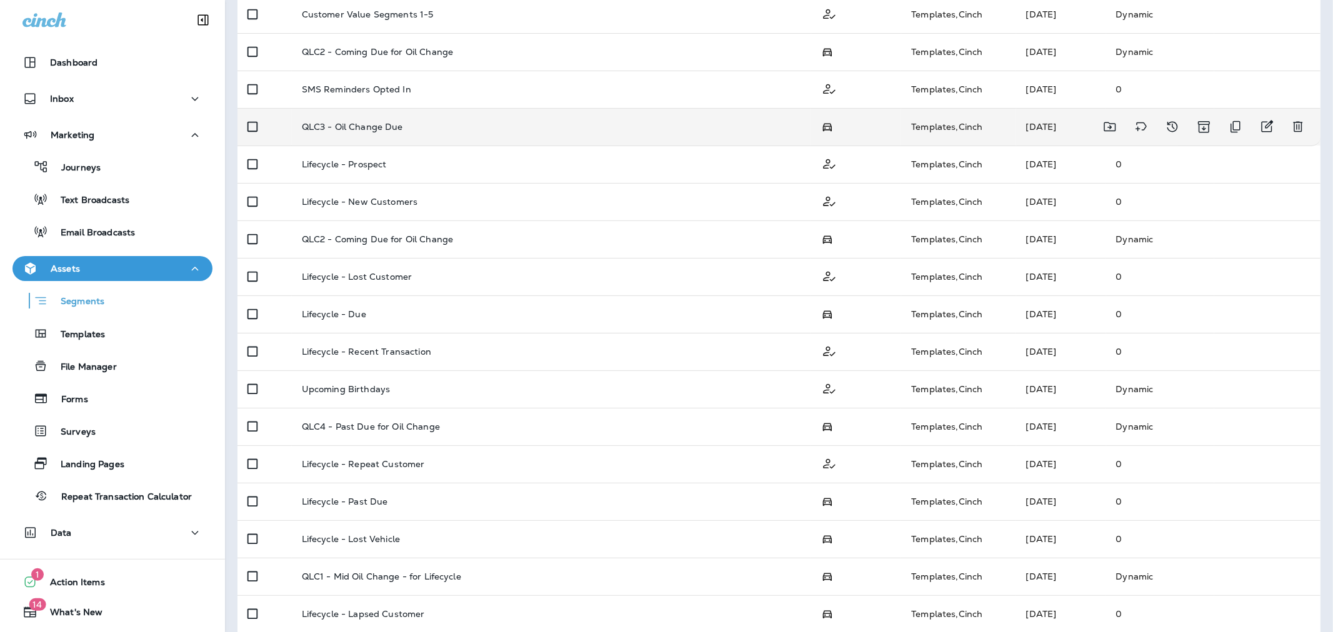
scroll to position [208, 0]
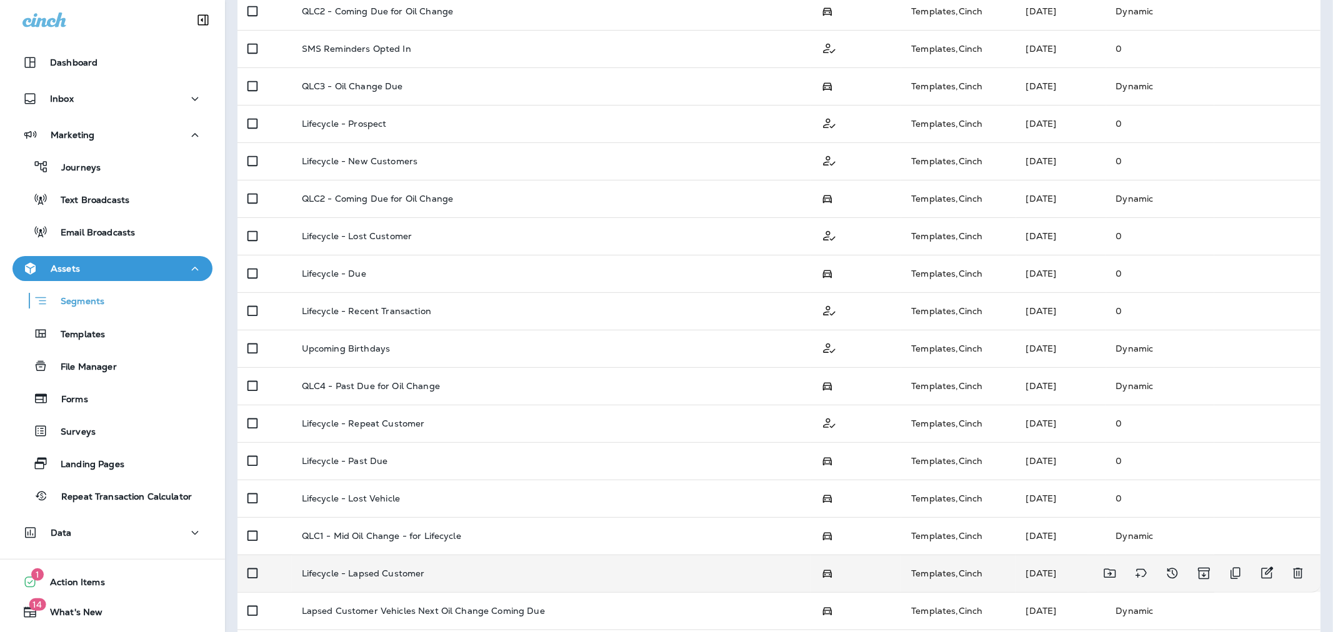
click at [371, 576] on p "Lifecycle - Lapsed Customer" at bounding box center [363, 574] width 123 height 10
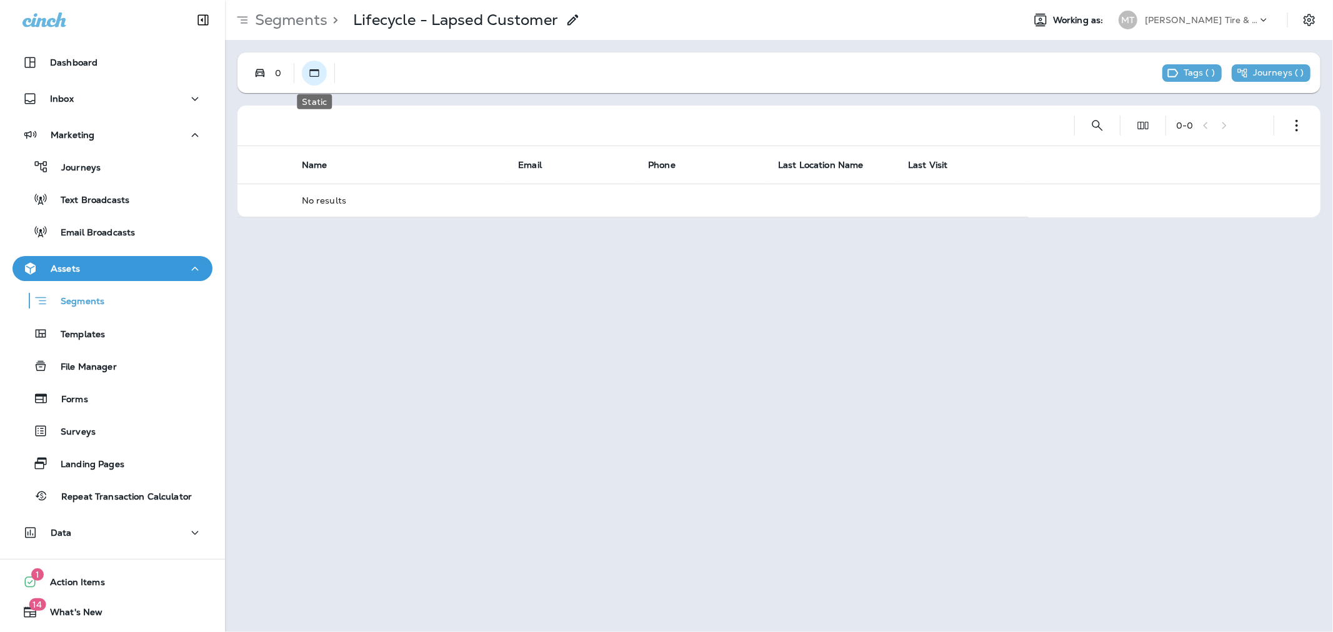
click at [317, 75] on icon "Static" at bounding box center [314, 73] width 12 height 12
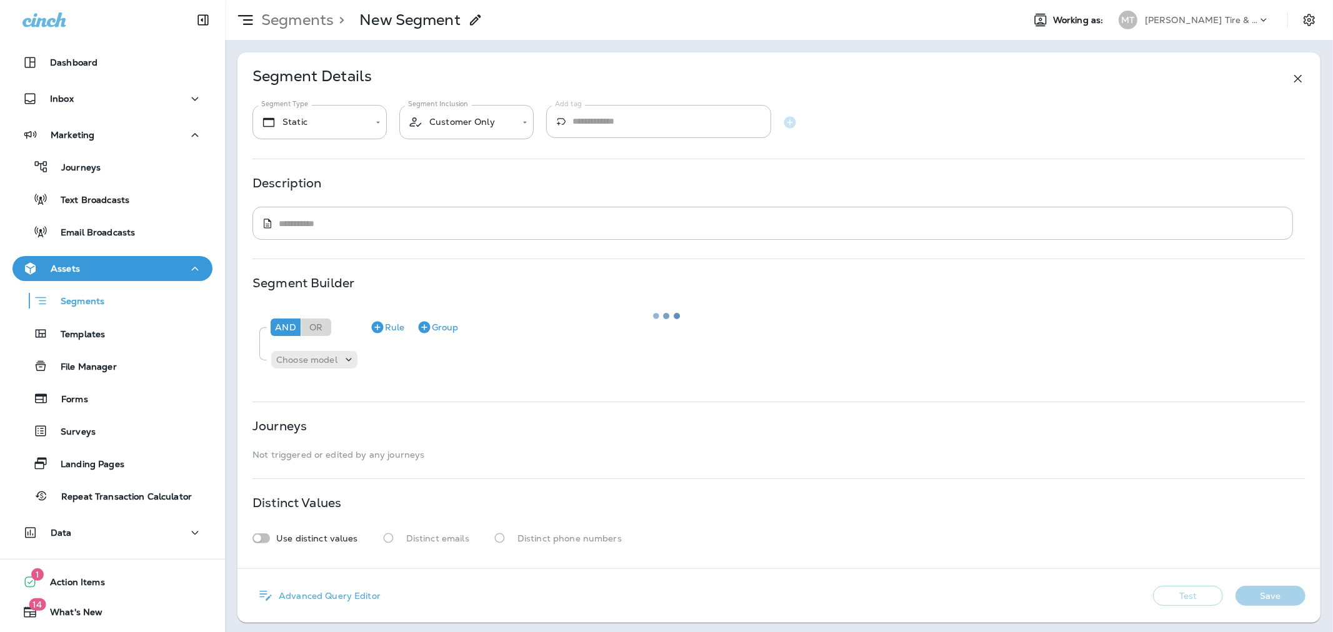
type input "**********"
click at [85, 166] on p "Journeys" at bounding box center [75, 168] width 52 height 12
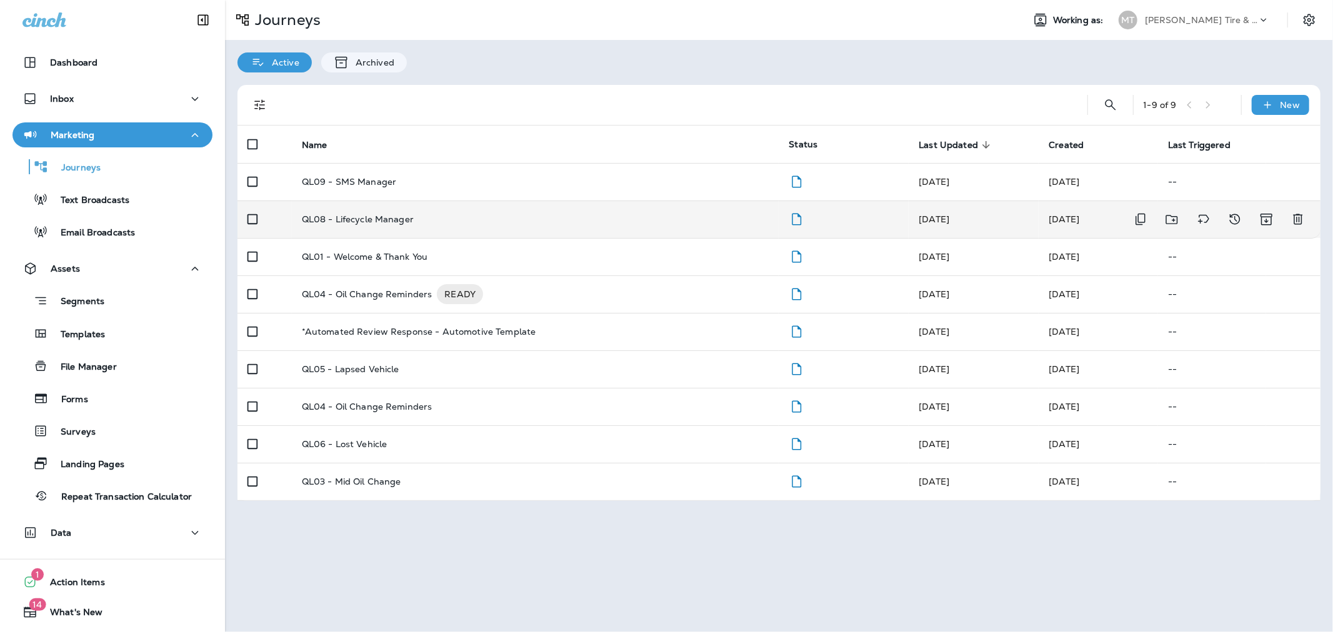
click at [372, 215] on p "QL08 - Lifecycle Manager" at bounding box center [358, 219] width 112 height 10
